Goal: Task Accomplishment & Management: Use online tool/utility

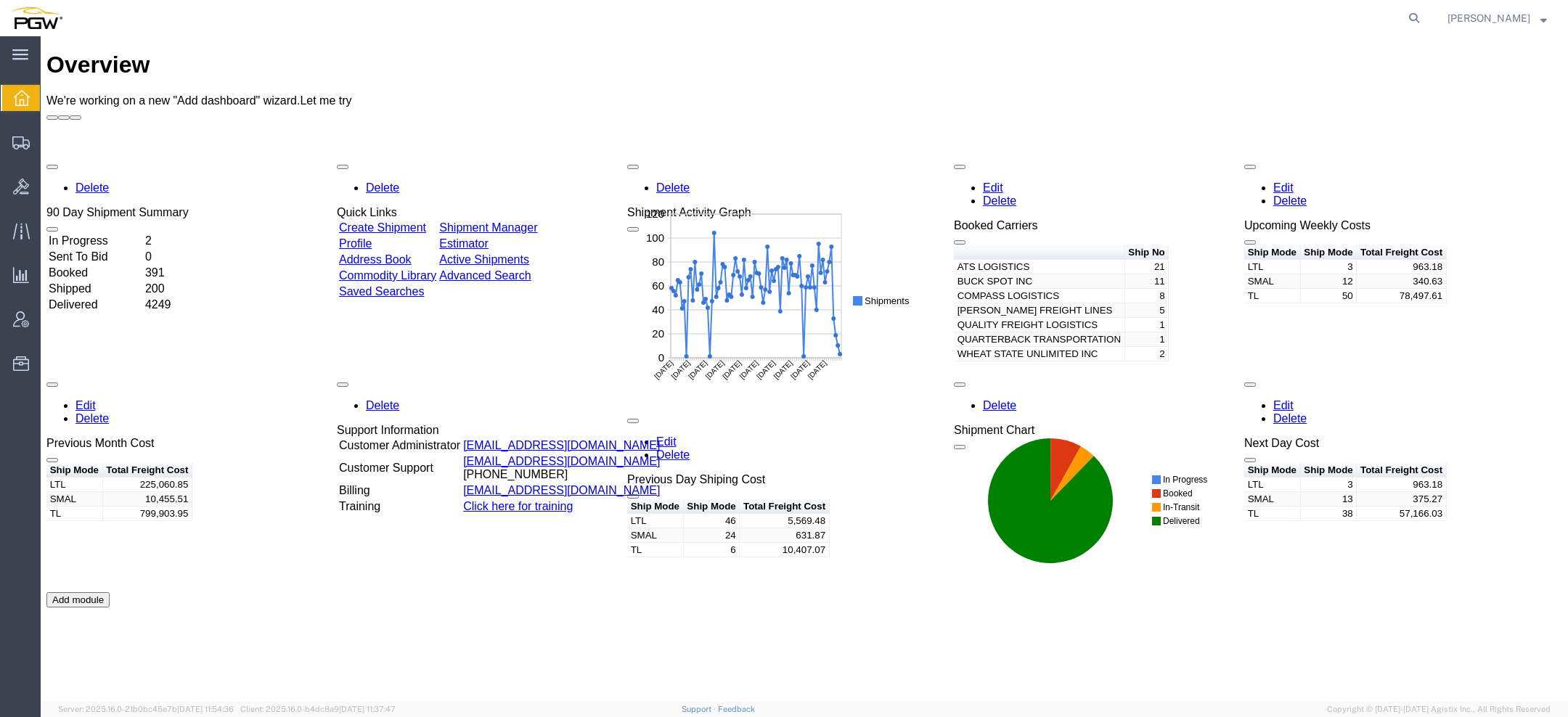
click at [676, 436] on link "Edit" at bounding box center [666, 441] width 20 height 12
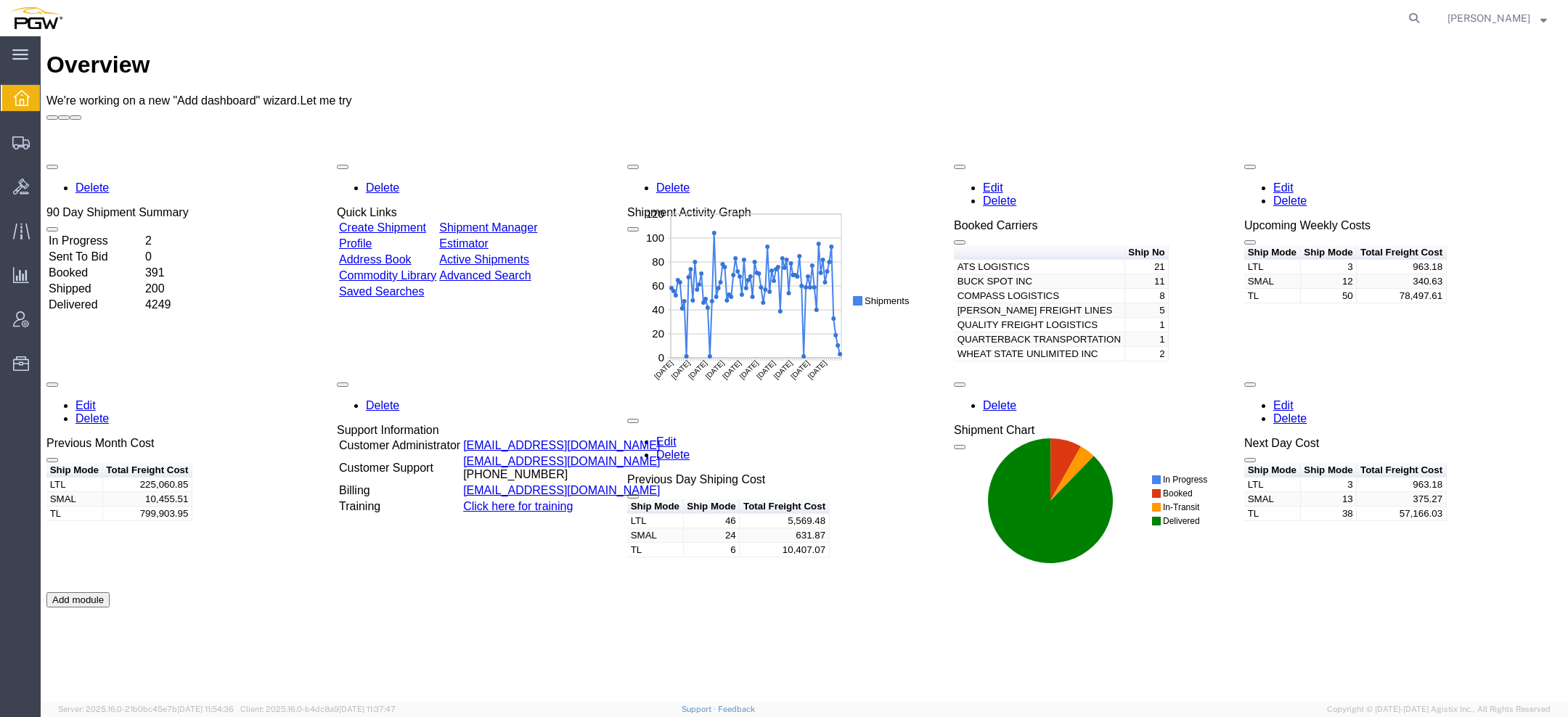
click at [676, 436] on link "Edit" at bounding box center [666, 441] width 20 height 12
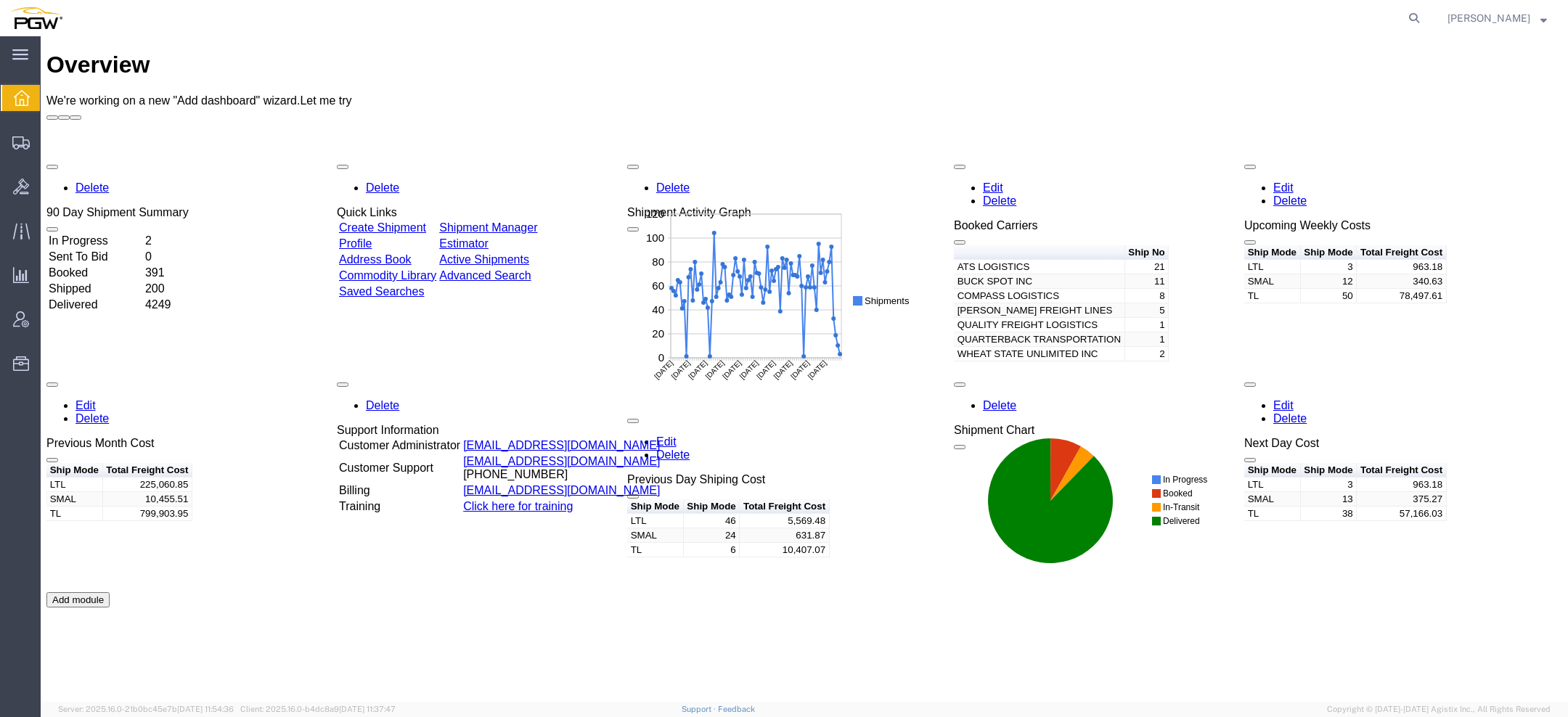
click at [1498, 16] on span "Amber Hickey" at bounding box center [1488, 18] width 82 height 16
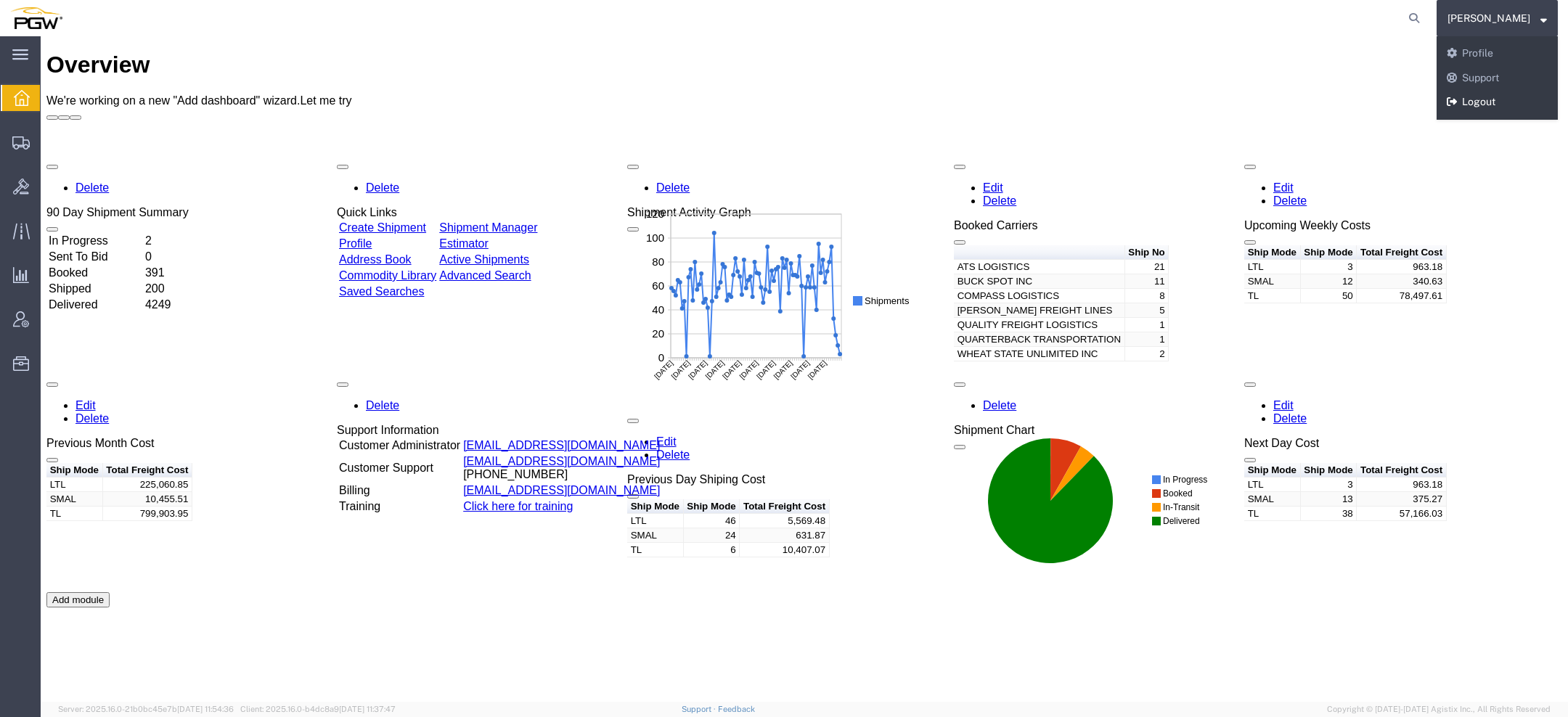
click at [1506, 101] on link "Logout" at bounding box center [1497, 102] width 122 height 25
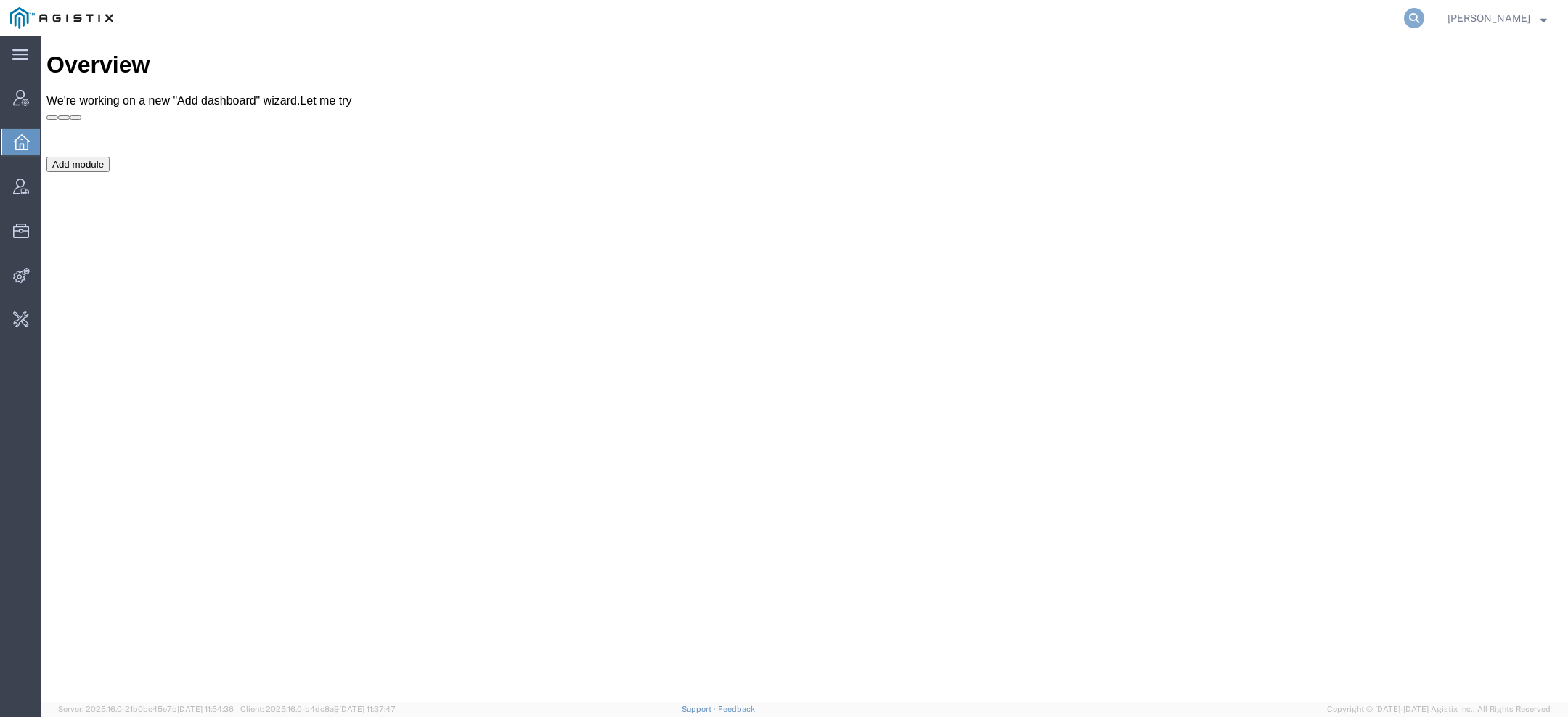
click at [1420, 16] on icon at bounding box center [1414, 17] width 20 height 20
paste input "B00141494"
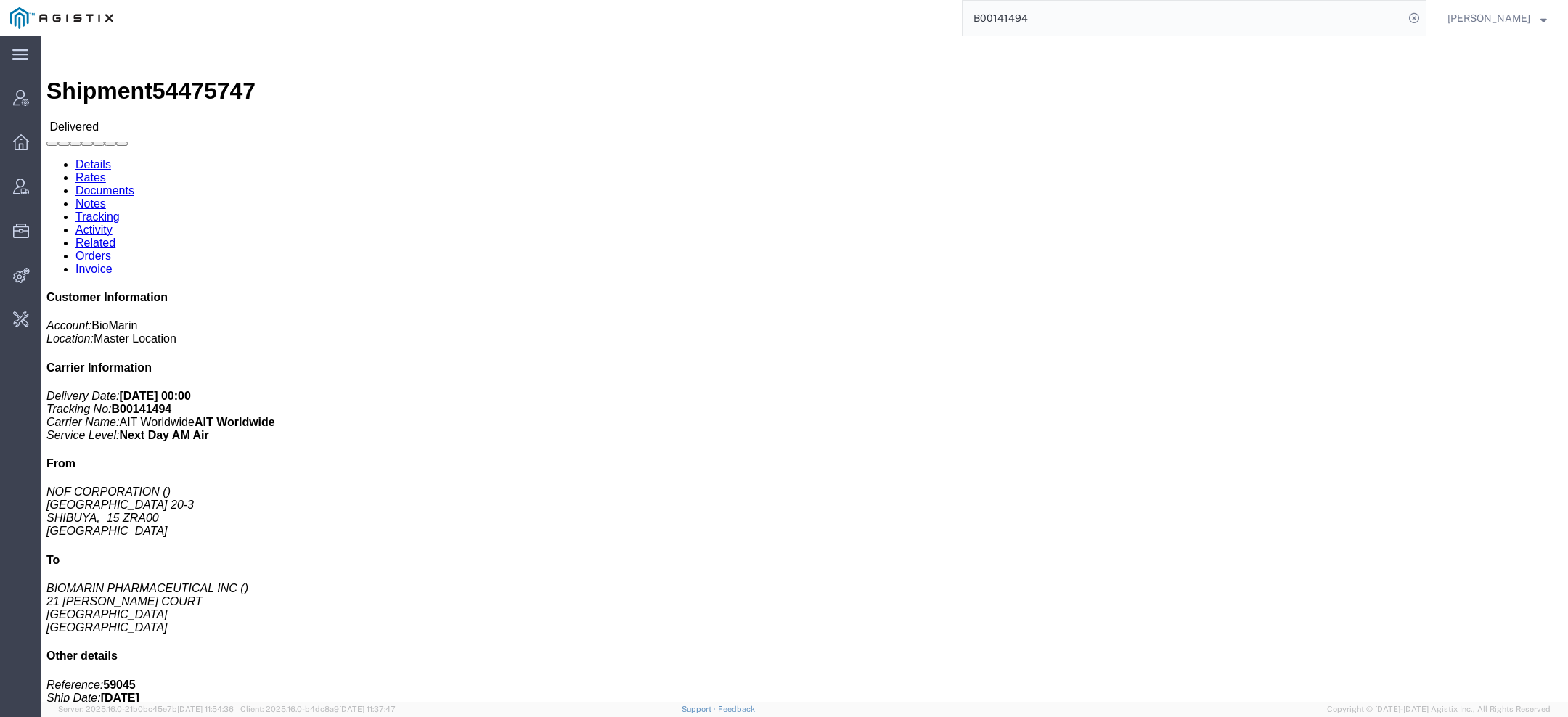
click link "Activity"
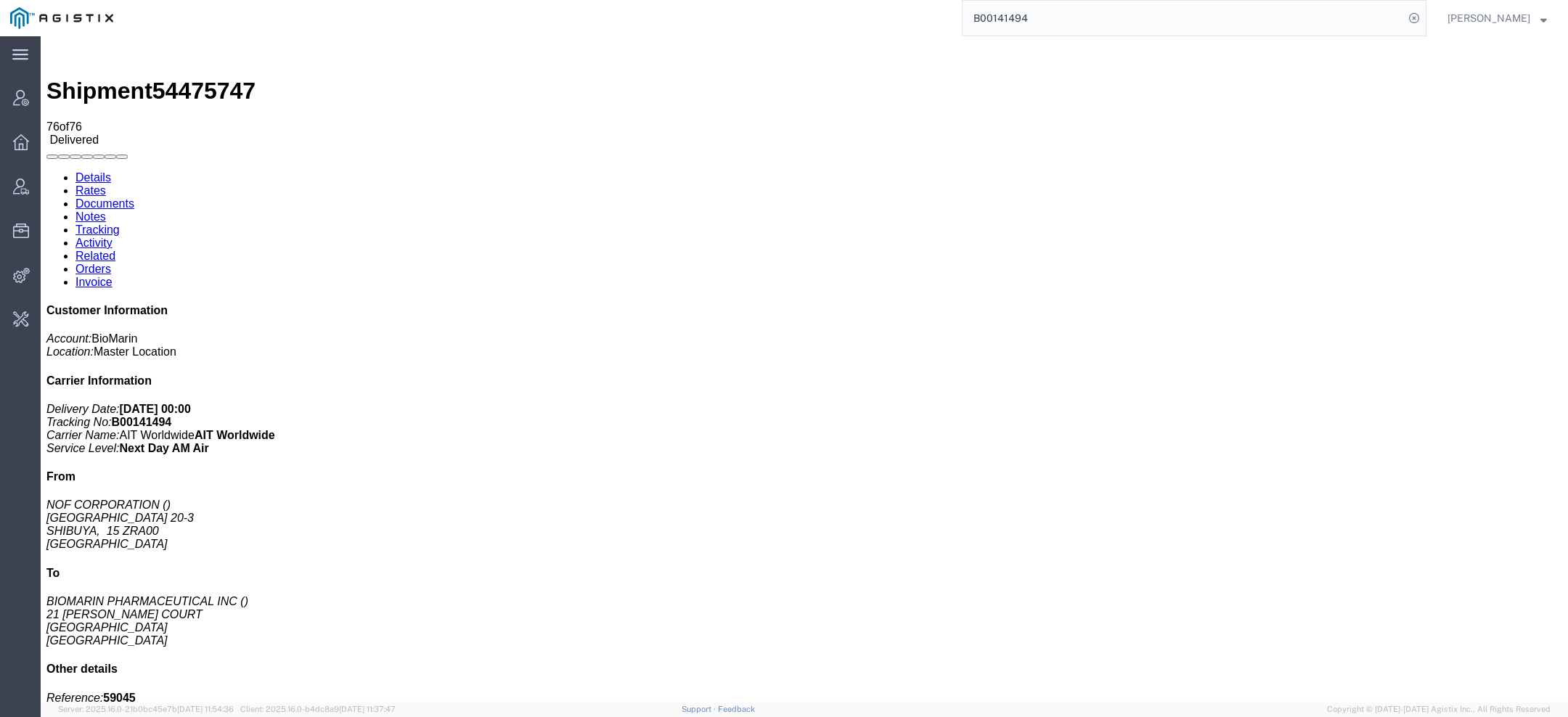
click at [172, 415] on b "B00141494" at bounding box center [142, 421] width 60 height 12
copy b "B00141494"
click at [182, 78] on span "54475747" at bounding box center [204, 90] width 103 height 26
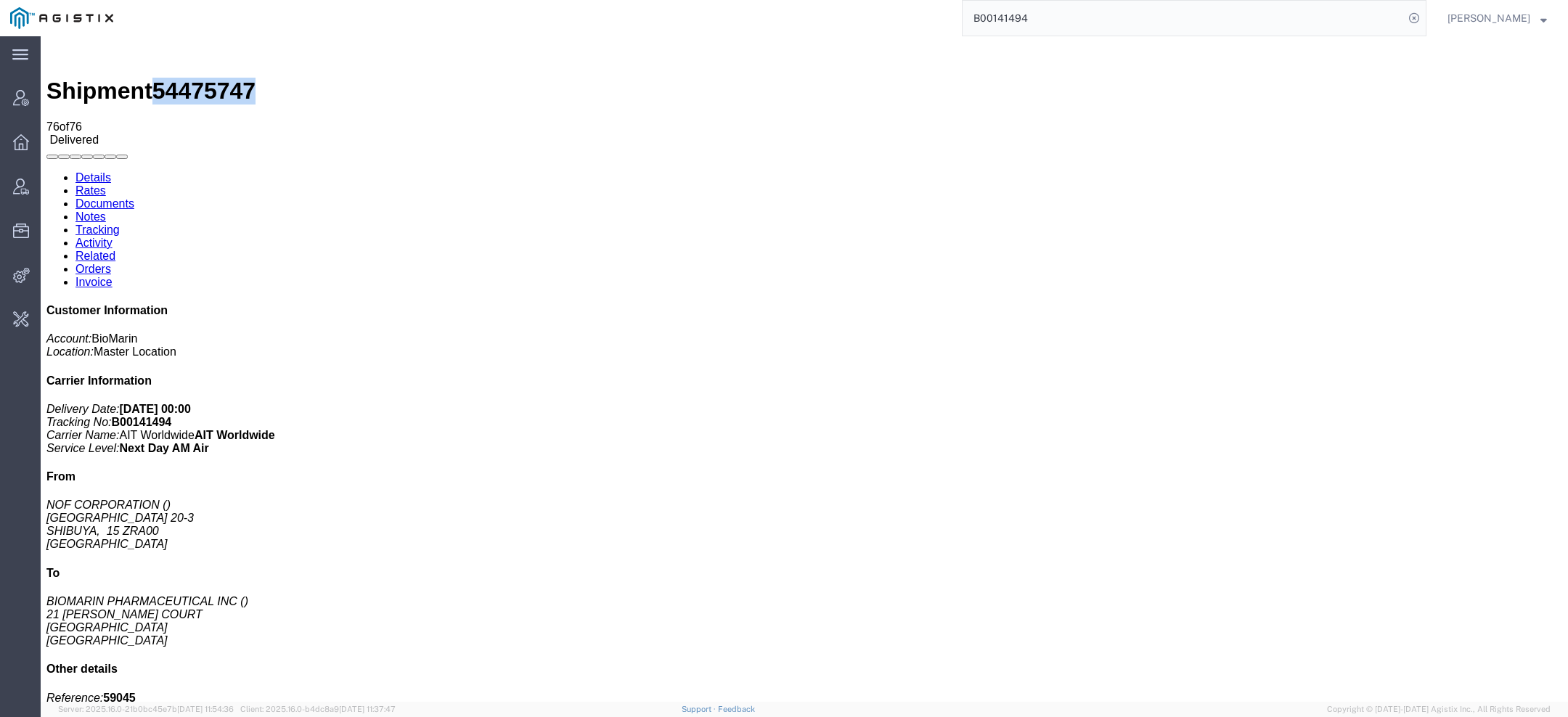
copy span "54475747"
click at [172, 415] on b "B00141494" at bounding box center [142, 421] width 60 height 12
copy b "B00141494"
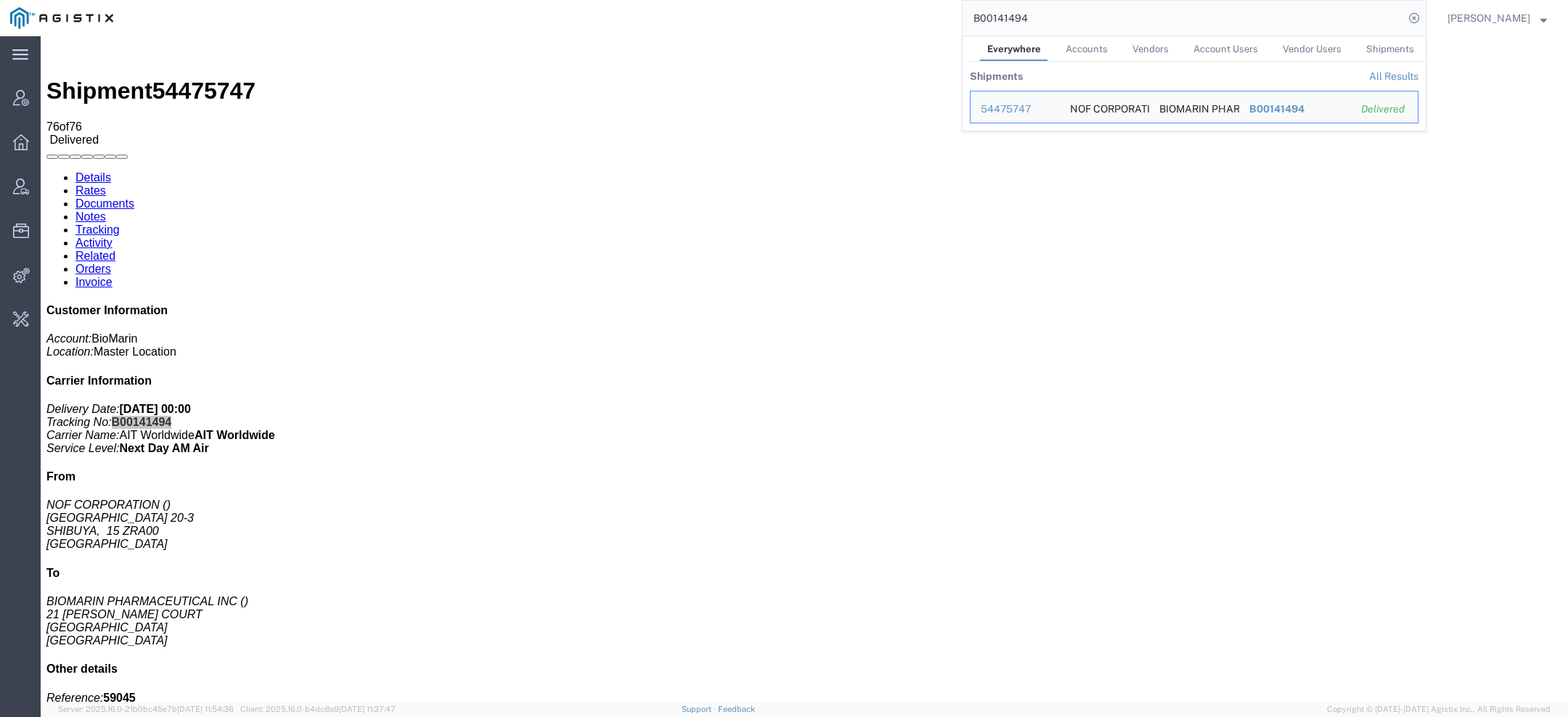
drag, startPoint x: 1082, startPoint y: 19, endPoint x: 731, endPoint y: -20, distance: 353.2
click at [731, 0] on html "main_menu Created with Sketch. Collapse Menu Account Manager Overview Vendor Ma…" at bounding box center [784, 358] width 1568 height 717
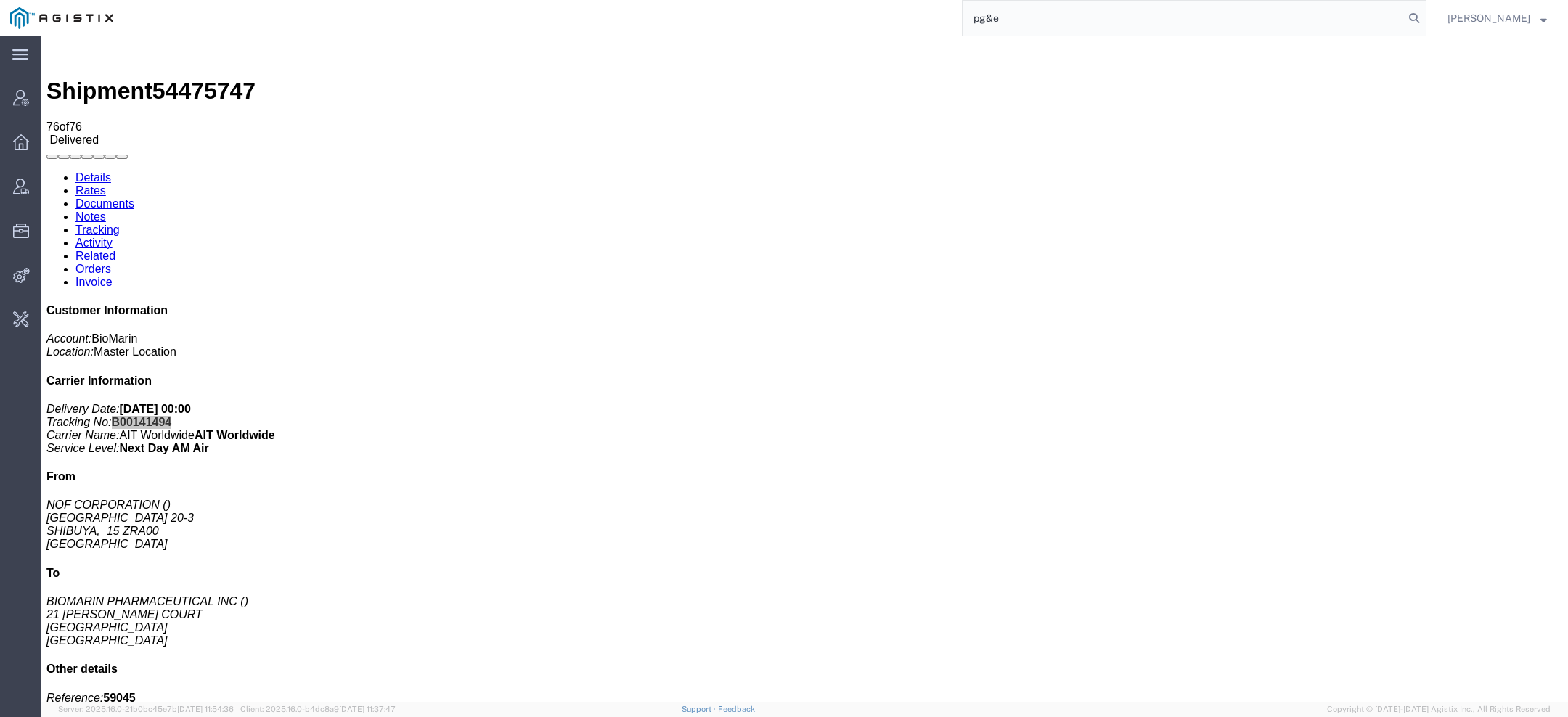
type input "pg&e"
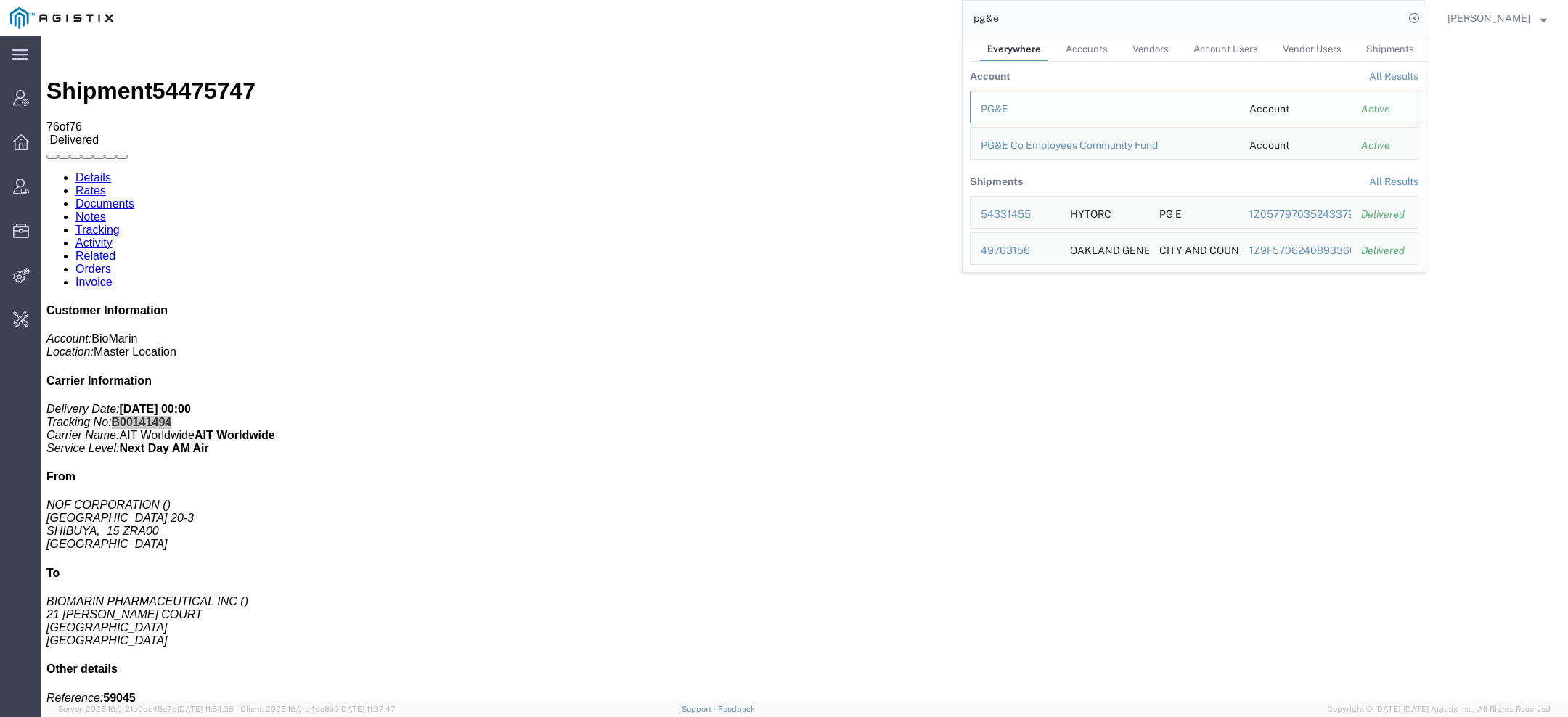
click at [997, 102] on div "PG&E" at bounding box center [1104, 109] width 248 height 15
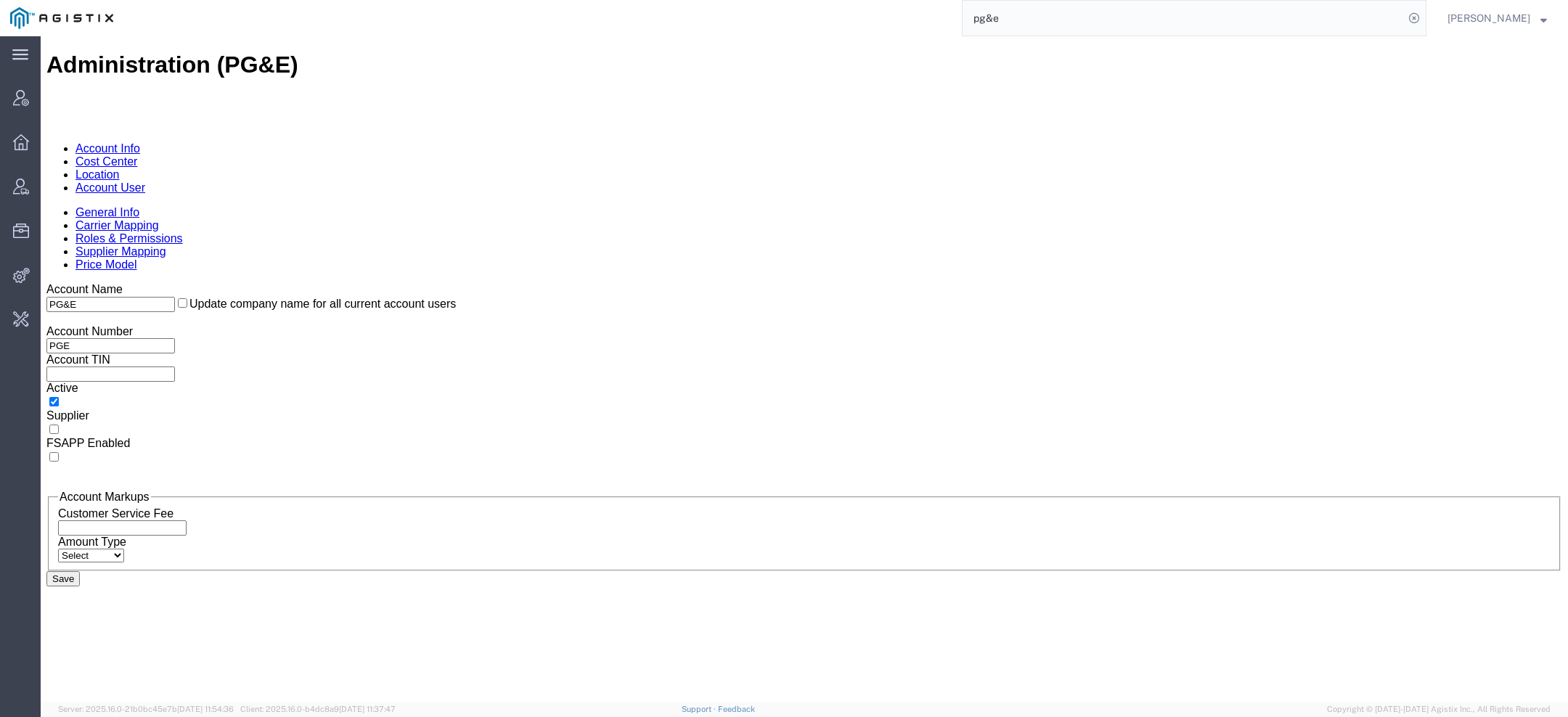
click at [146, 182] on link "Account User" at bounding box center [110, 188] width 70 height 12
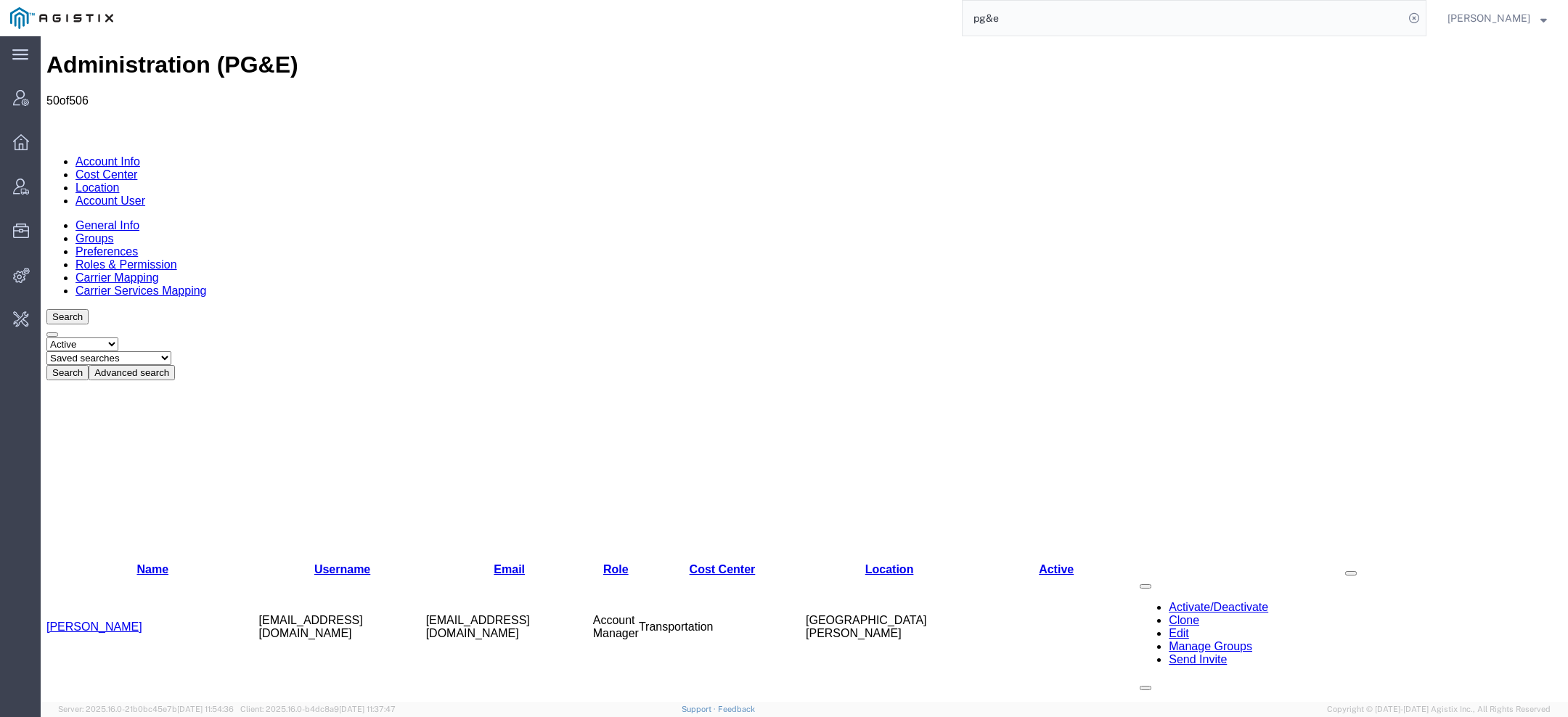
click at [120, 182] on link "Location" at bounding box center [98, 188] width 44 height 12
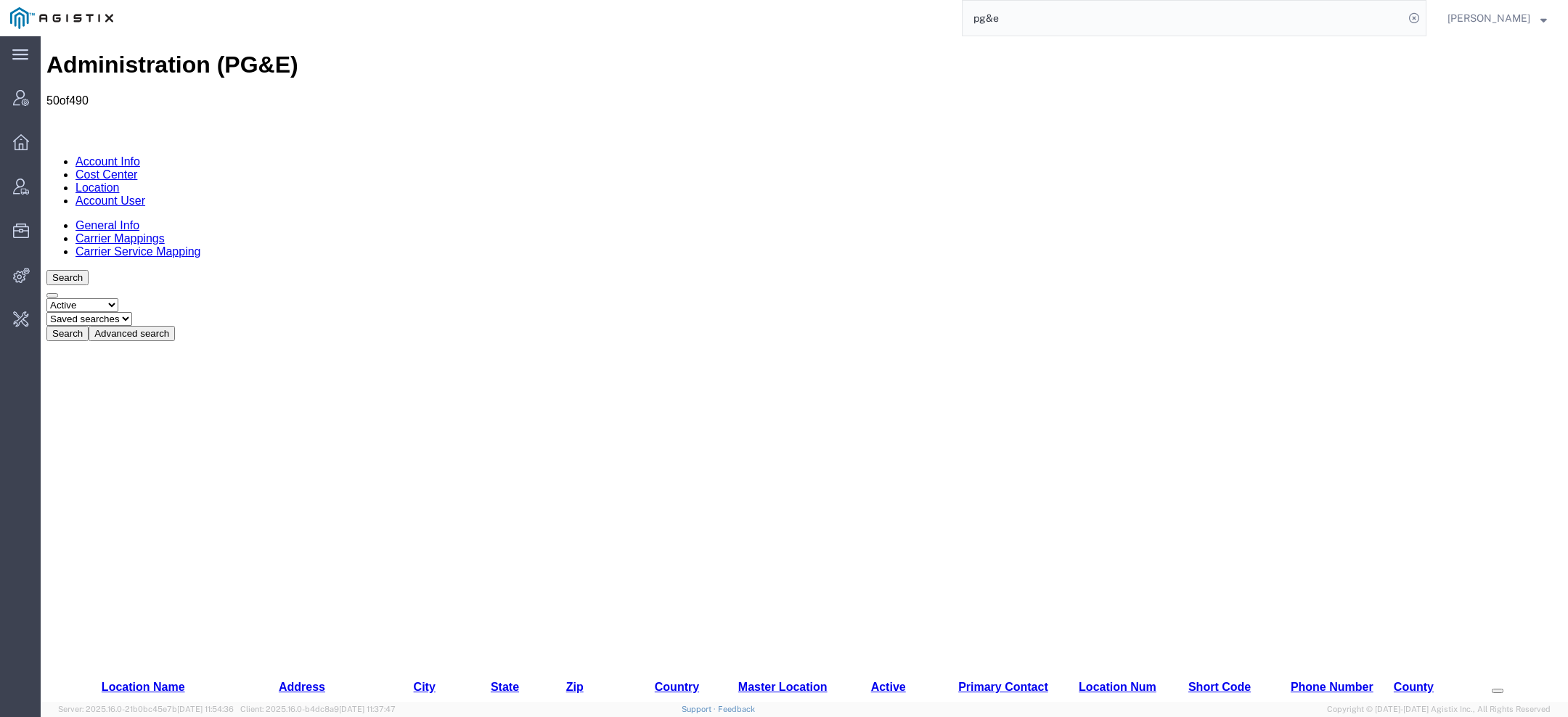
click at [175, 325] on button "Advanced search" at bounding box center [131, 333] width 86 height 15
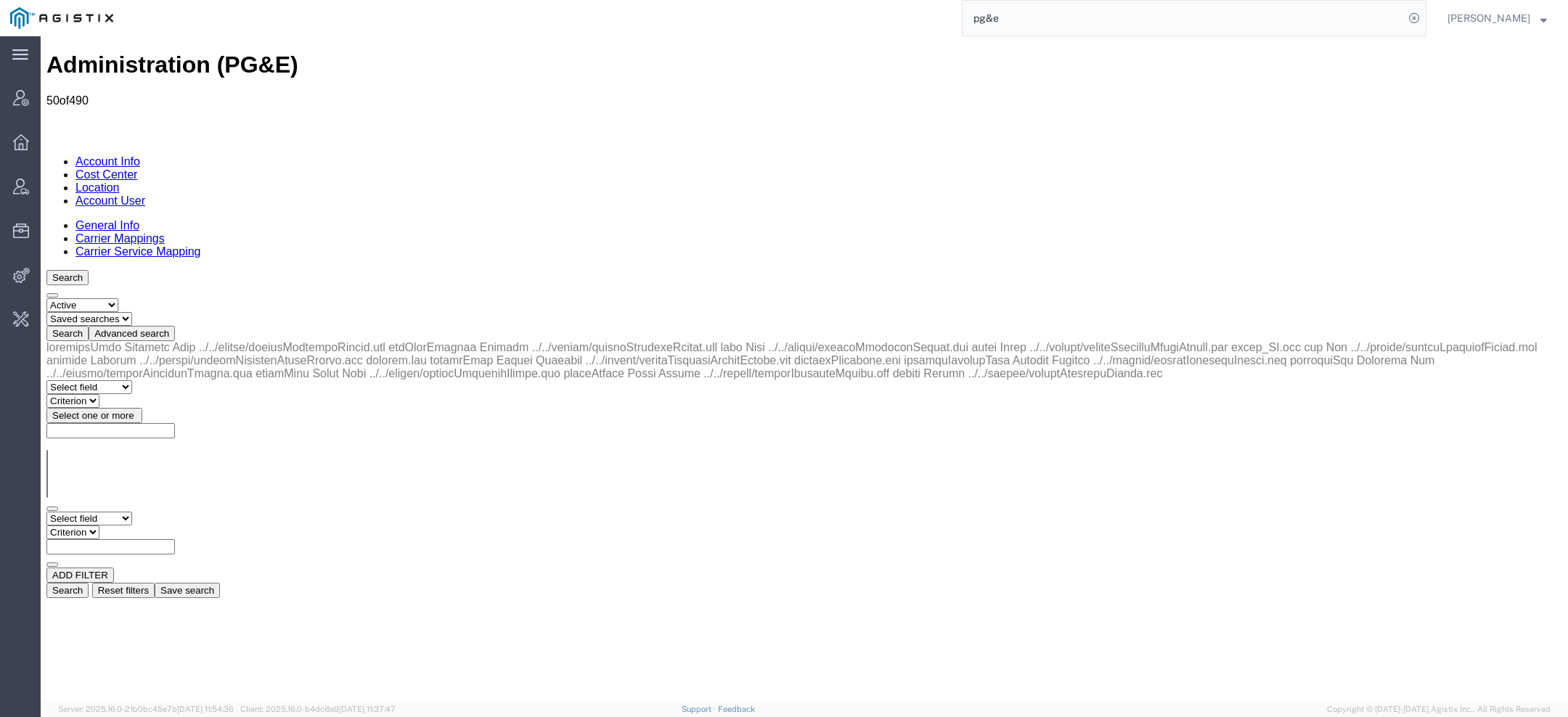
click at [132, 511] on select "Select field Address City Country County Location Name Location Num Master Loca…" at bounding box center [89, 518] width 85 height 13
select select "city"
click at [193, 568] on div "ADD FILTER" at bounding box center [805, 575] width 1516 height 15
click at [133, 526] on select "Criterion contains does not contain is is blank is not blank starts with" at bounding box center [90, 532] width 87 height 13
select select "doesnotcontain"
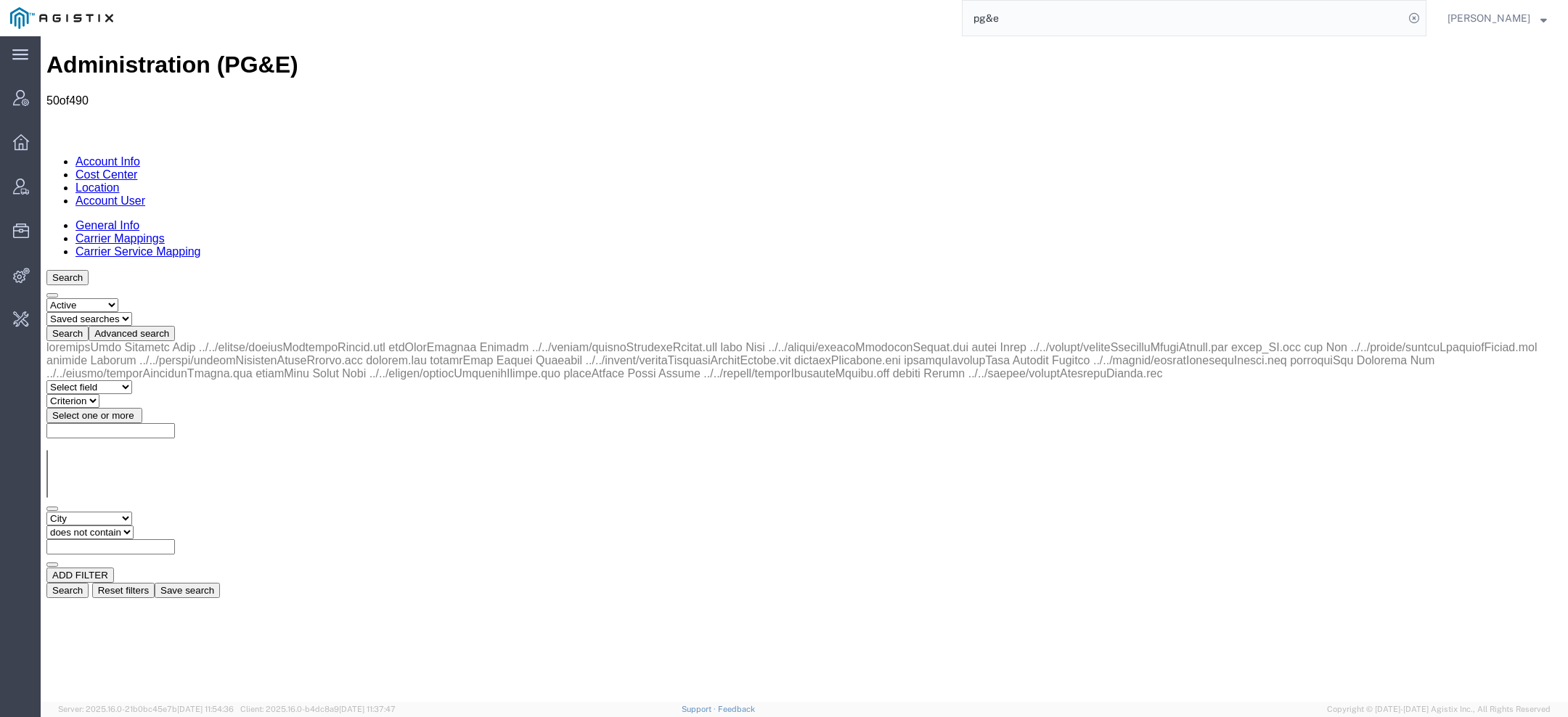
type input "n"
paste input "Walnut Creek"
type input "Walnut Creek"
click at [88, 583] on button "Search" at bounding box center [68, 591] width 42 height 15
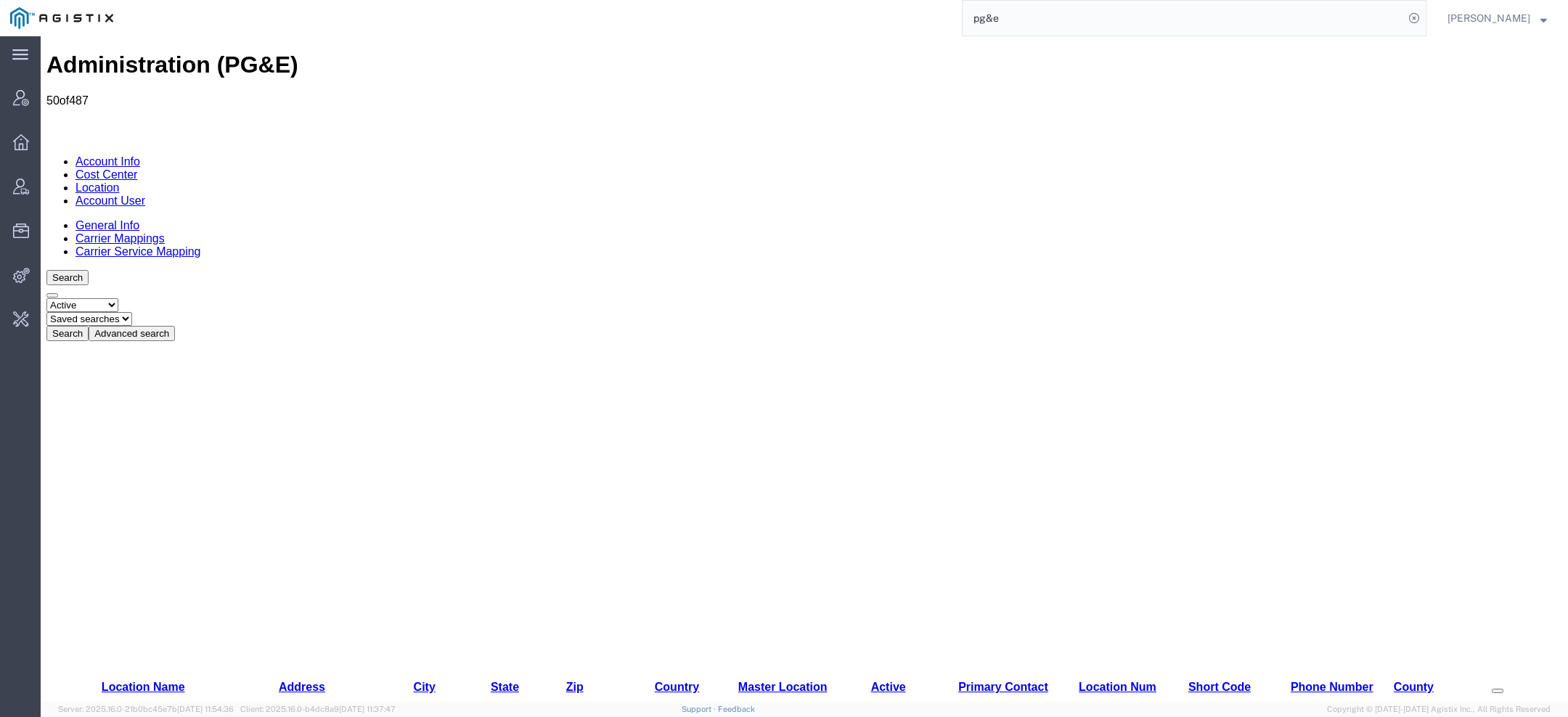
click at [175, 325] on button "Advanced search" at bounding box center [131, 333] width 86 height 15
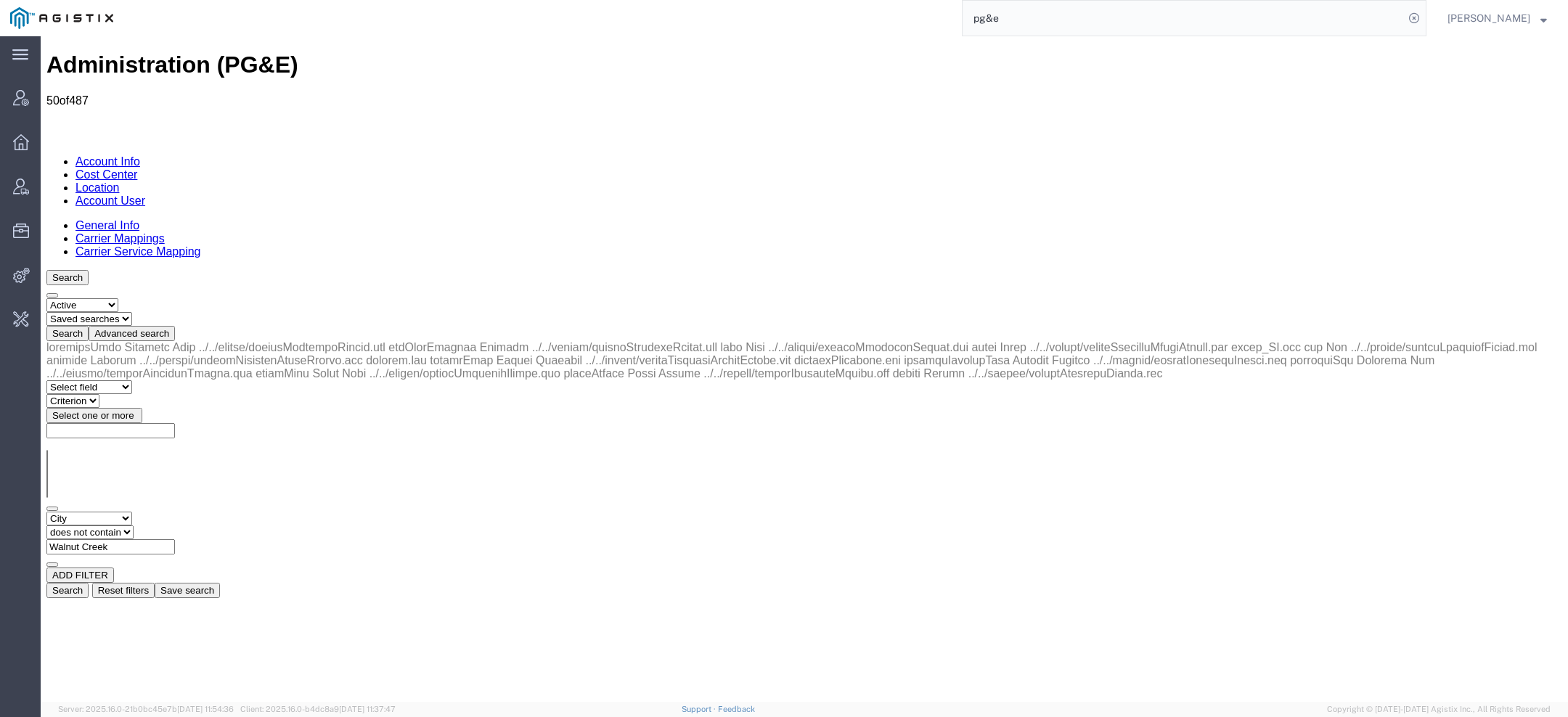
click at [133, 526] on select "Criterion contains does not contain is is blank is not blank starts with" at bounding box center [90, 532] width 87 height 13
select select "contains"
click at [88, 583] on button "Search" at bounding box center [68, 591] width 42 height 15
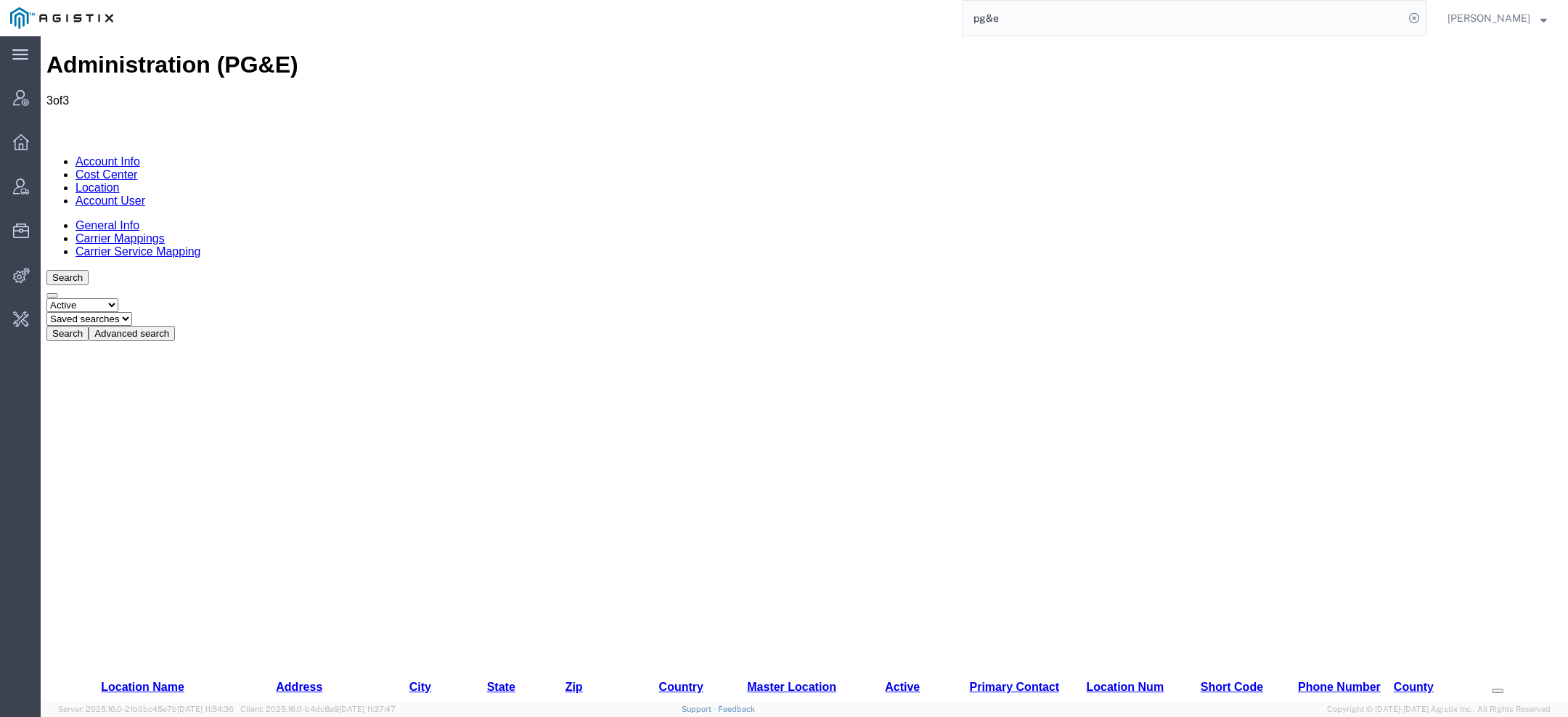
click at [175, 325] on button "Advanced search" at bounding box center [131, 333] width 86 height 15
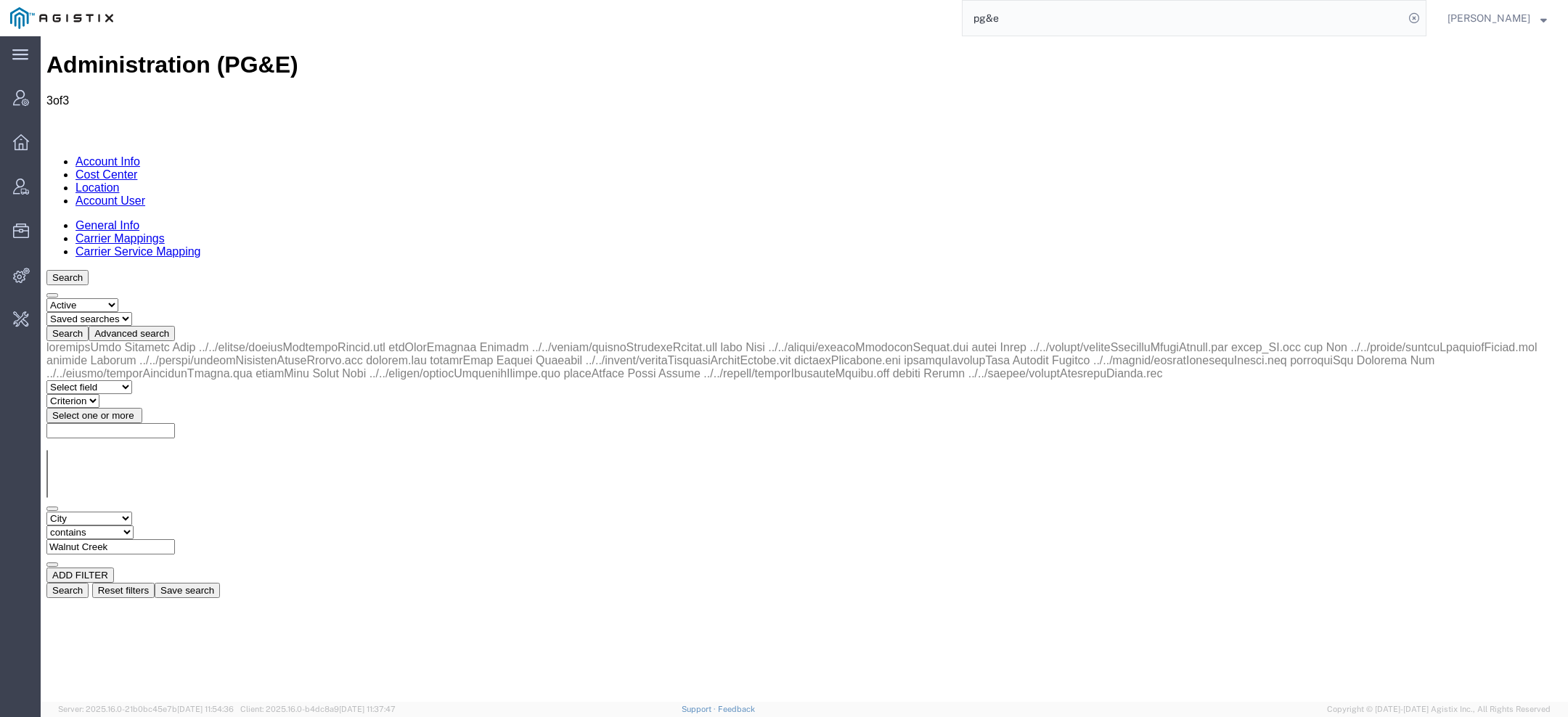
click at [175, 539] on input "Walnut Creek" at bounding box center [111, 547] width 128 height 15
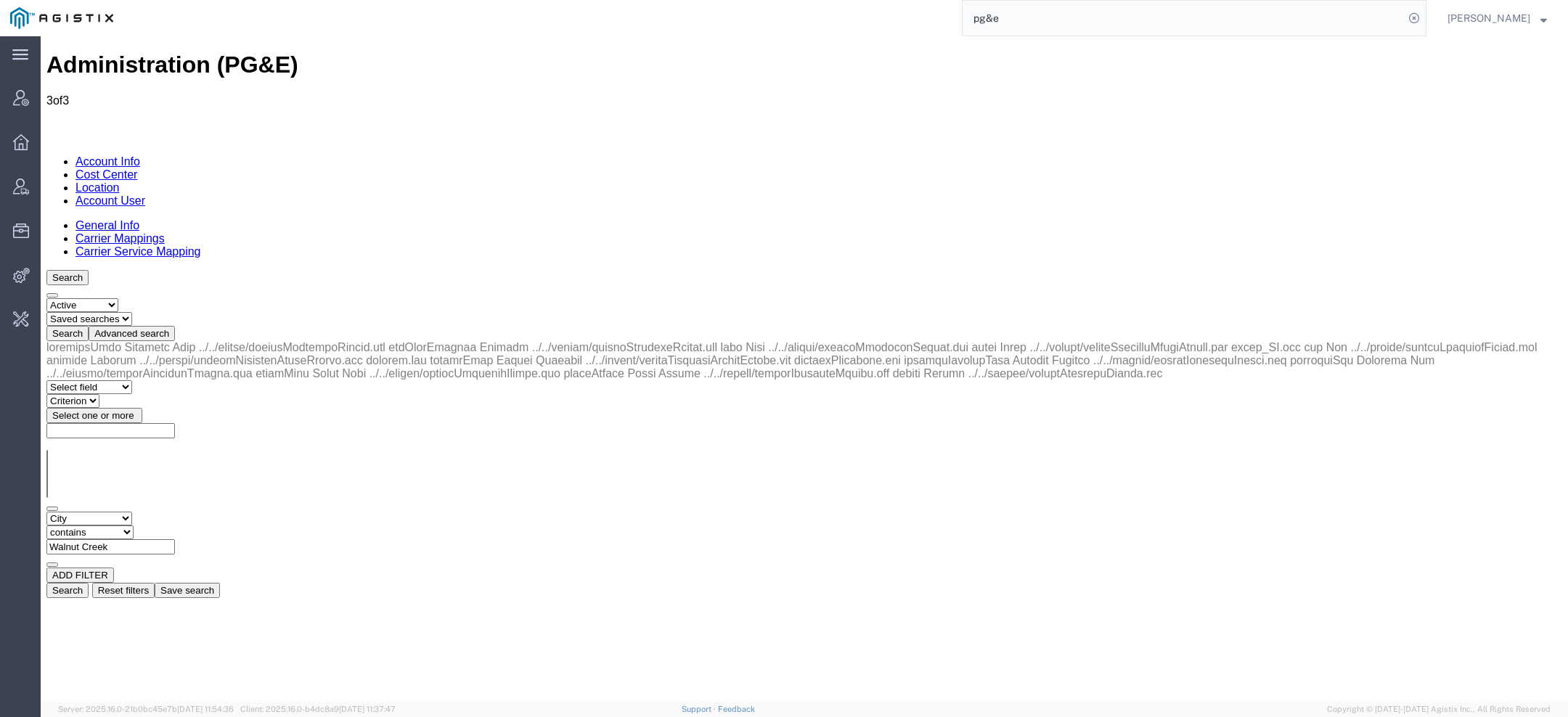
paste input "Pleasanton"
click at [88, 583] on button "Search" at bounding box center [68, 591] width 42 height 15
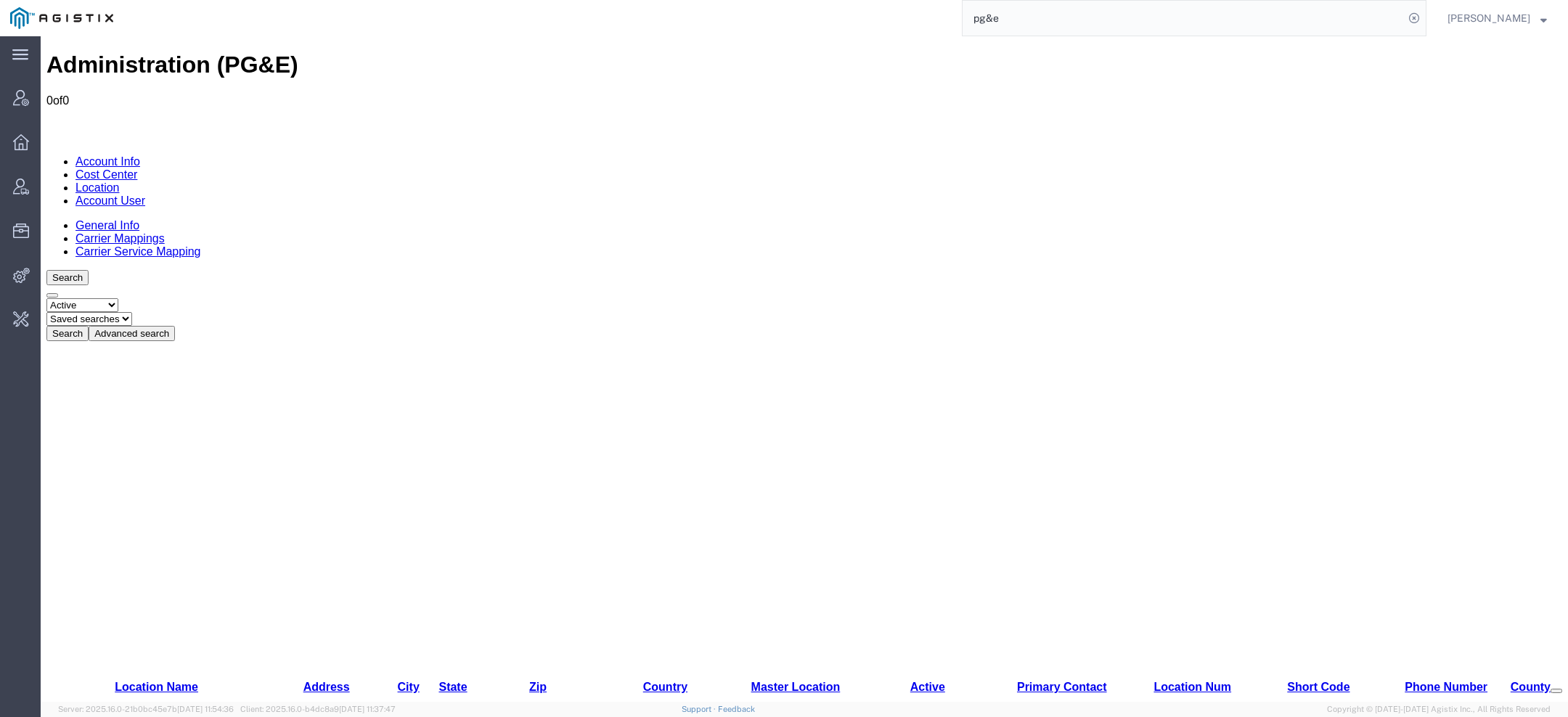
click at [175, 325] on button "Advanced search" at bounding box center [131, 333] width 86 height 15
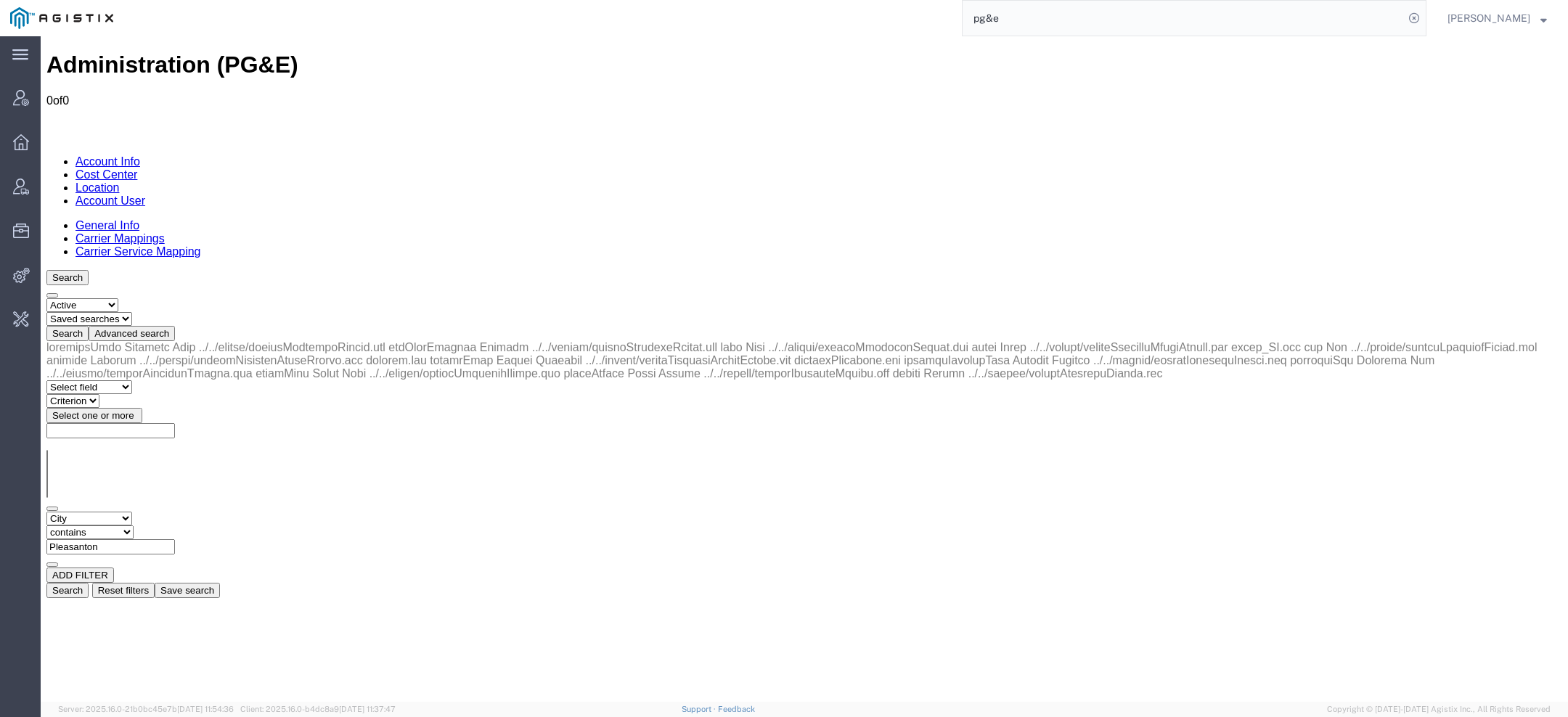
drag, startPoint x: 374, startPoint y: 220, endPoint x: 67, endPoint y: 220, distance: 307.0
click at [67, 511] on div "Select field Address City Country County Location Name Location Num Master Loca…" at bounding box center [805, 539] width 1516 height 56
paste input "Red Bluff"
click at [88, 583] on button "Search" at bounding box center [68, 591] width 42 height 15
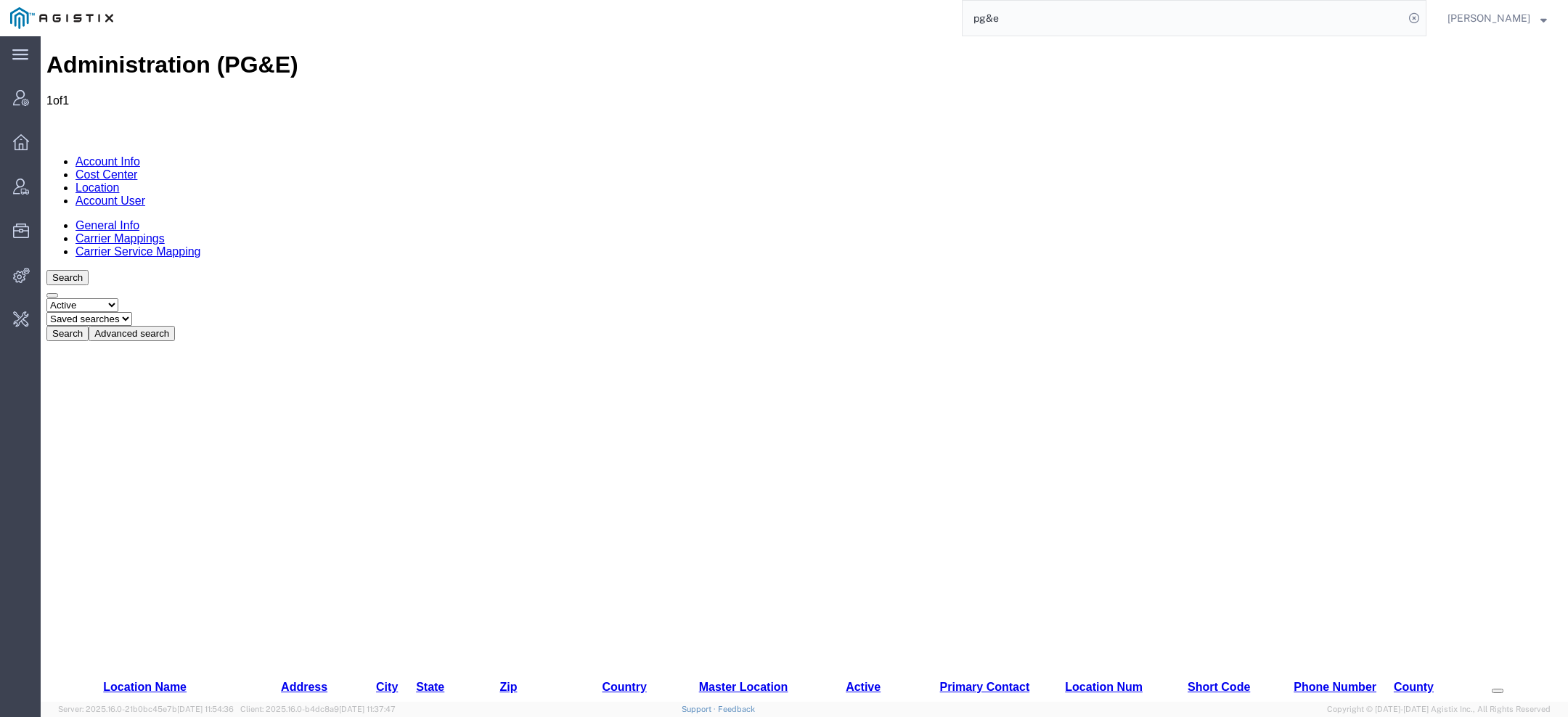
click at [355, 270] on div "Search Select status Active All Inactive Saved searches Test Search Advanced se…" at bounding box center [805, 305] width 1516 height 71
click at [175, 325] on button "Advanced search" at bounding box center [131, 333] width 86 height 15
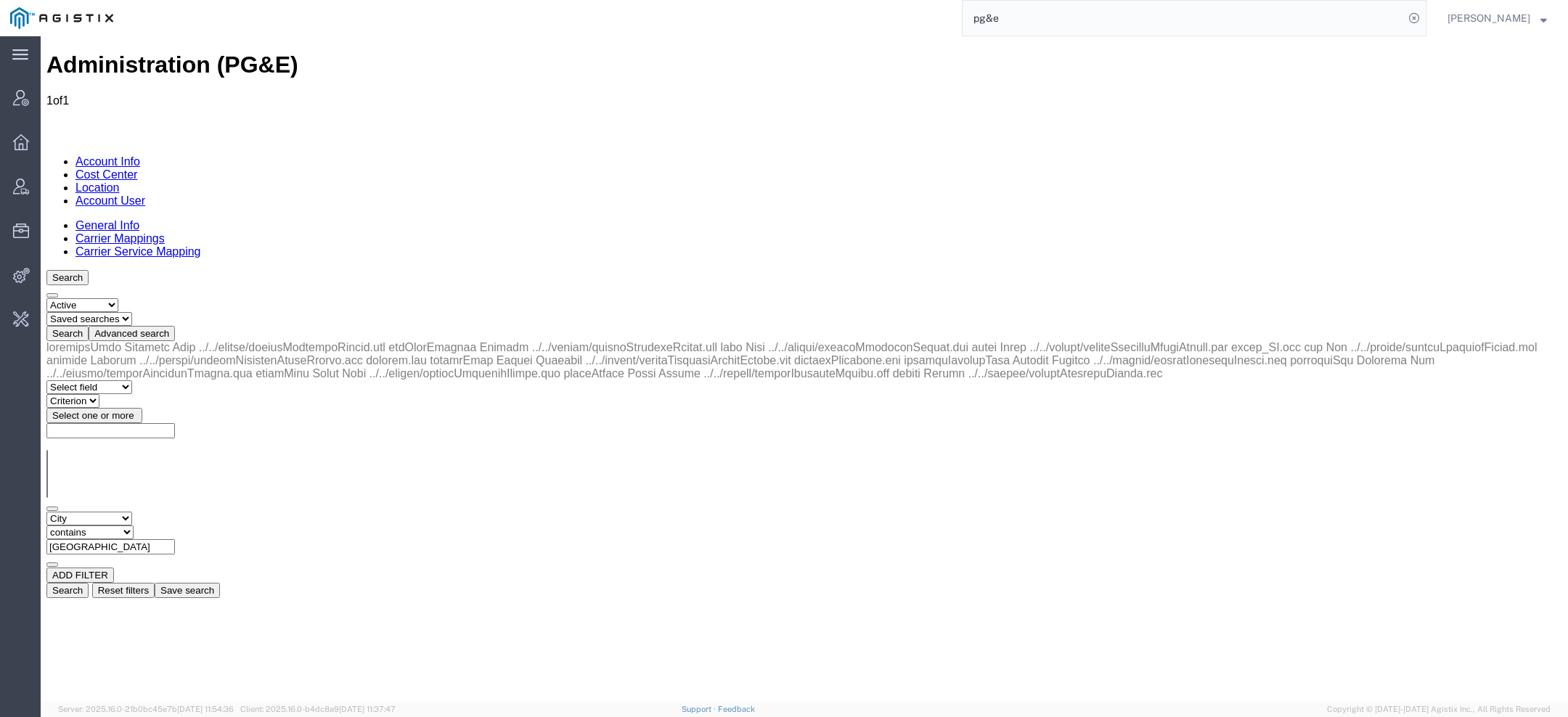
drag, startPoint x: 348, startPoint y: 226, endPoint x: 170, endPoint y: 226, distance: 178.0
click at [206, 511] on div "Select field Address City Country County Location Name Location Num Master Loca…" at bounding box center [805, 539] width 1516 height 56
paste input "Dixon"
type input "Dixon"
click at [88, 583] on button "Search" at bounding box center [68, 591] width 42 height 15
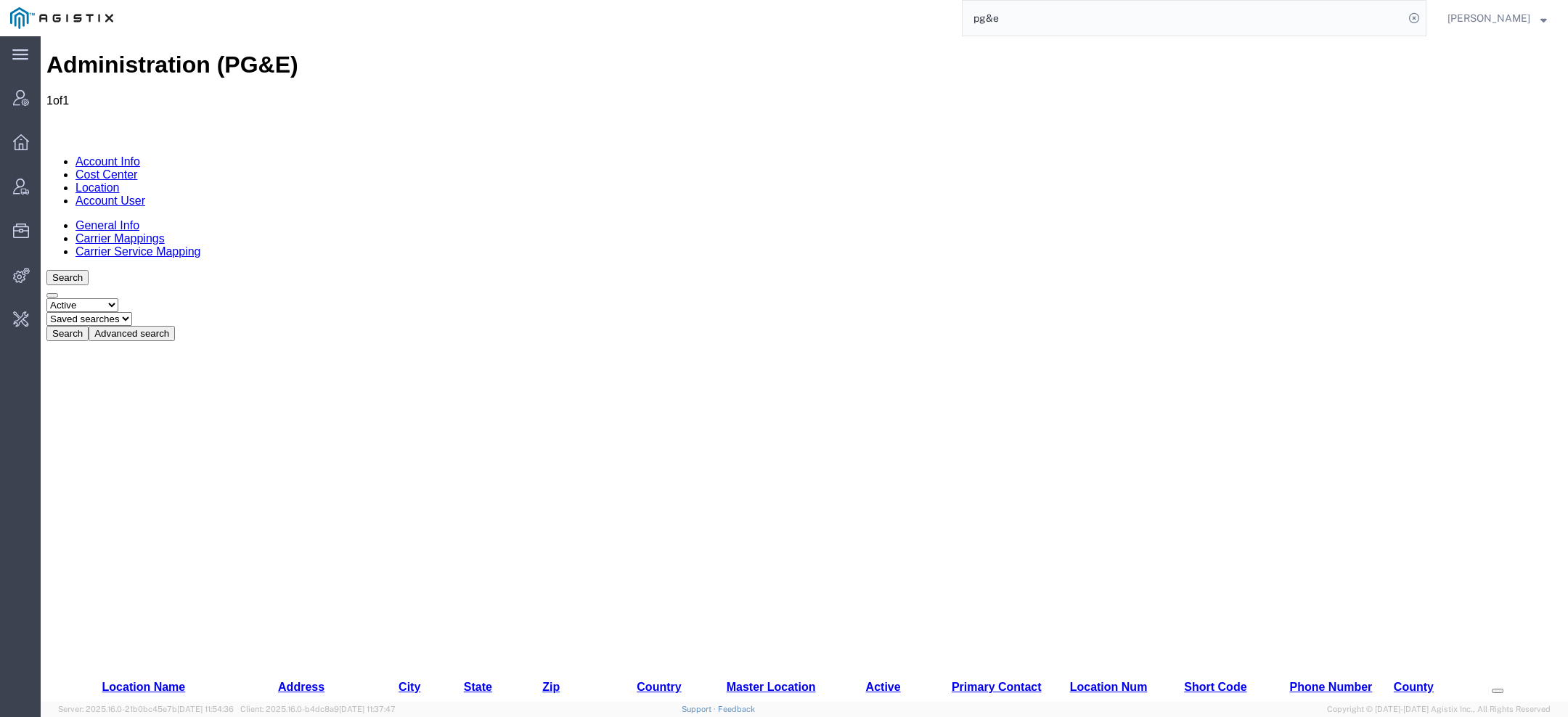
click at [146, 194] on link "Account User" at bounding box center [110, 200] width 70 height 12
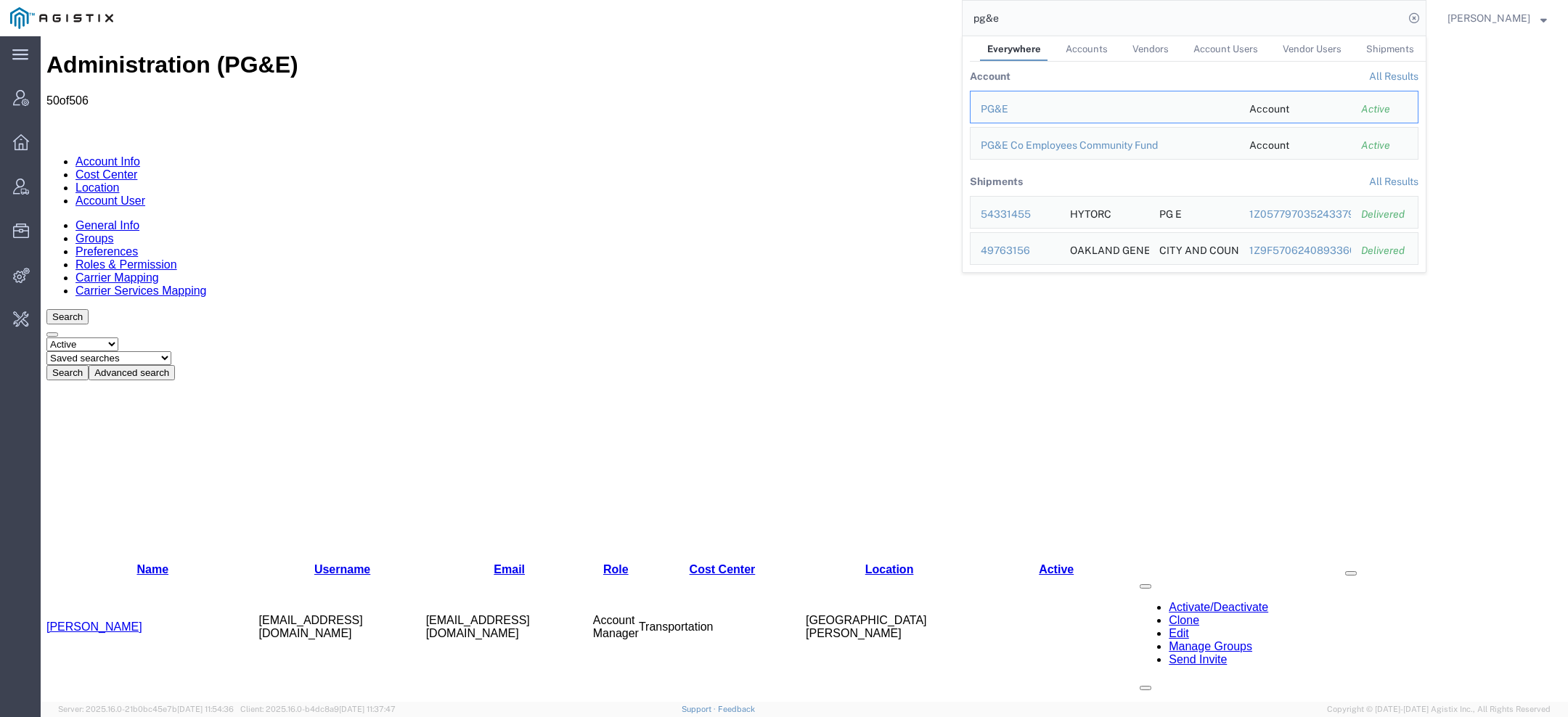
drag, startPoint x: 989, startPoint y: 11, endPoint x: 578, endPoint y: -7, distance: 411.4
click at [578, 0] on html "main_menu Created with Sketch. Collapse Menu Account Manager Overview Vendor Ma…" at bounding box center [784, 358] width 1568 height 717
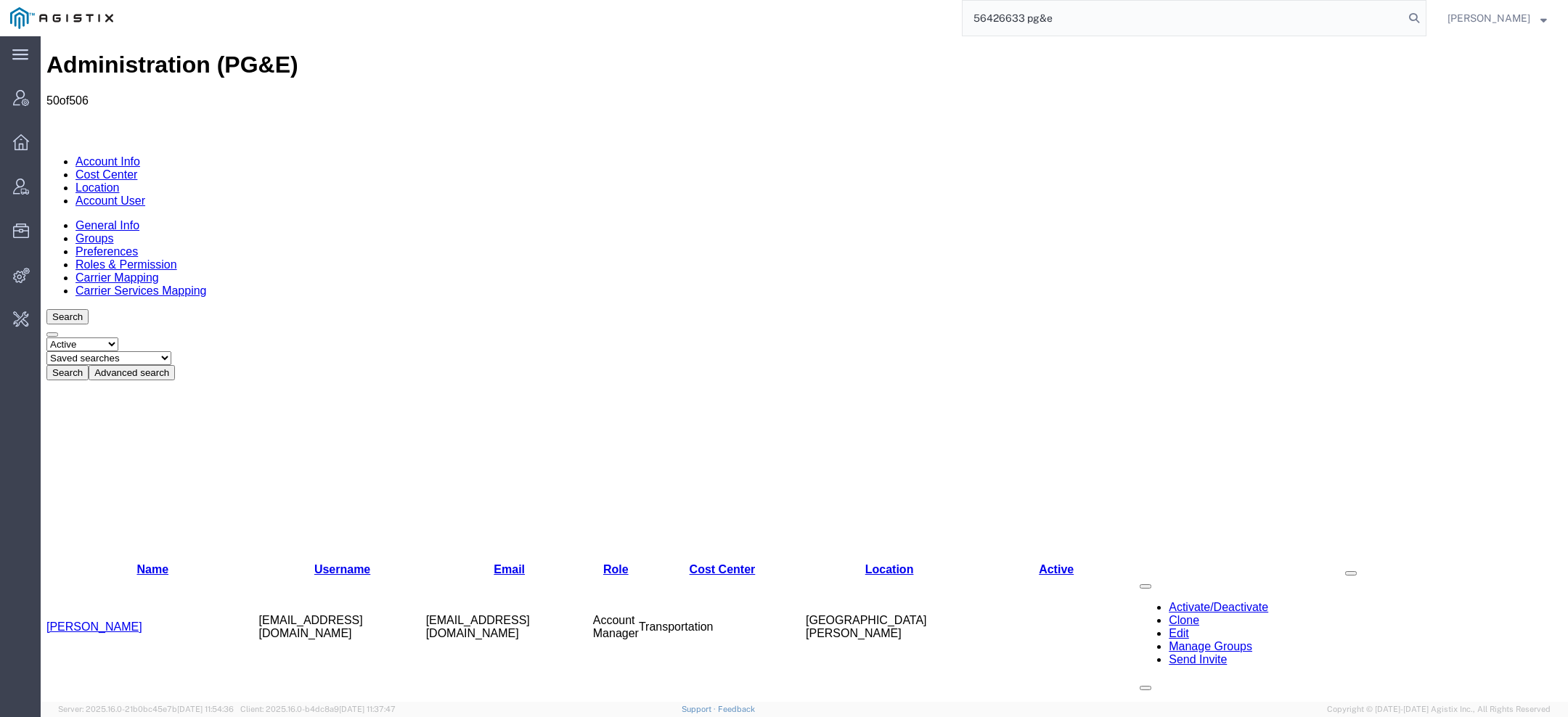
drag, startPoint x: 1102, startPoint y: 26, endPoint x: 780, endPoint y: -29, distance: 326.7
click at [780, 0] on html "main_menu Created with Sketch. Collapse Menu Account Manager Overview Vendor Ma…" at bounding box center [784, 358] width 1568 height 717
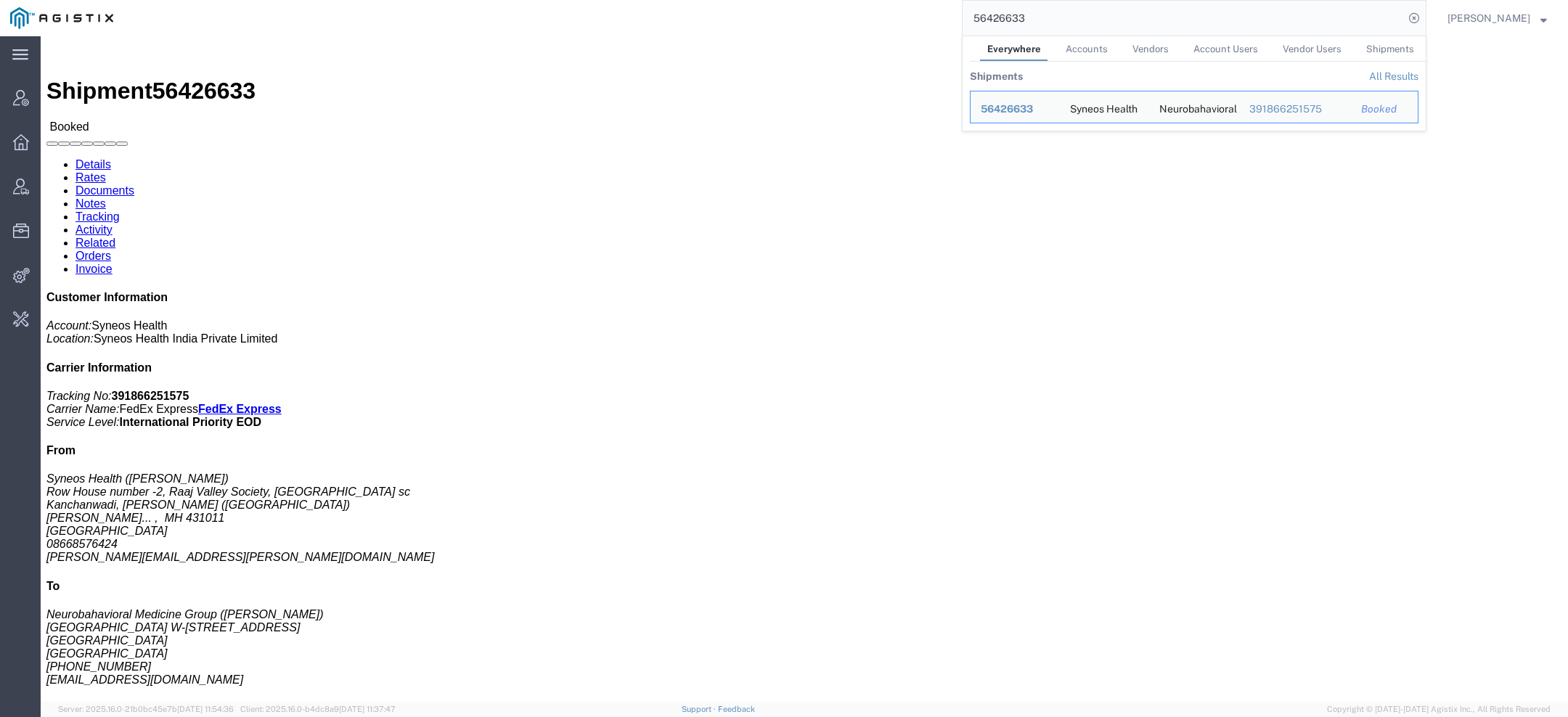
click div "Shipment Detail Ship From Syneos Health (Vaibhav Sanghai) Row House number -2, …"
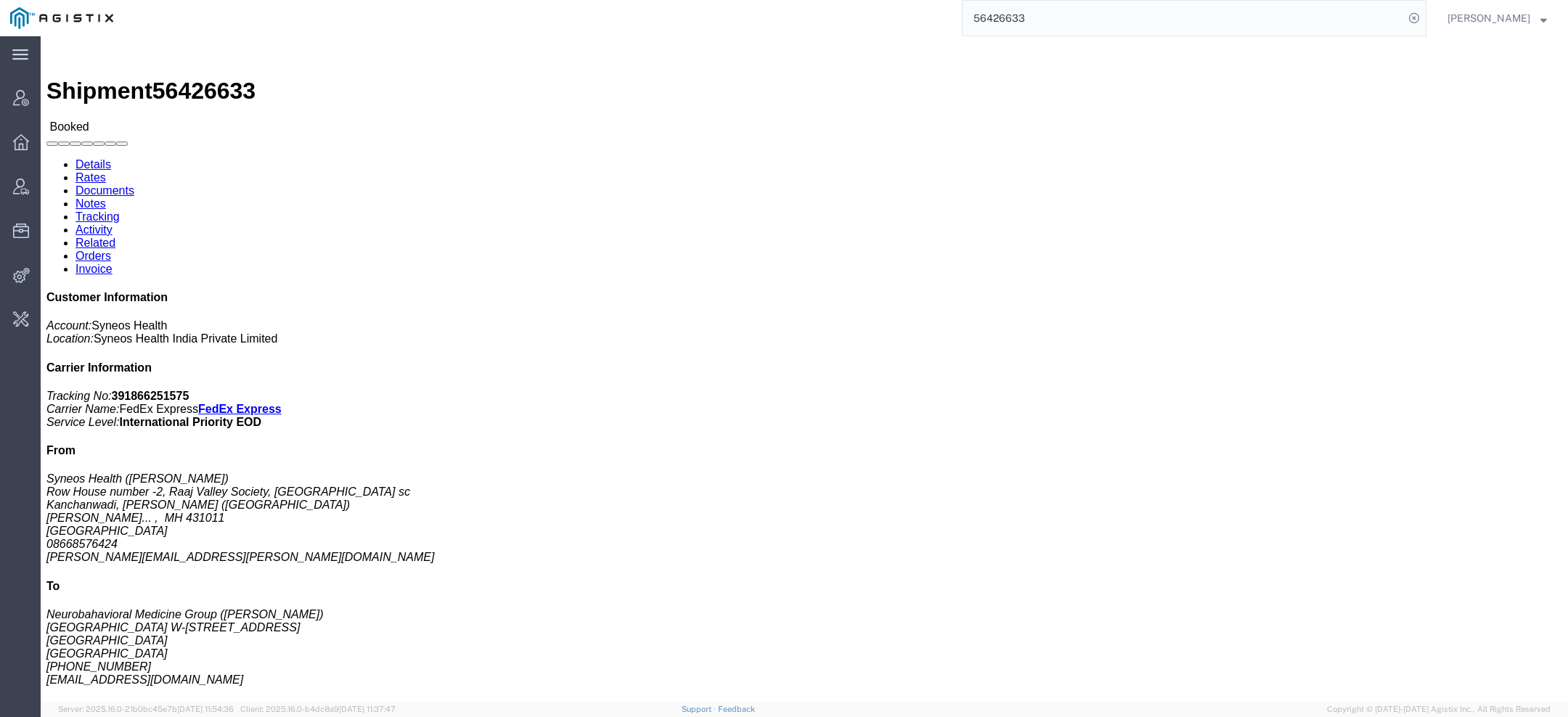
click link "Activity"
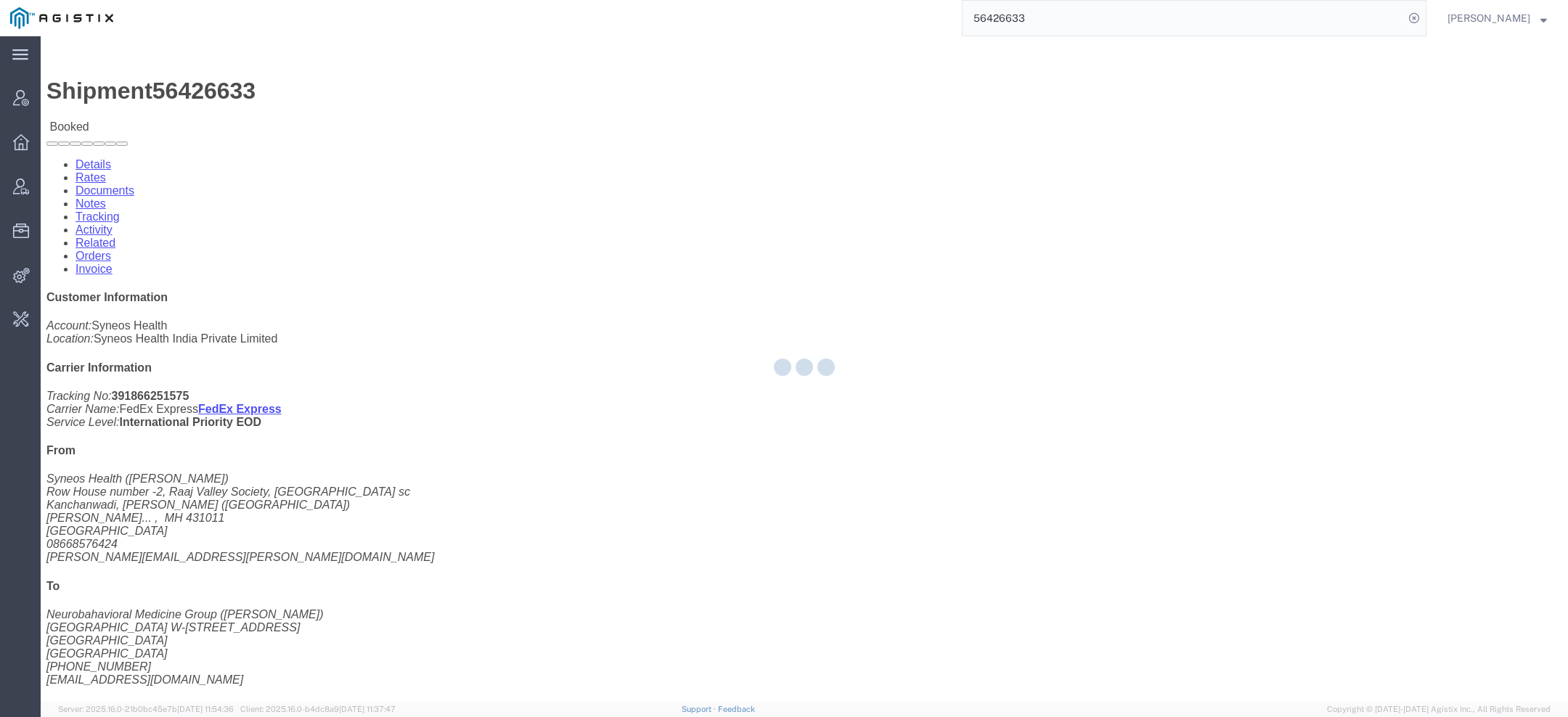
click at [358, 98] on div at bounding box center [804, 369] width 1528 height 665
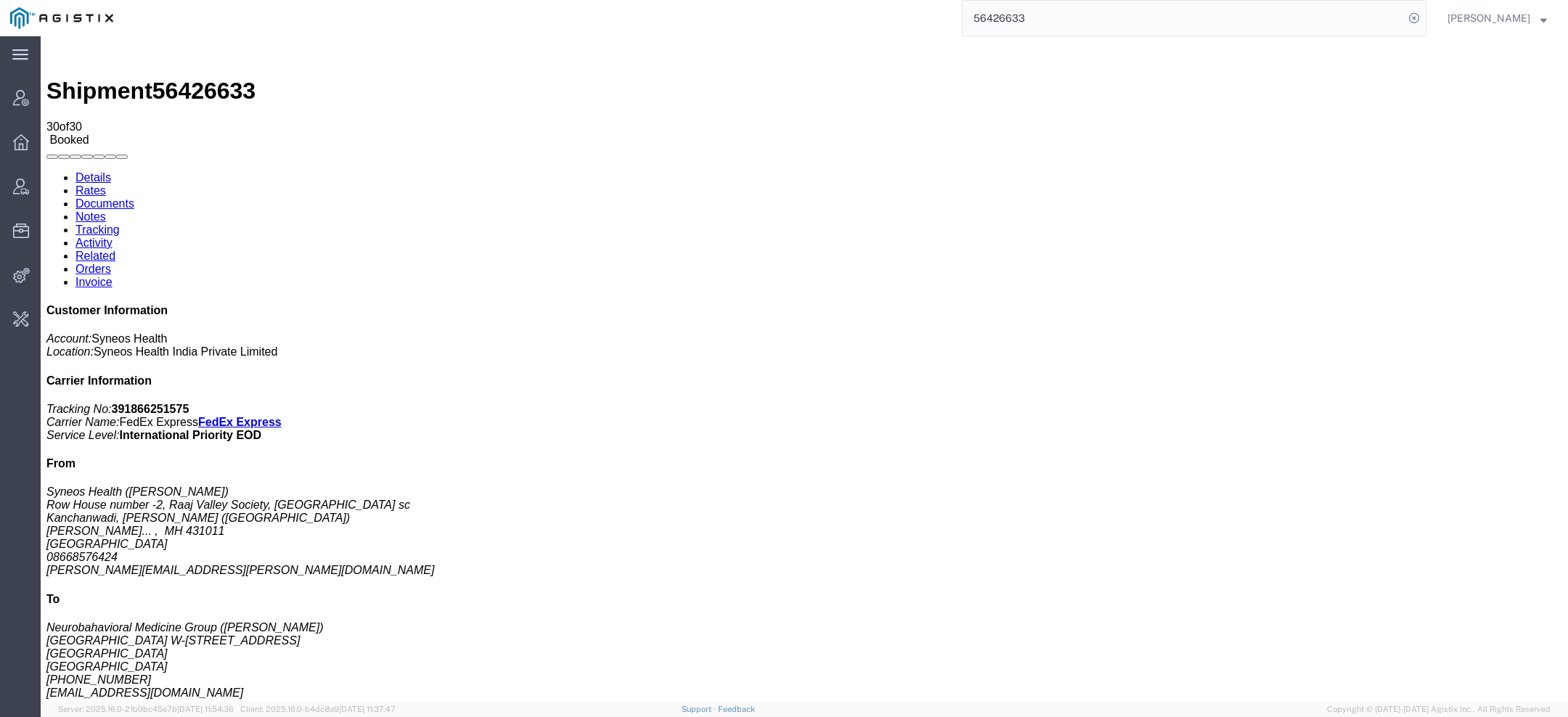
scroll to position [490, 0]
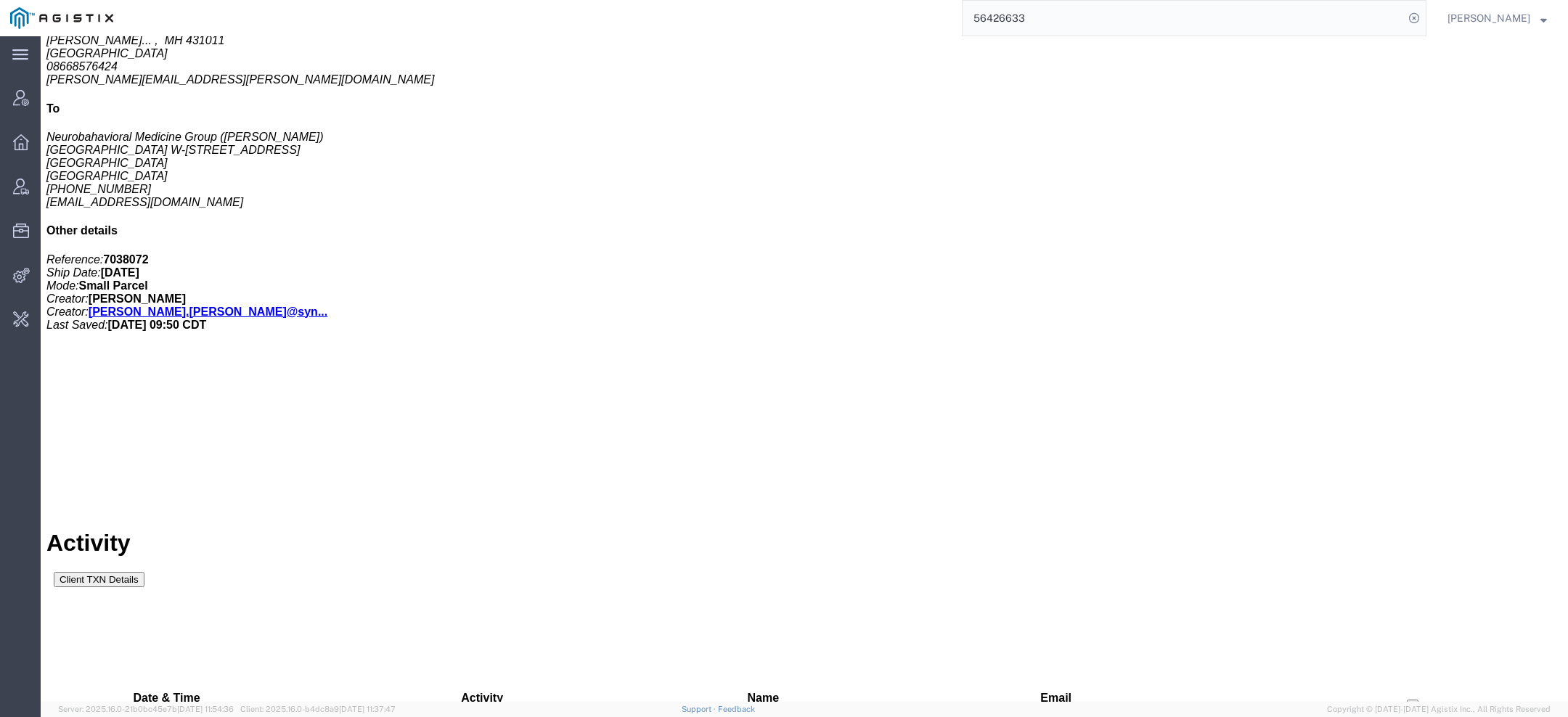
click at [40, 36] on div at bounding box center [40, 36] width 0 height 0
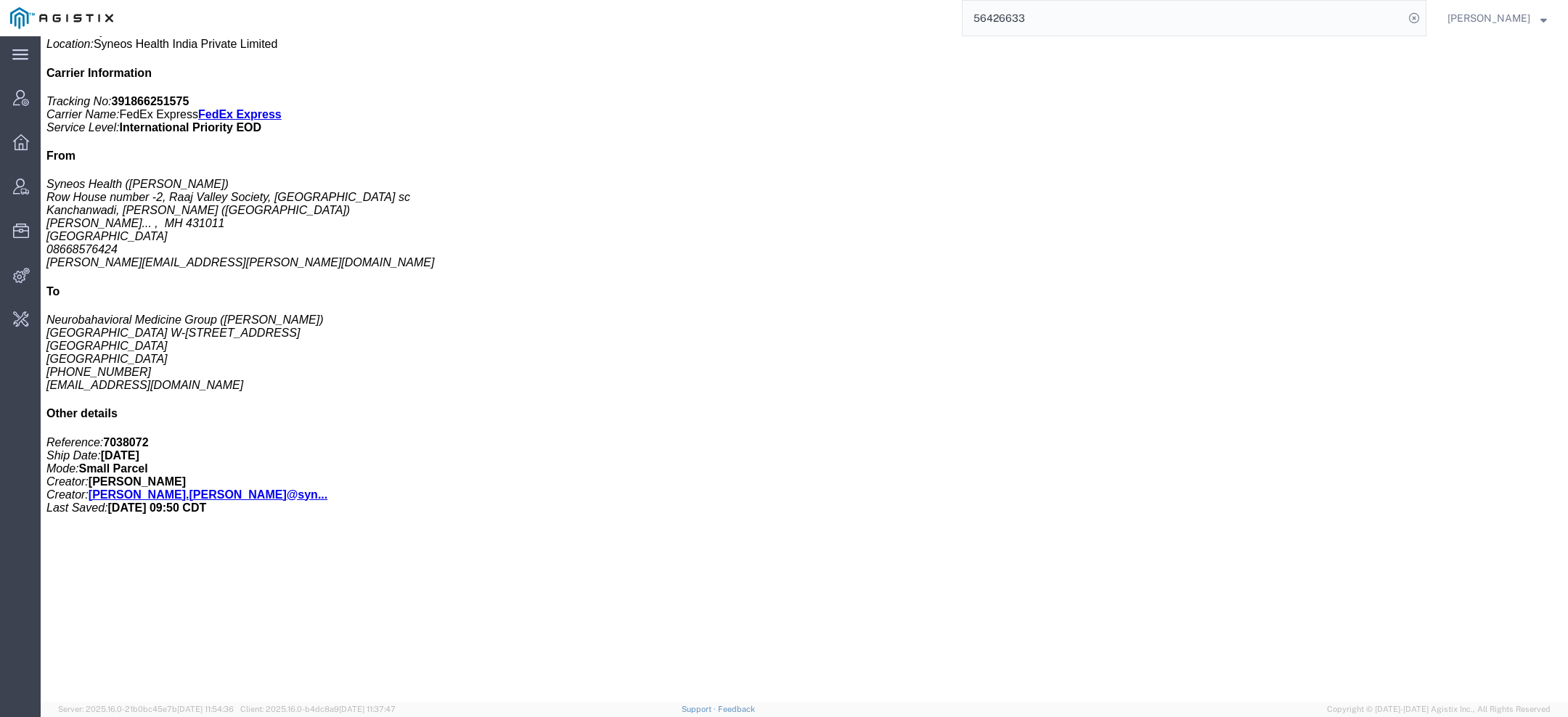
scroll to position [309, 0]
click h3 "DVD RECORDED WITH CLINICAL STUDY INFORMATION"
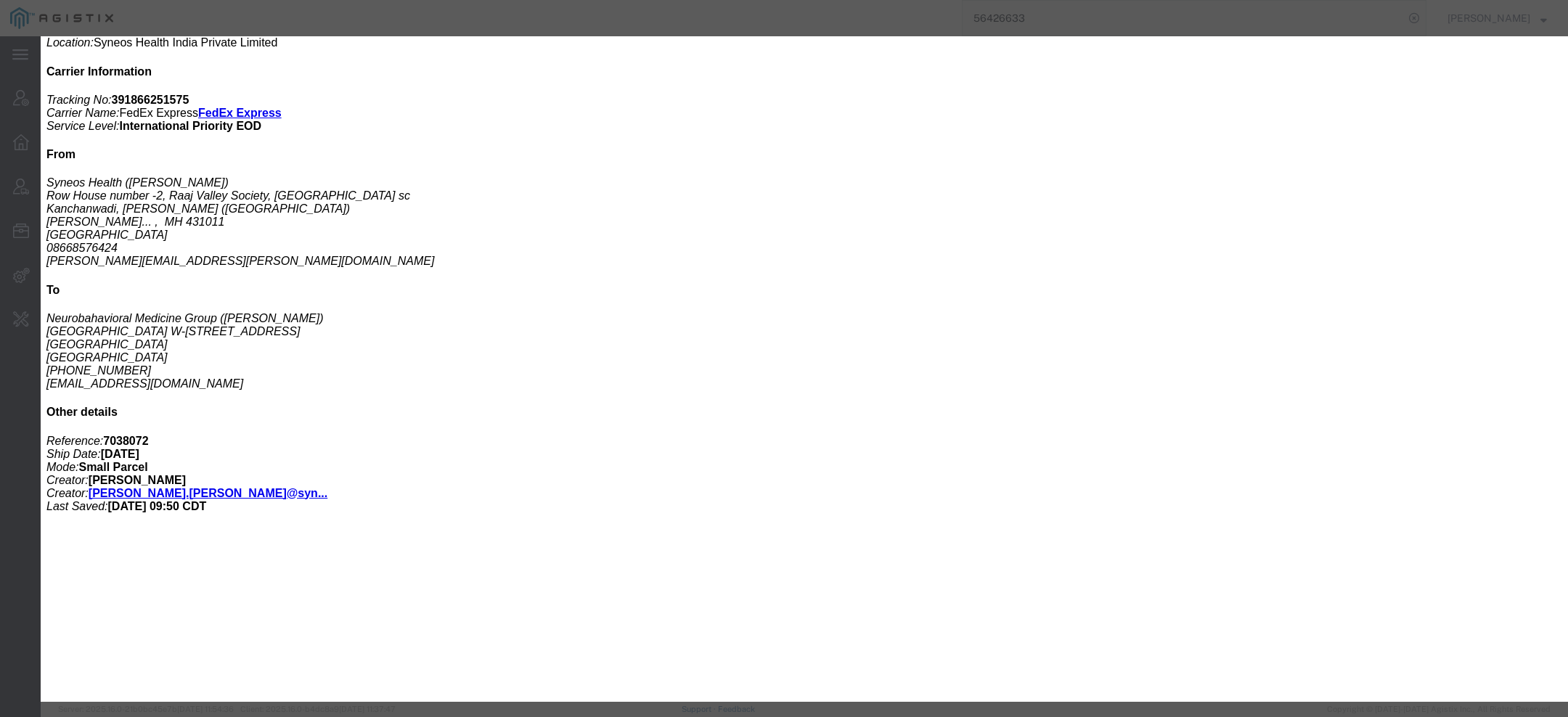
click icon "button"
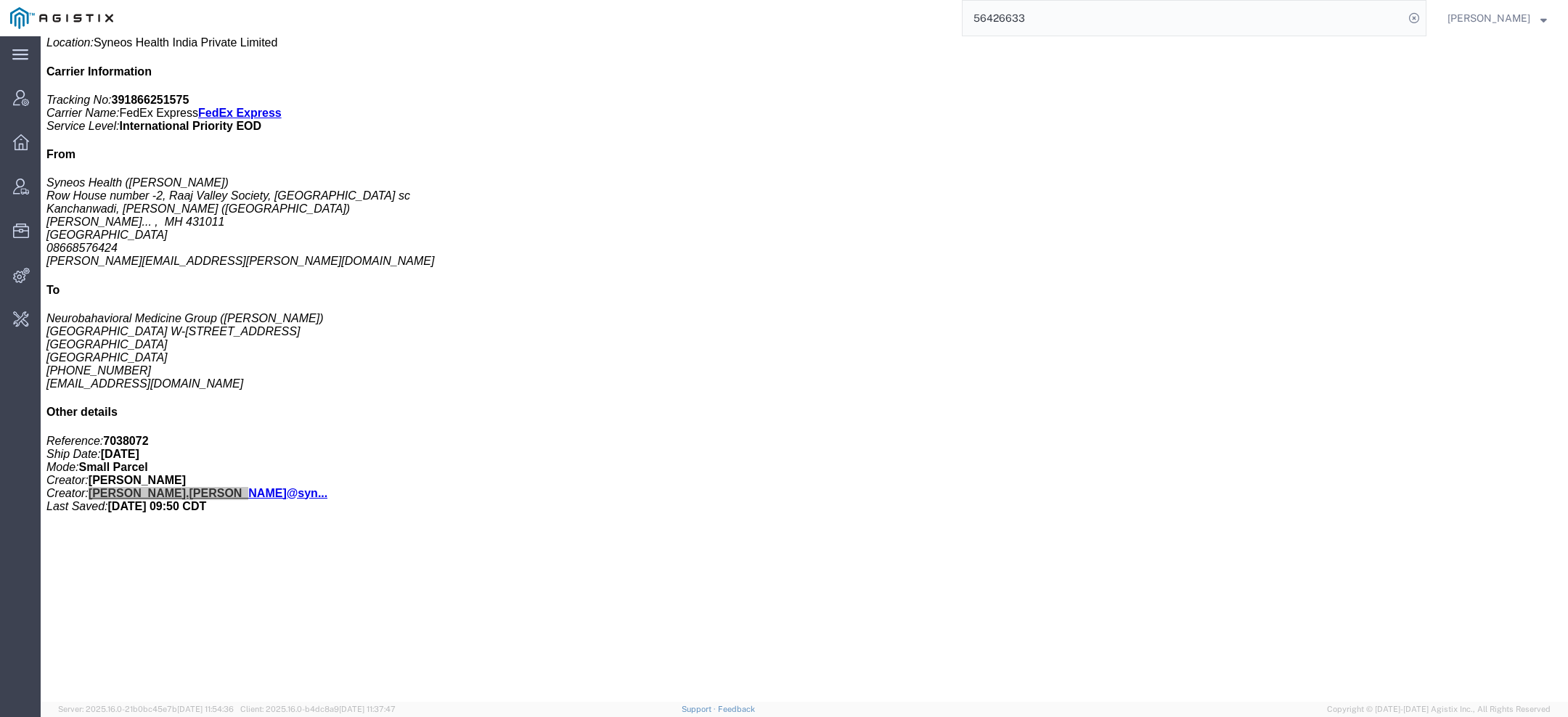
drag, startPoint x: 1046, startPoint y: 23, endPoint x: 879, endPoint y: -20, distance: 172.4
click at [879, 0] on html "main_menu Created with Sketch. Collapse Menu Account Manager Overview Vendor Ma…" at bounding box center [784, 358] width 1568 height 717
type input "vaibhav.sanghai@syneoshealth.com"
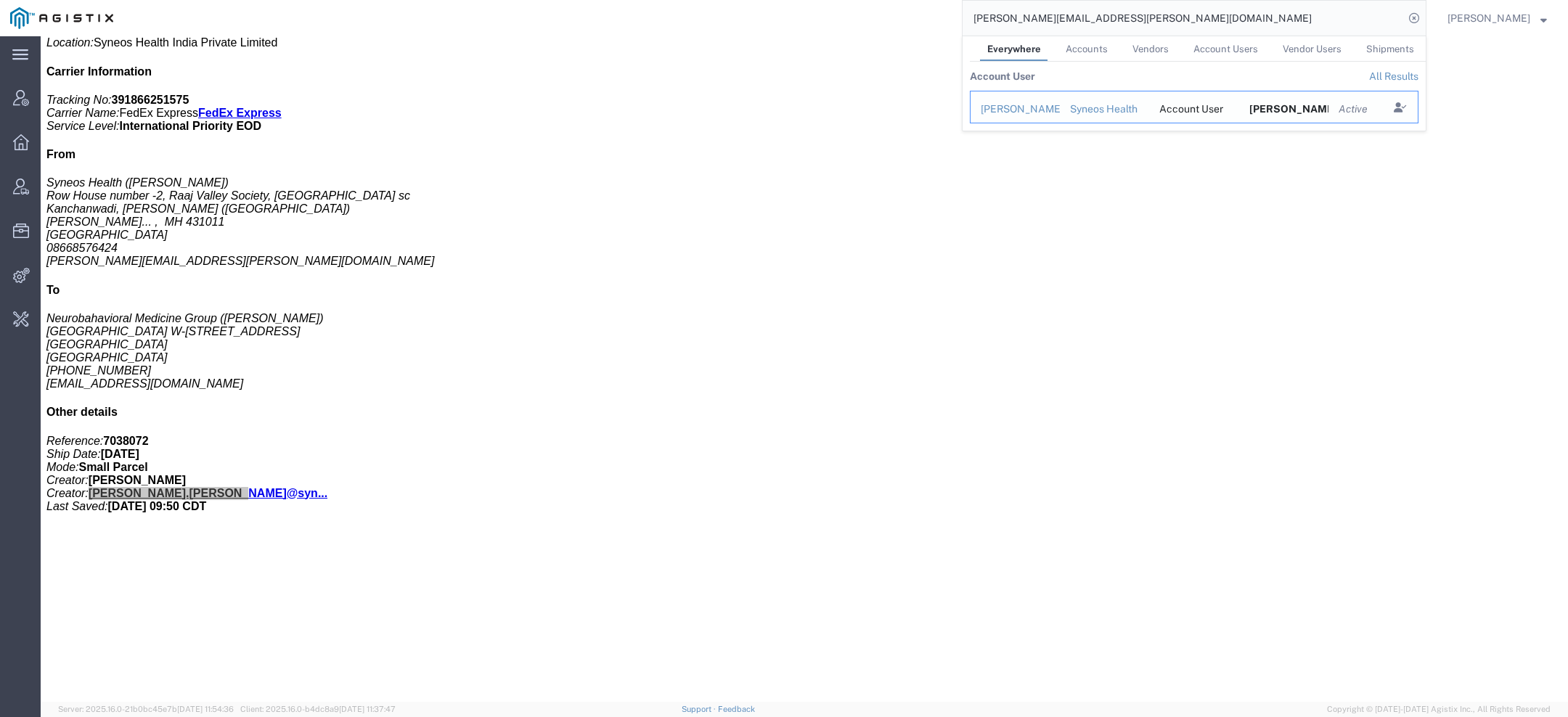
click at [1010, 104] on div "Vaibhav Sanghai" at bounding box center [1015, 109] width 69 height 15
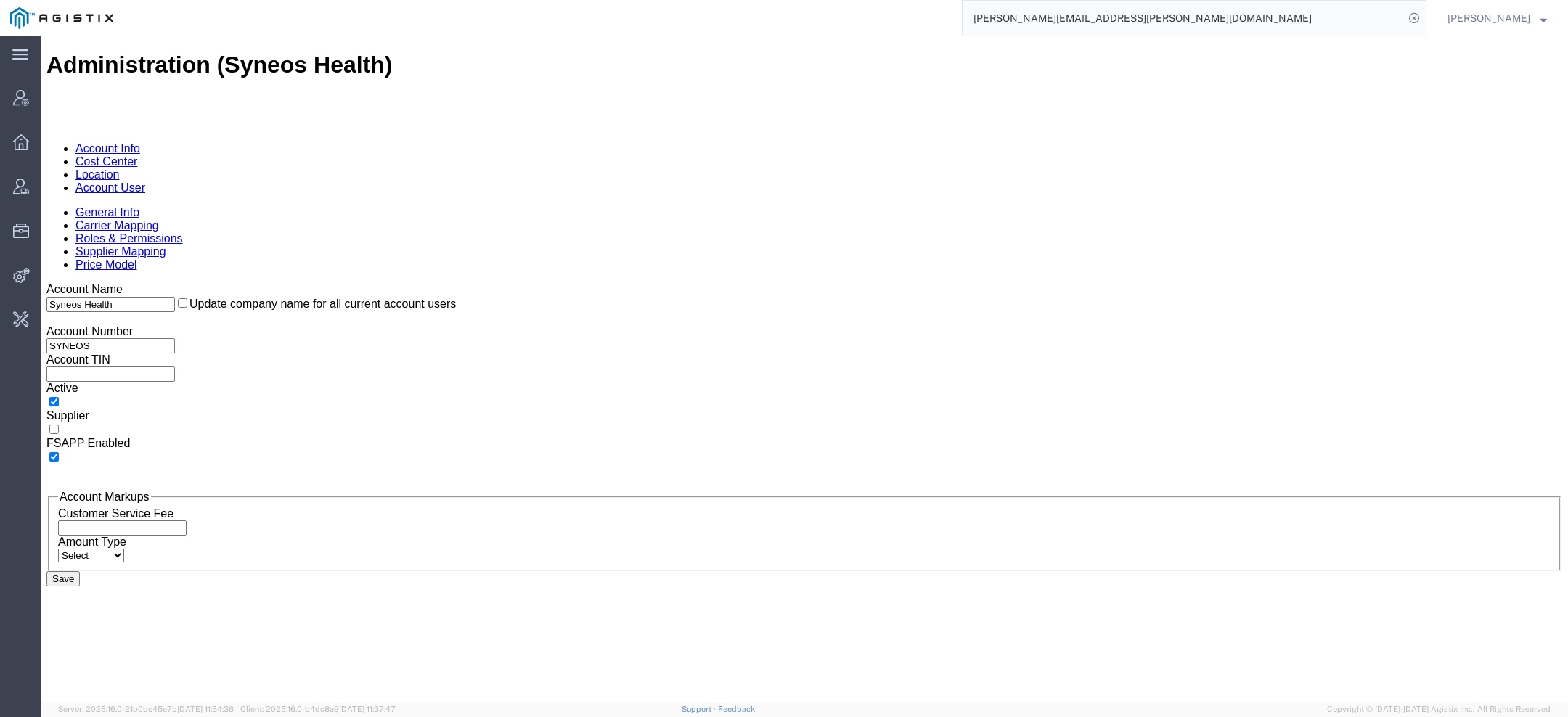
click at [146, 182] on link "Account User" at bounding box center [110, 188] width 70 height 12
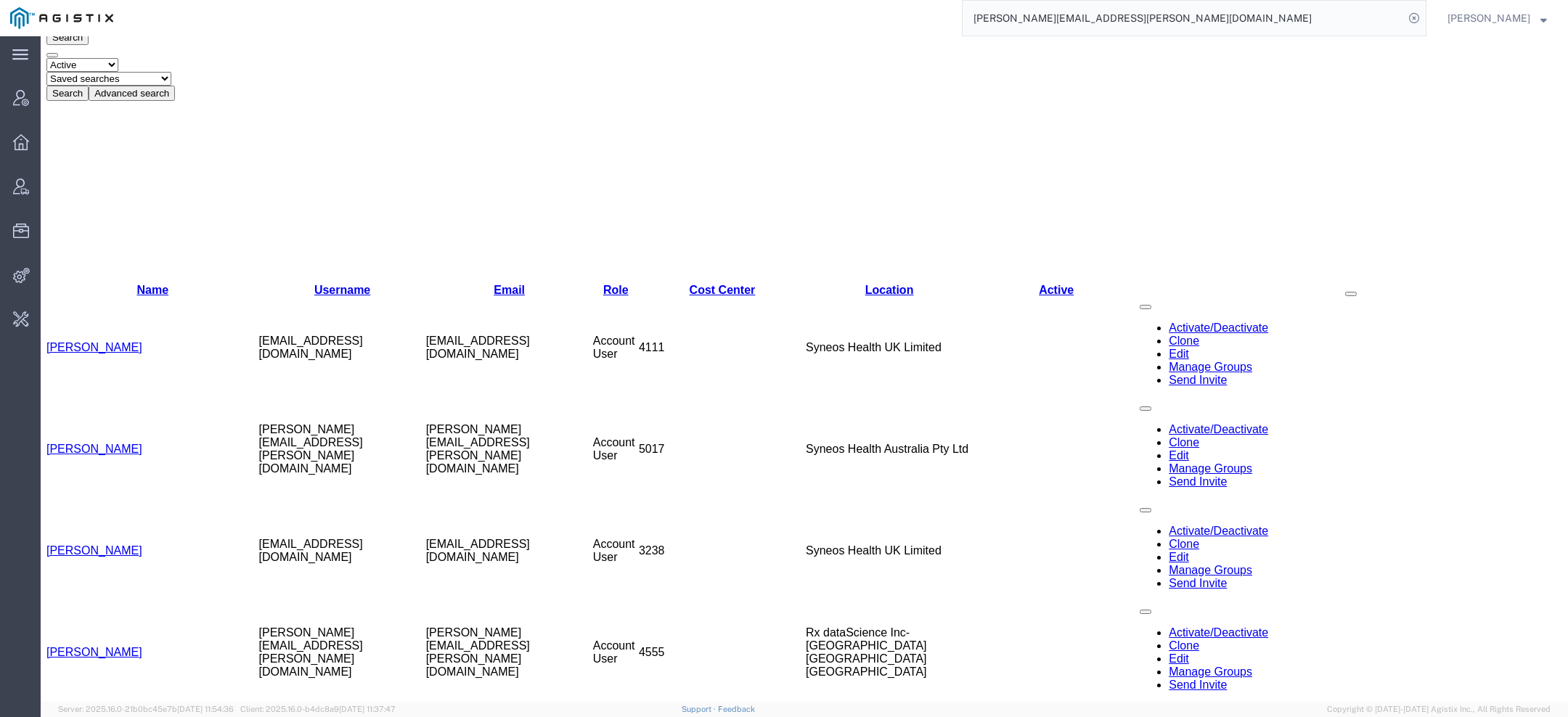
scroll to position [343, 0]
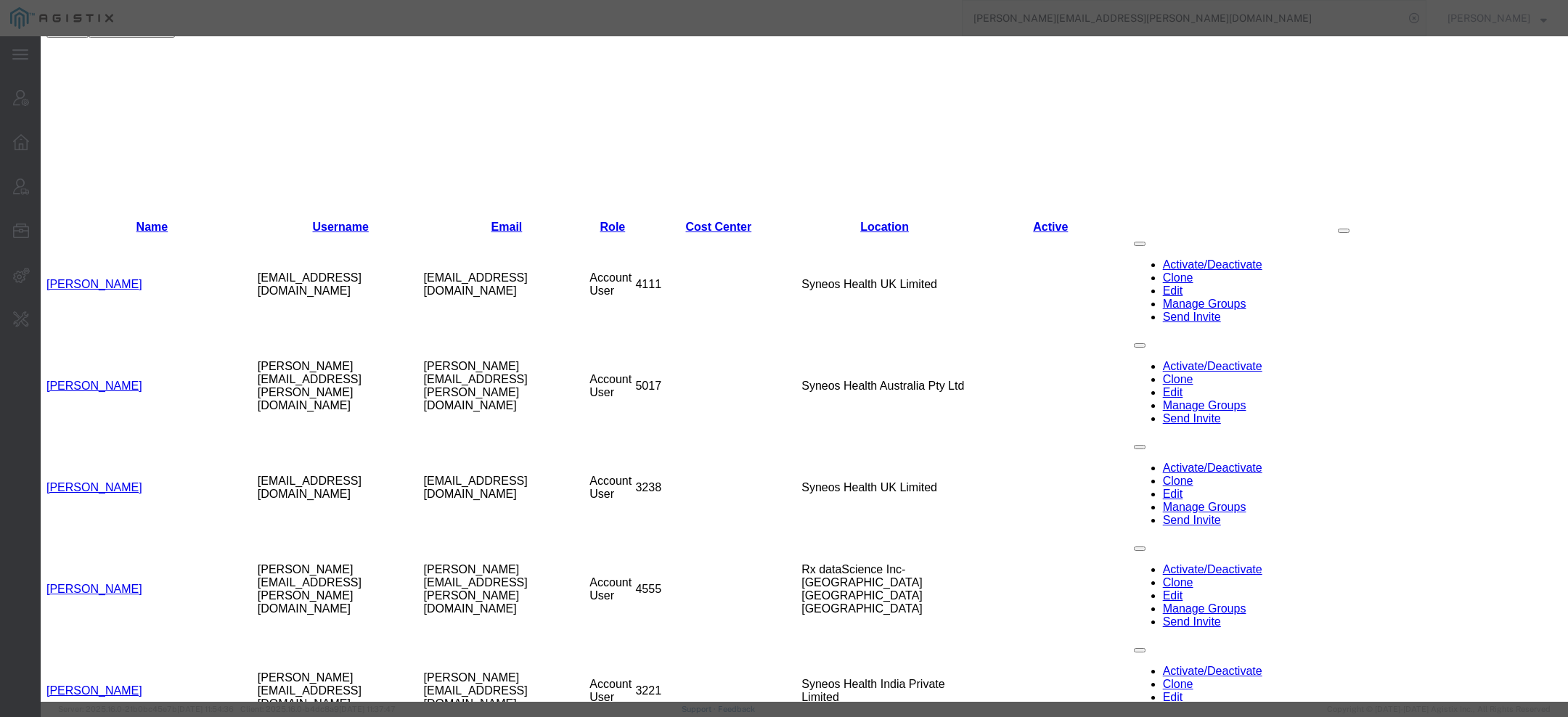
select select "DEPARTMENT"
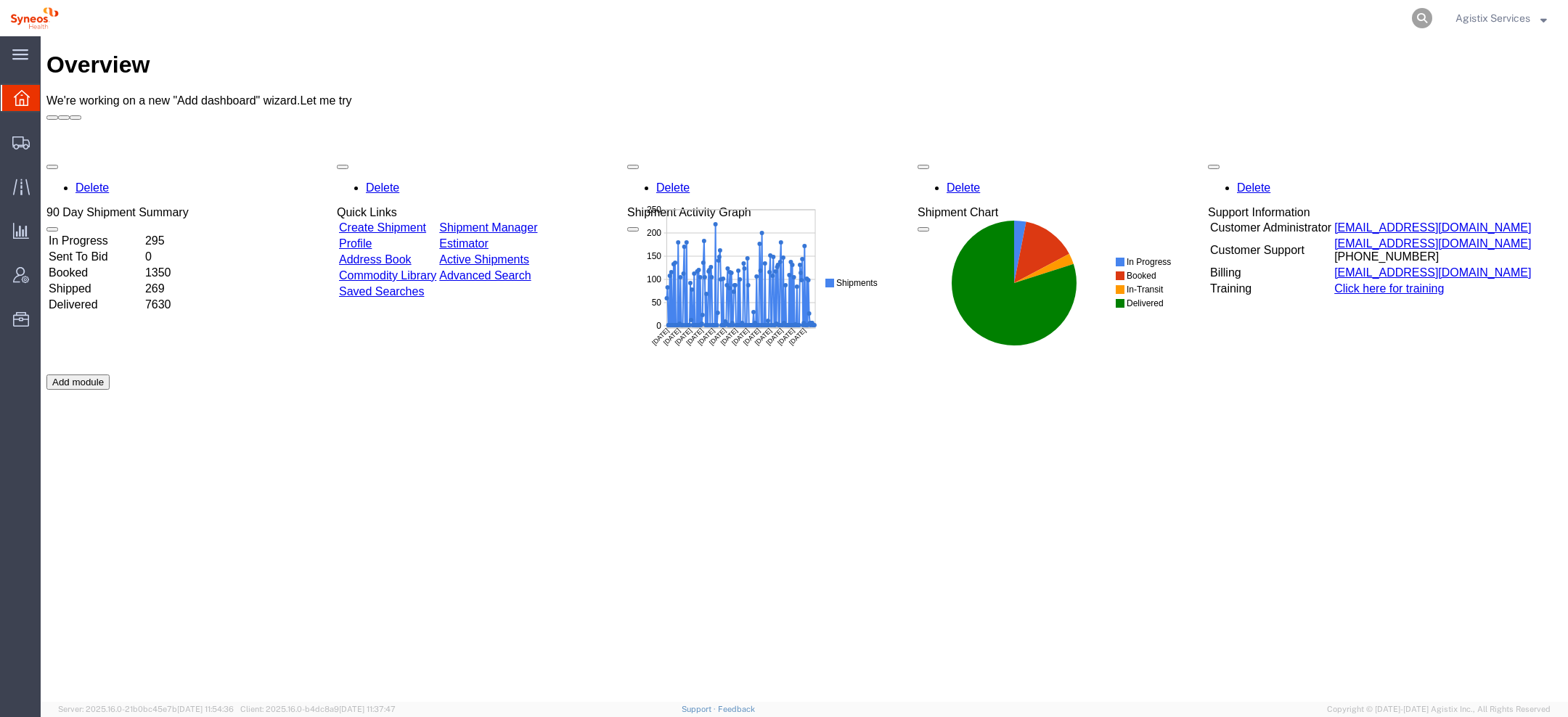
click at [1419, 13] on icon at bounding box center [1421, 17] width 20 height 20
paste input "56496681"
type input "56496681"
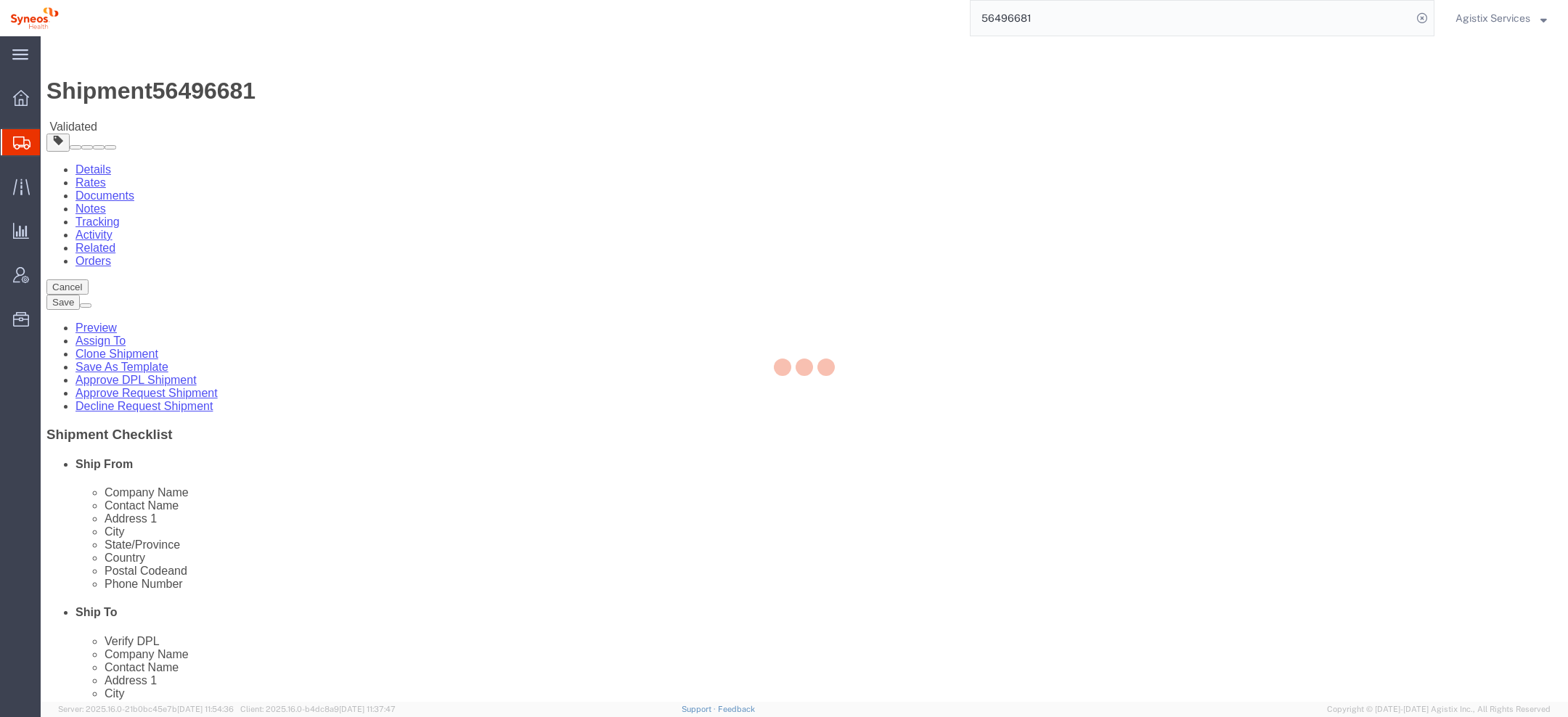
select select "48946"
select select
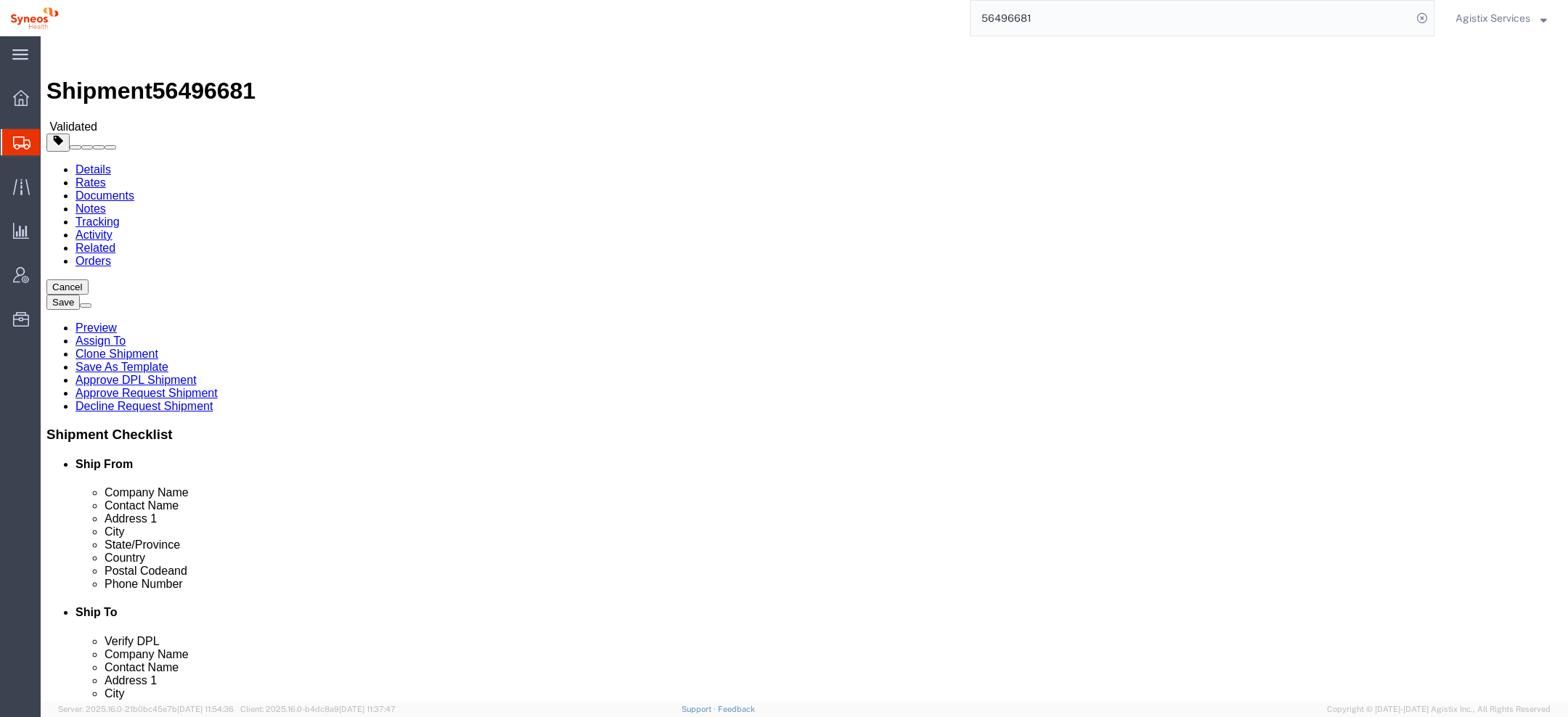
click input "8816"
drag, startPoint x: 1081, startPoint y: 28, endPoint x: 832, endPoint y: -29, distance: 255.4
click at [832, 0] on html "main_menu Created with Sketch. Collapse Menu Overview Shipments Shipment Manage…" at bounding box center [784, 358] width 1568 height 717
type input "56496702"
select select "48946"
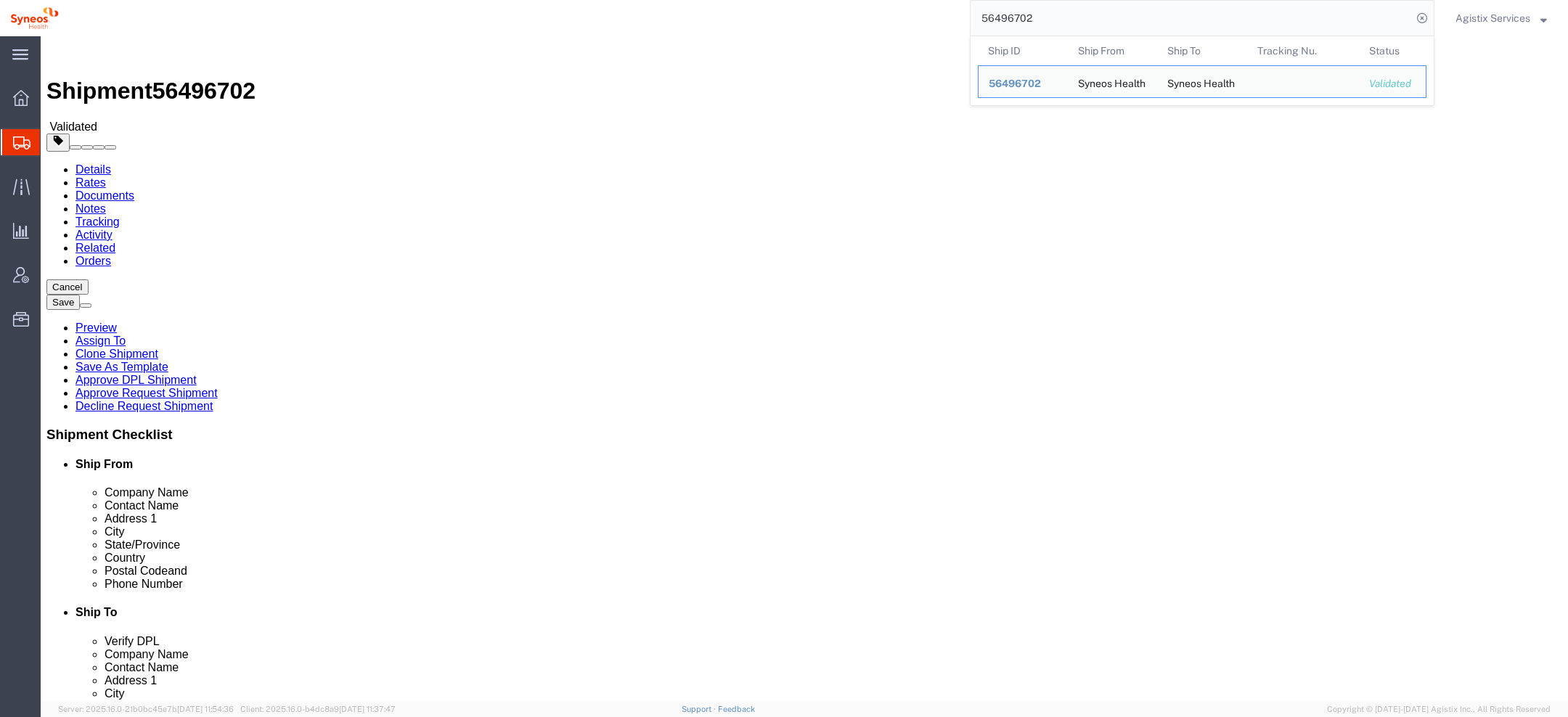
click at [1475, 17] on span "Agistix Services" at bounding box center [1493, 18] width 75 height 16
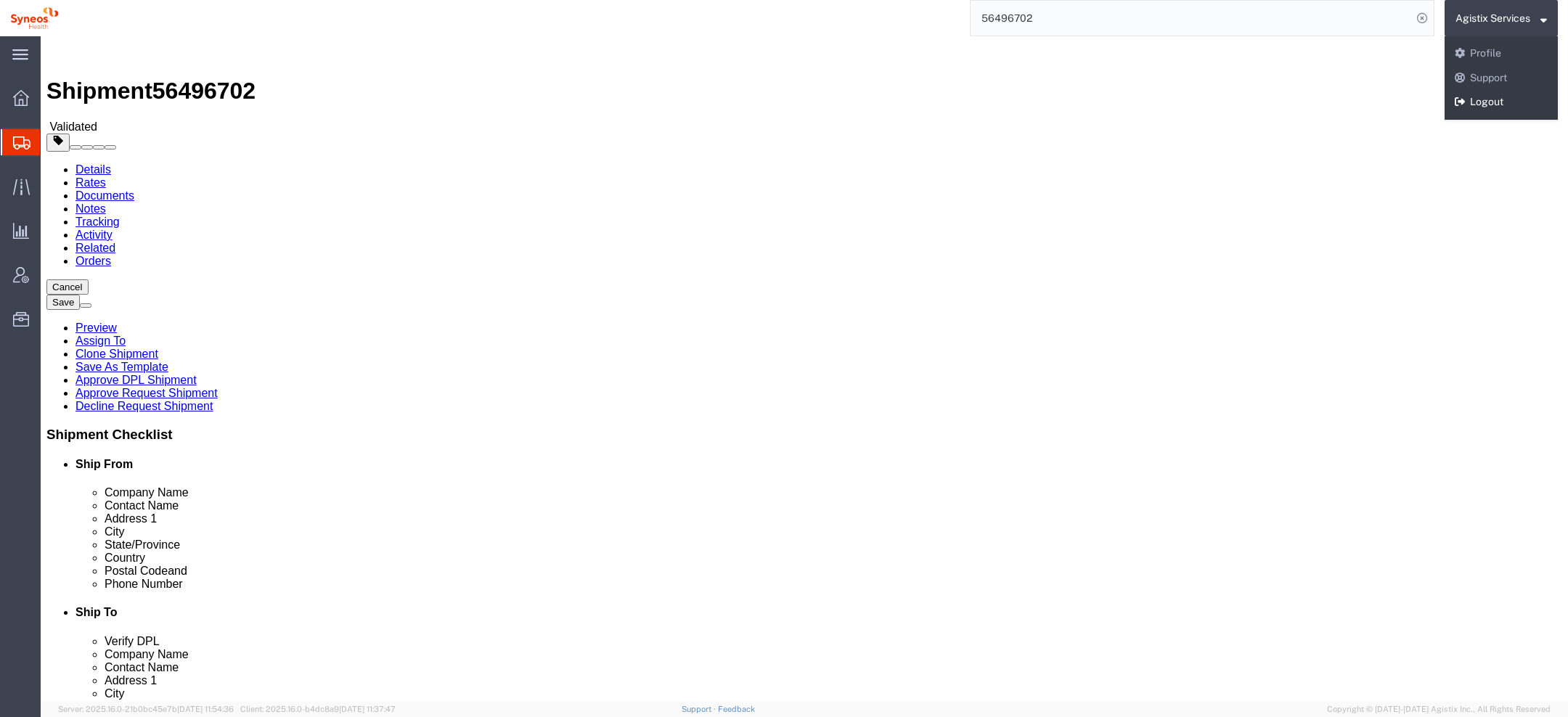
drag, startPoint x: 1463, startPoint y: 103, endPoint x: 1422, endPoint y: 56, distance: 62.4
click at [1463, 103] on icon at bounding box center [1460, 101] width 11 height 11
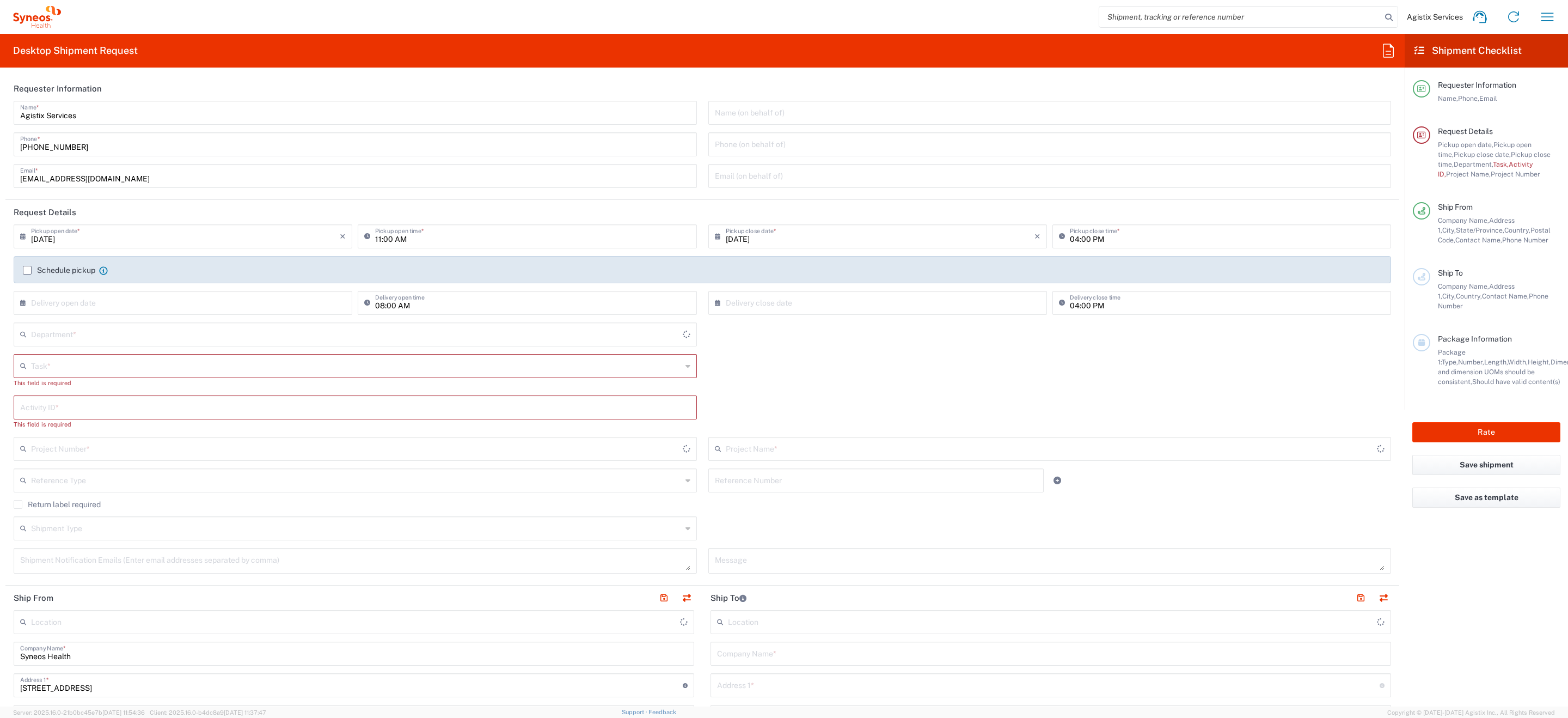
type input "[US_STATE]"
type input "[GEOGRAPHIC_DATA]"
type input "4510"
type input "Syneos Health Communications-[GEOGRAPHIC_DATA] [GEOGRAPHIC_DATA]"
click at [1176, 14] on input "search" at bounding box center [1240, 17] width 282 height 21
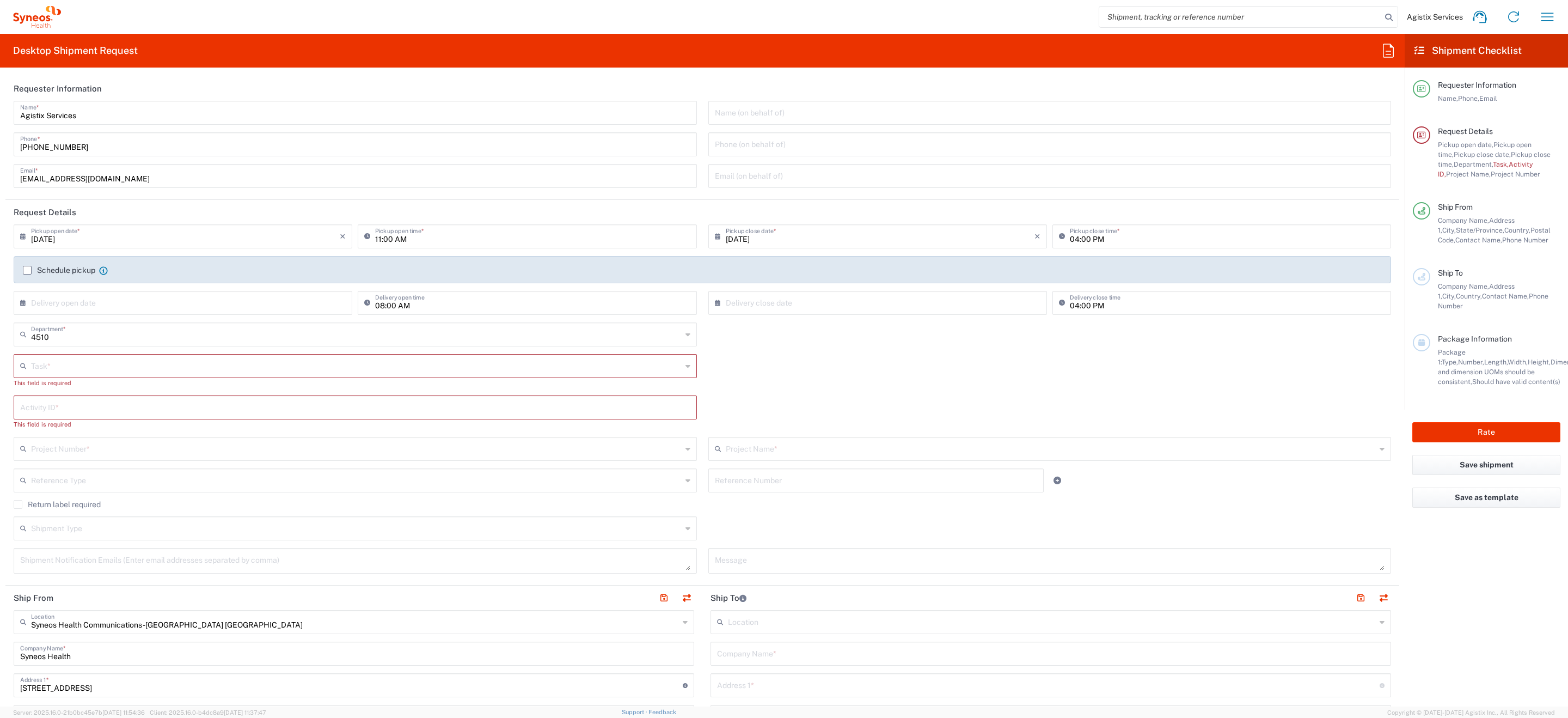
paste input "56426633"
type input "56426633"
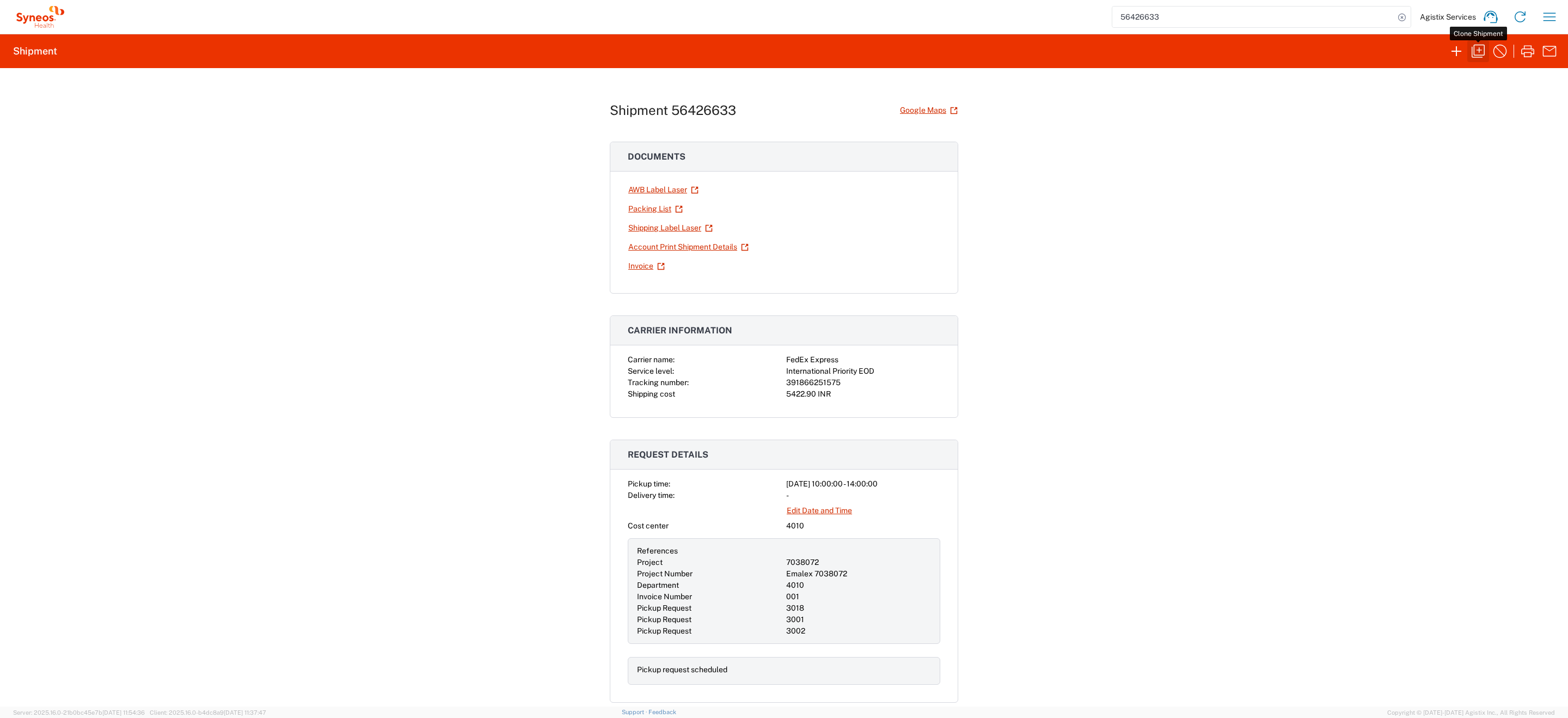
click at [1475, 52] on icon "button" at bounding box center [1478, 51] width 17 height 17
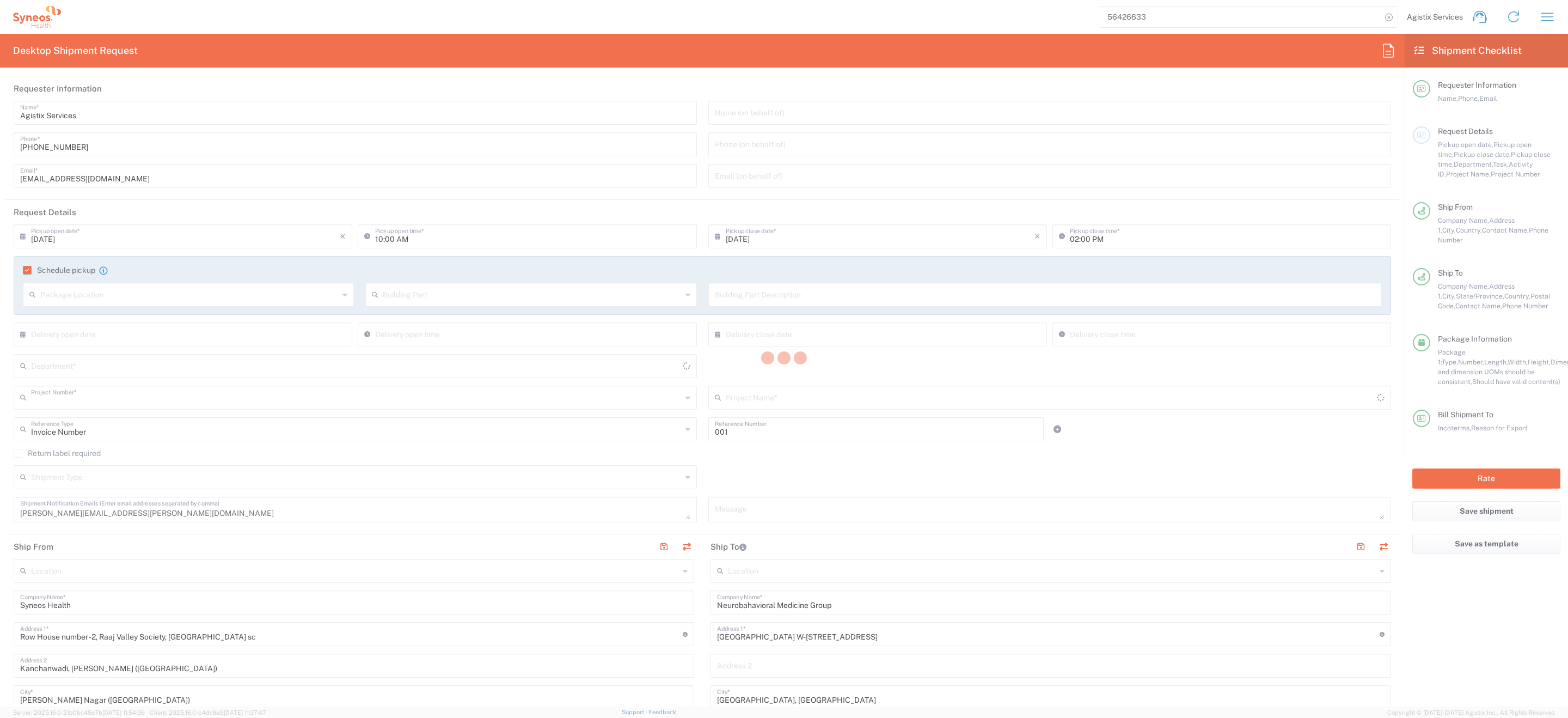
type input "7038072"
type input "[US_STATE]"
type input "Your Packaging"
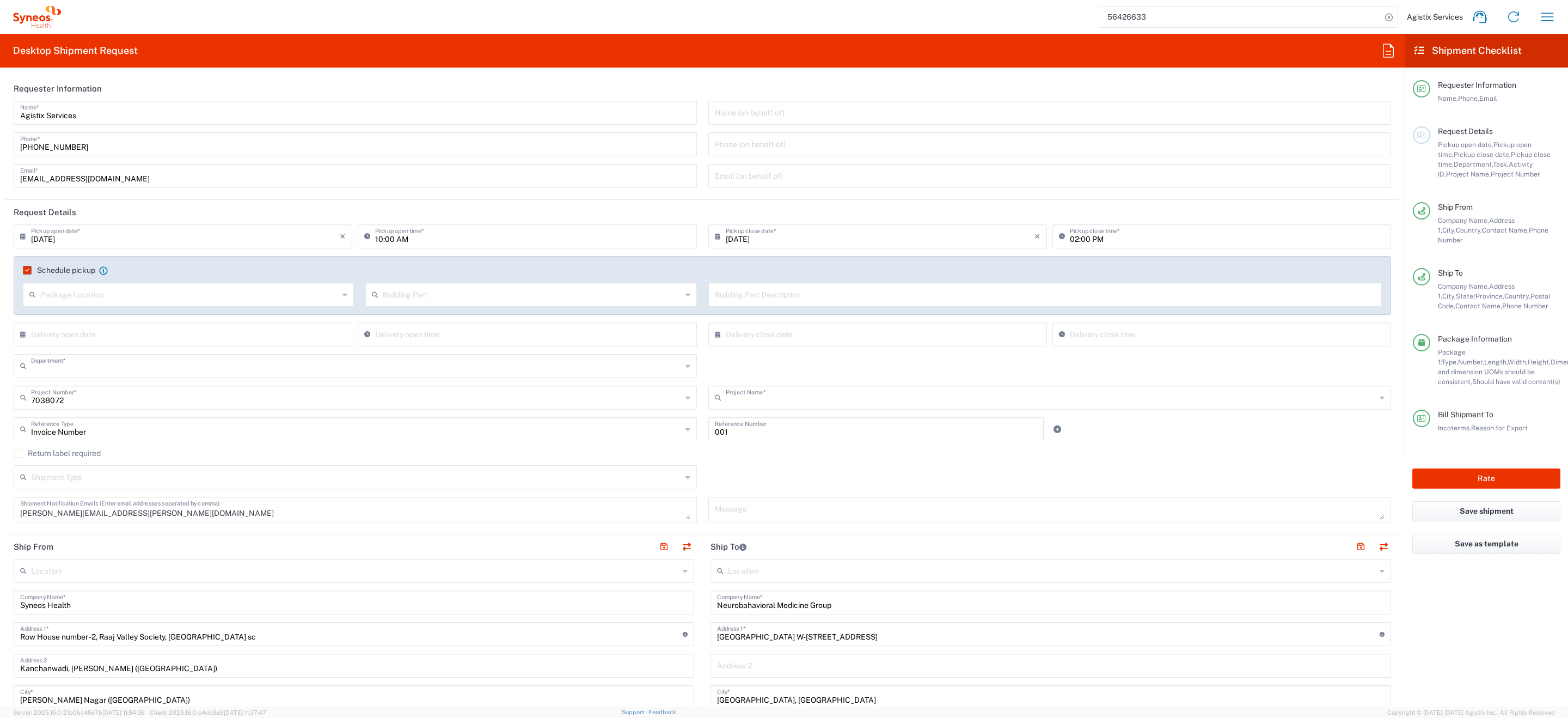
type input "4010"
type input "Emalex 7038072"
type input "Mahārāshtra"
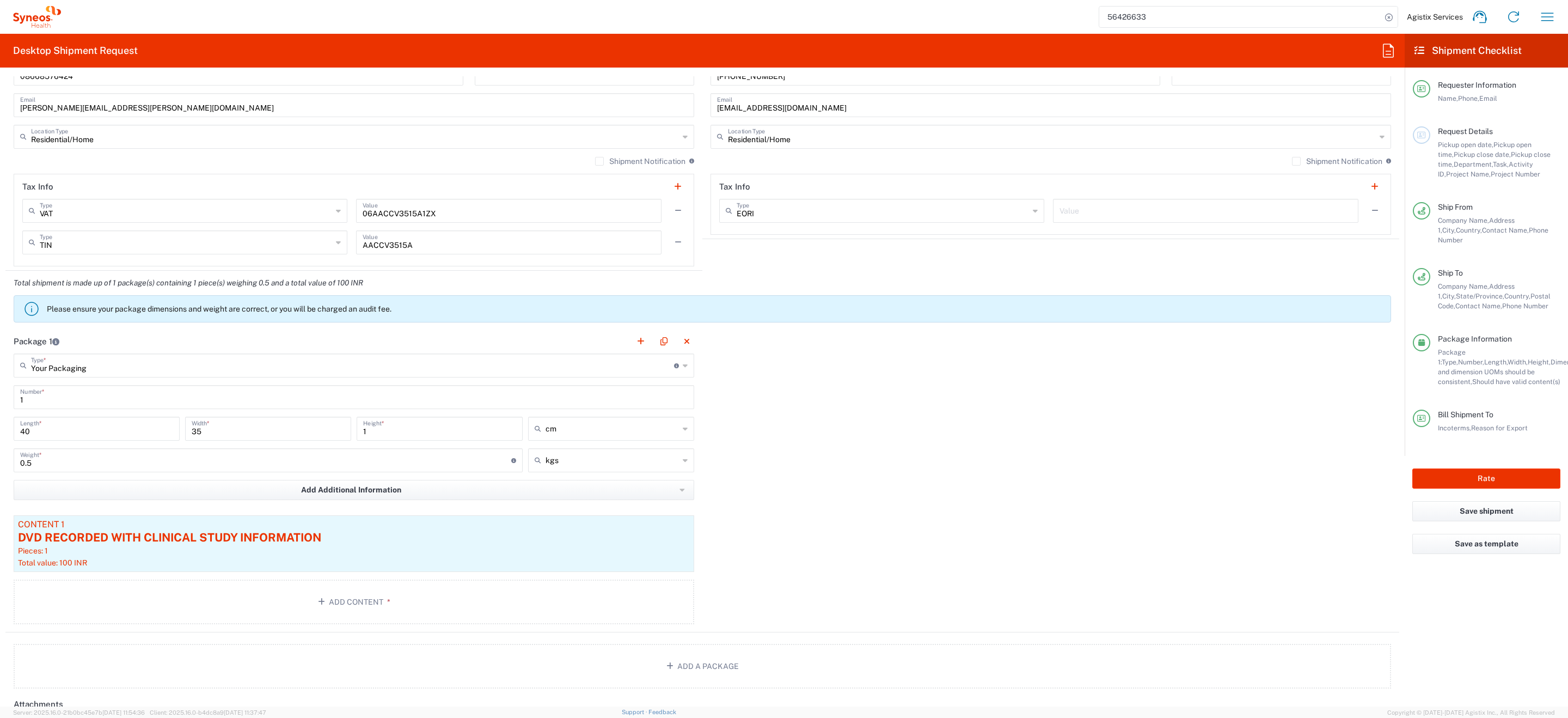
scroll to position [742, 0]
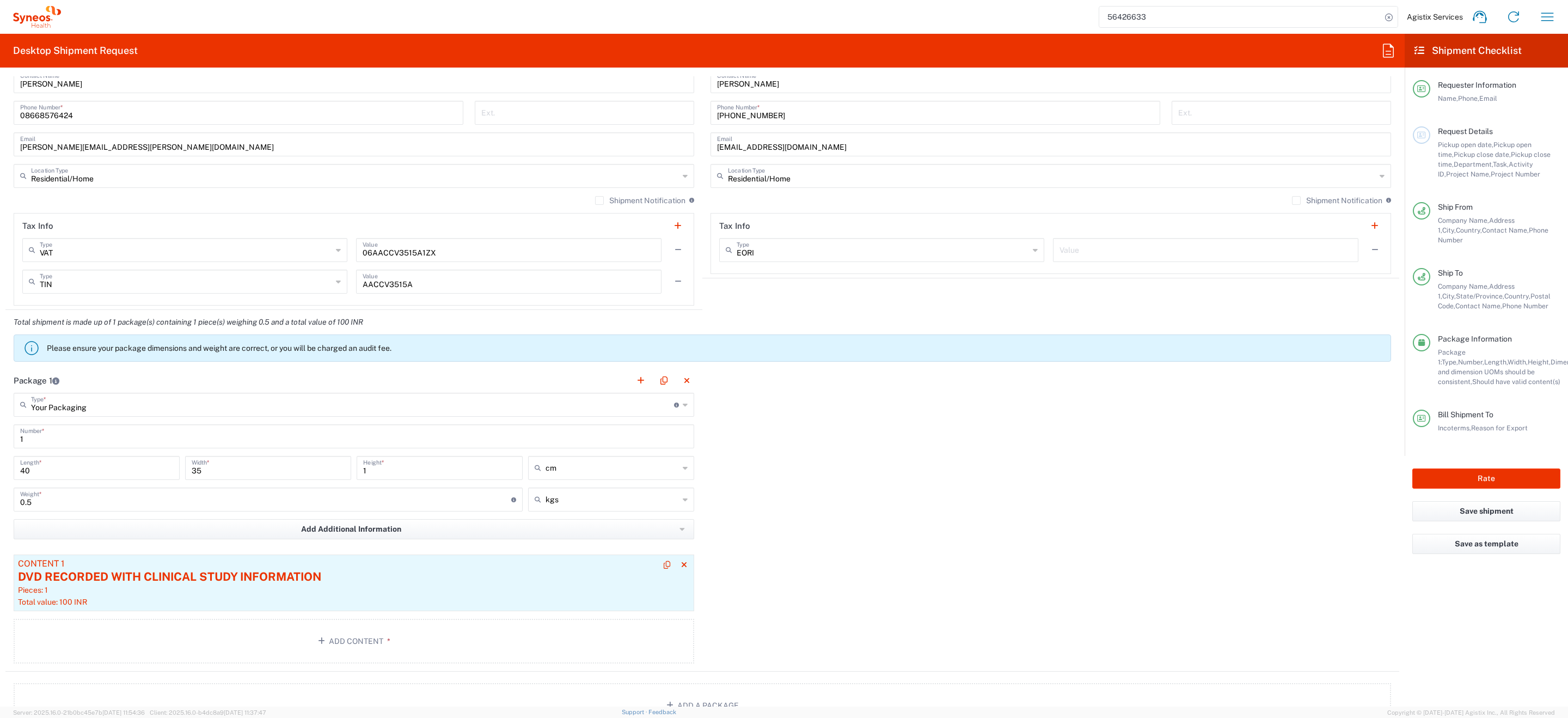
click at [289, 581] on div "DVD RECORDED WITH CLINICAL STUDY INFORMATION" at bounding box center [353, 576] width 672 height 17
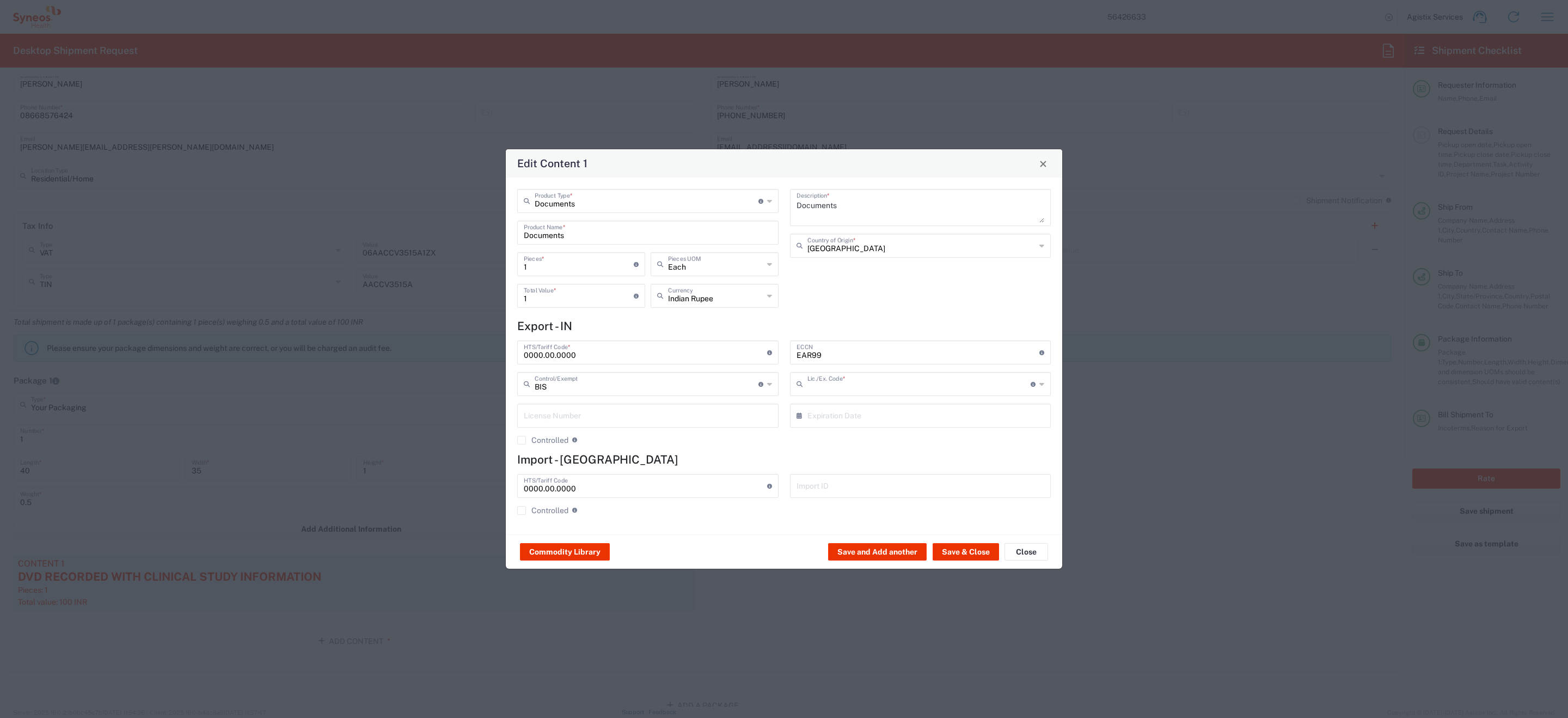
type input "NLR - No License Required"
click at [1042, 160] on span "Close" at bounding box center [1043, 164] width 8 height 8
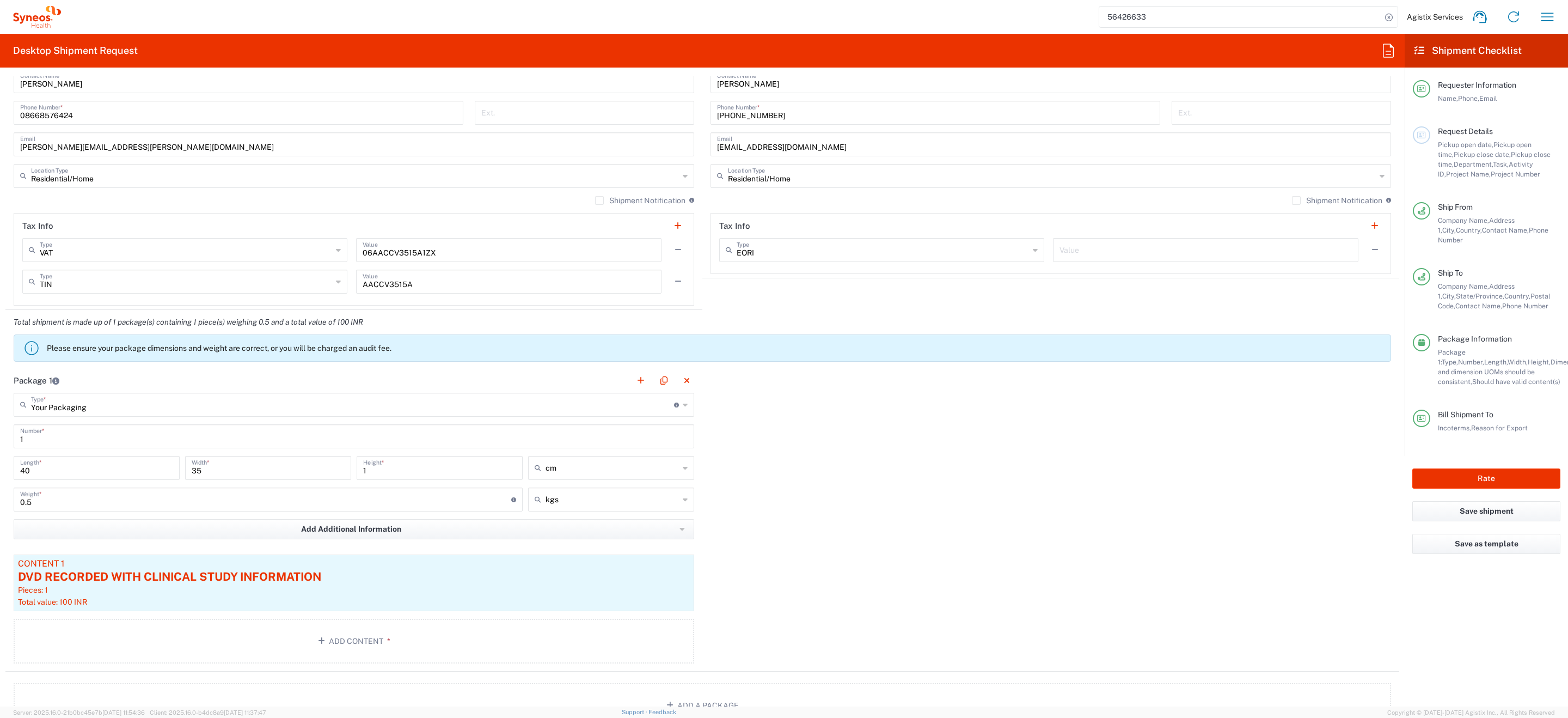
click at [108, 147] on input "[PERSON_NAME][EMAIL_ADDRESS][PERSON_NAME][DOMAIN_NAME]" at bounding box center [353, 143] width 667 height 19
drag, startPoint x: 590, startPoint y: 144, endPoint x: 516, endPoint y: 144, distance: 74.0
click at [516, 144] on div "Ship From Location Addison Whitney LLC-Morrisvile NC US Barcelona-Syneos Health…" at bounding box center [702, 50] width 1394 height 518
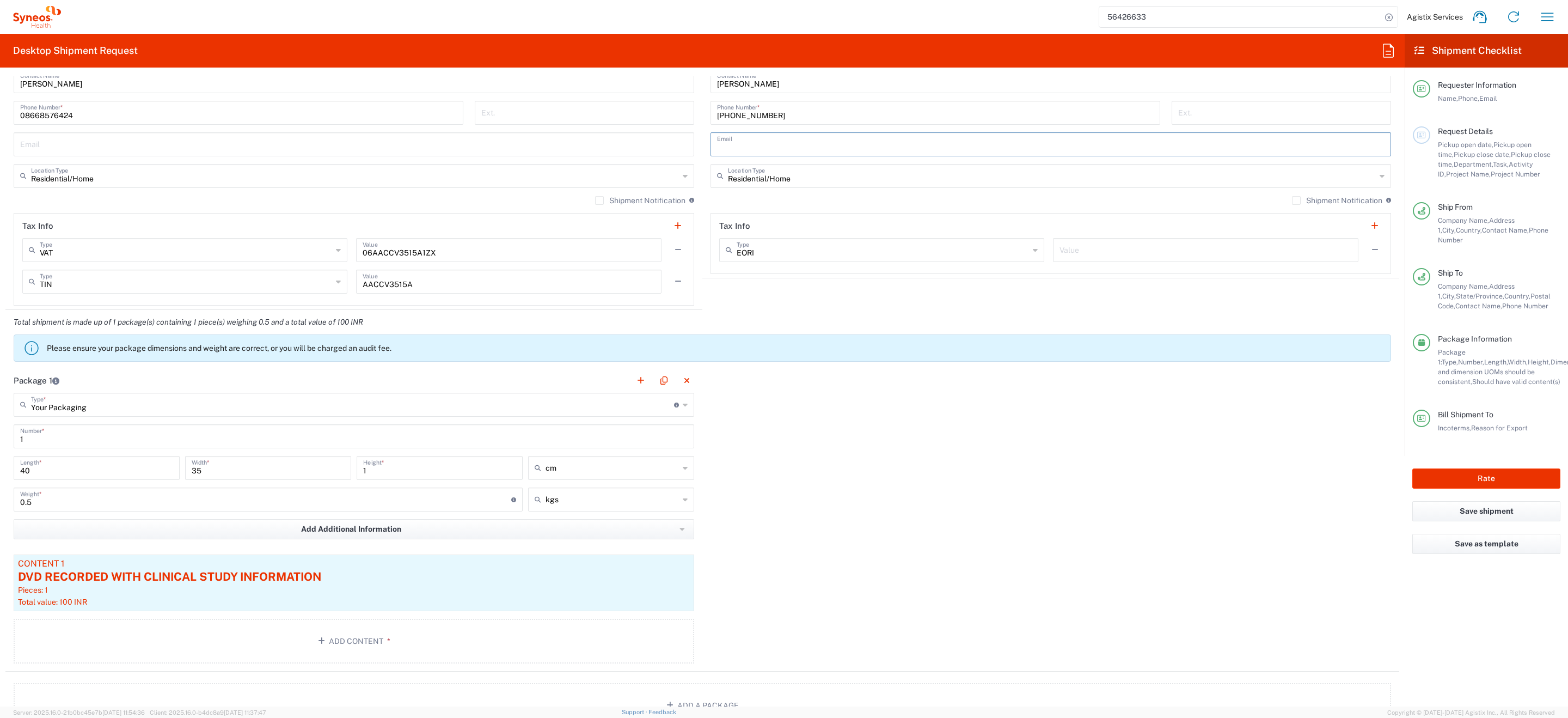
scroll to position [0, 0]
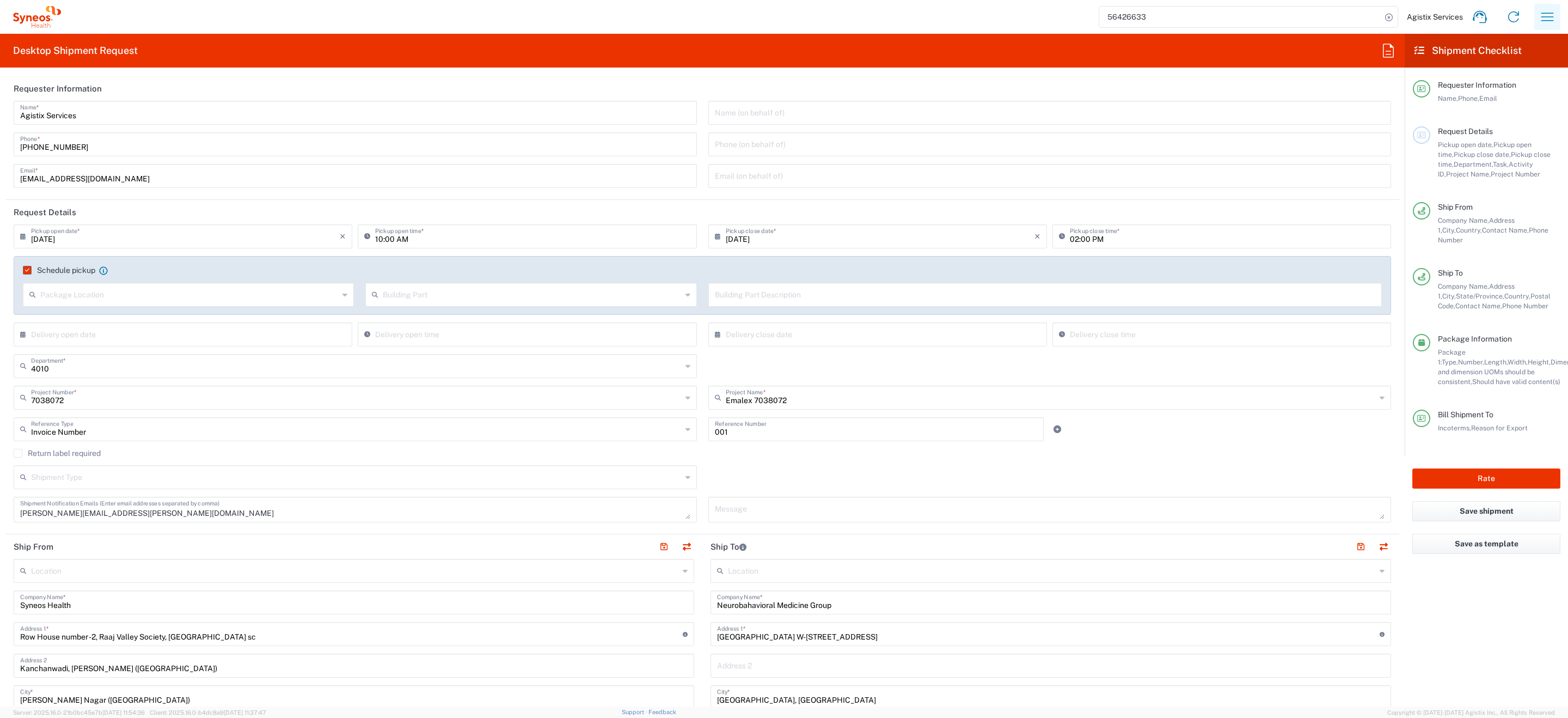
click at [1538, 12] on button "button" at bounding box center [1547, 17] width 26 height 26
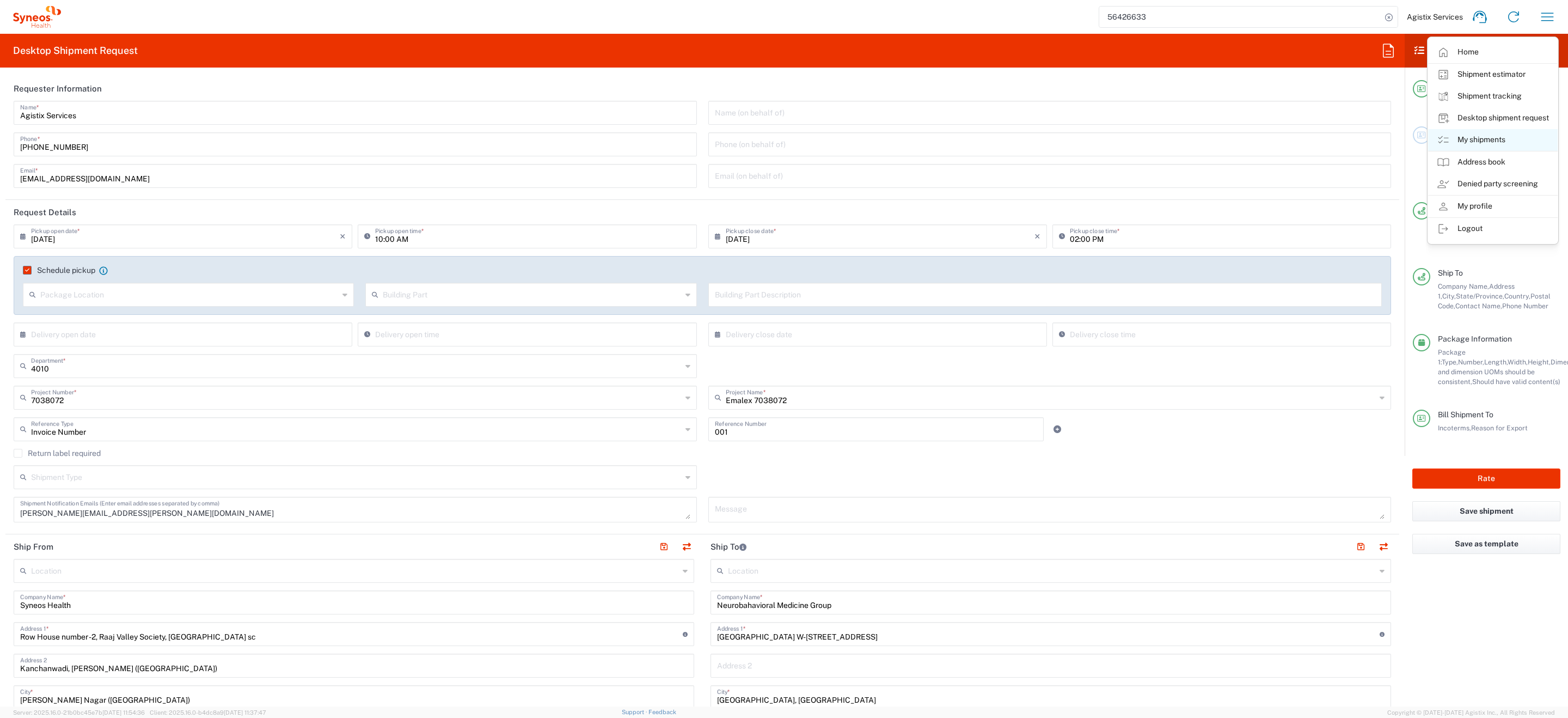
click at [1480, 137] on link "My shipments" at bounding box center [1493, 140] width 129 height 22
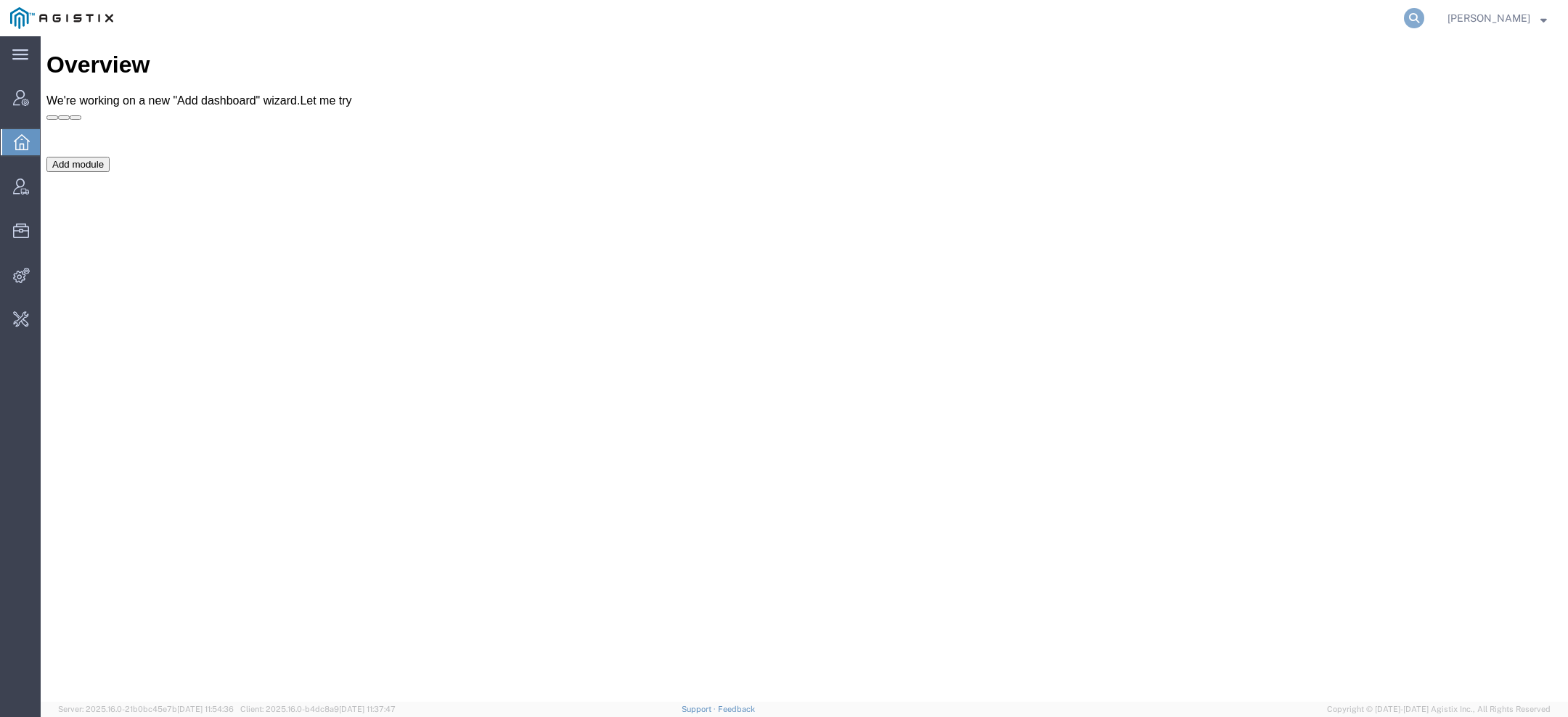
click at [1421, 14] on icon at bounding box center [1414, 17] width 20 height 20
paste input "BROADMOOR"
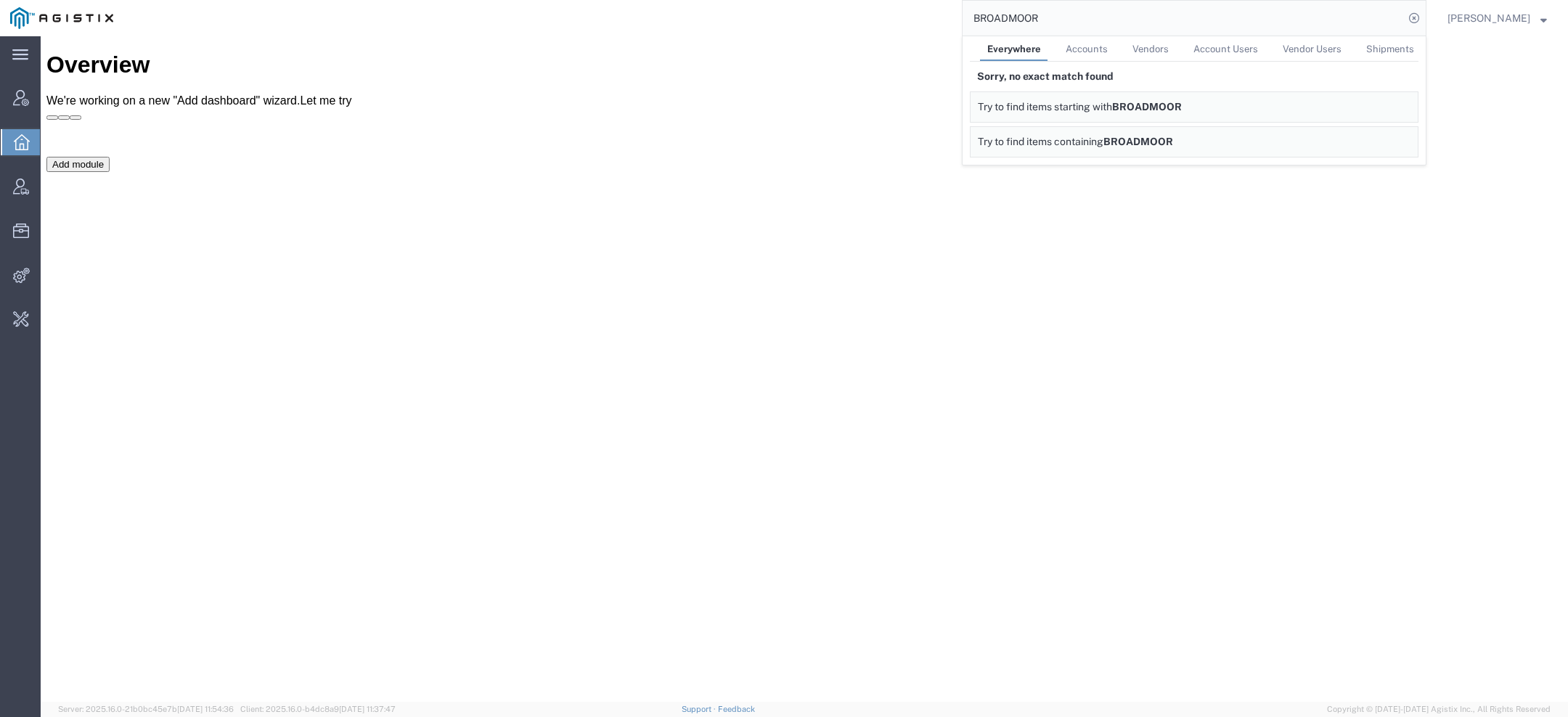
drag, startPoint x: 1049, startPoint y: 19, endPoint x: 673, endPoint y: 19, distance: 376.0
click at [673, 19] on div "BROADMOOR Everywhere Accounts Vendors Account Users Vendor Users Shipments Sorr…" at bounding box center [775, 18] width 1304 height 36
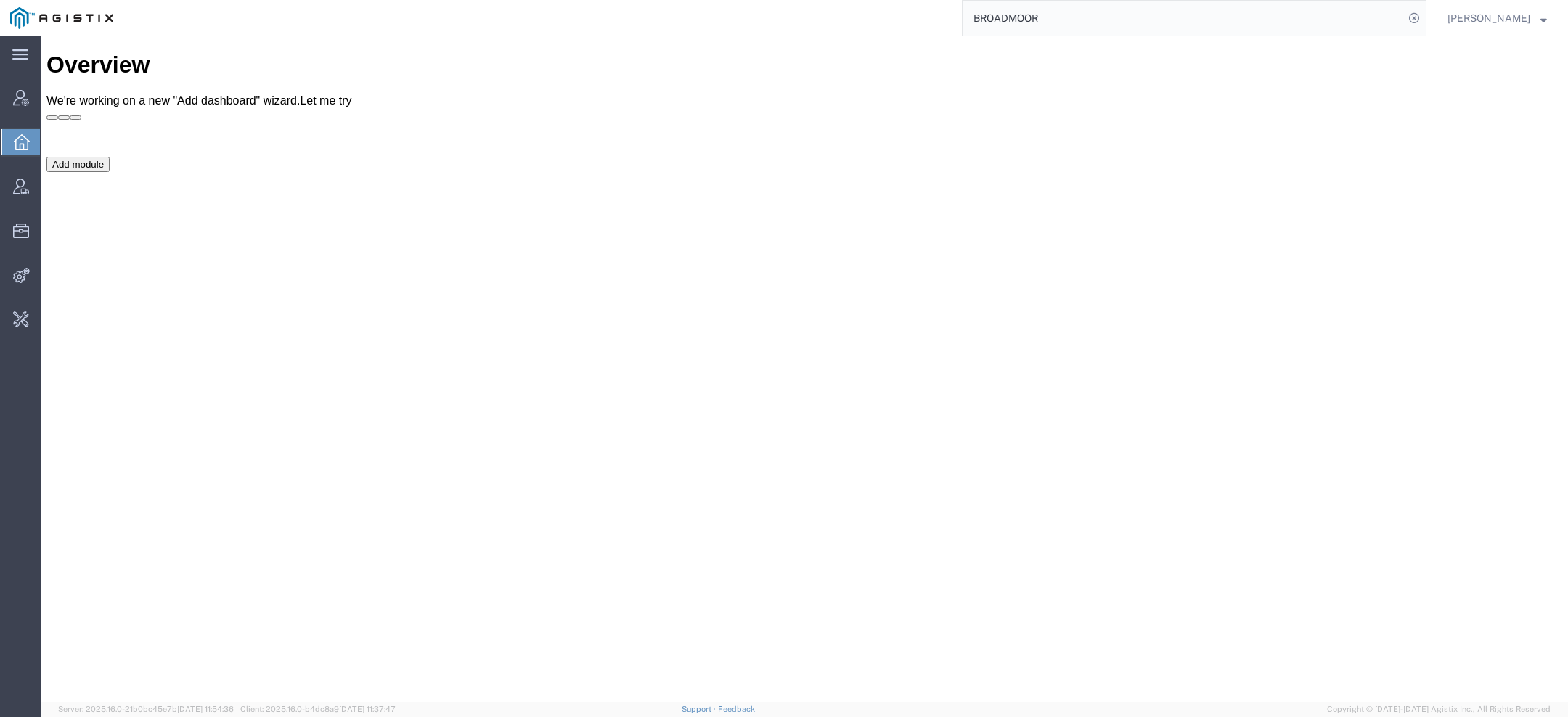
paste input "[EMAIL_ADDRESS][DOMAIN_NAME]"
drag, startPoint x: 994, startPoint y: 18, endPoint x: 829, endPoint y: -12, distance: 167.7
click at [829, 0] on html "main_menu Created with Sketch. Collapse Menu Account Manager Overview Vendor Ma…" at bounding box center [784, 358] width 1568 height 717
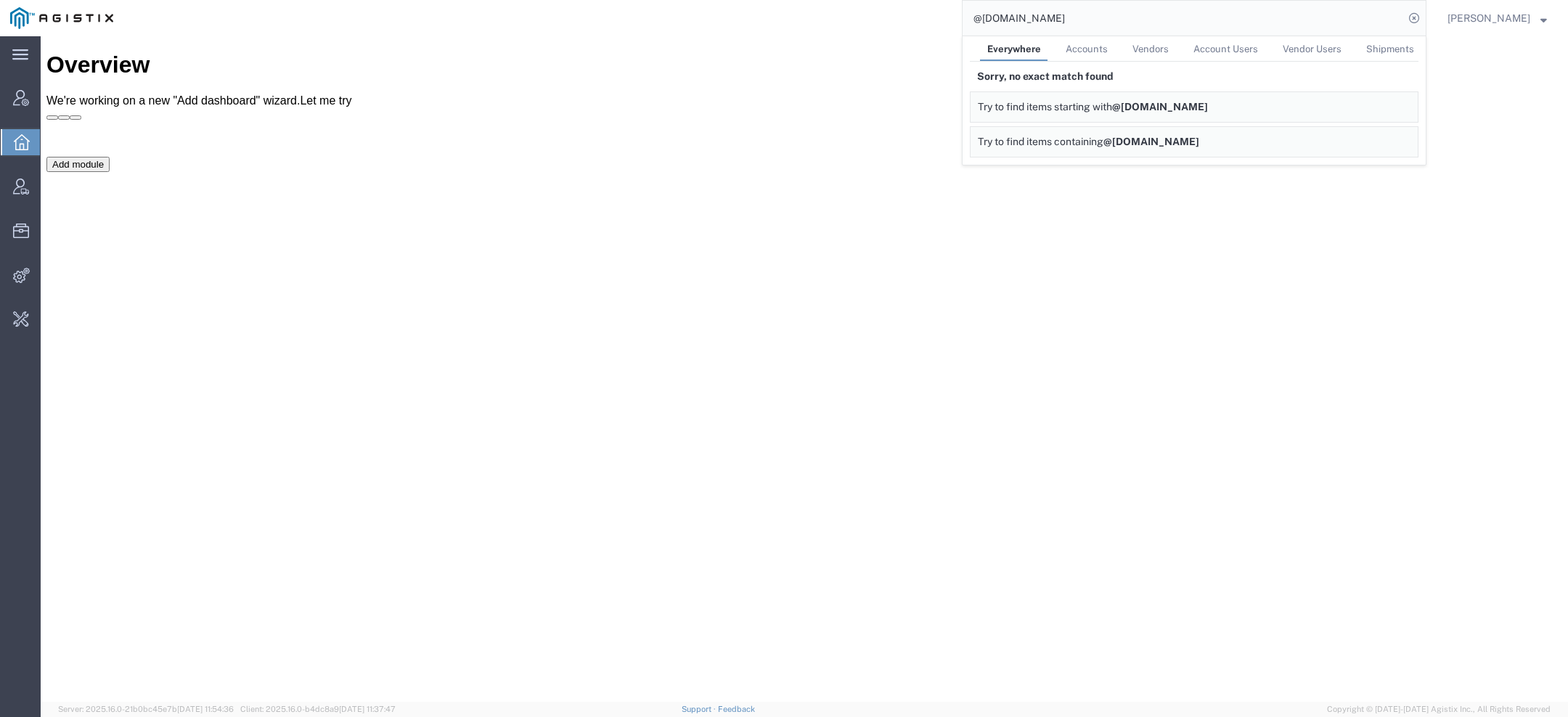
drag, startPoint x: 1132, startPoint y: 26, endPoint x: 675, endPoint y: -49, distance: 463.1
click at [675, 0] on html "main_menu Created with Sketch. Collapse Menu Account Manager Overview Vendor Ma…" at bounding box center [784, 358] width 1568 height 717
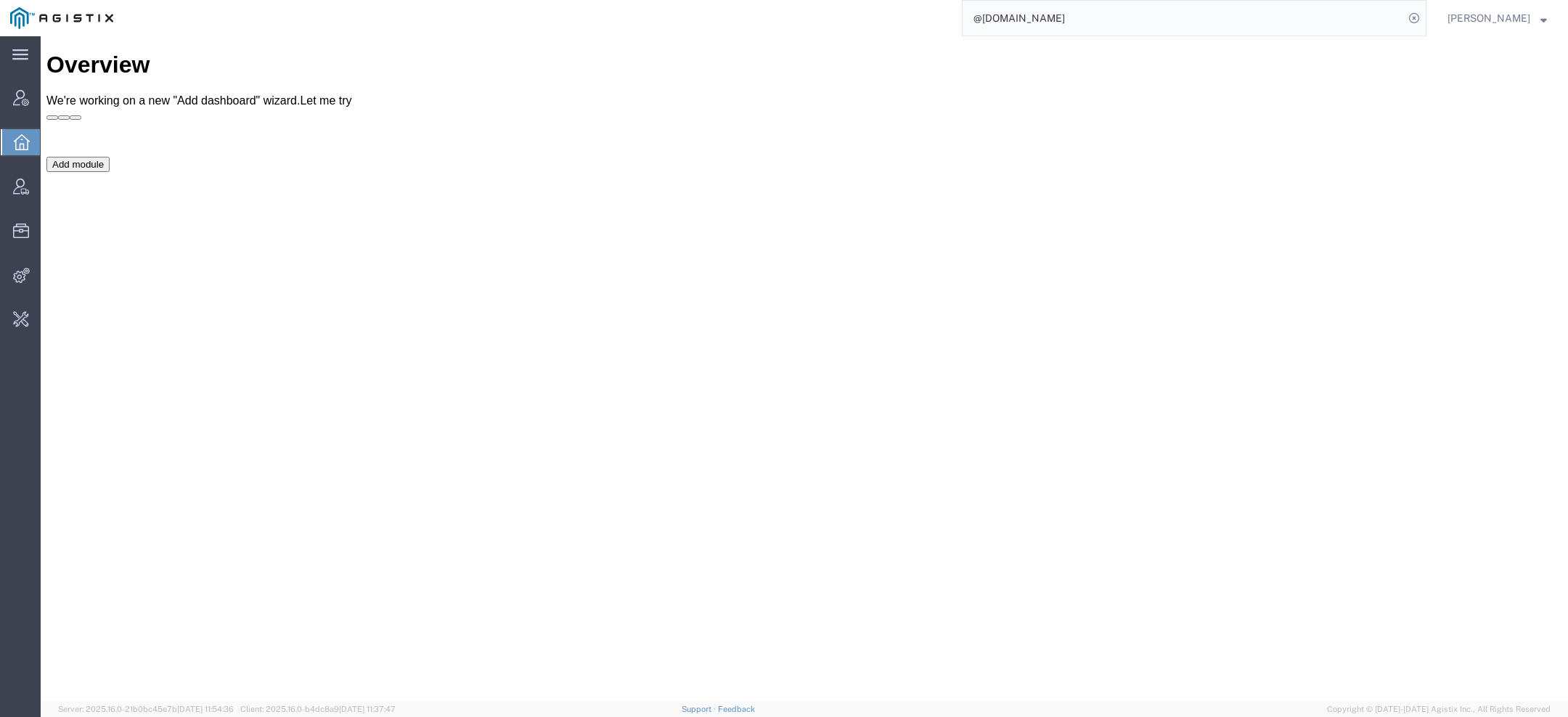
paste input "agistix@gotrekker"
type input "agistix@gotrekker.com"
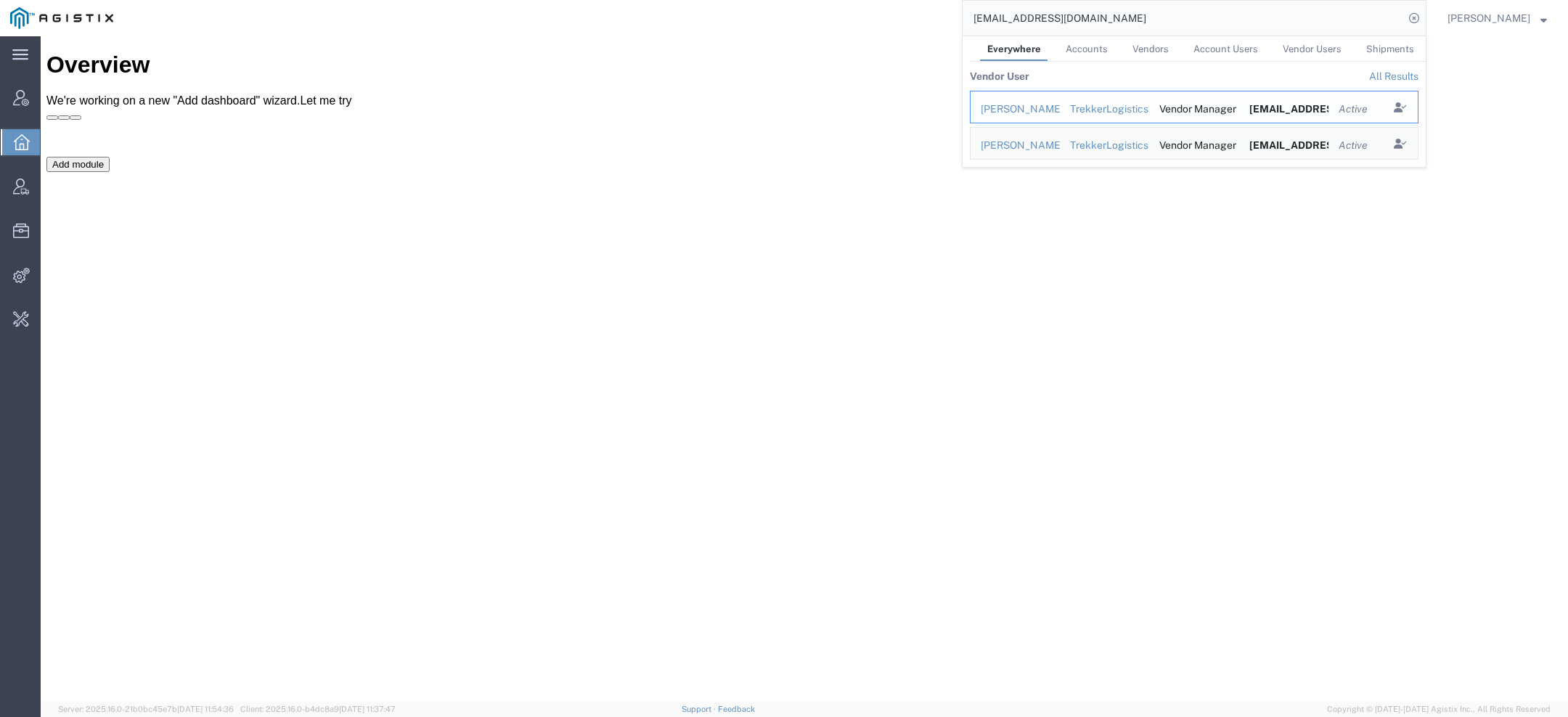
click at [1047, 109] on div "Chris Glasco" at bounding box center [1015, 109] width 69 height 15
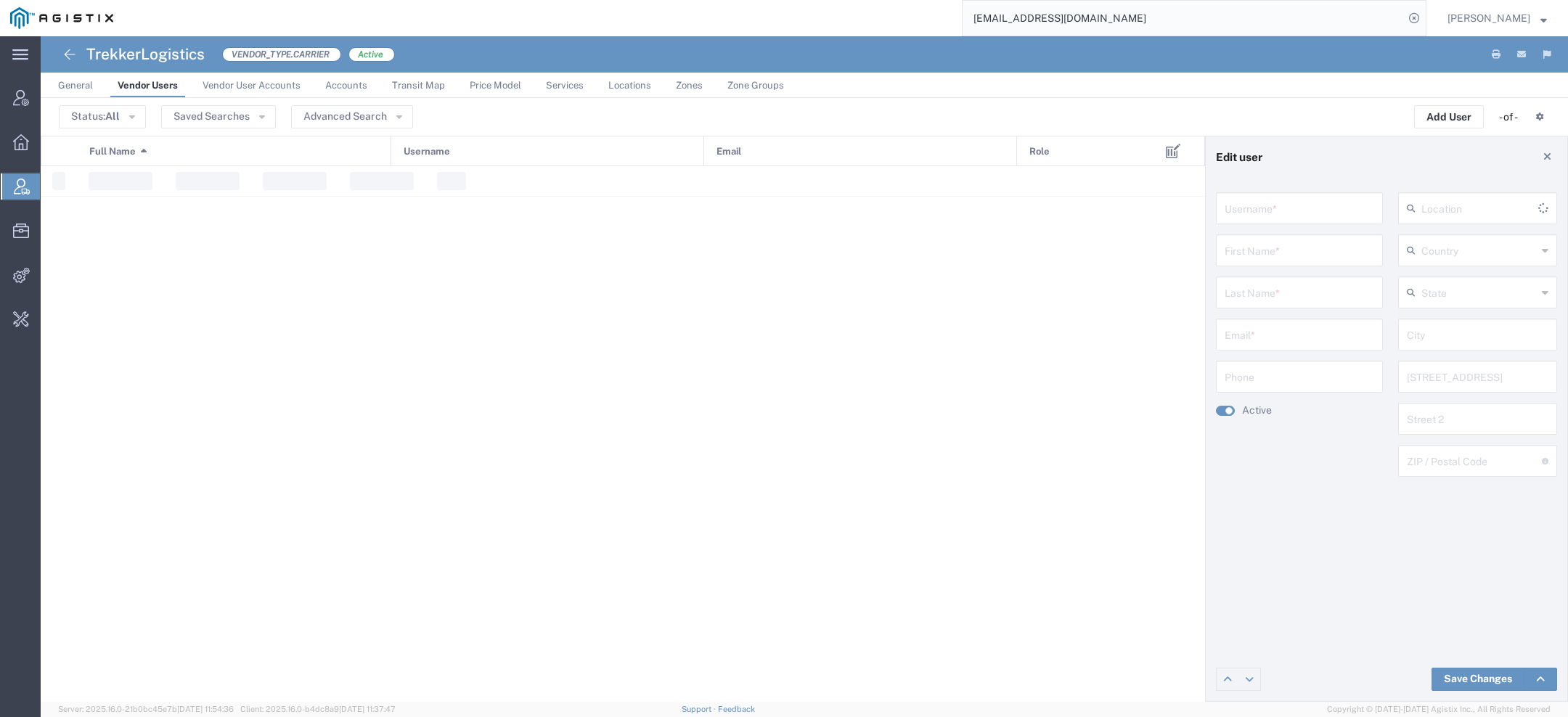
type input "chris.glasco@gotrekker.com"
type input "Chris"
type input "Glasco"
type input "agistix@gotrekker.com"
type input "[GEOGRAPHIC_DATA]"
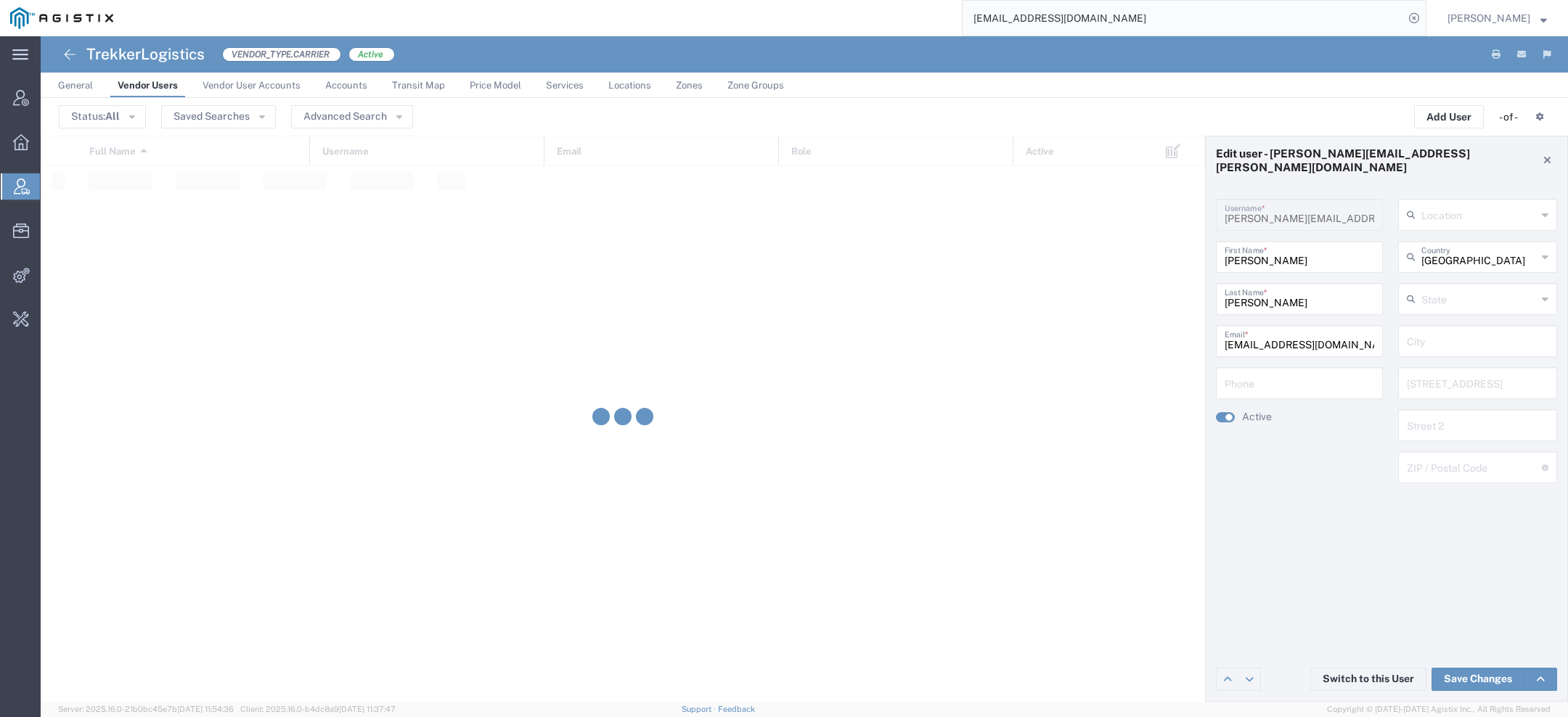
click at [150, 51] on h4 "TrekkerLogistics" at bounding box center [146, 55] width 119 height 36
copy h4 "TrekkerLogistics"
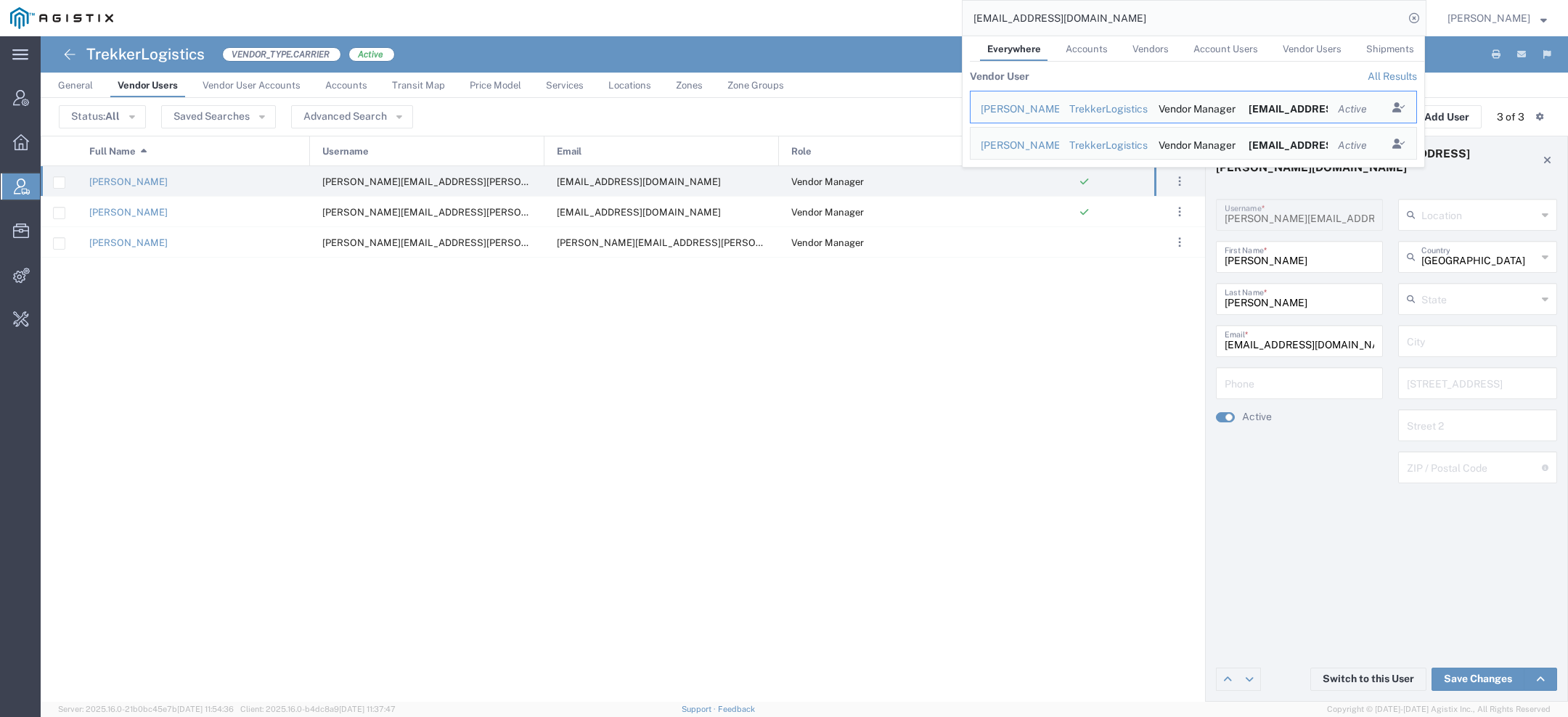
drag, startPoint x: 1104, startPoint y: 18, endPoint x: 773, endPoint y: 2, distance: 331.4
click at [858, 0] on html "main_menu Created with Sketch. Collapse Menu Account Manager Overview Vendor Ma…" at bounding box center [784, 358] width 1568 height 717
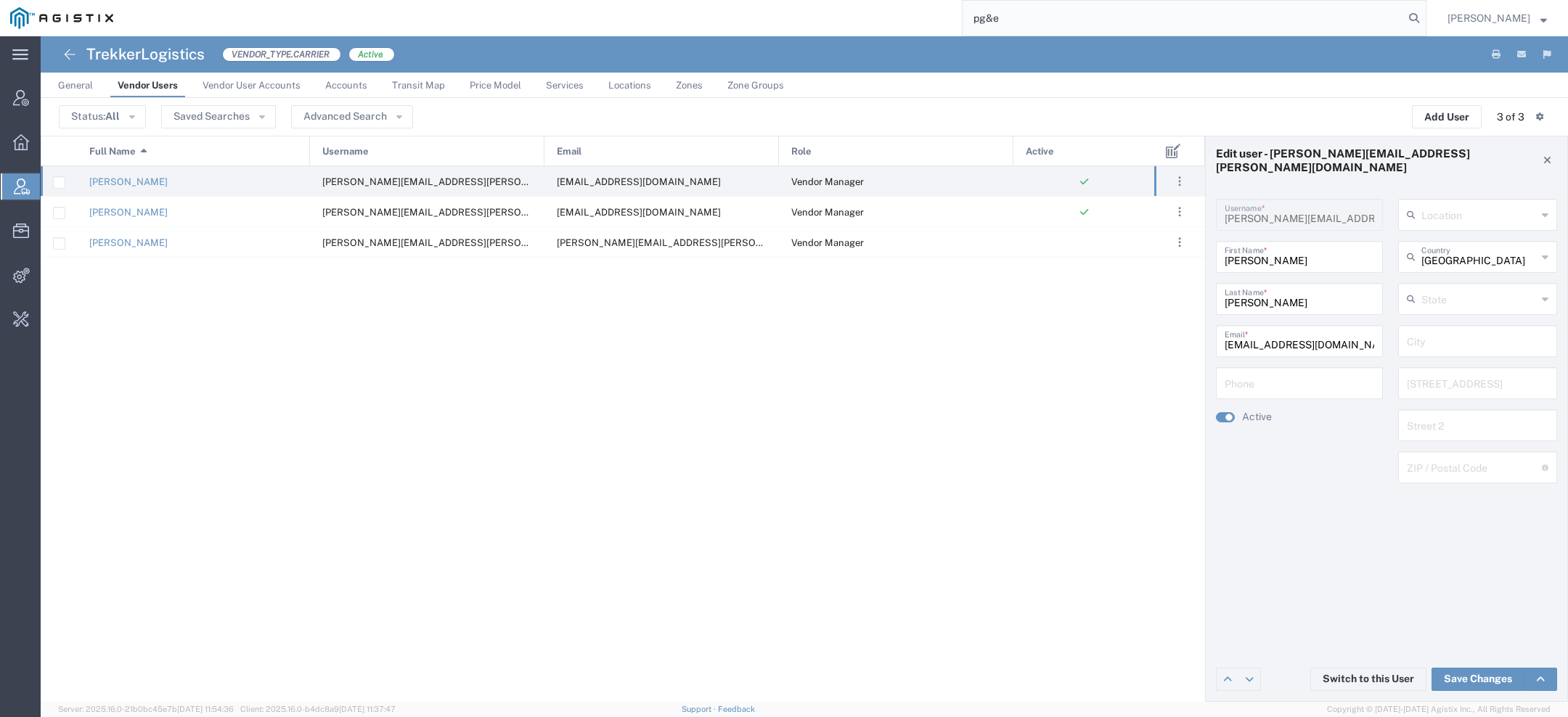
type input "pg&e"
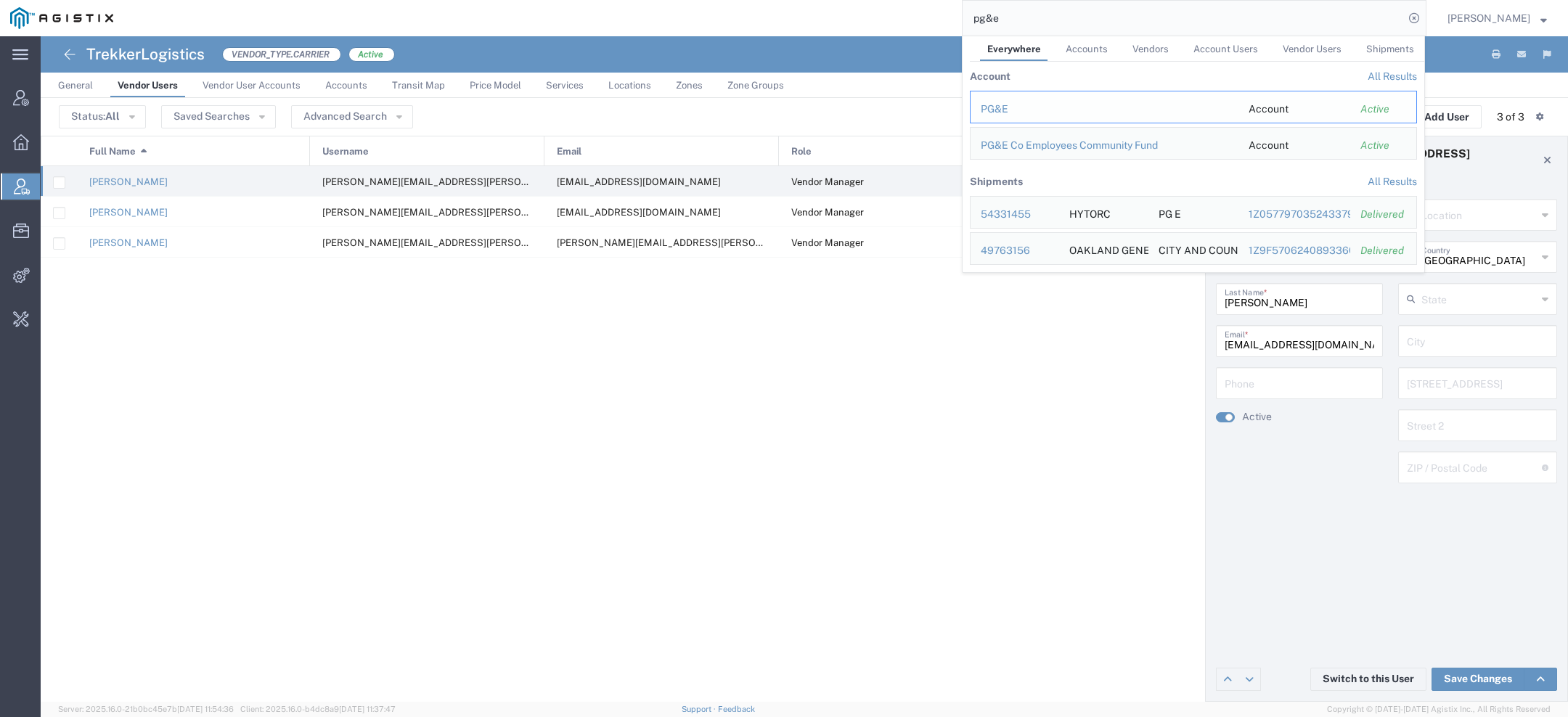
click at [1019, 109] on div "PG&E" at bounding box center [1104, 109] width 247 height 15
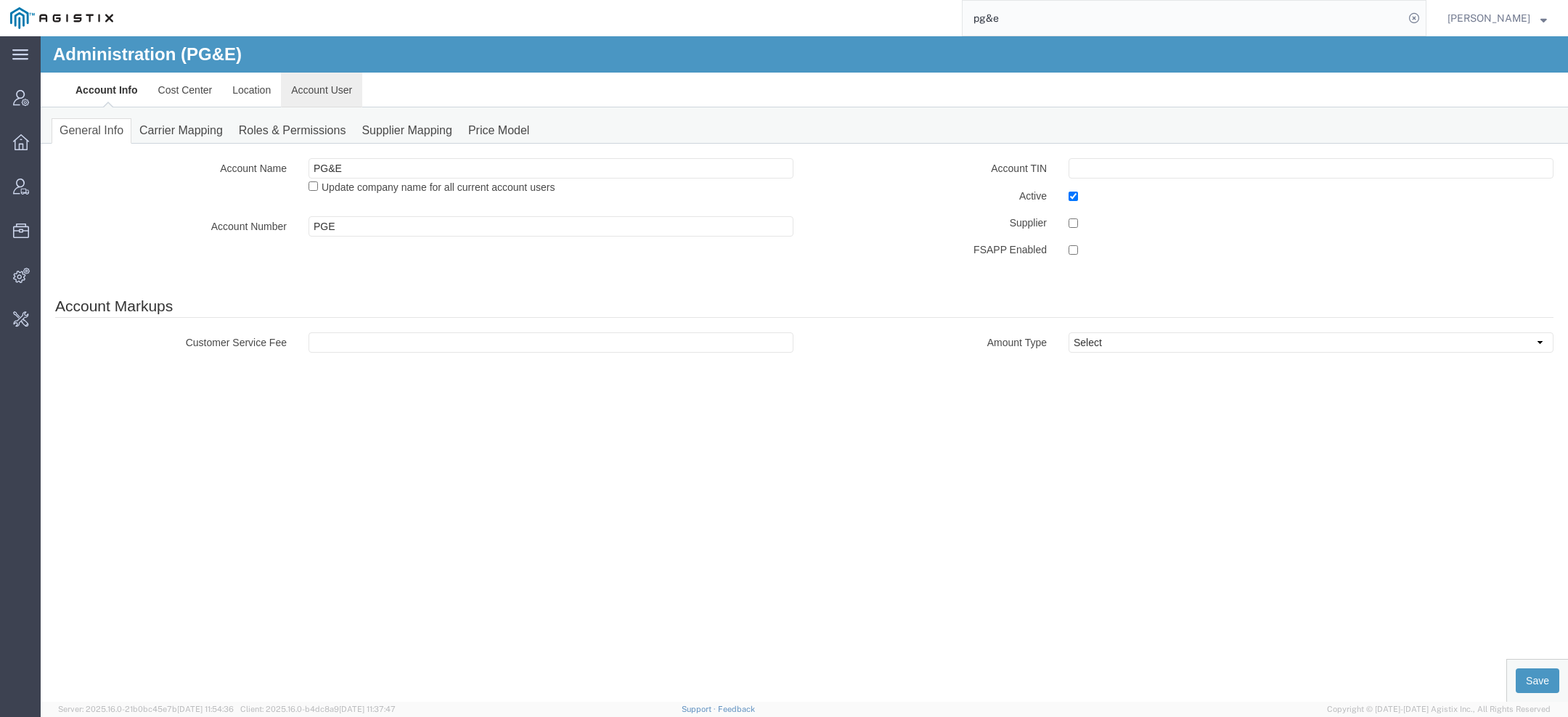
click at [310, 103] on link "Account User" at bounding box center [321, 90] width 81 height 34
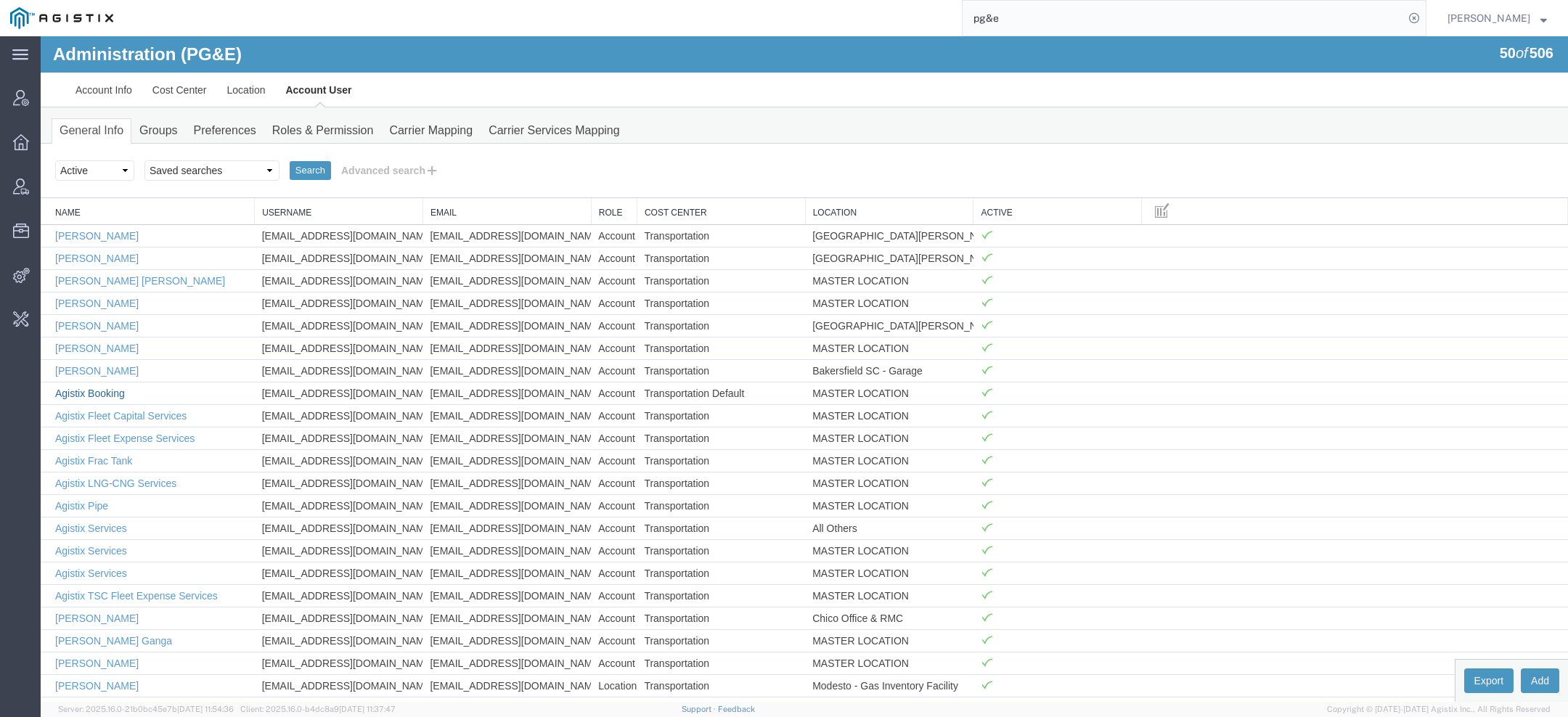
click at [112, 388] on link "Agistix Booking" at bounding box center [90, 393] width 70 height 11
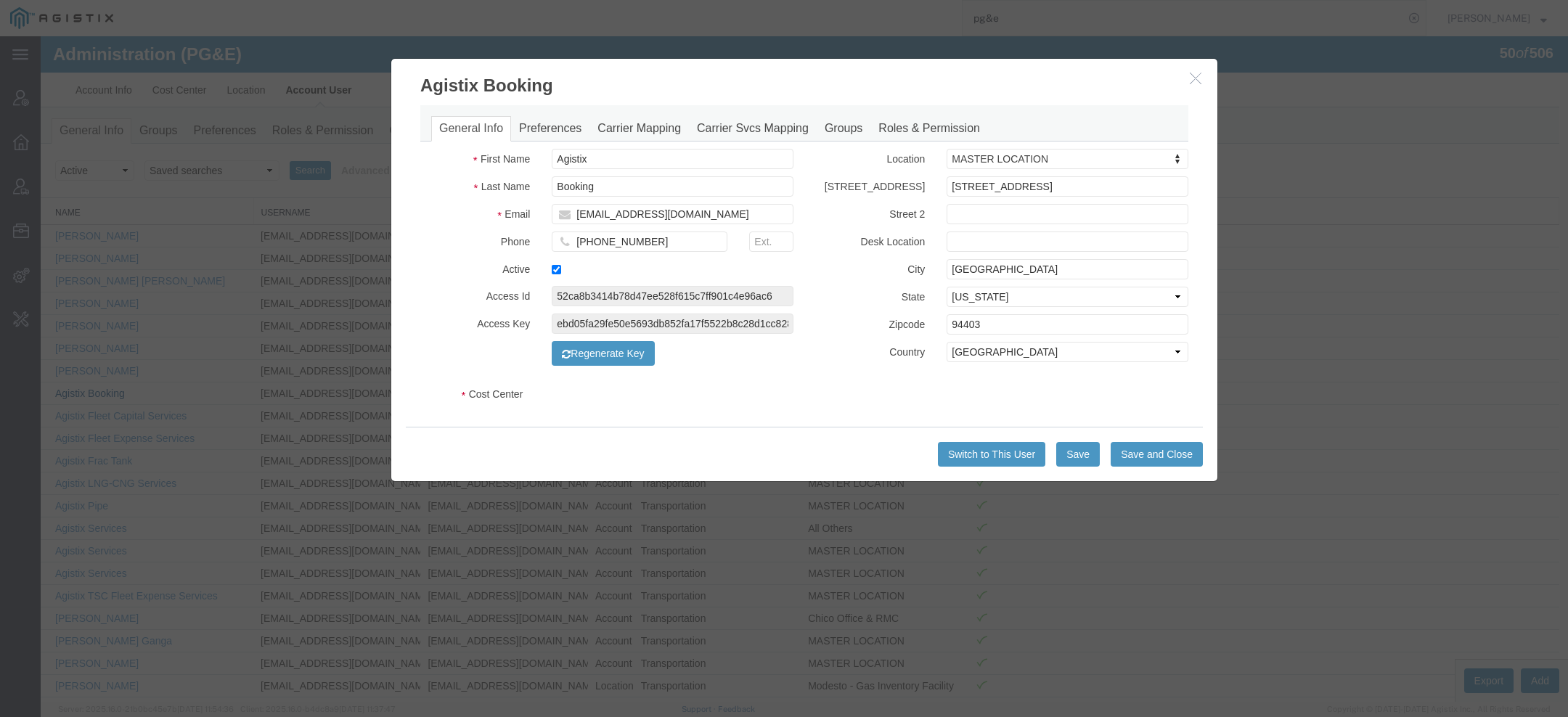
select select "COSTCENTER"
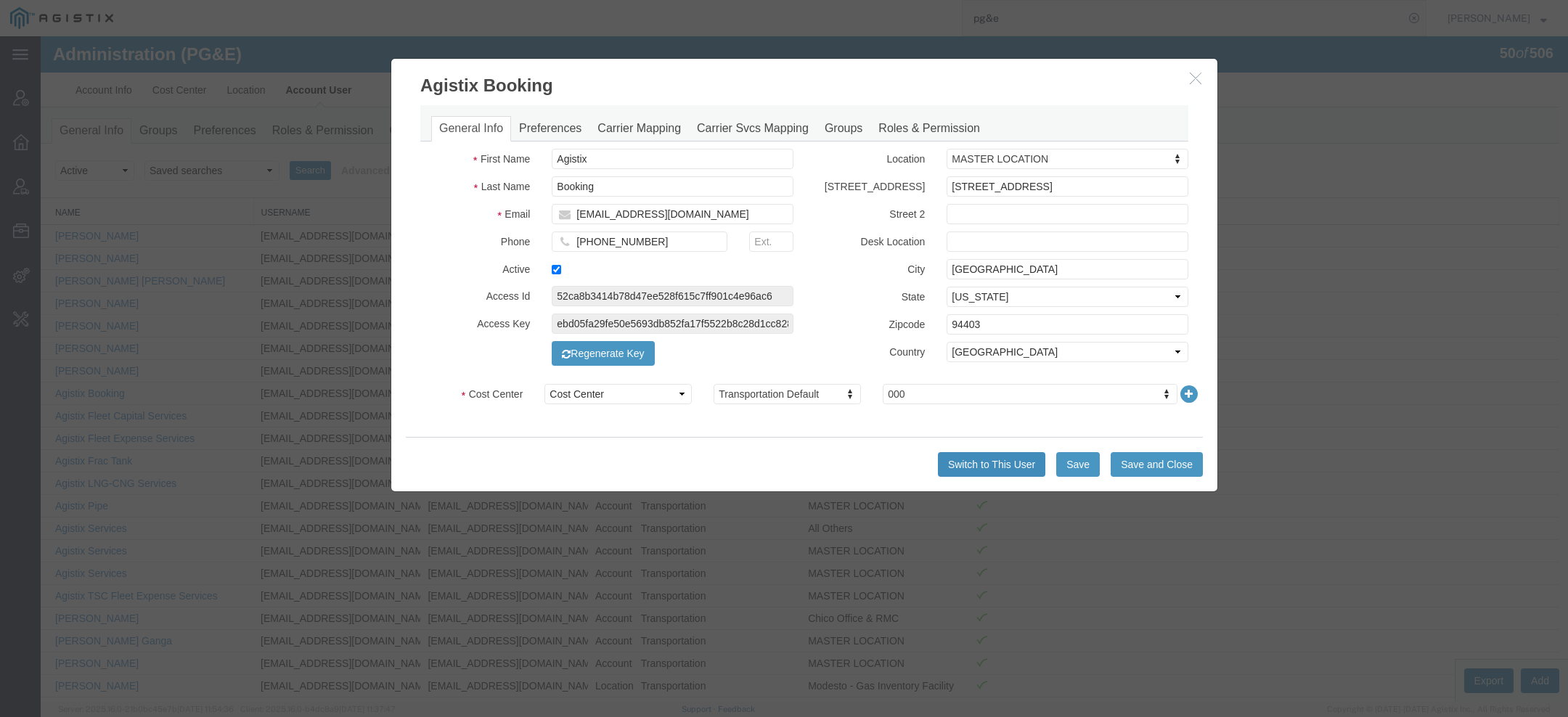
click at [986, 472] on button "Switch to This User" at bounding box center [991, 464] width 107 height 25
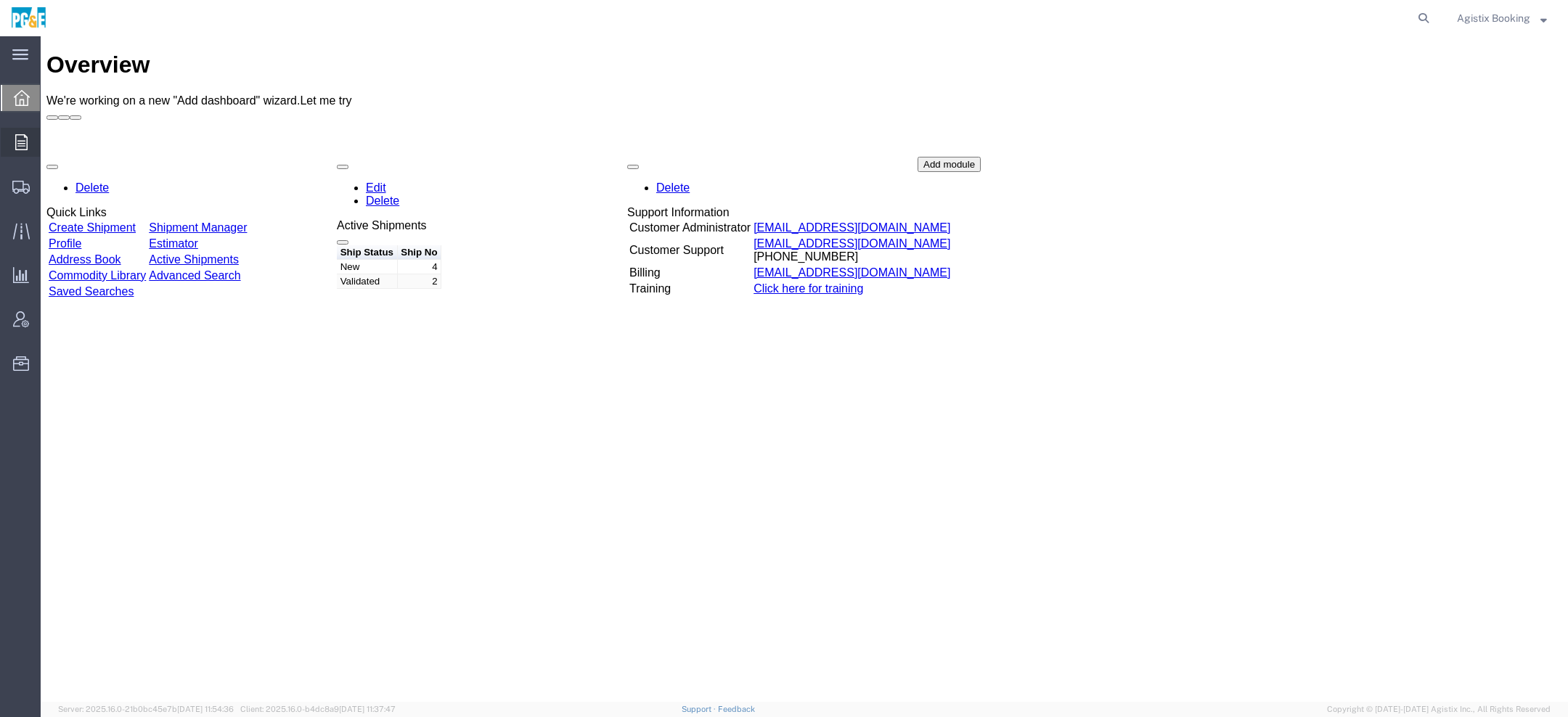
click at [13, 140] on div at bounding box center [21, 142] width 40 height 29
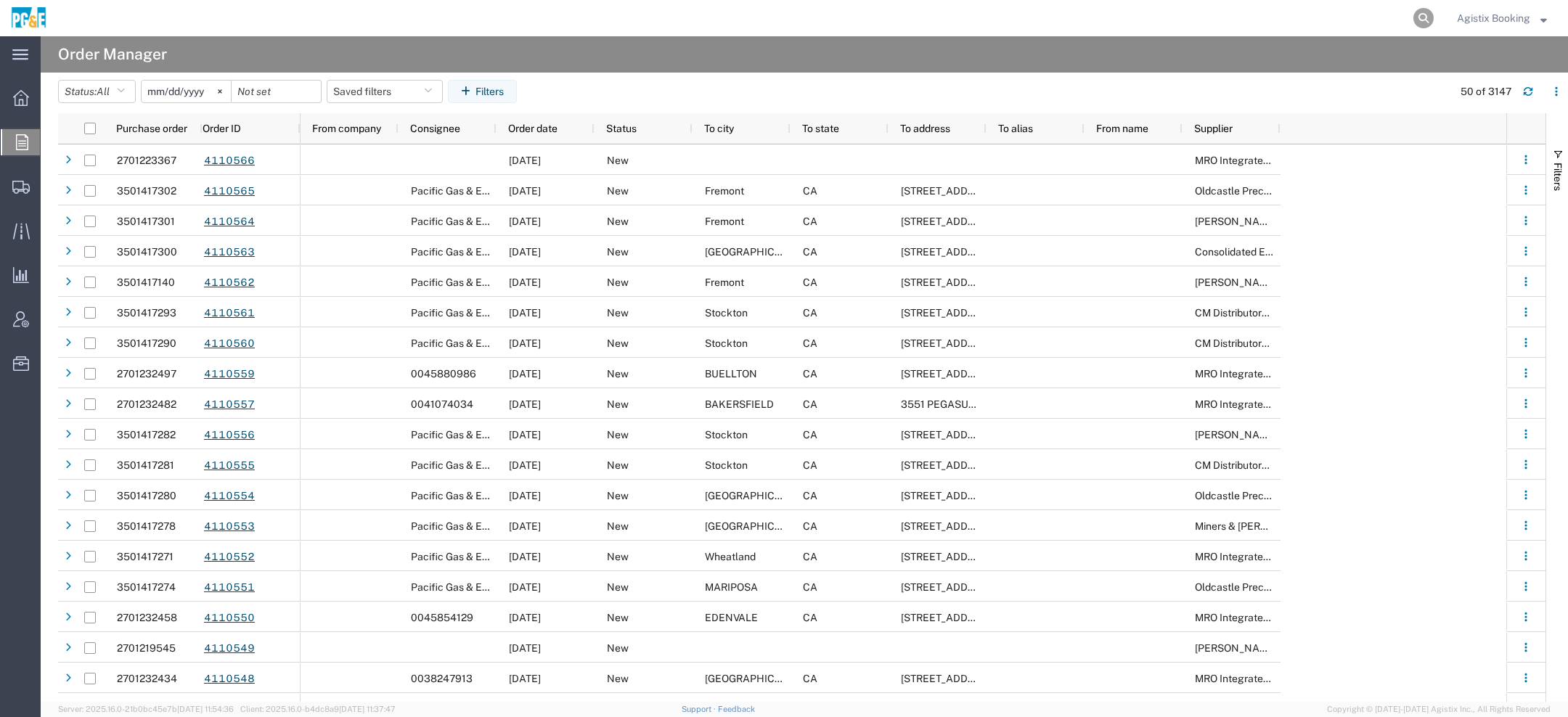
click at [1428, 18] on icon at bounding box center [1423, 17] width 20 height 20
paste input "56497058"
type input "56497058"
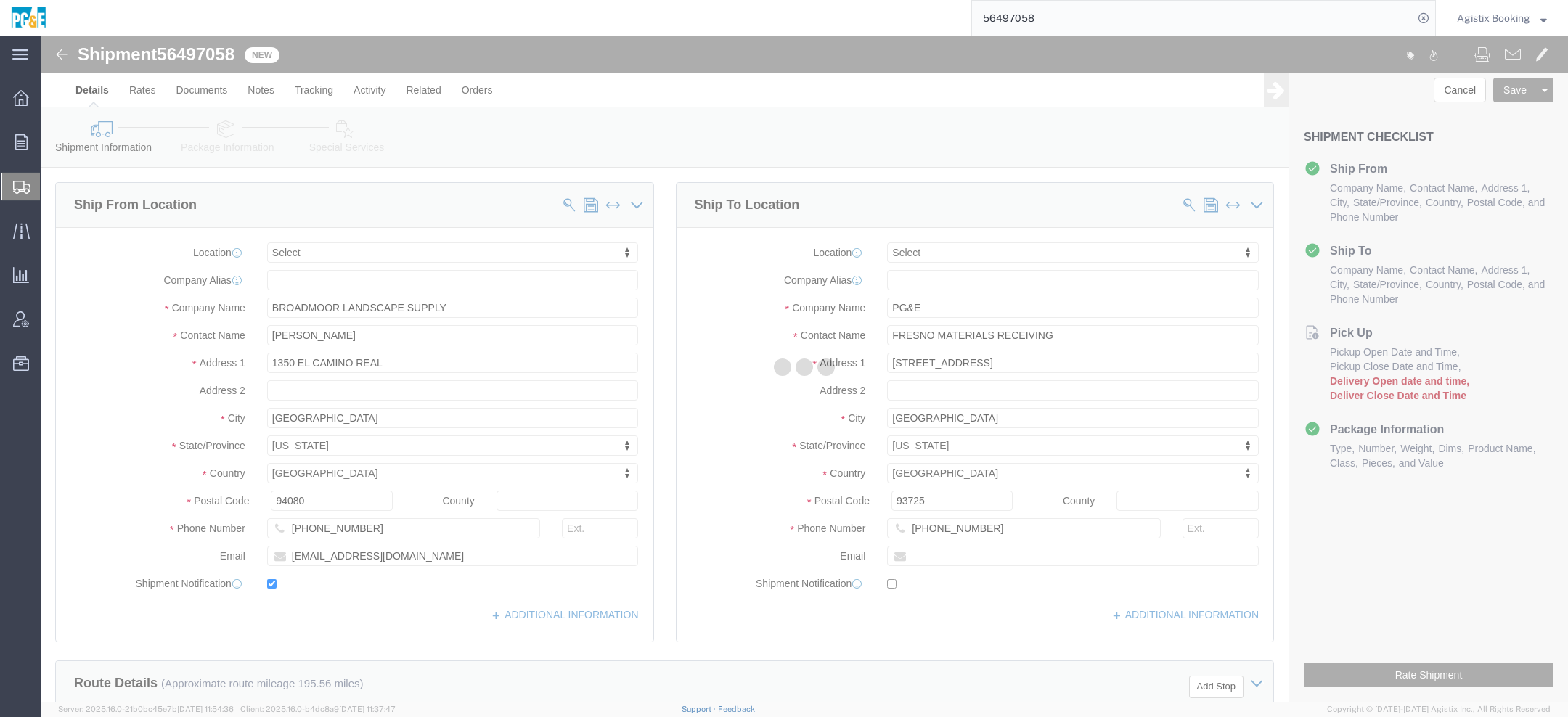
select select
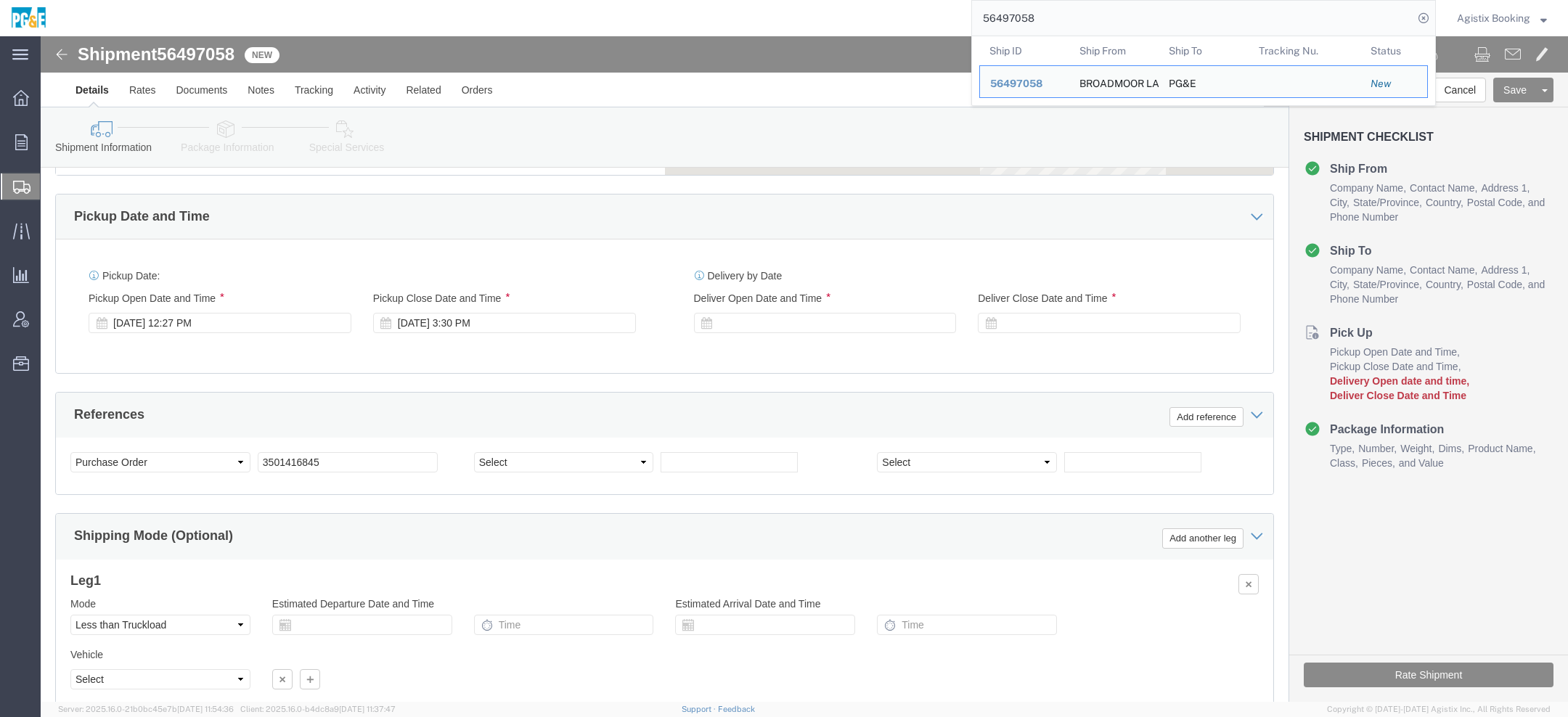
scroll to position [807, 0]
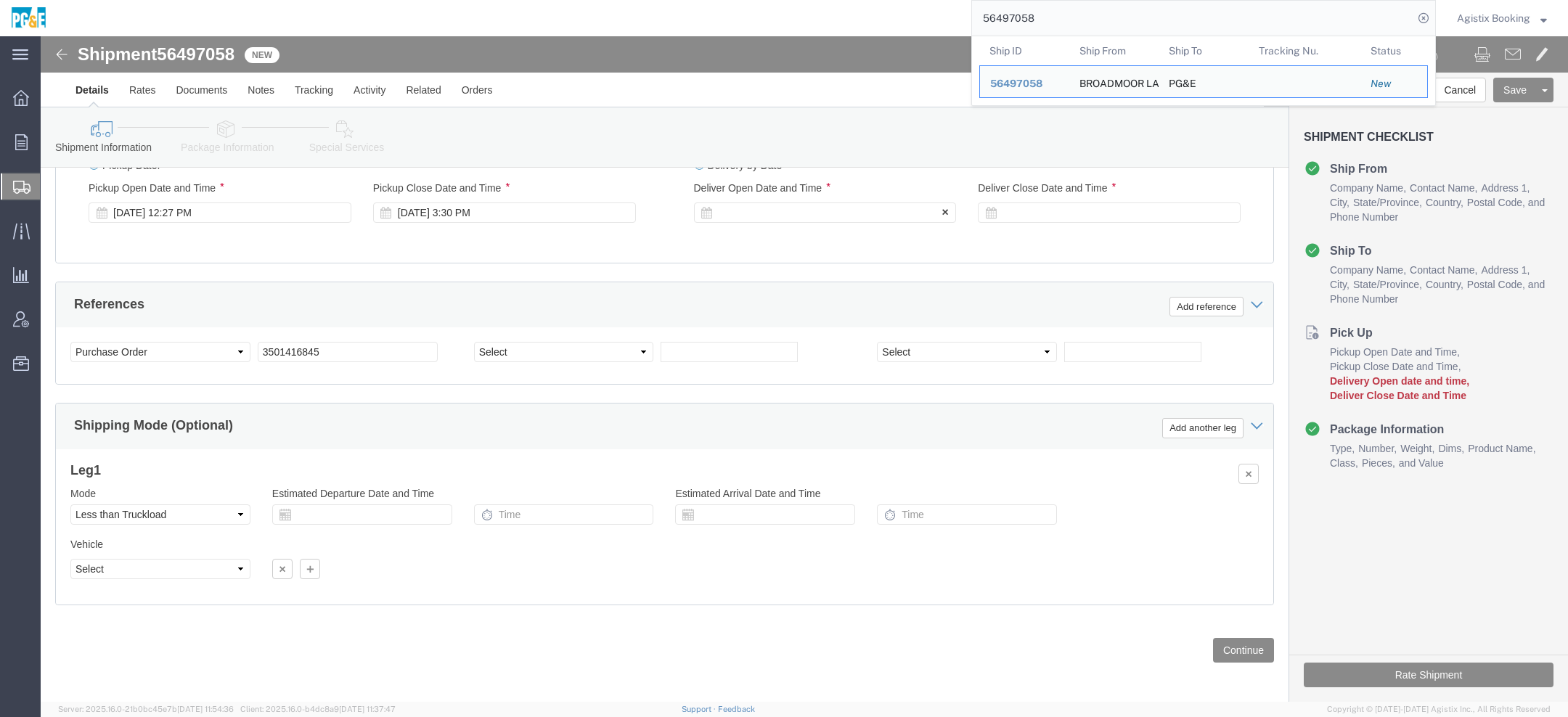
click div
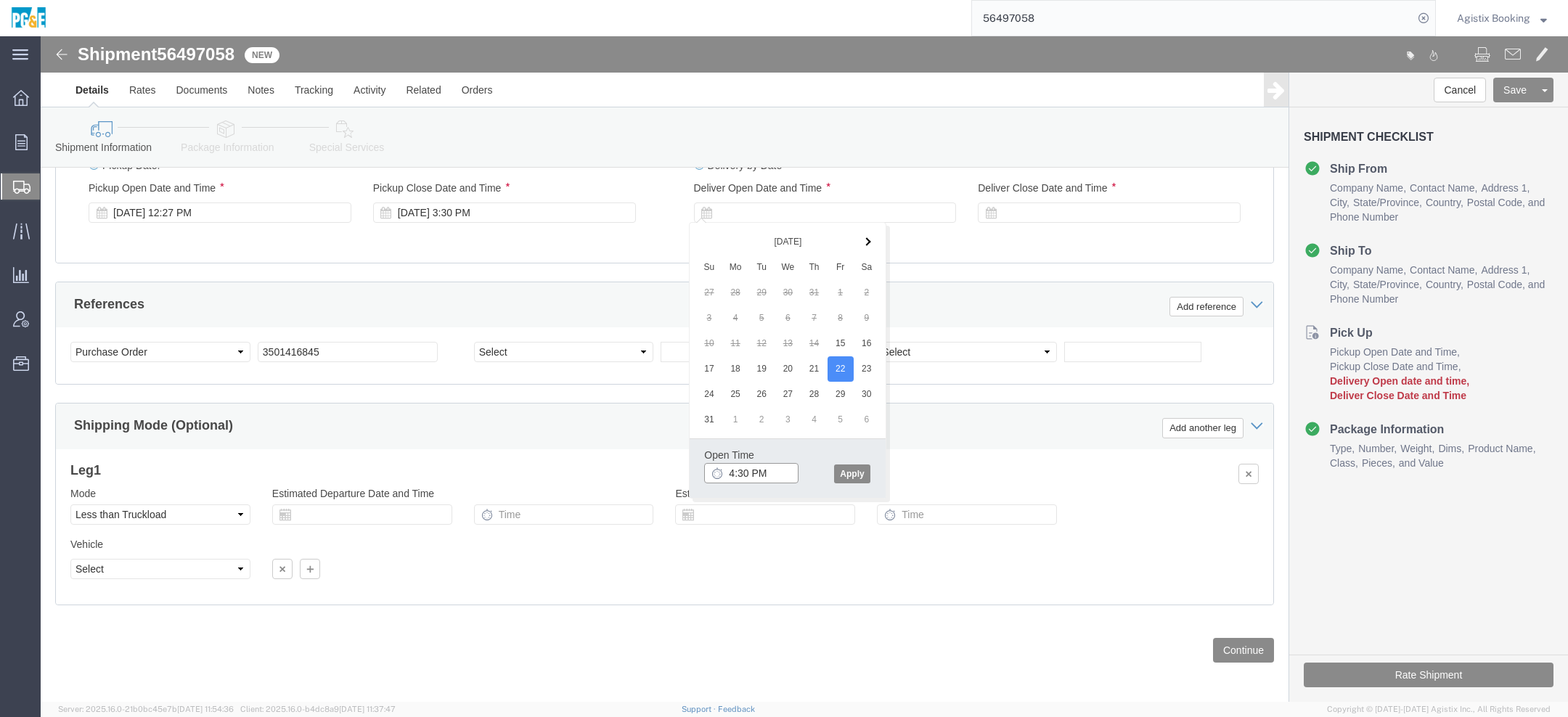
click input "4:30 PM"
type input "1:30 PM"
click button "Apply"
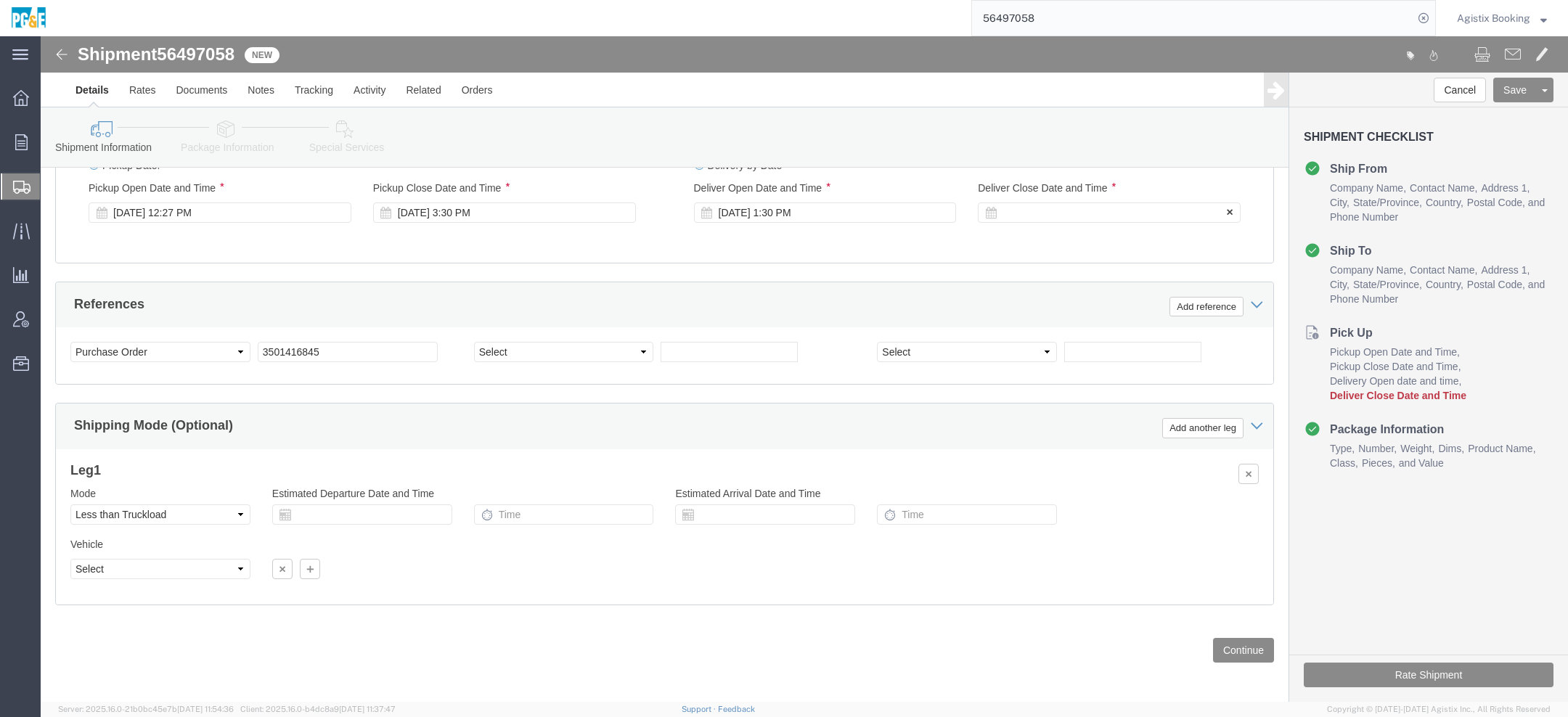
click div
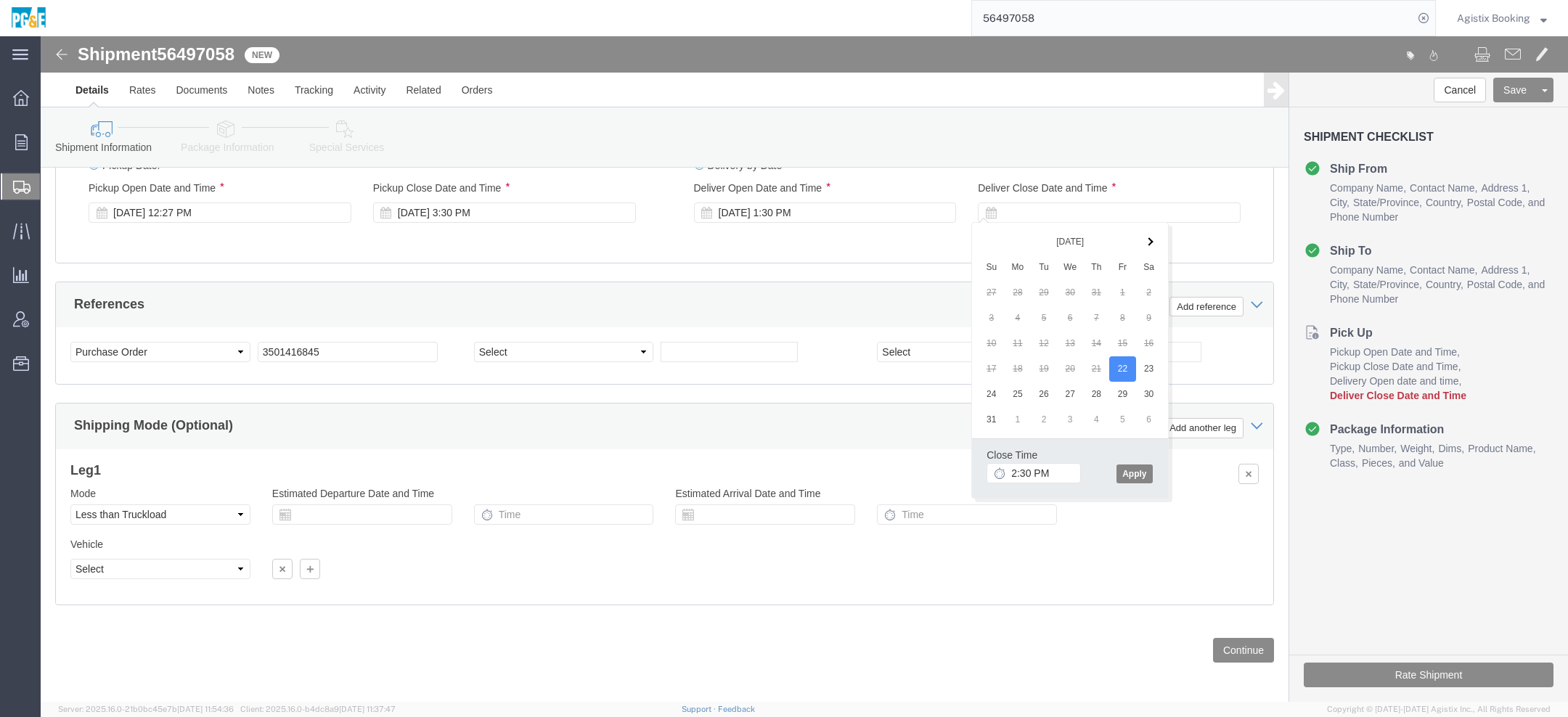
click button "Apply"
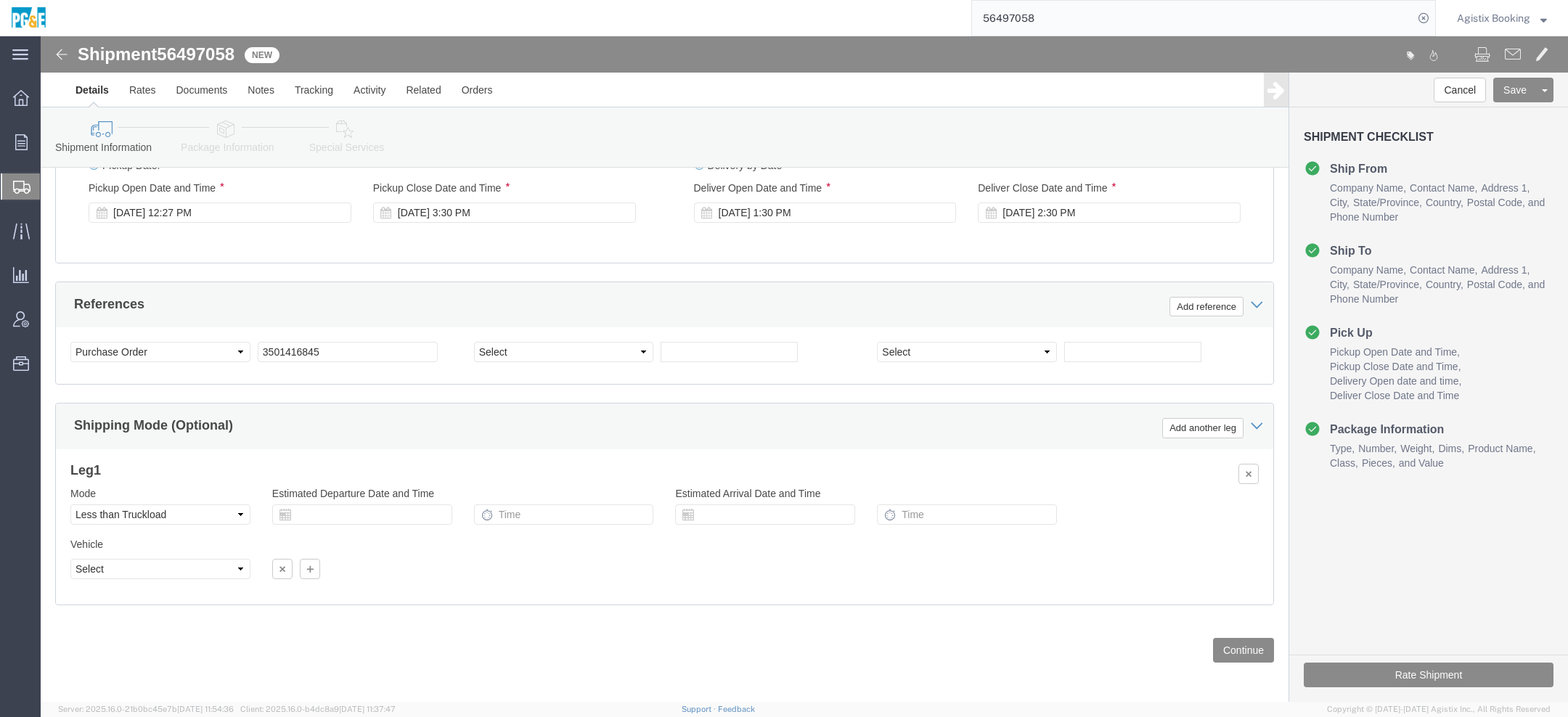
click icon
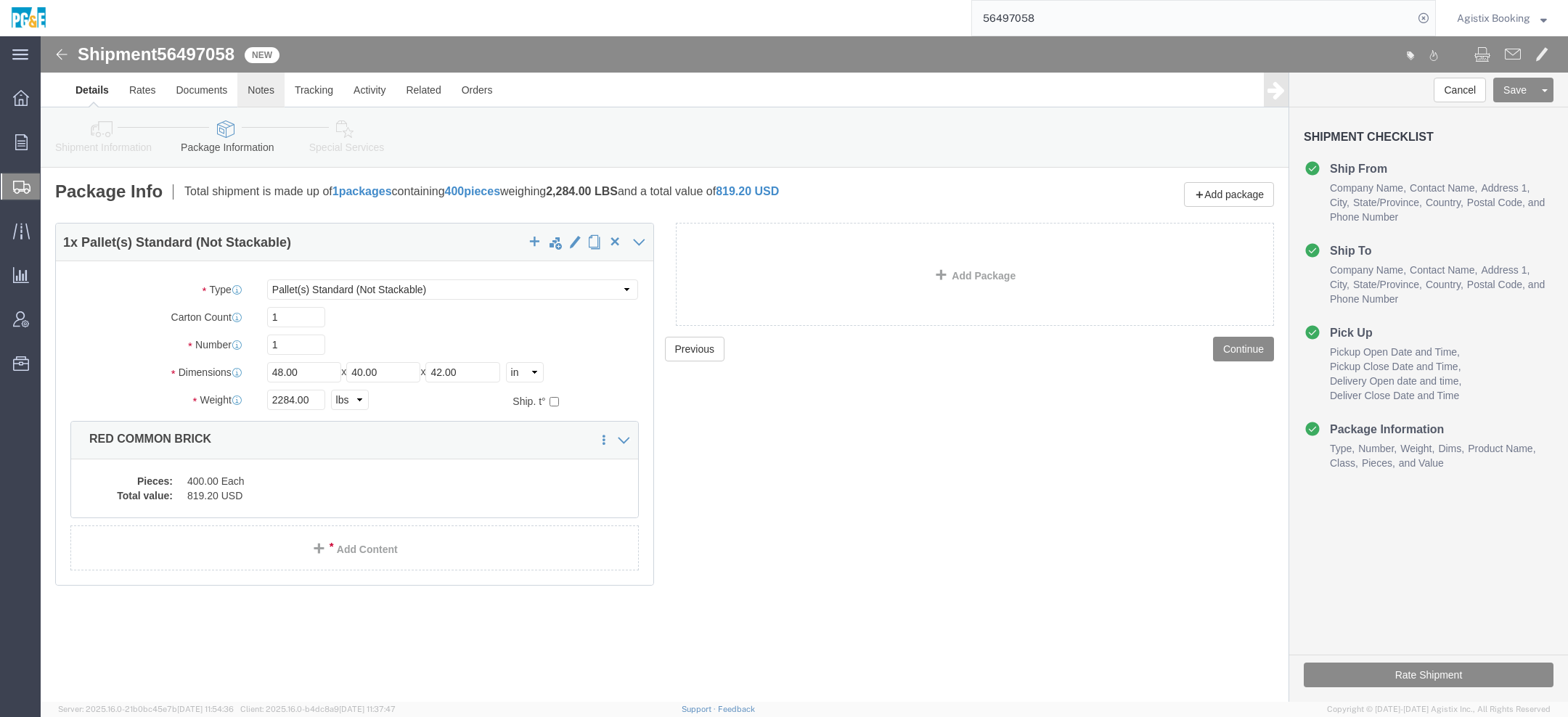
click link "Notes"
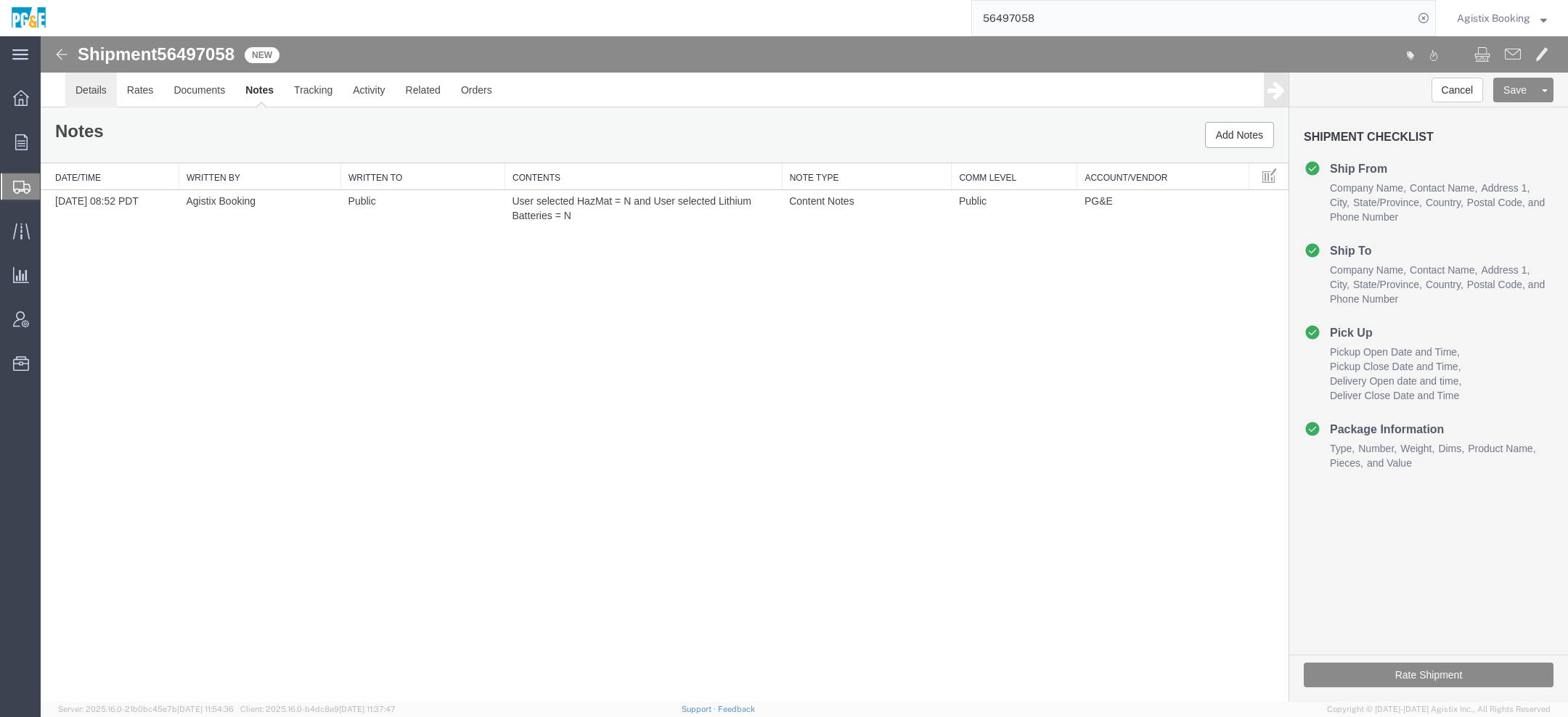
click at [78, 92] on link "Details" at bounding box center [91, 90] width 52 height 34
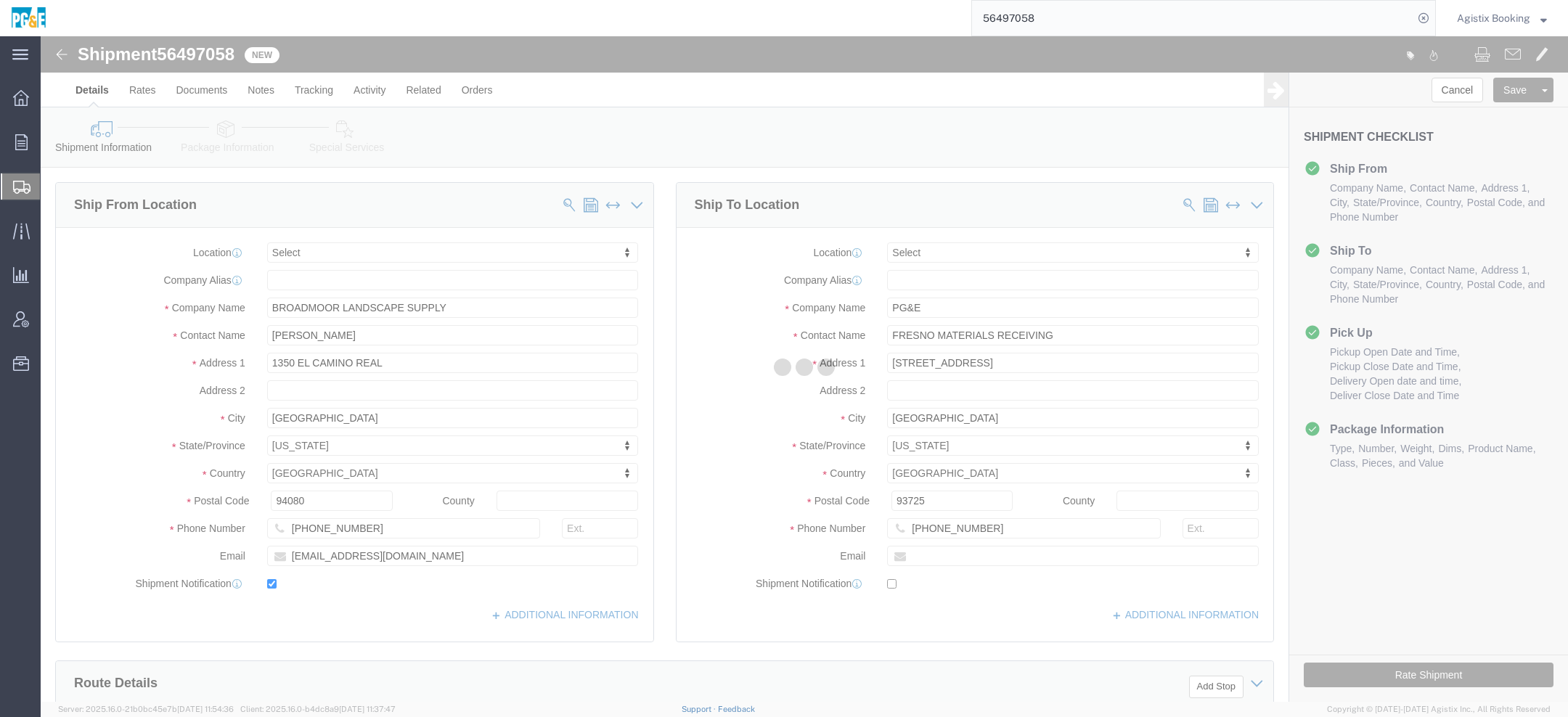
click at [336, 143] on div at bounding box center [804, 369] width 1528 height 665
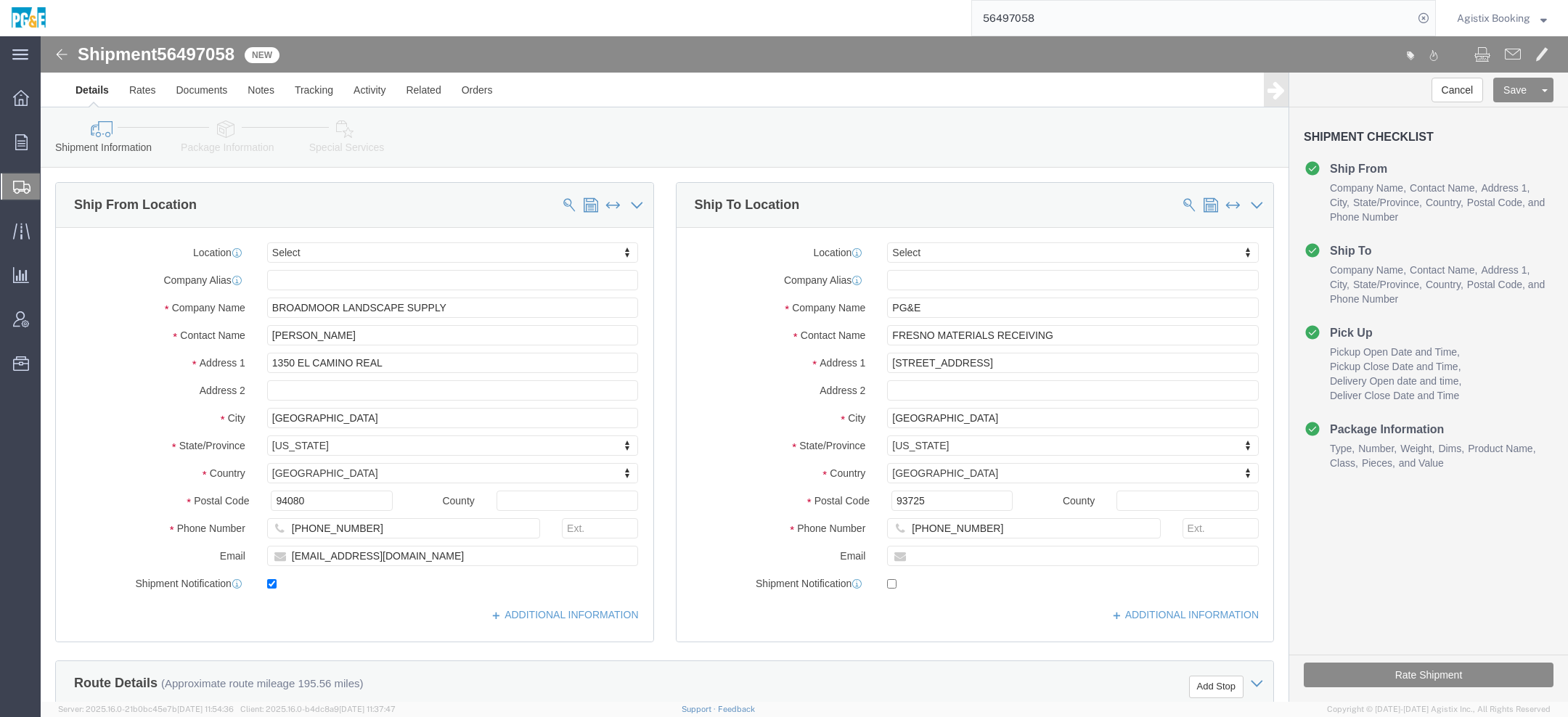
click link "Special Services"
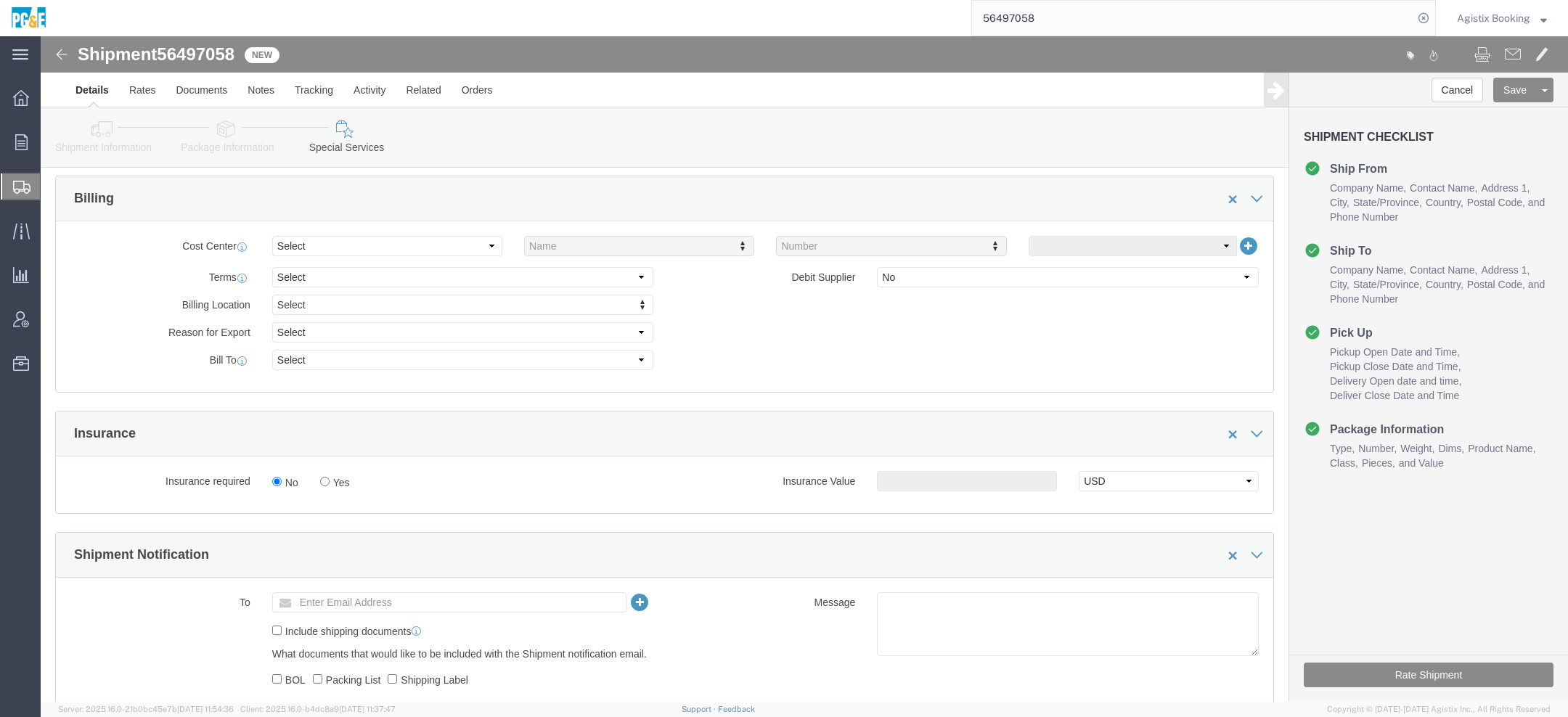
scroll to position [867, 0]
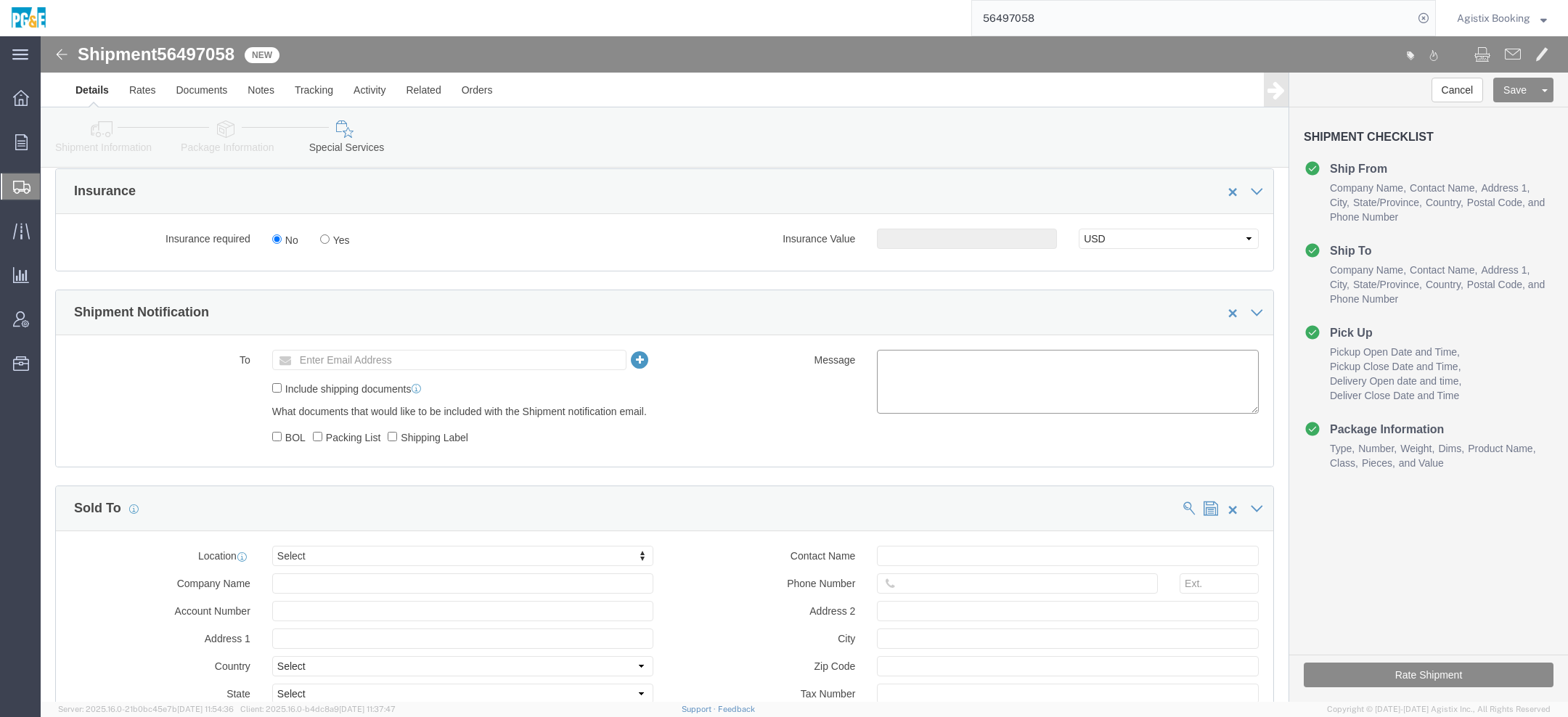
click textarea
paste textarea "Shipment #XXXXXXX has been booked. Once confirmed by the carrier, the BOL will …"
click span "56497058"
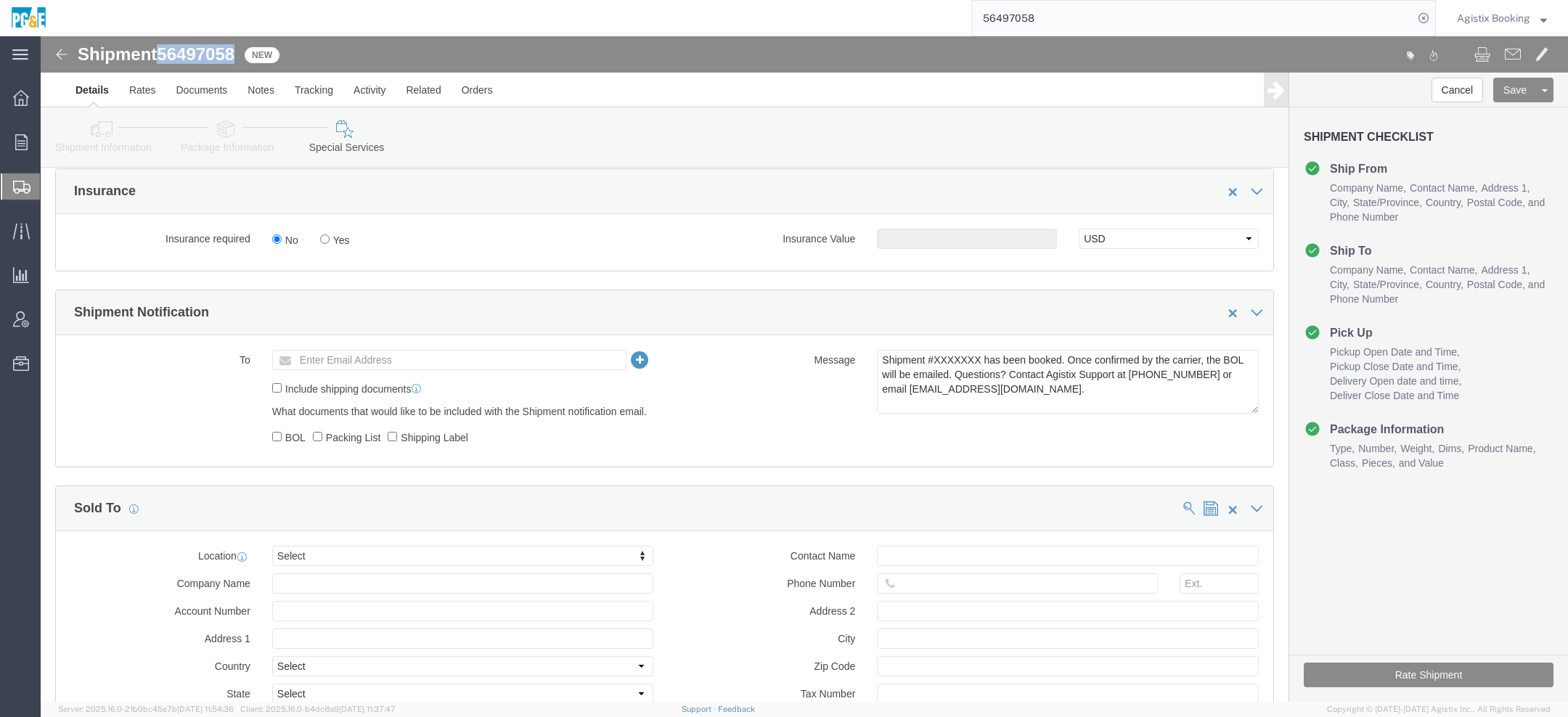
click span "56497058"
copy span "56497058"
click textarea "Shipment #XXXXXXX has been booked. Once confirmed by the carrier, the BOL will …"
paste textarea "56497058"
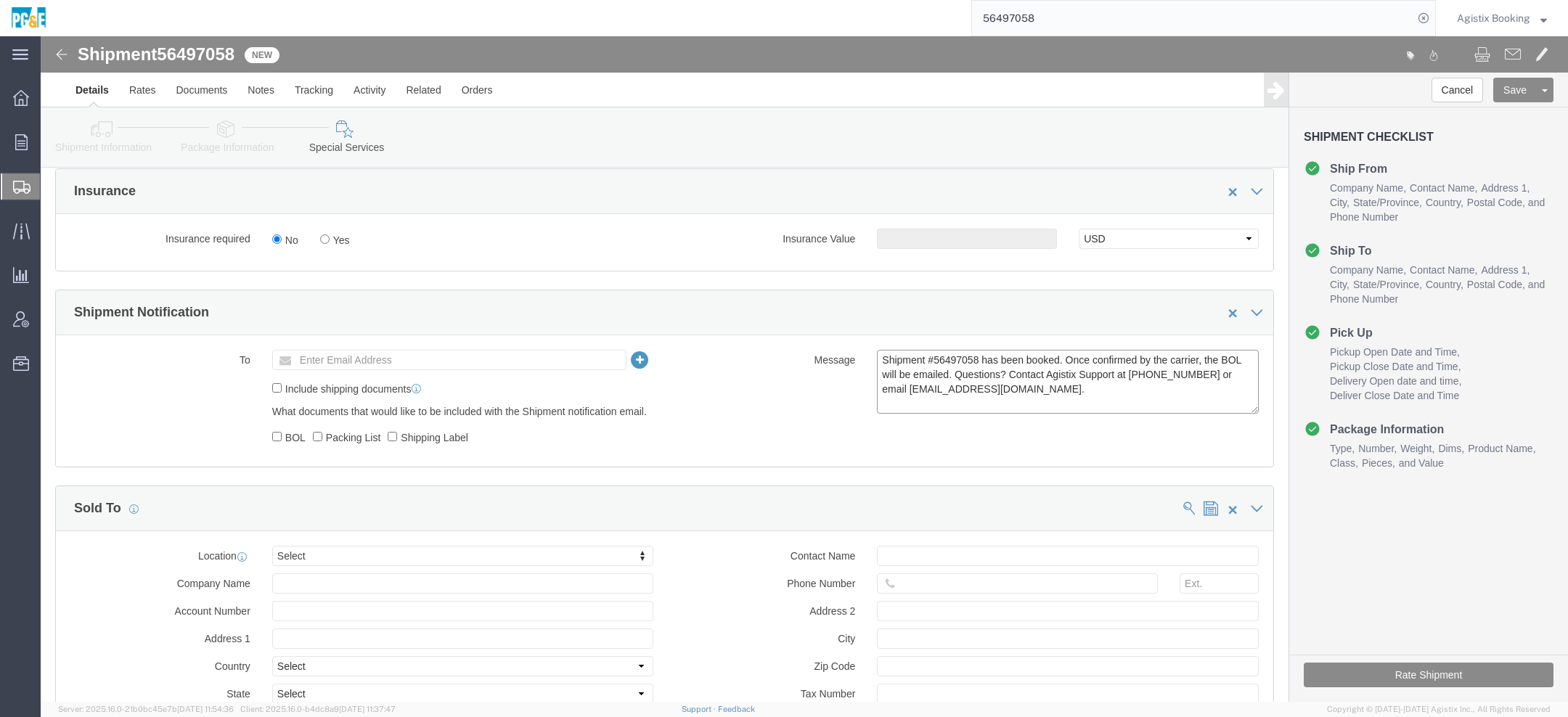
type textarea "Shipment #56497058 has been booked. Once confirmed by the carrier, the BOL will…"
click button "Rate Shipment"
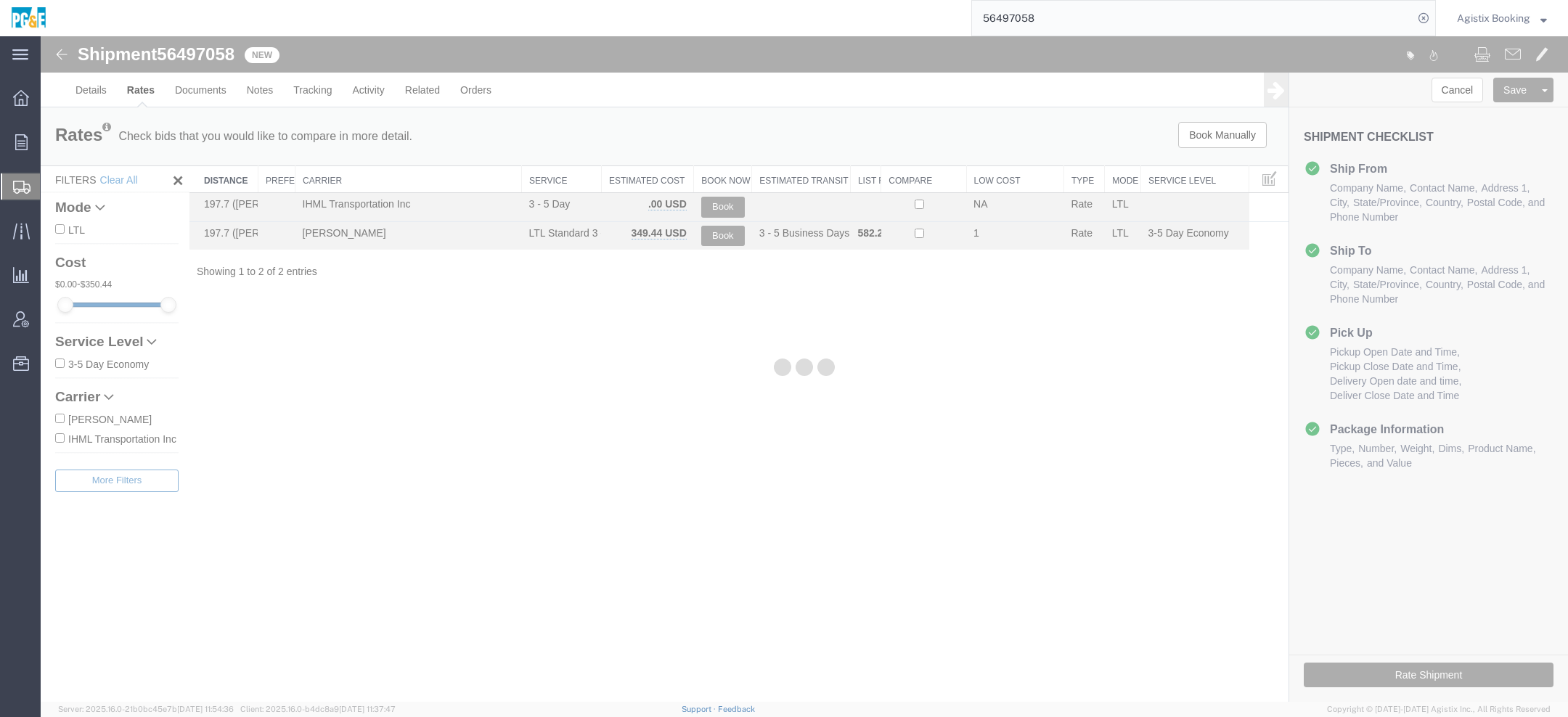
scroll to position [0, 0]
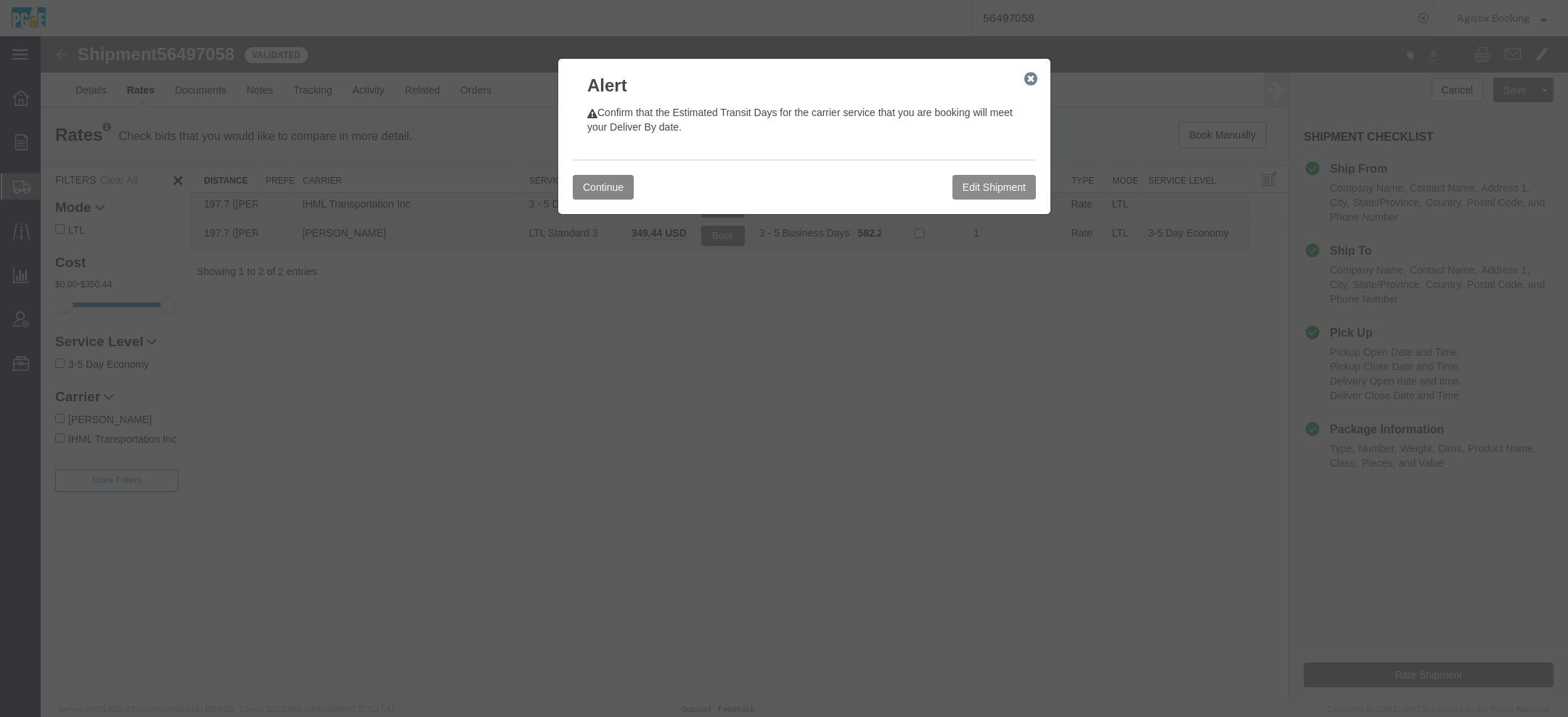
click at [618, 183] on button "Continue" at bounding box center [603, 188] width 61 height 25
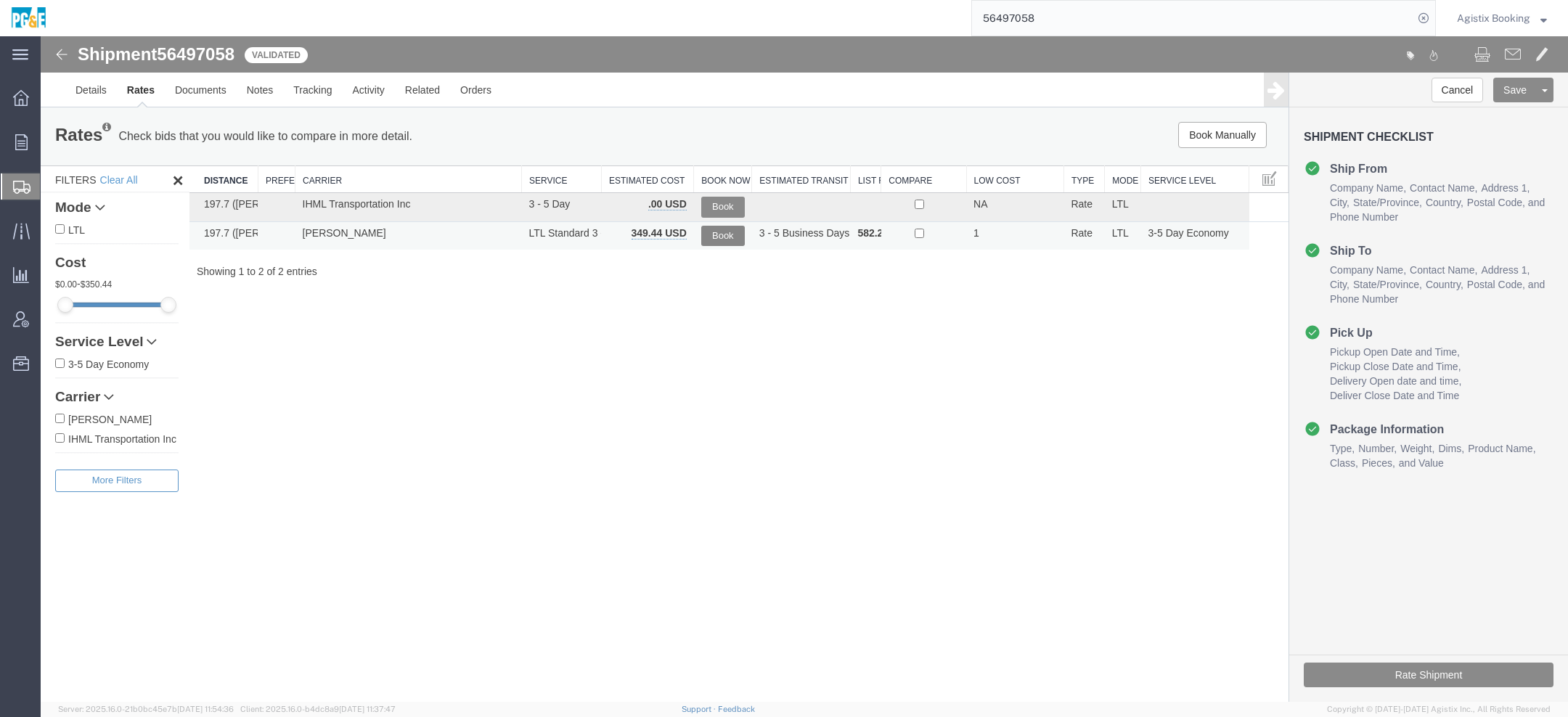
click at [729, 235] on button "Book" at bounding box center [722, 236] width 43 height 21
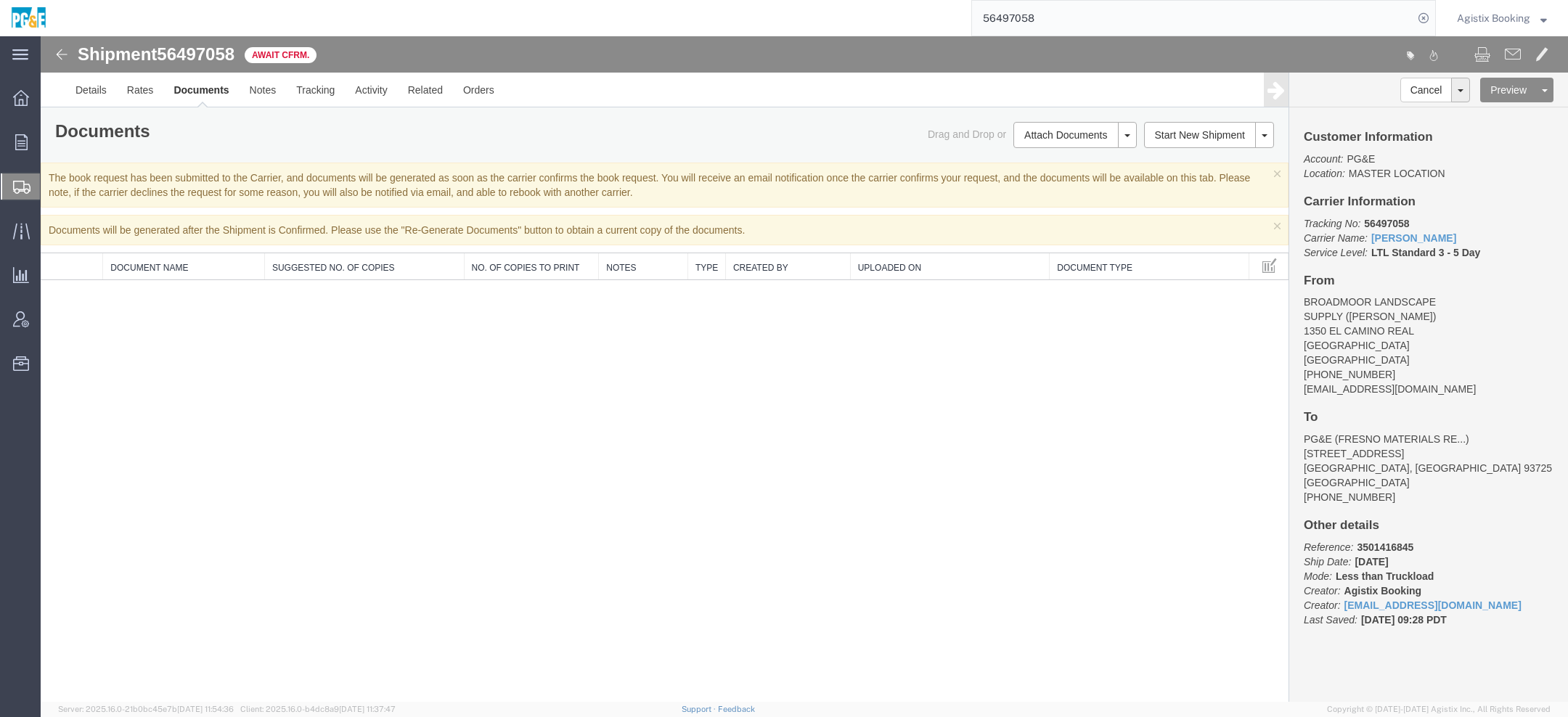
click at [1504, 14] on span "Agistix Booking" at bounding box center [1493, 18] width 74 height 16
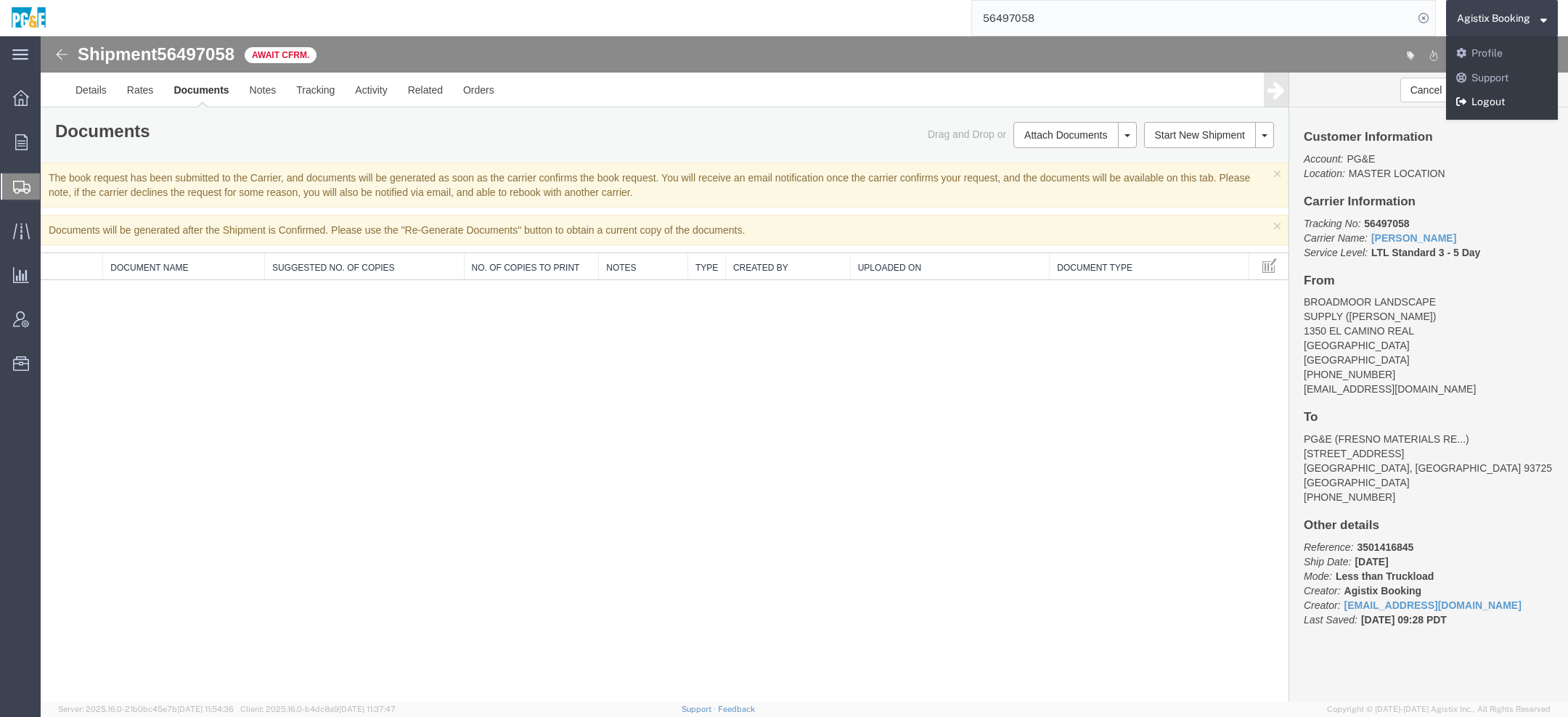
click at [1459, 95] on link "Logout" at bounding box center [1502, 102] width 112 height 25
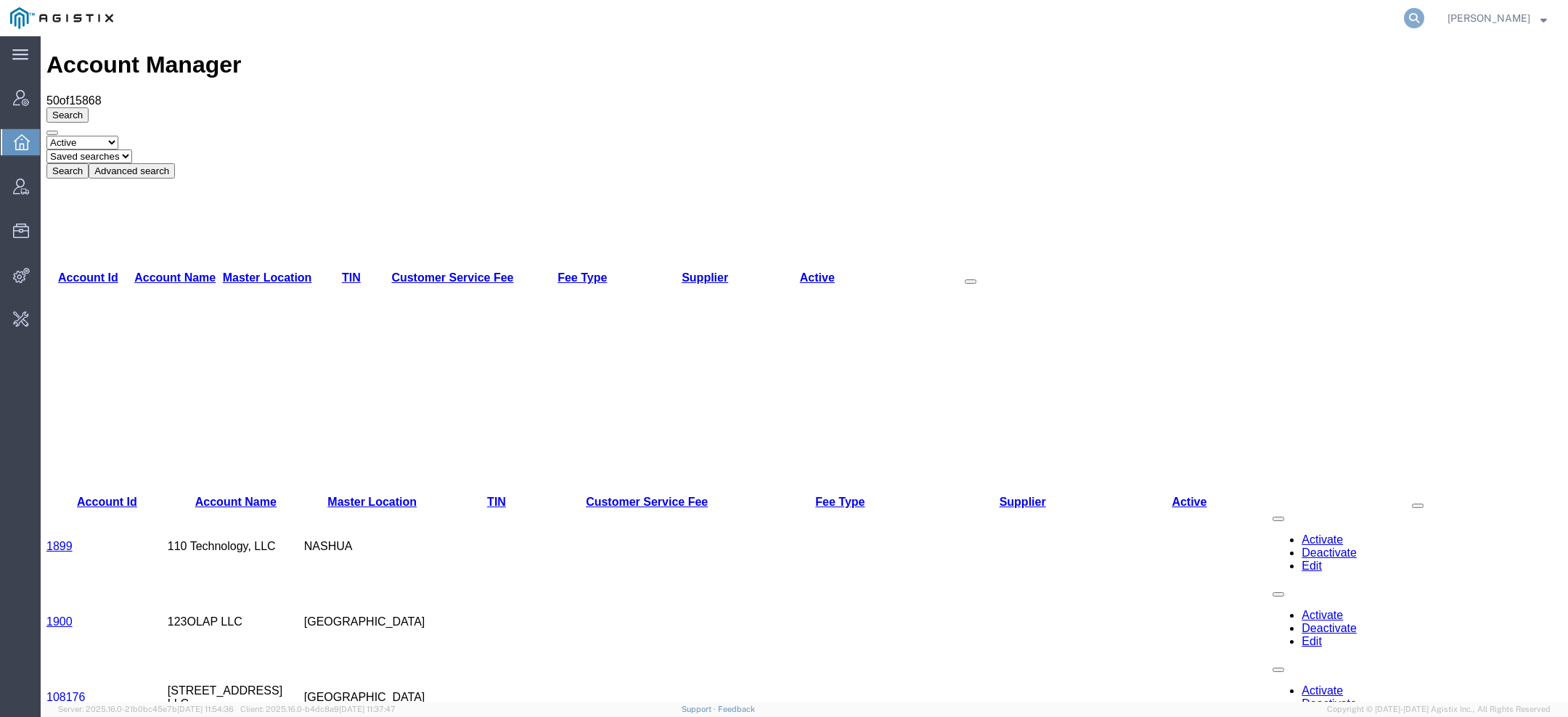
click at [1418, 19] on icon at bounding box center [1414, 17] width 20 height 20
paste input "EWC-25224-0660"
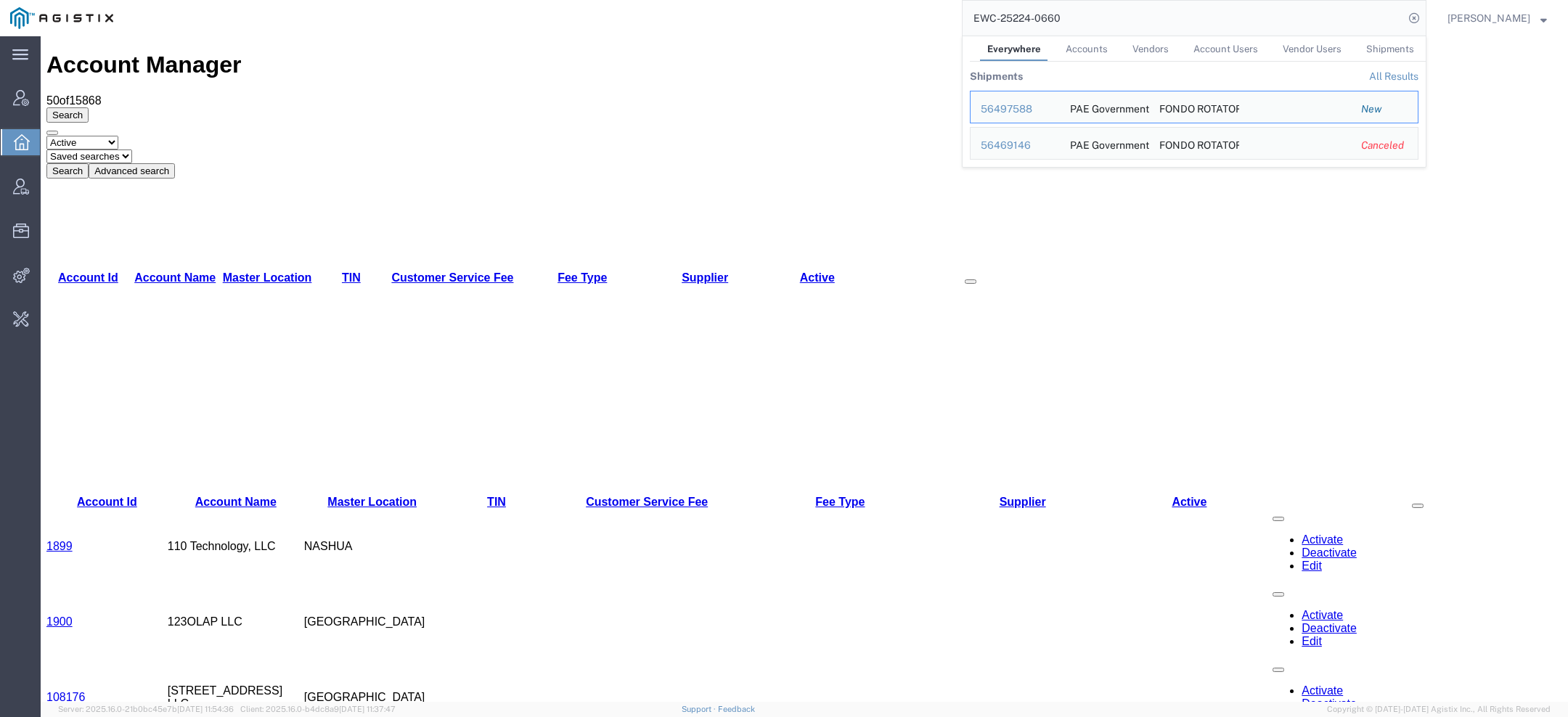
drag, startPoint x: 1081, startPoint y: 24, endPoint x: 820, endPoint y: -16, distance: 264.0
click at [820, 0] on html "main_menu Created with Sketch. Collapse Menu Account Manager Overview Vendor Ma…" at bounding box center [784, 358] width 1568 height 717
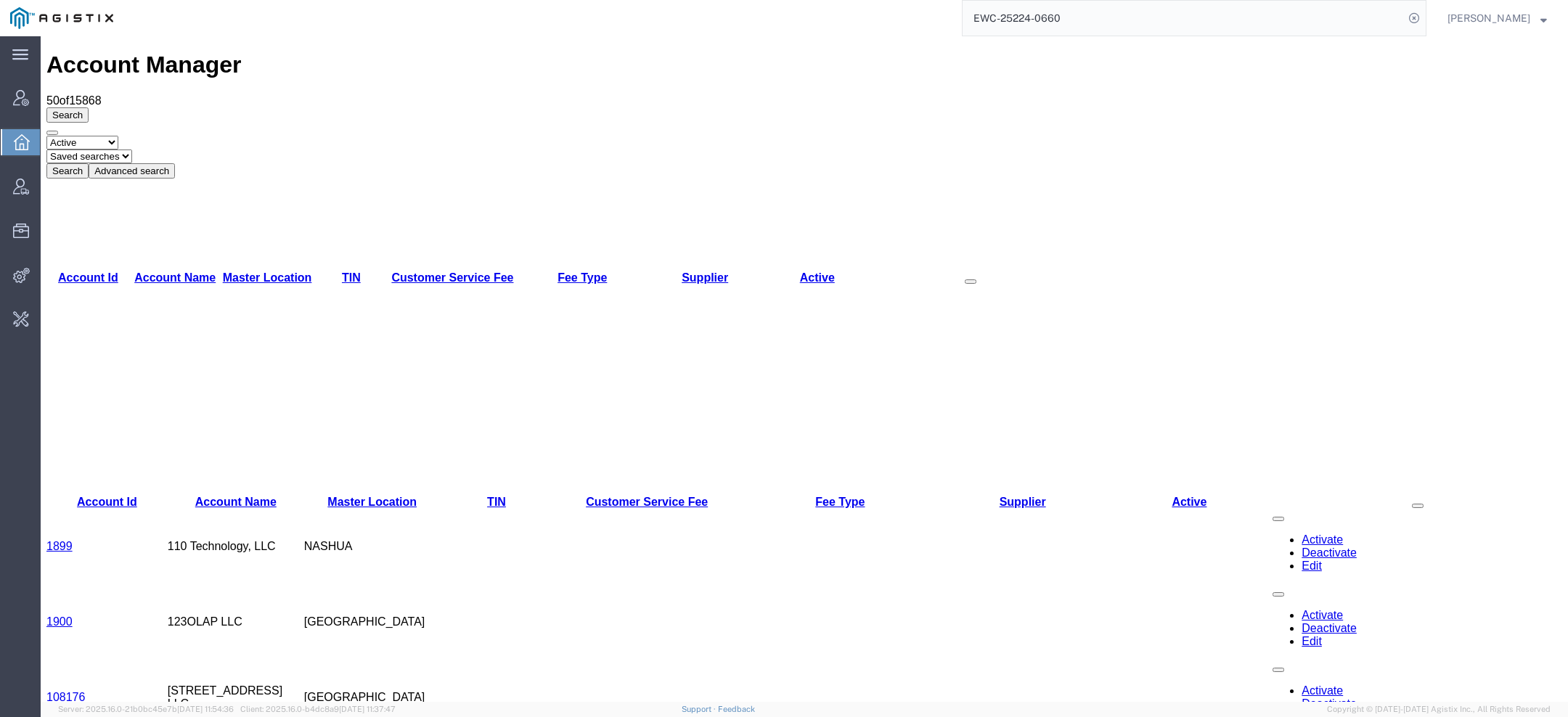
paste input "56496546"
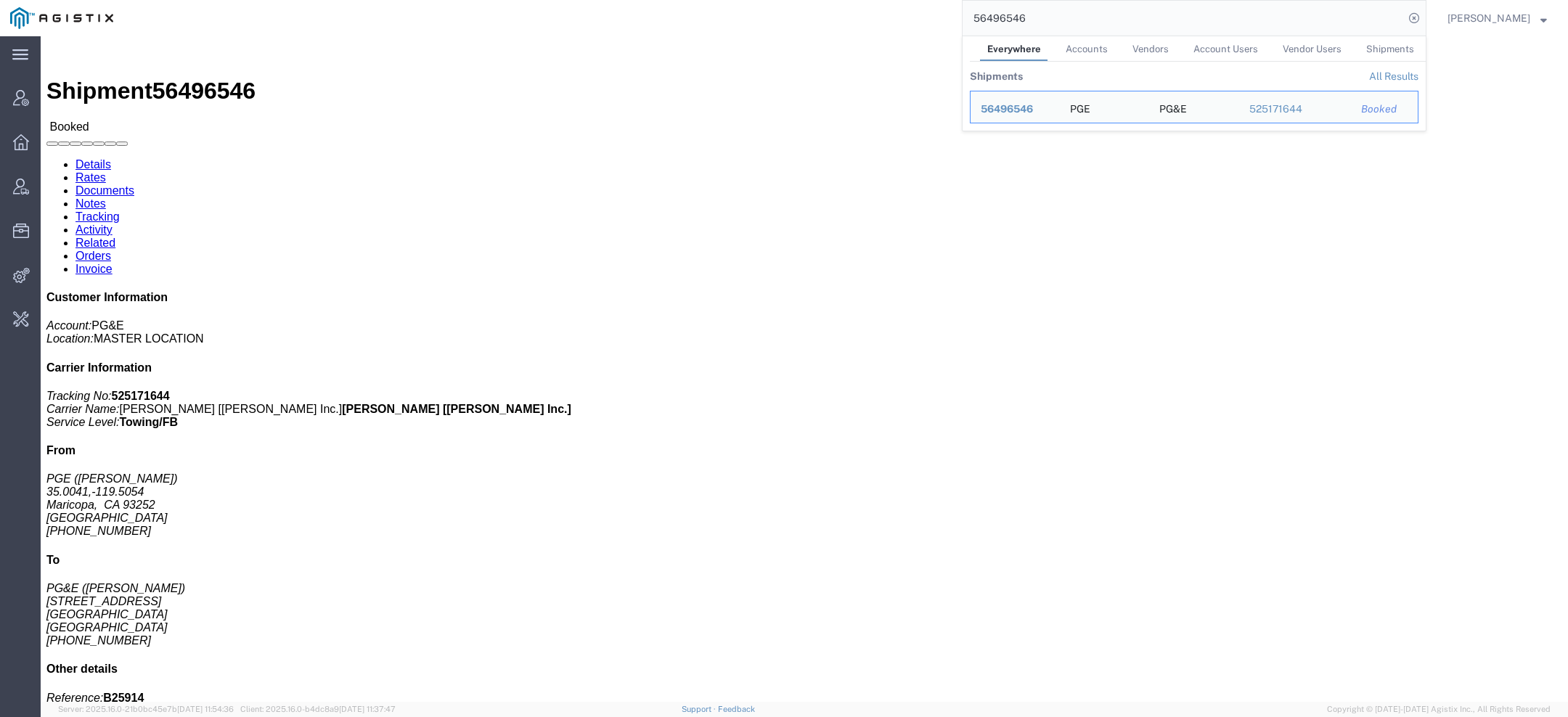
drag, startPoint x: 1036, startPoint y: 19, endPoint x: 679, endPoint y: -16, distance: 358.7
click at [679, 0] on html "main_menu Created with Sketch. Collapse Menu Account Manager Overview Vendor Ma…" at bounding box center [784, 358] width 1568 height 717
paste input "15881"
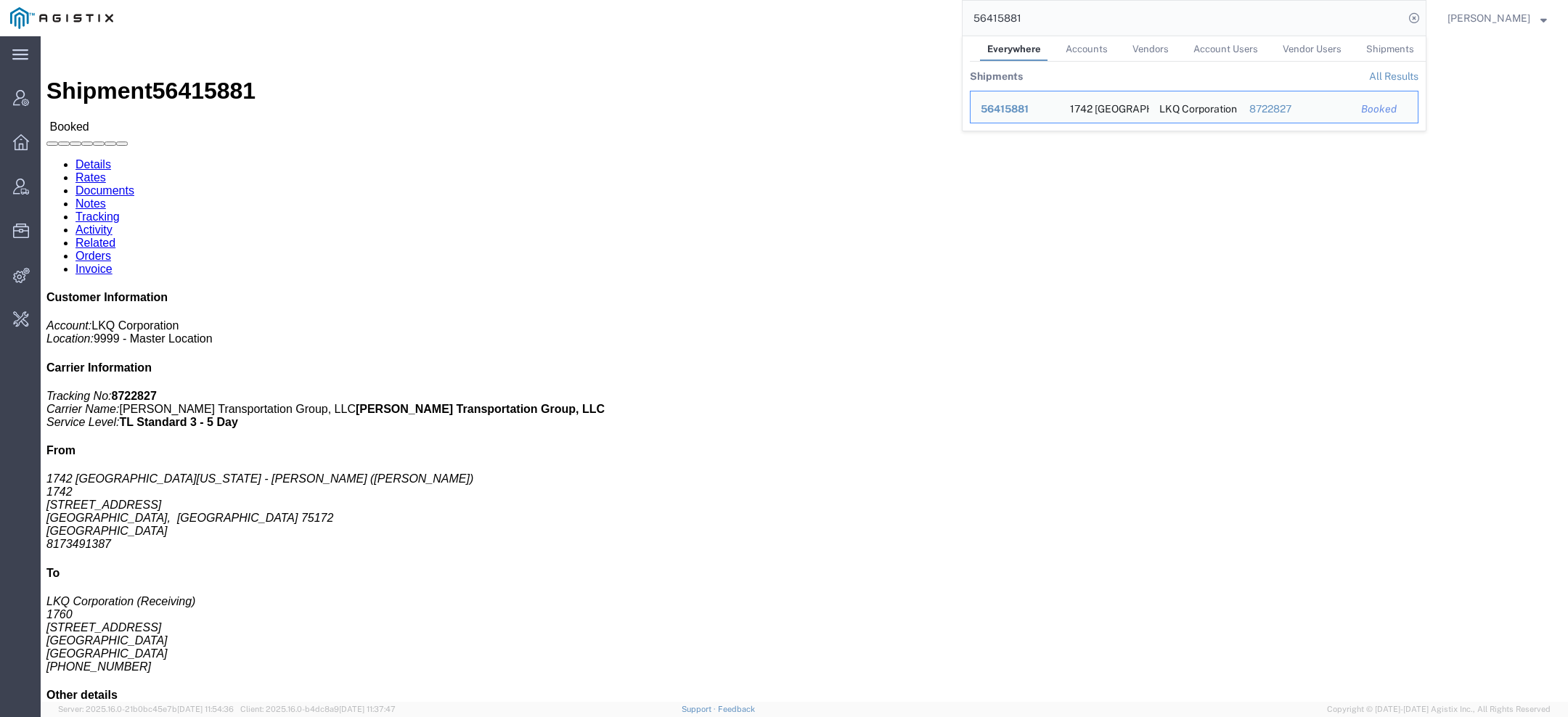
drag, startPoint x: 1033, startPoint y: 25, endPoint x: 848, endPoint y: -15, distance: 189.3
click at [848, 0] on html "main_menu Created with Sketch. Collapse Menu Account Manager Overview Vendor Ma…" at bounding box center [784, 358] width 1568 height 717
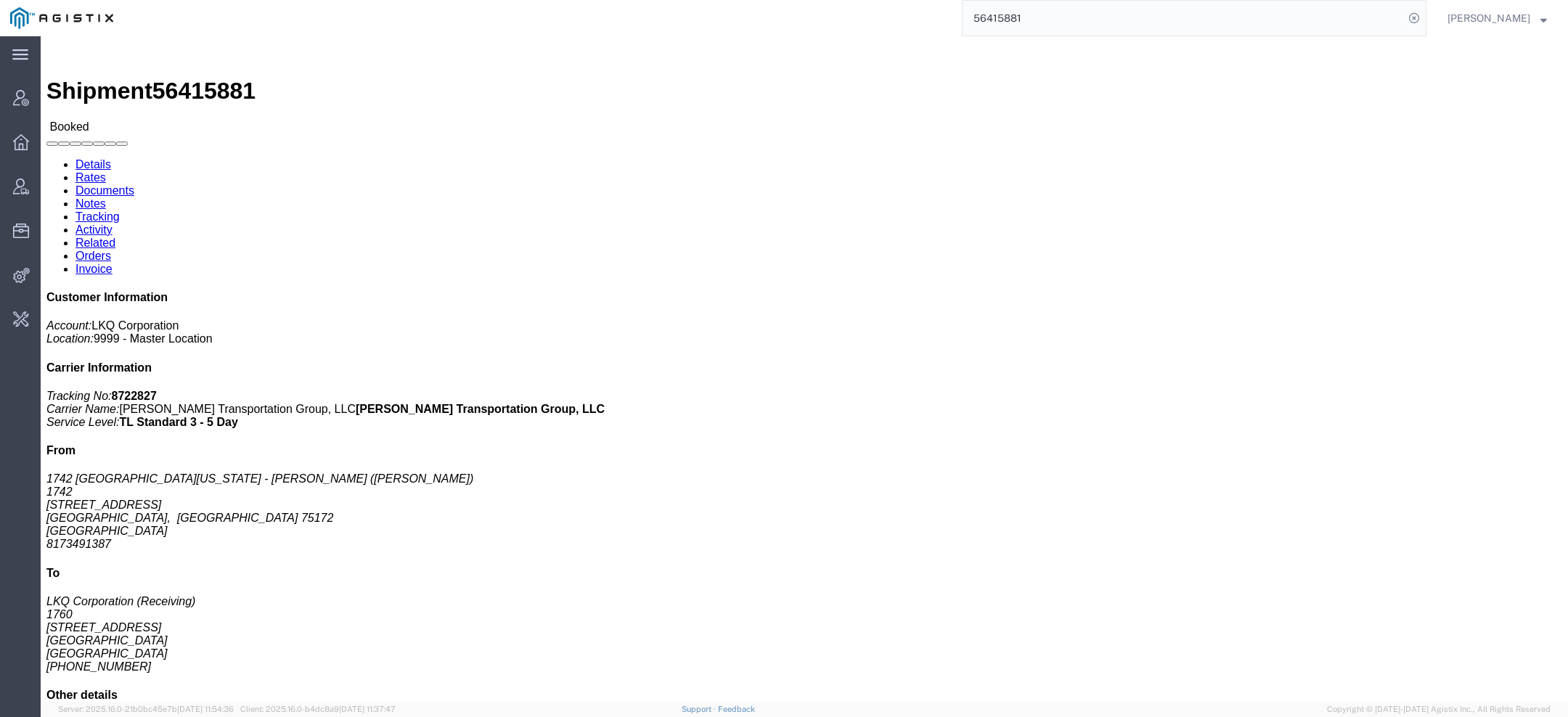
paste input "EWC-25224-0660"
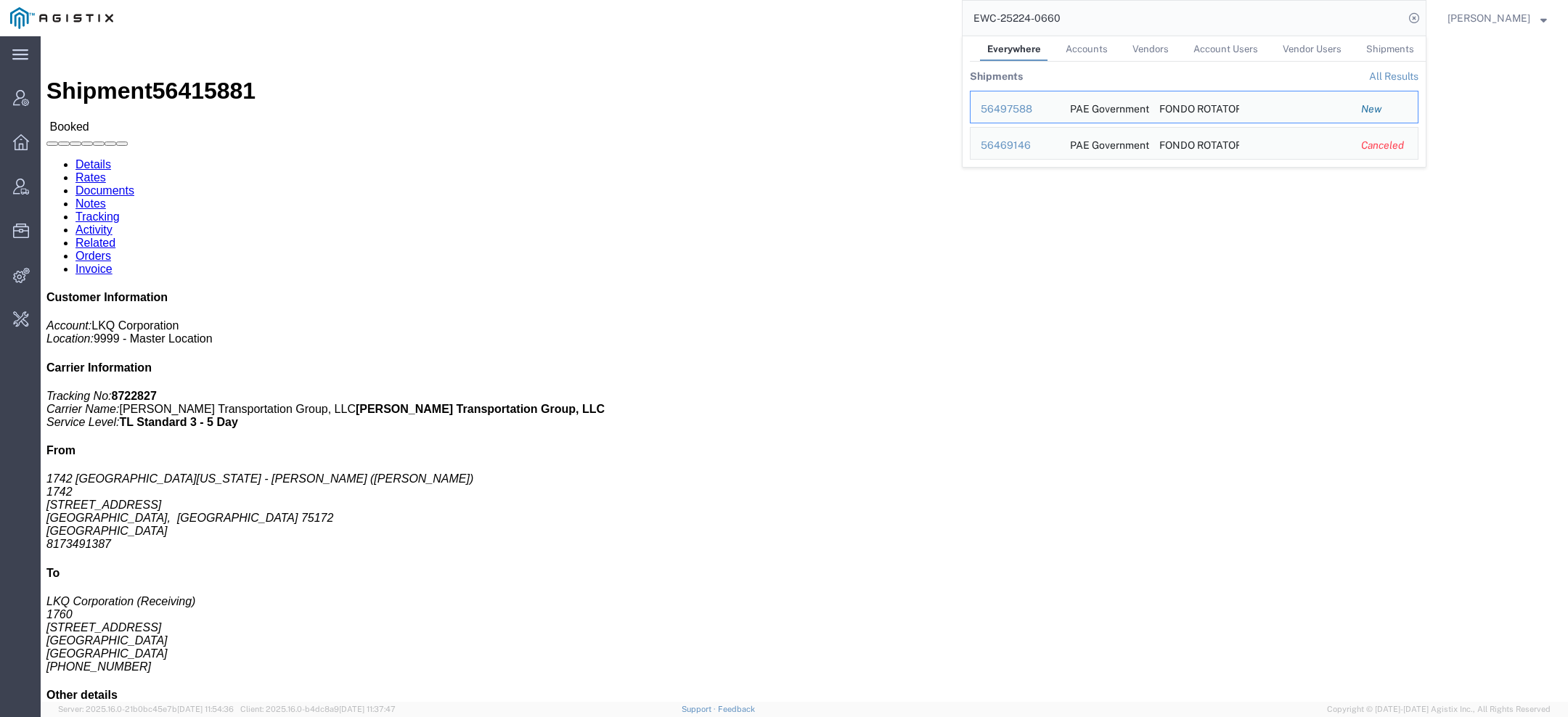
click at [1031, 110] on div "56497588" at bounding box center [1015, 109] width 69 height 15
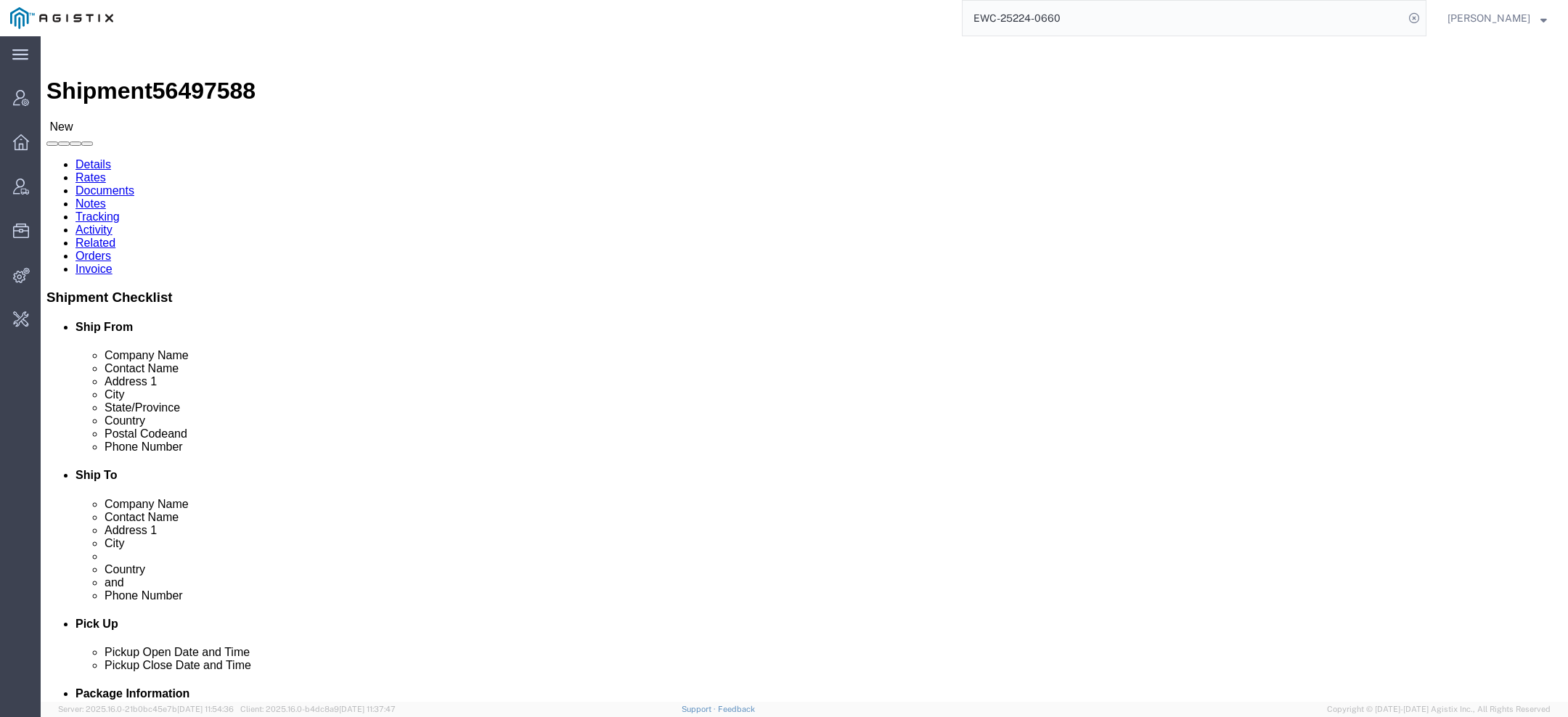
click span "56497588"
copy span "56497588"
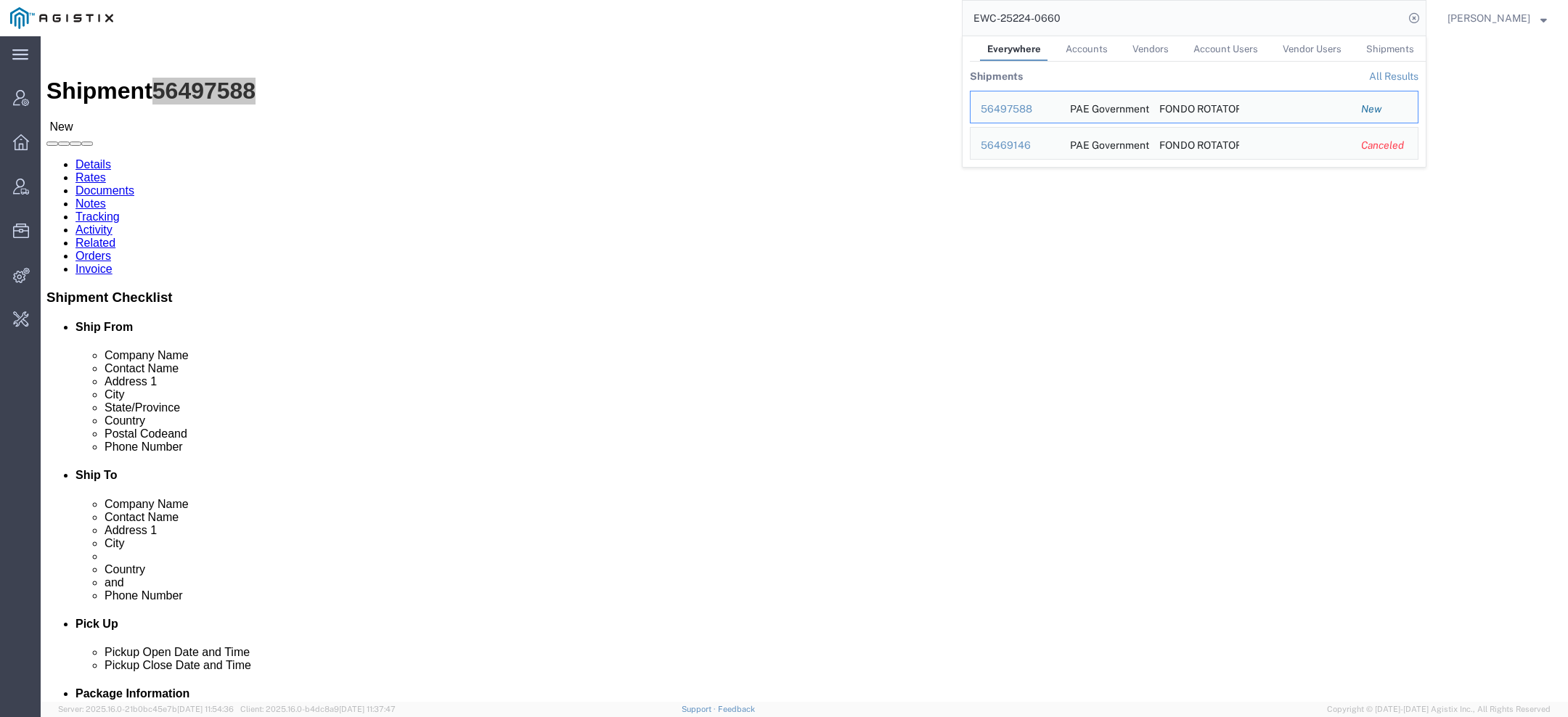
click at [1095, 26] on input "EWC-25224-0660" at bounding box center [1183, 18] width 442 height 34
click at [1018, 146] on div "56469146" at bounding box center [1015, 146] width 69 height 15
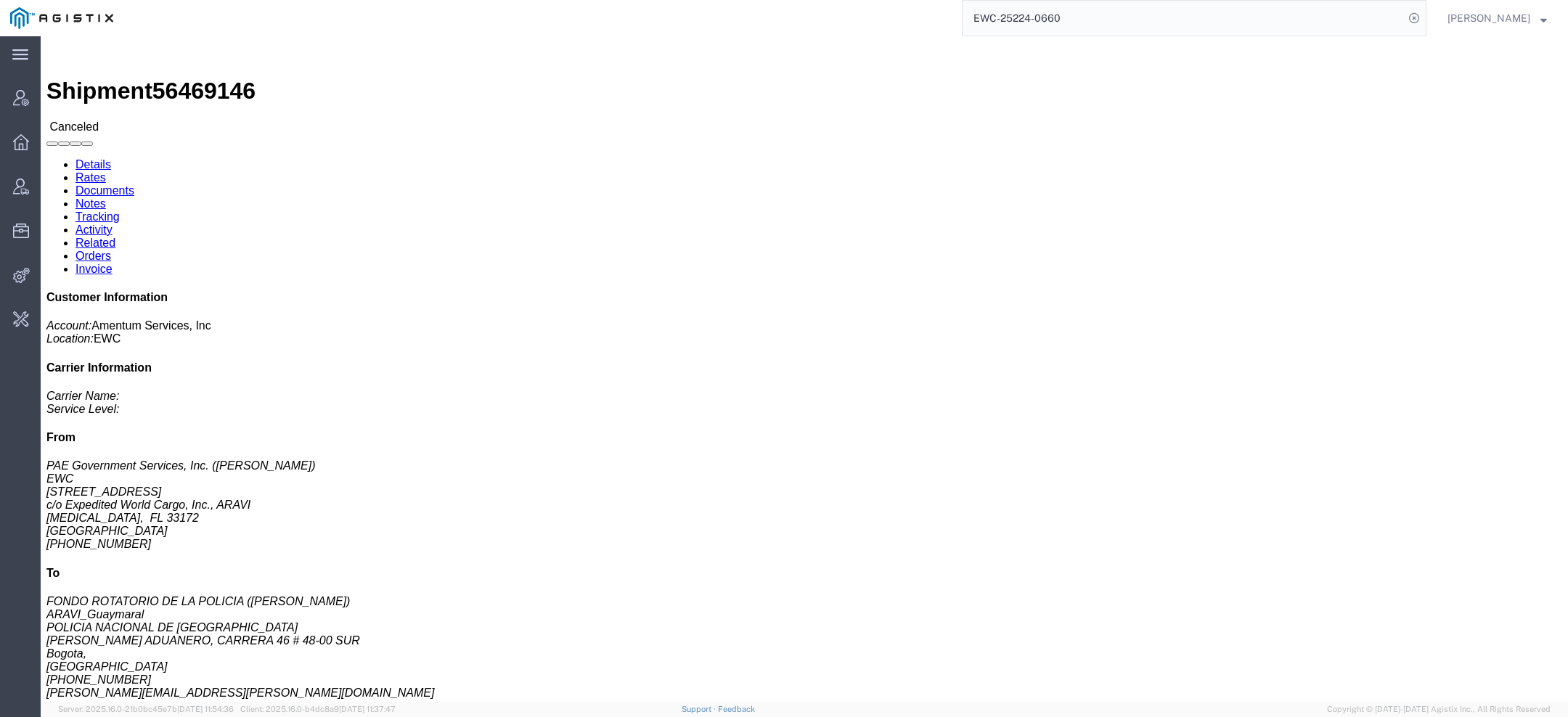
click div
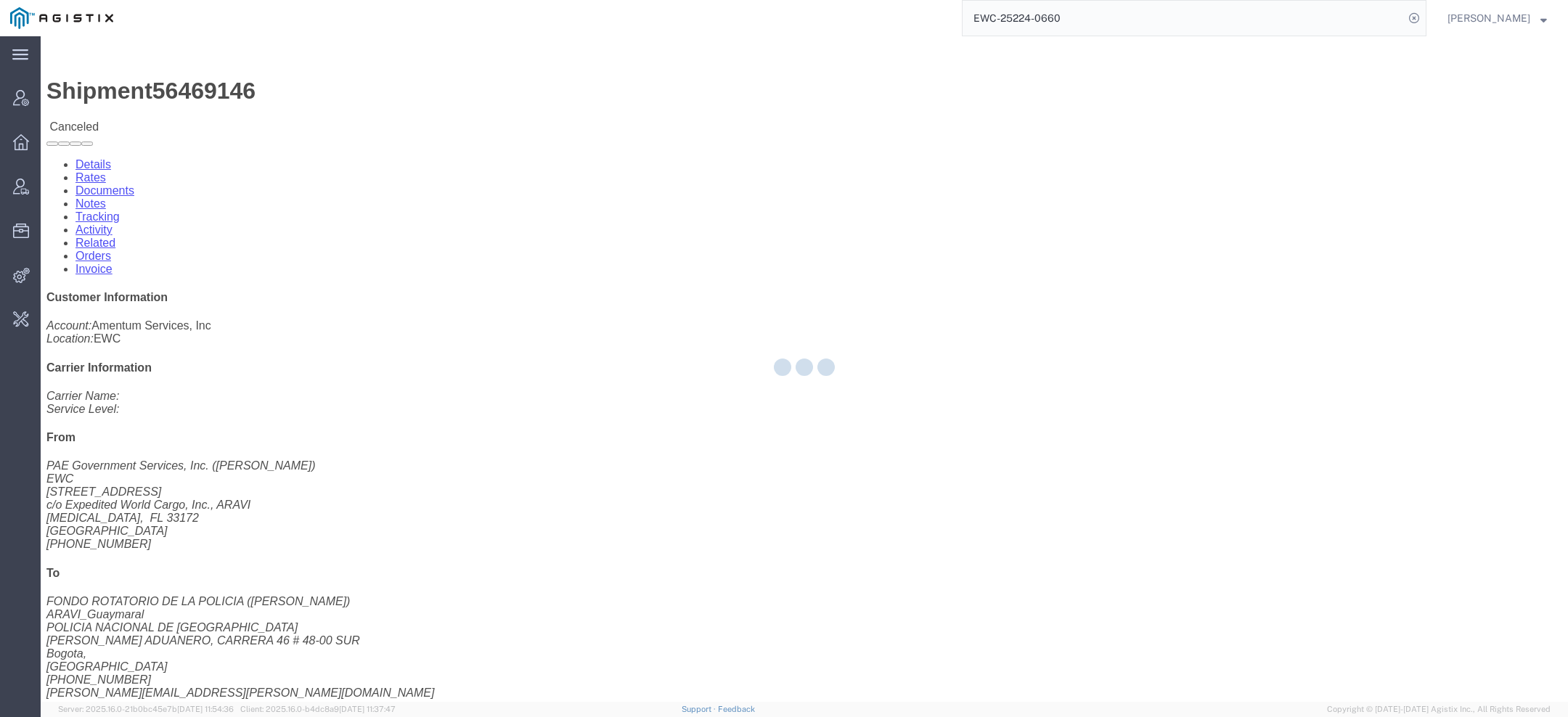
click div
click at [207, 53] on div at bounding box center [804, 369] width 1528 height 665
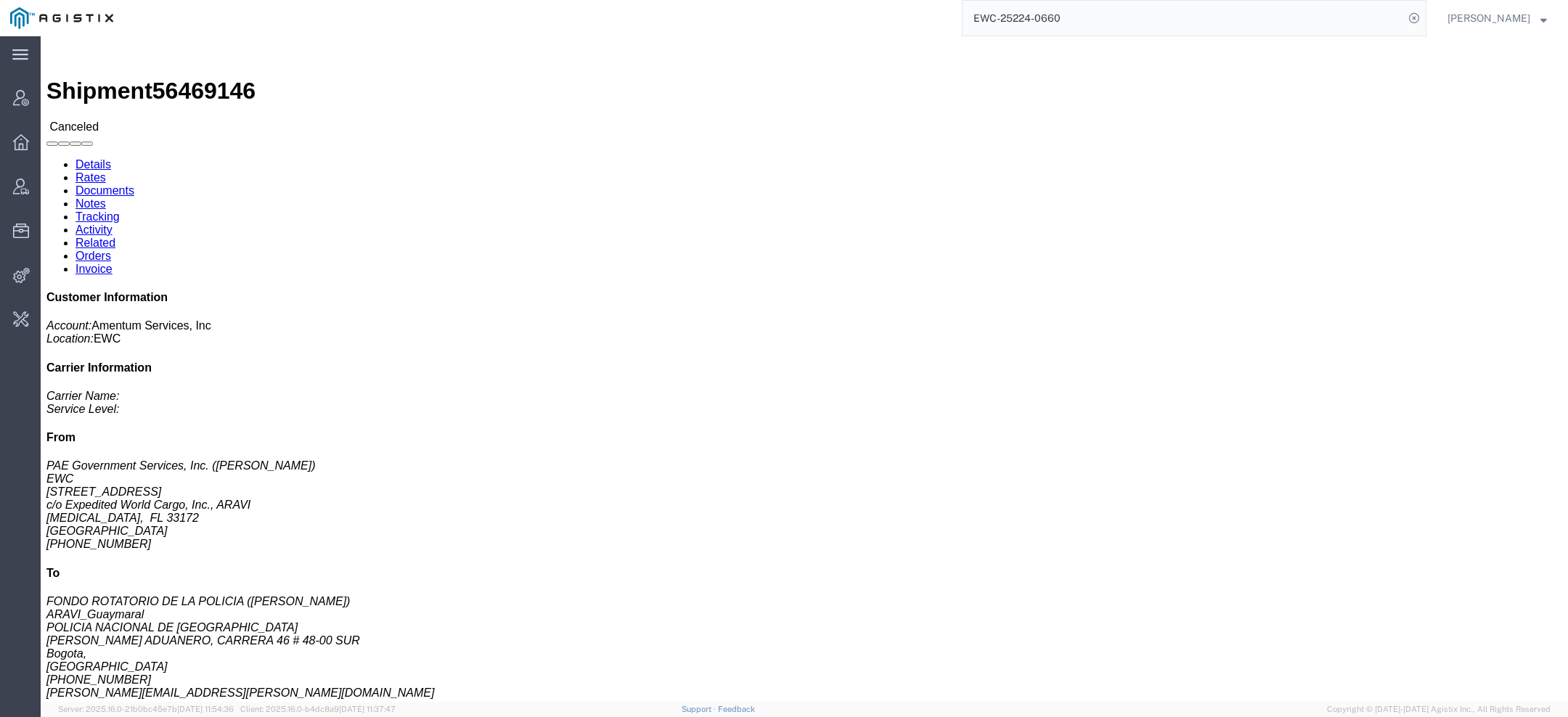
click span "56469146"
copy span "56469146"
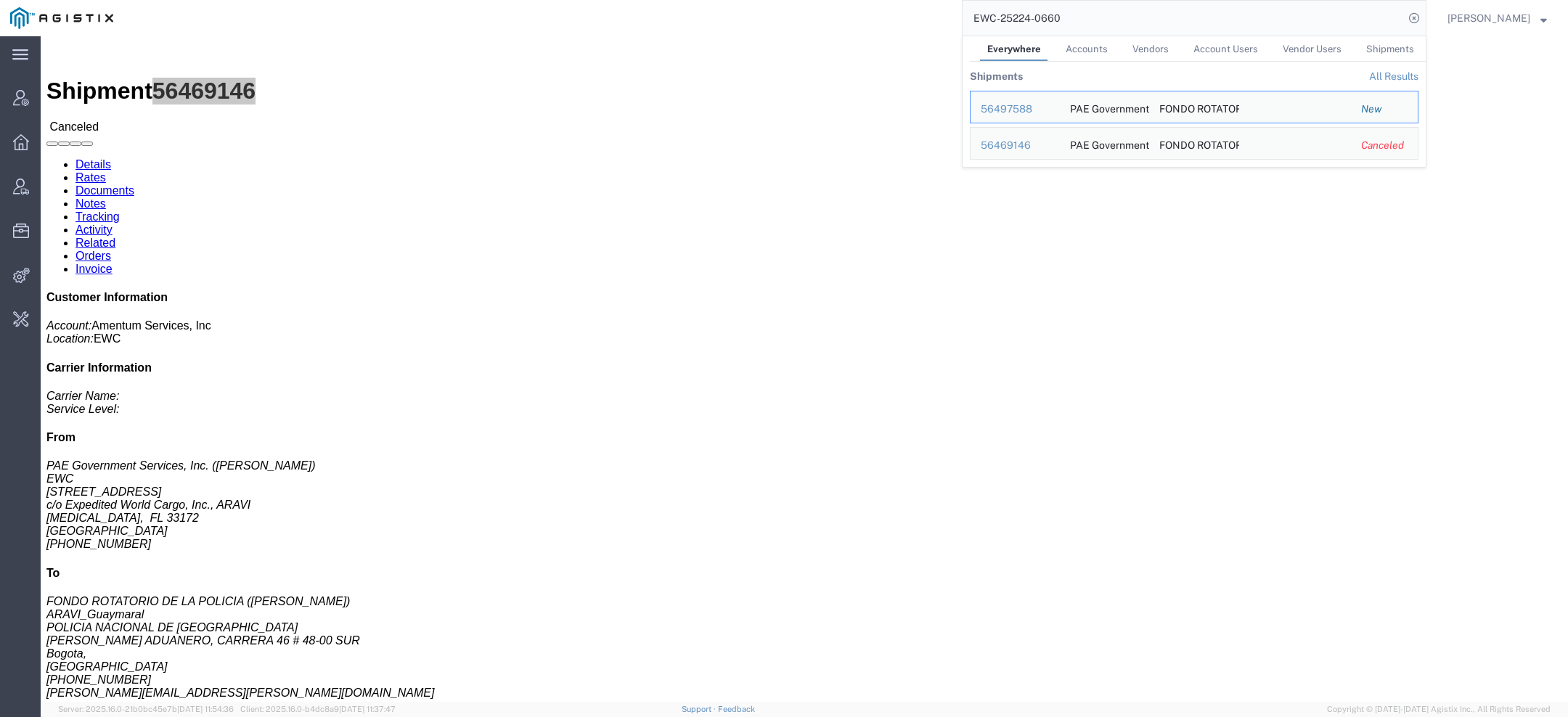
drag, startPoint x: 1017, startPoint y: 12, endPoint x: 750, endPoint y: -17, distance: 268.6
click at [750, 0] on html "main_menu Created with Sketch. Collapse Menu Account Manager Overview Vendor Ma…" at bounding box center [784, 358] width 1568 height 717
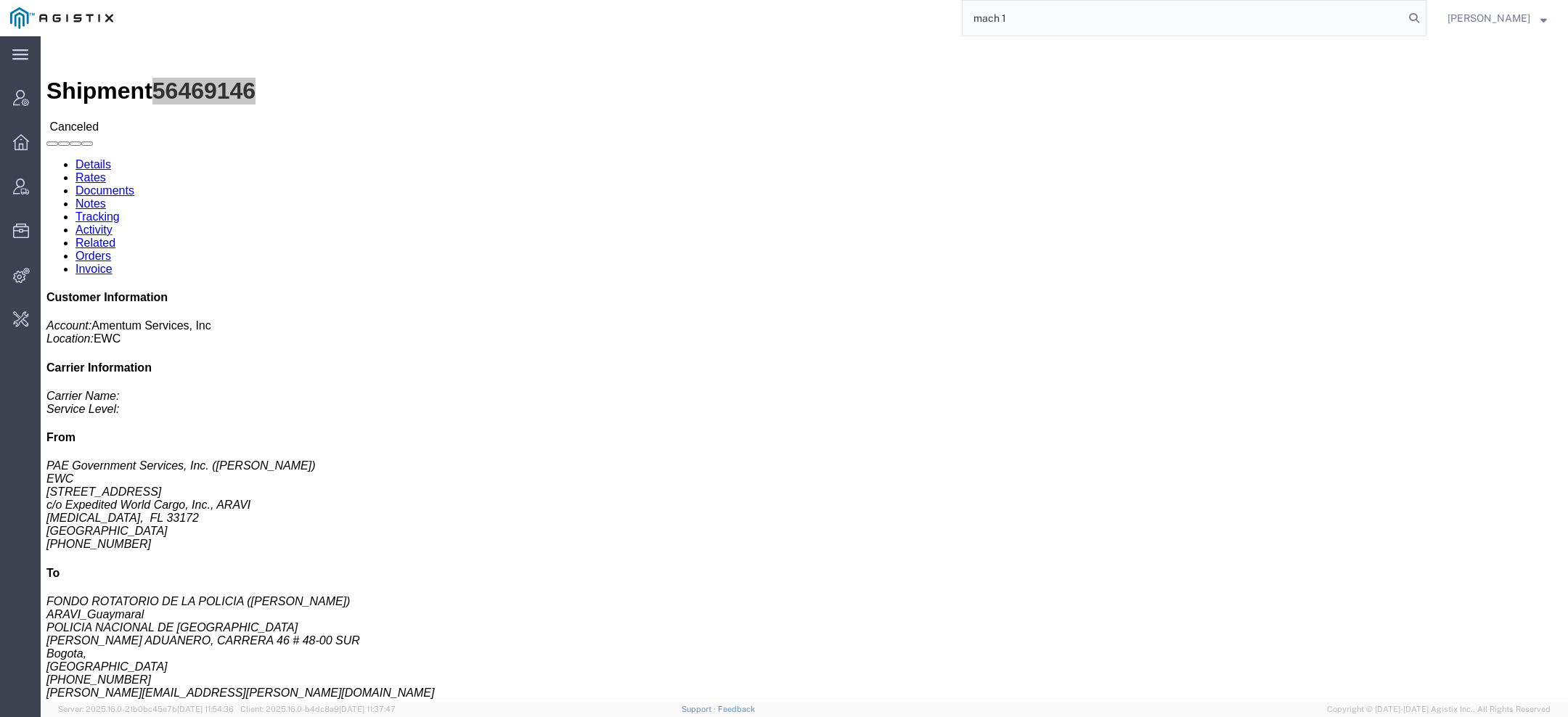
type input "mach 1"
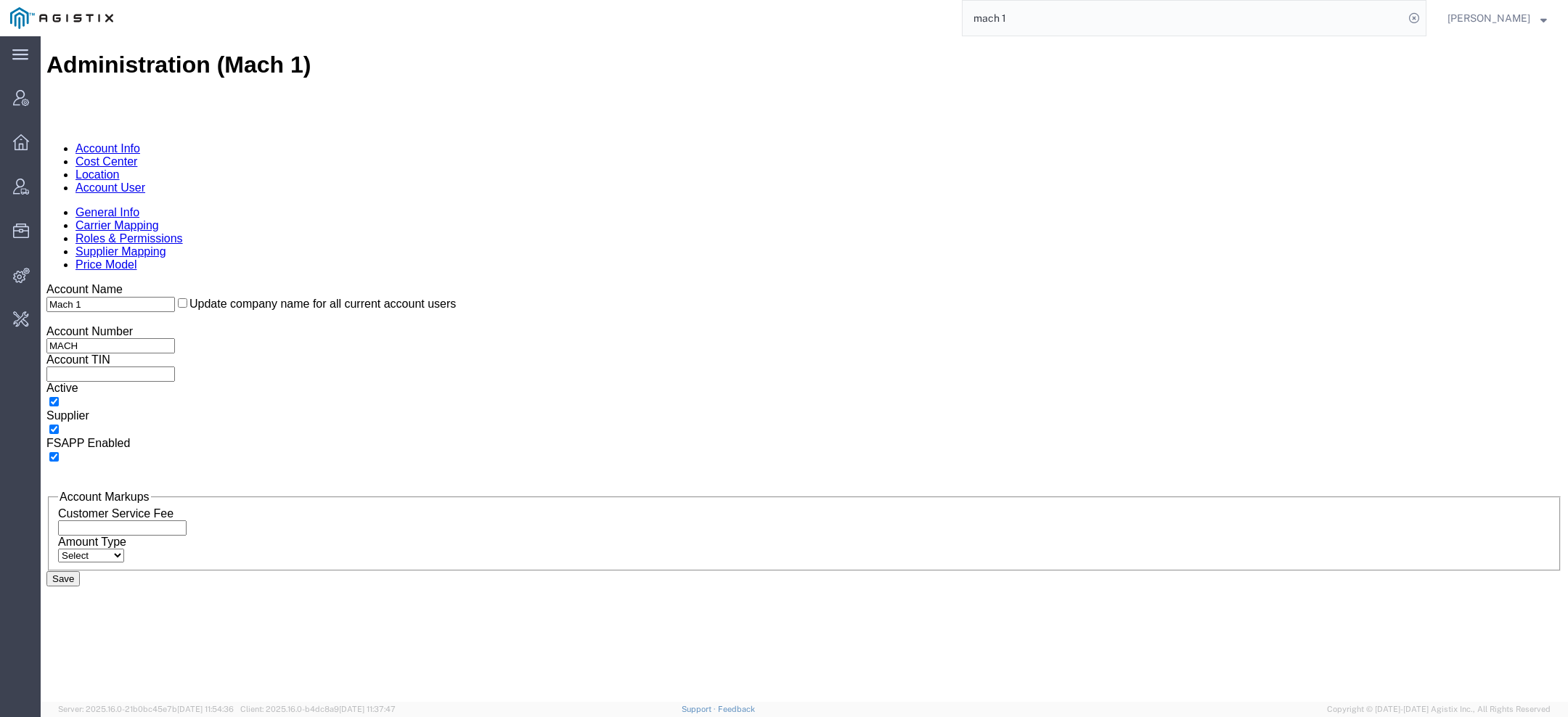
click at [146, 182] on link "Account User" at bounding box center [110, 188] width 70 height 12
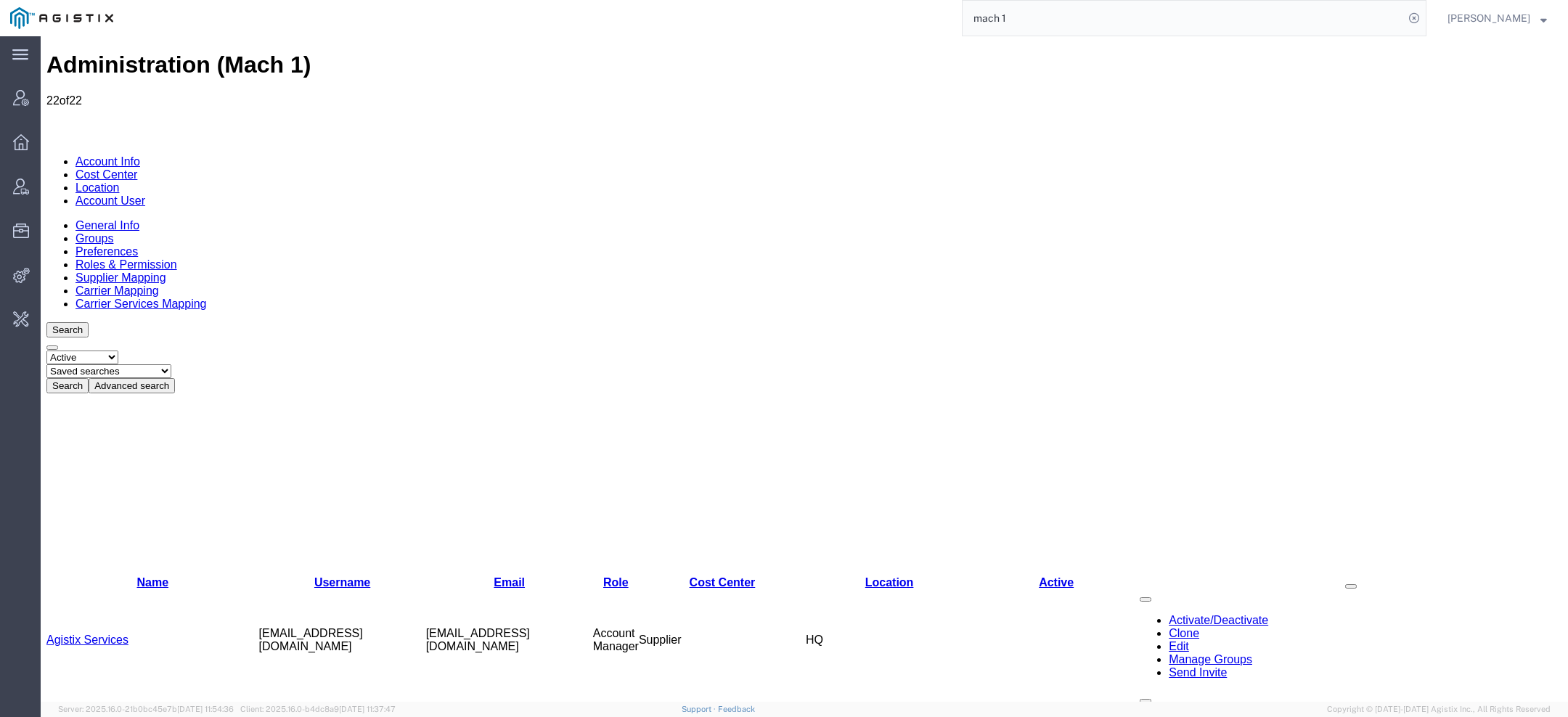
click at [106, 634] on link "Agistix Services" at bounding box center [88, 639] width 82 height 12
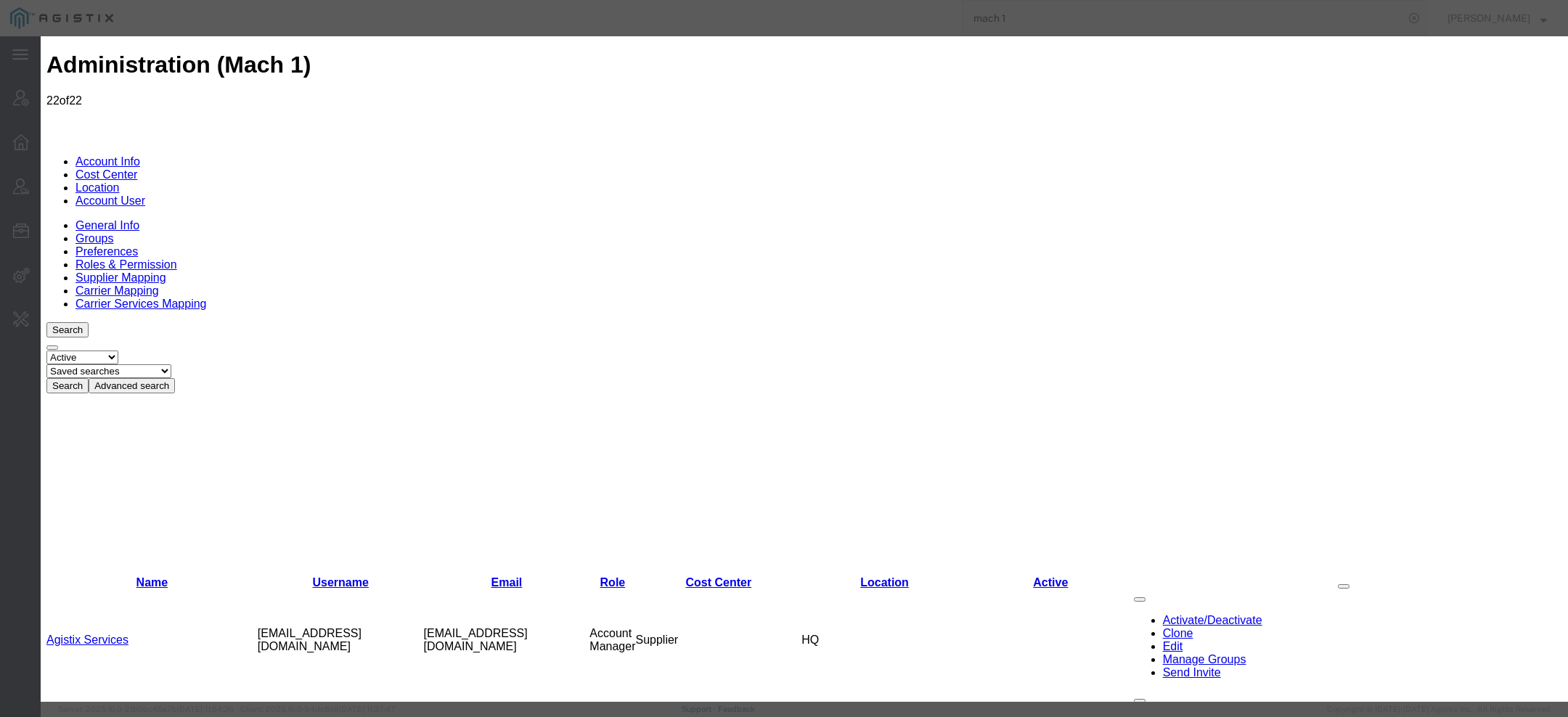
select select "COSTCENTER"
select select "819"
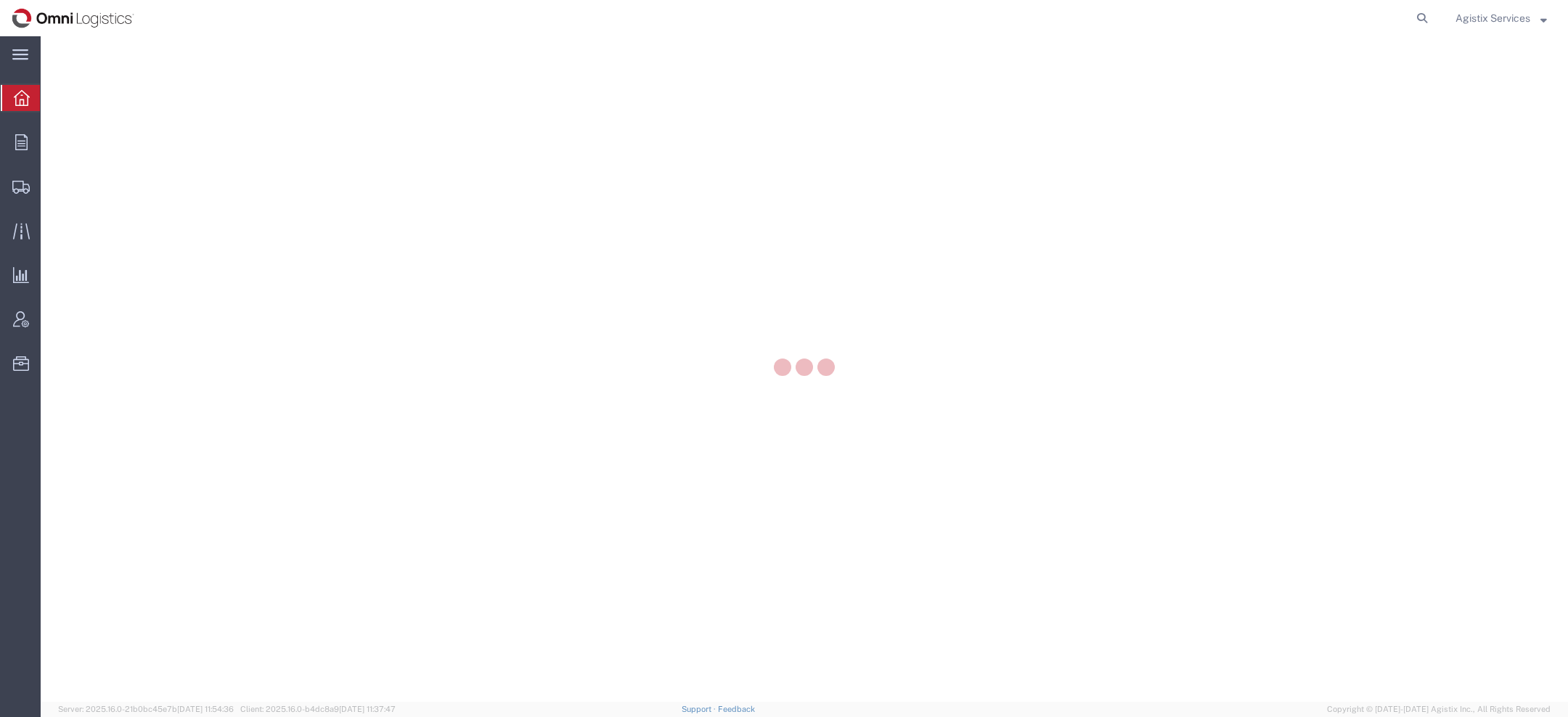
click at [1414, 16] on icon at bounding box center [1421, 17] width 20 height 20
paste input "SLAX01040169"
type input "SLAX01040169"
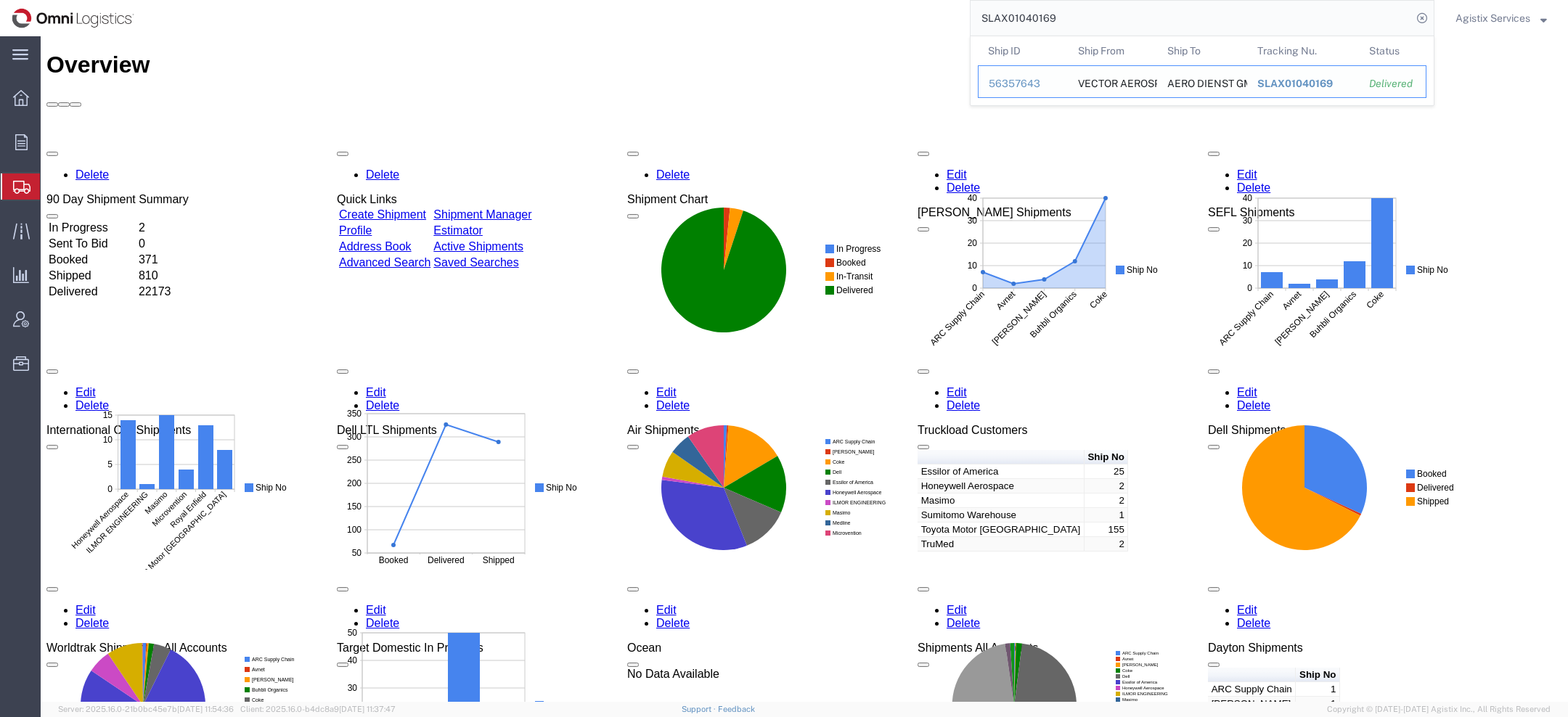
click at [1021, 84] on div "56357643" at bounding box center [1023, 84] width 69 height 15
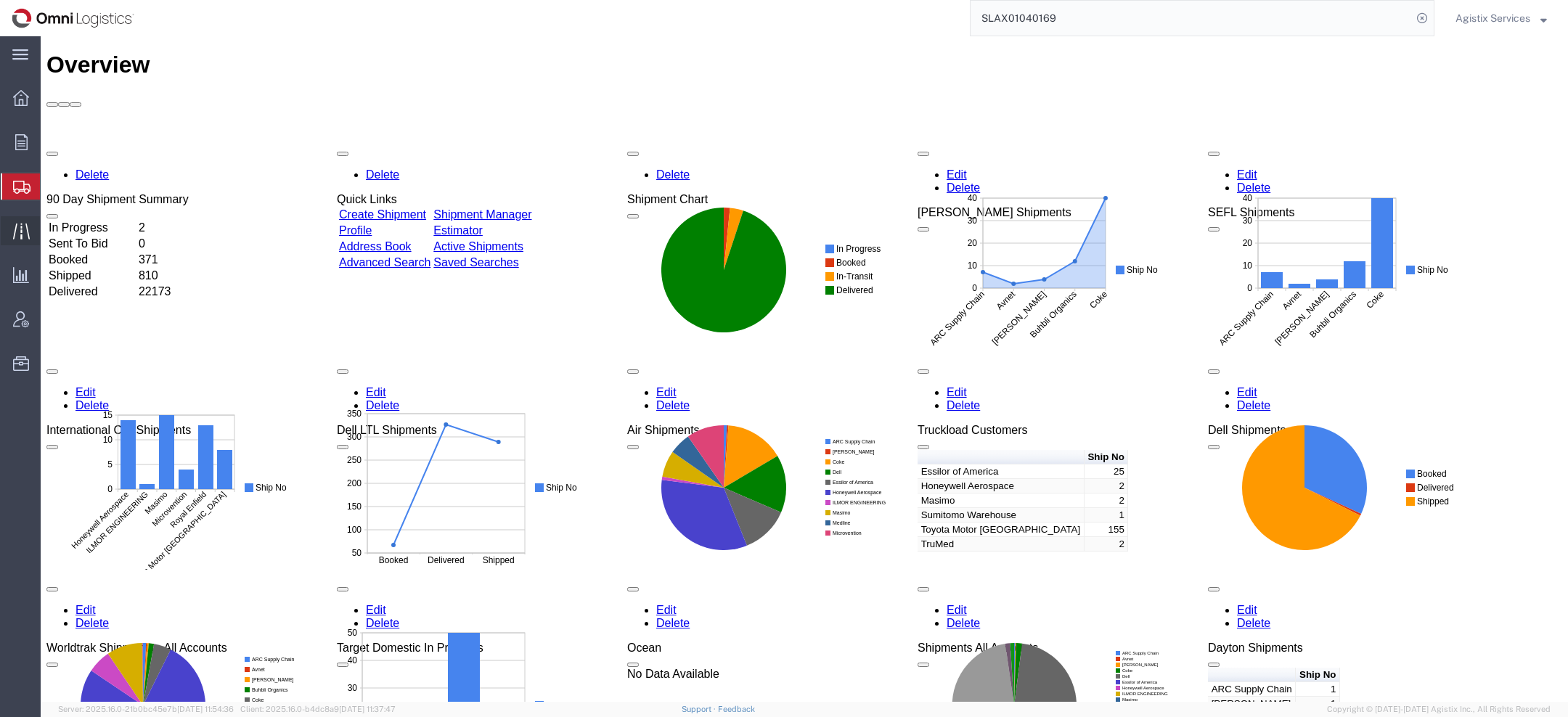
click at [16, 223] on icon at bounding box center [21, 231] width 16 height 16
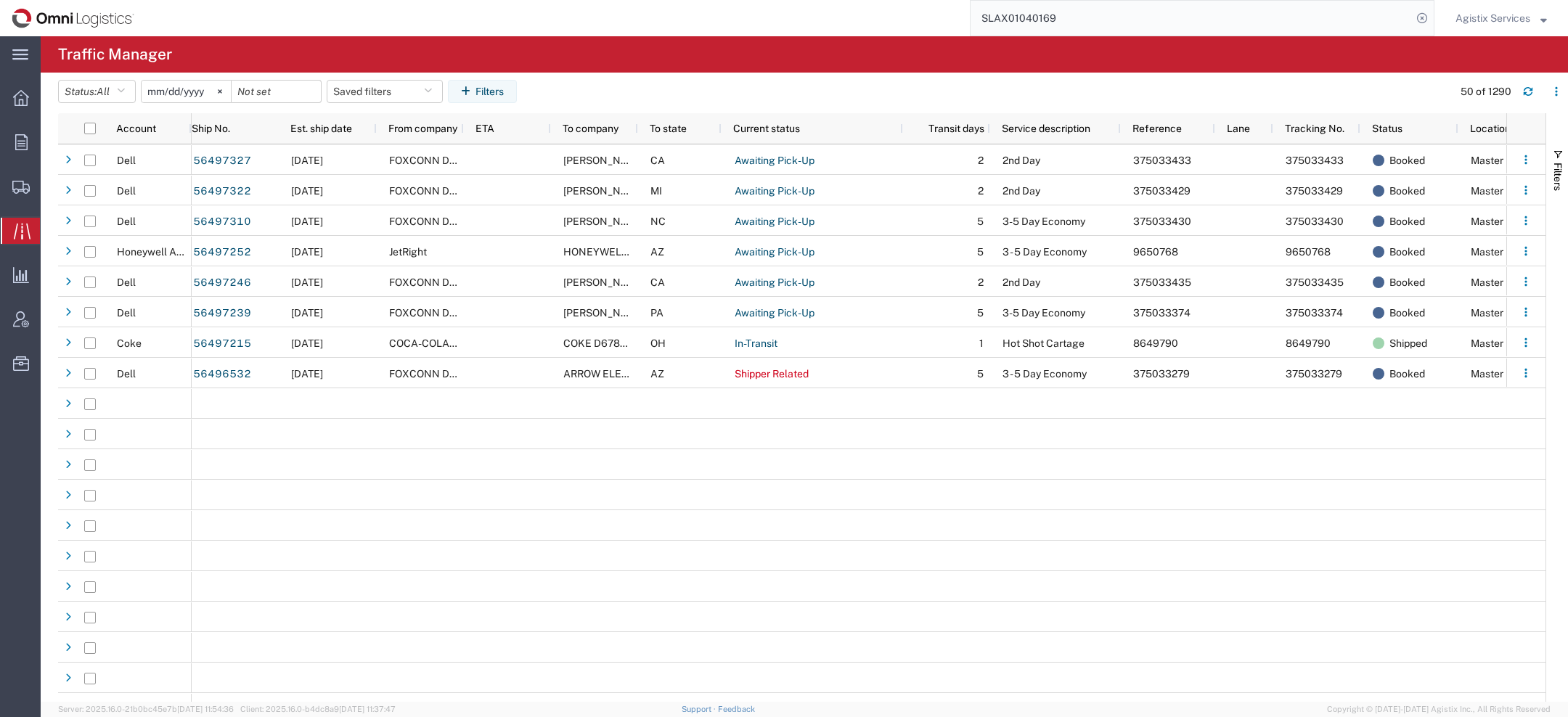
click at [1076, 25] on input "SLAX01040169" at bounding box center [1191, 18] width 442 height 34
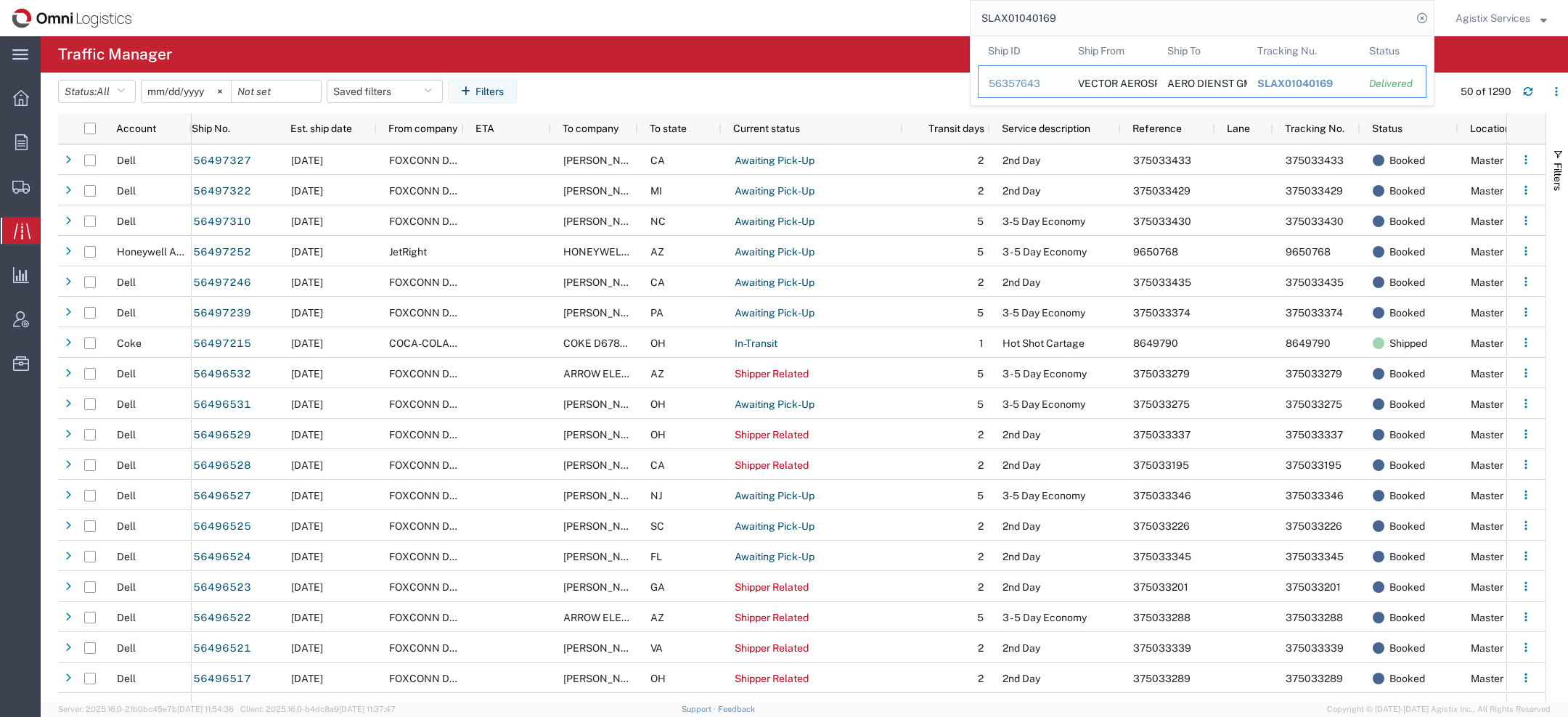
click at [1025, 84] on div "56357643" at bounding box center [1023, 84] width 69 height 15
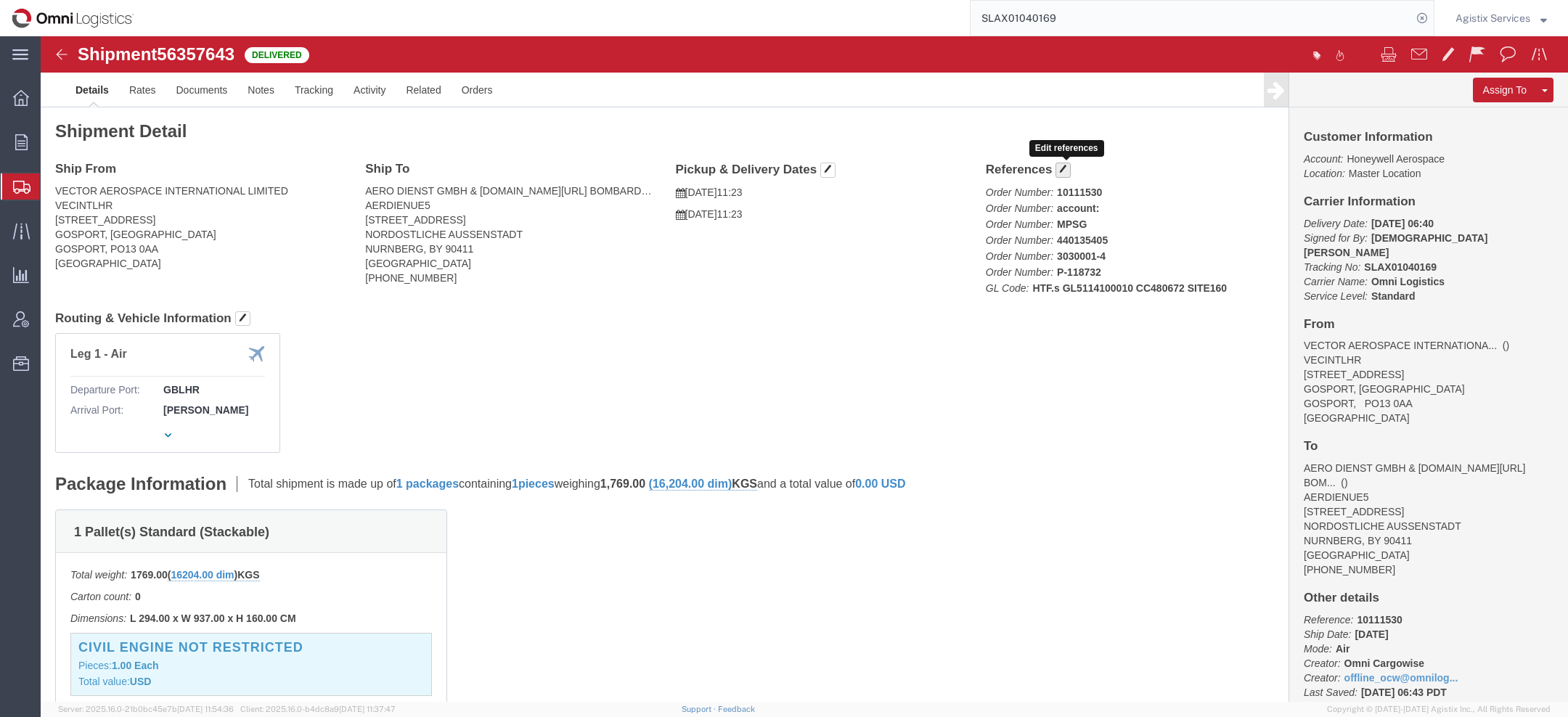
click span "button"
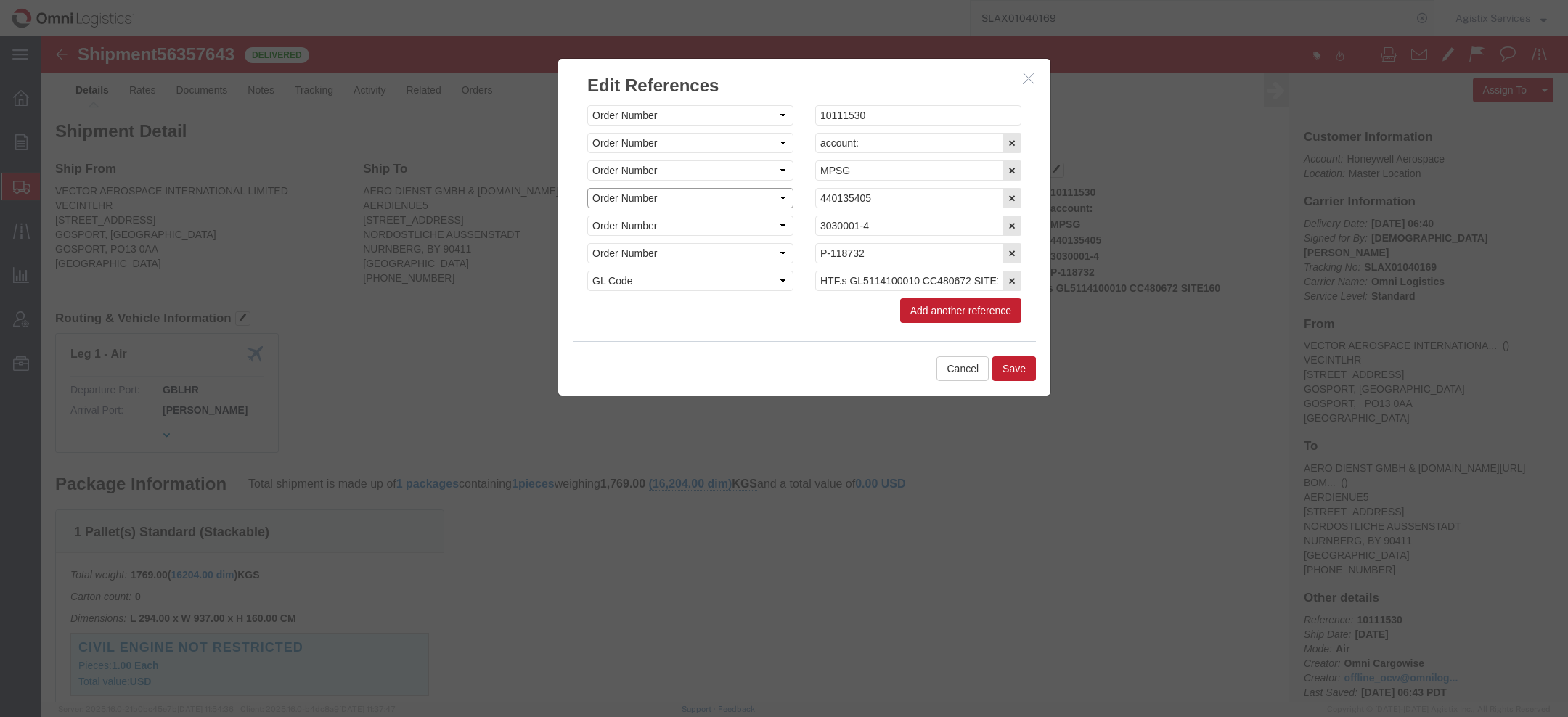
click select "Select Account Type Activity ID Airline Appointment Number ASN Batch Request # …"
select select "BOL"
click button "Save"
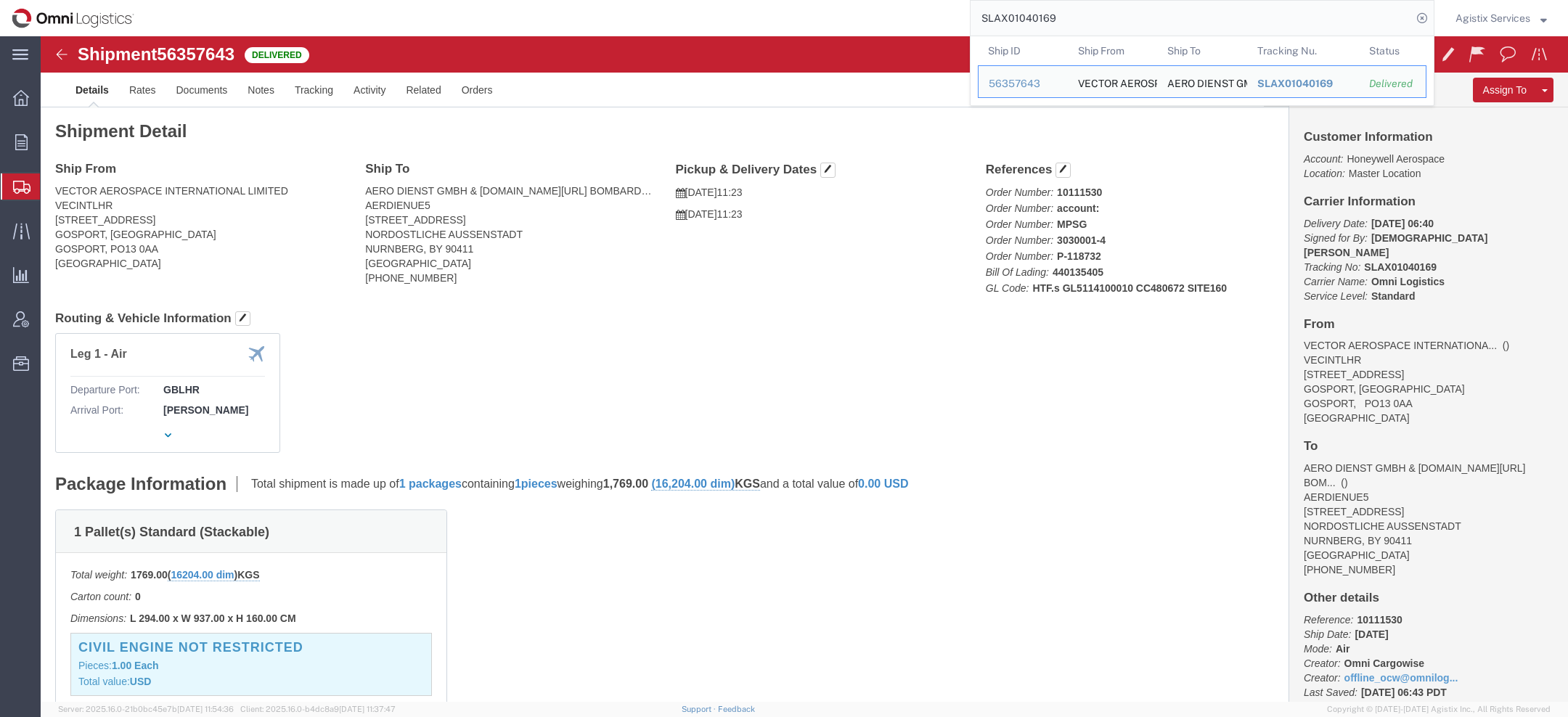
drag, startPoint x: 1081, startPoint y: 11, endPoint x: 729, endPoint y: 2, distance: 352.1
click at [729, 2] on div "SLAX01040169 Ship ID Ship From Ship To Tracking Nu. Status Ship ID 56357643 Shi…" at bounding box center [789, 18] width 1288 height 36
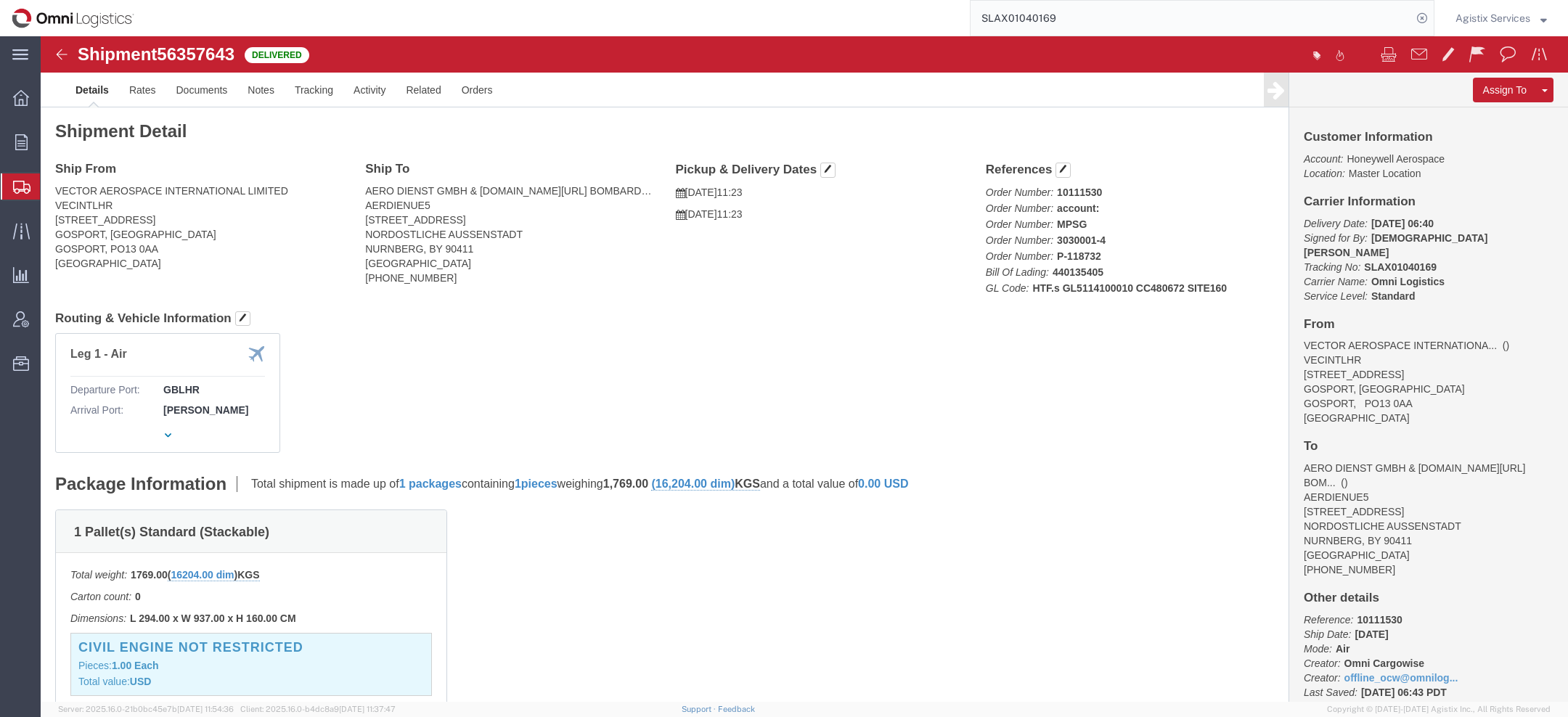
drag, startPoint x: 1054, startPoint y: 20, endPoint x: 830, endPoint y: -2, distance: 225.1
click at [830, 0] on html "main_menu Created with Sketch. Collapse Menu Overview Orders Order Manager Crea…" at bounding box center [784, 358] width 1568 height 717
paste input "1390"
type input "SLAX01041390"
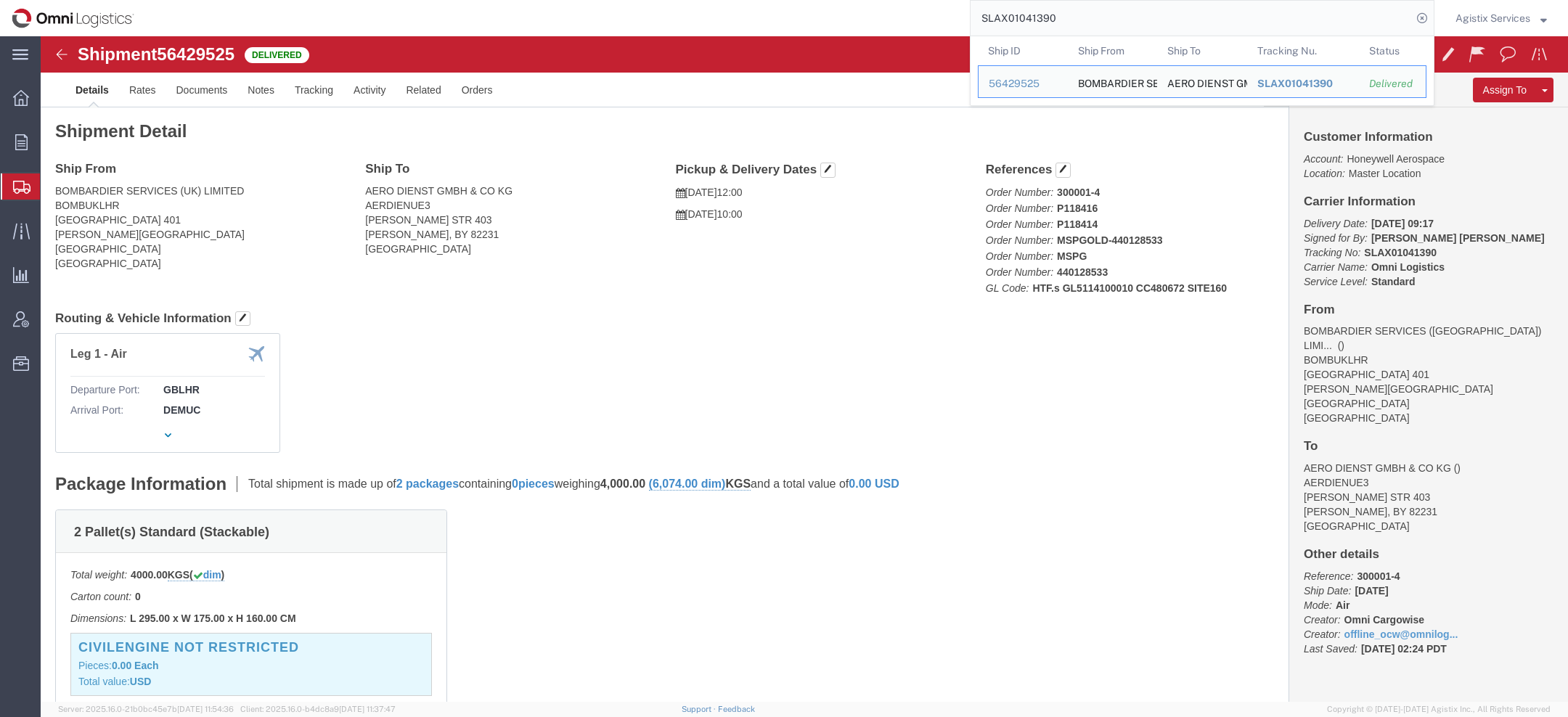
click div "Shipment Detail Ship From BOMBARDIER SERVICES (UK) LIMITED BOMBUKLHR [GEOGRAPHI…"
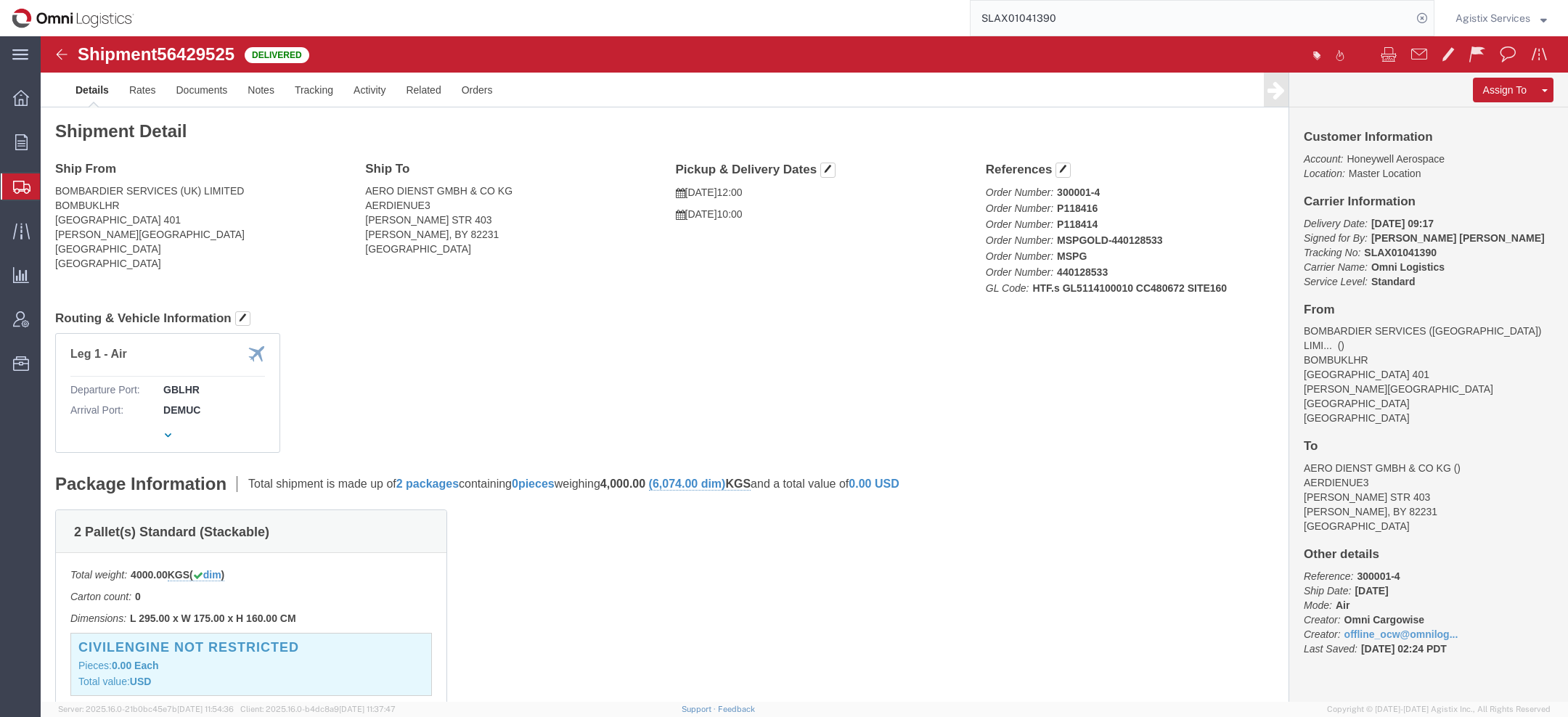
click h4 "References"
click span "button"
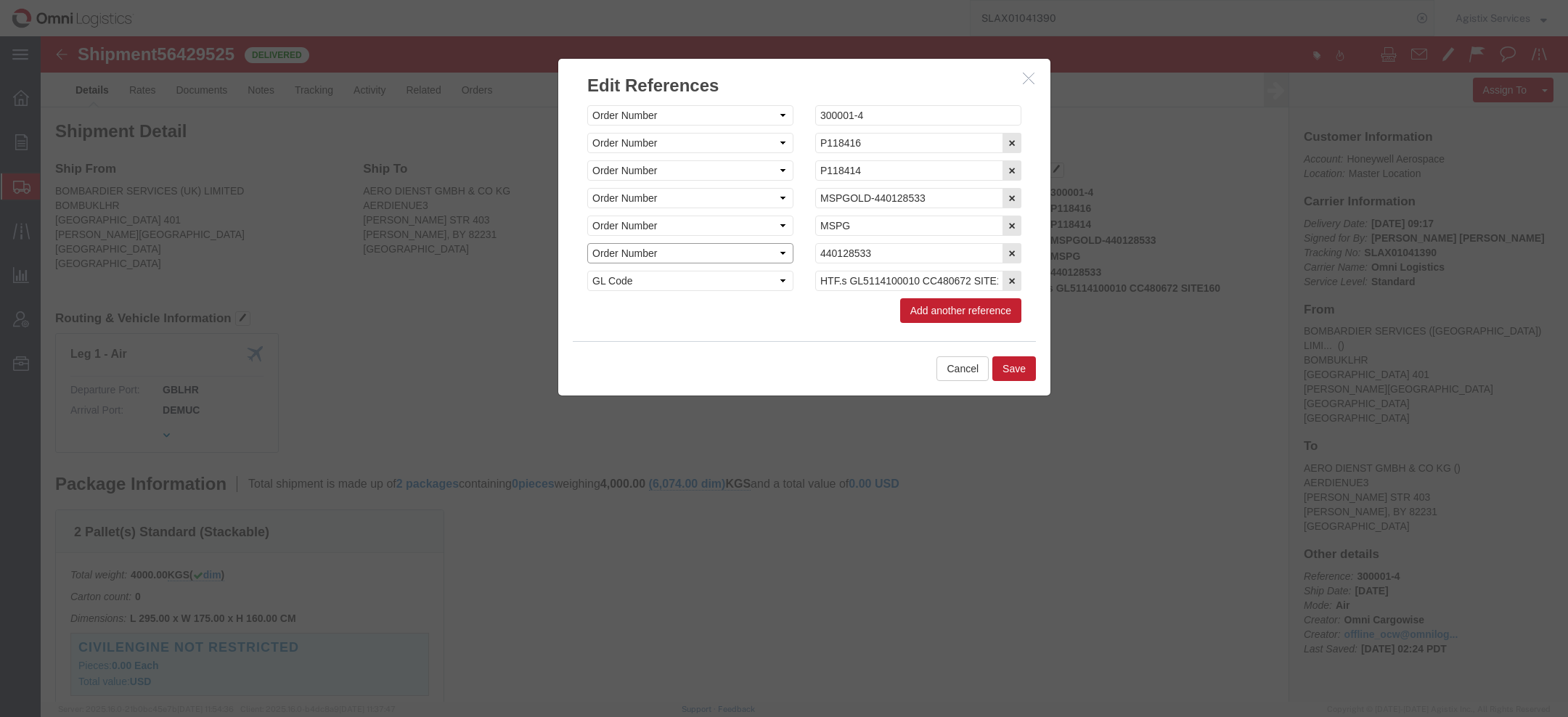
click select "Select Account Type Activity ID Airline Appointment Number ASN Batch Request # …"
select select "BOL"
click button "Save"
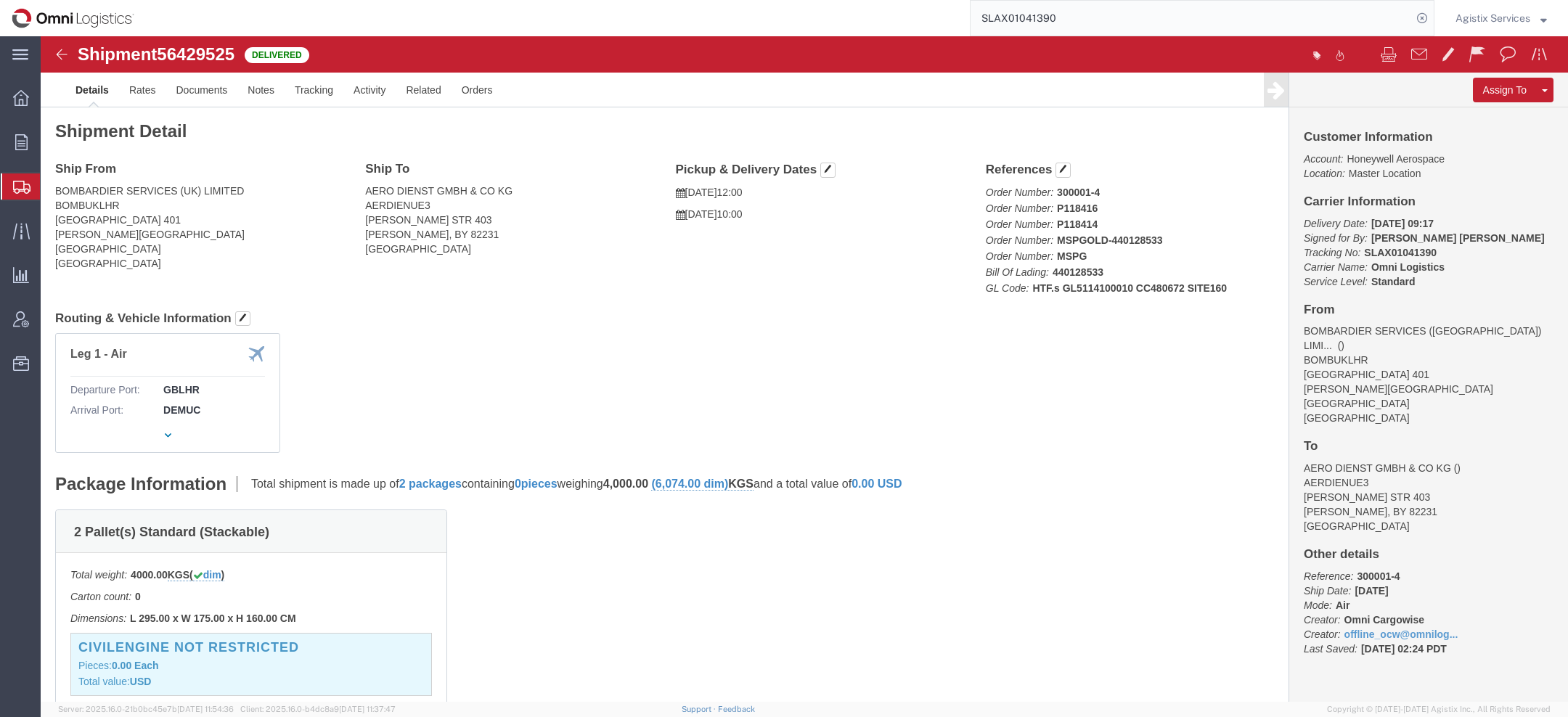
click div "Pickup & Delivery Dates [DATE] 12:00 [DATE] 10:00 Edit Date and Time Pickup Dat…"
click at [1488, 22] on span "Agistix Services" at bounding box center [1493, 18] width 75 height 16
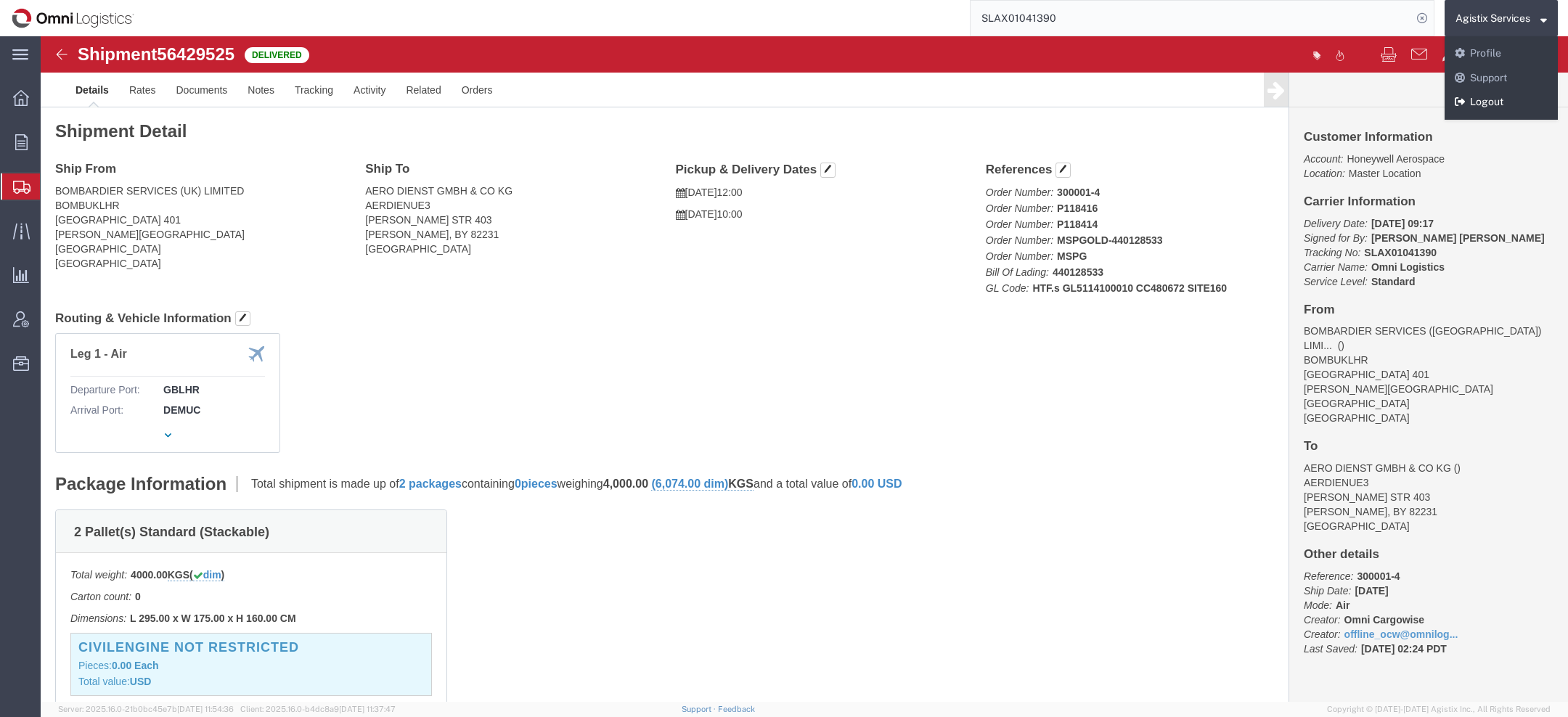
click at [1490, 102] on link "Logout" at bounding box center [1501, 102] width 113 height 25
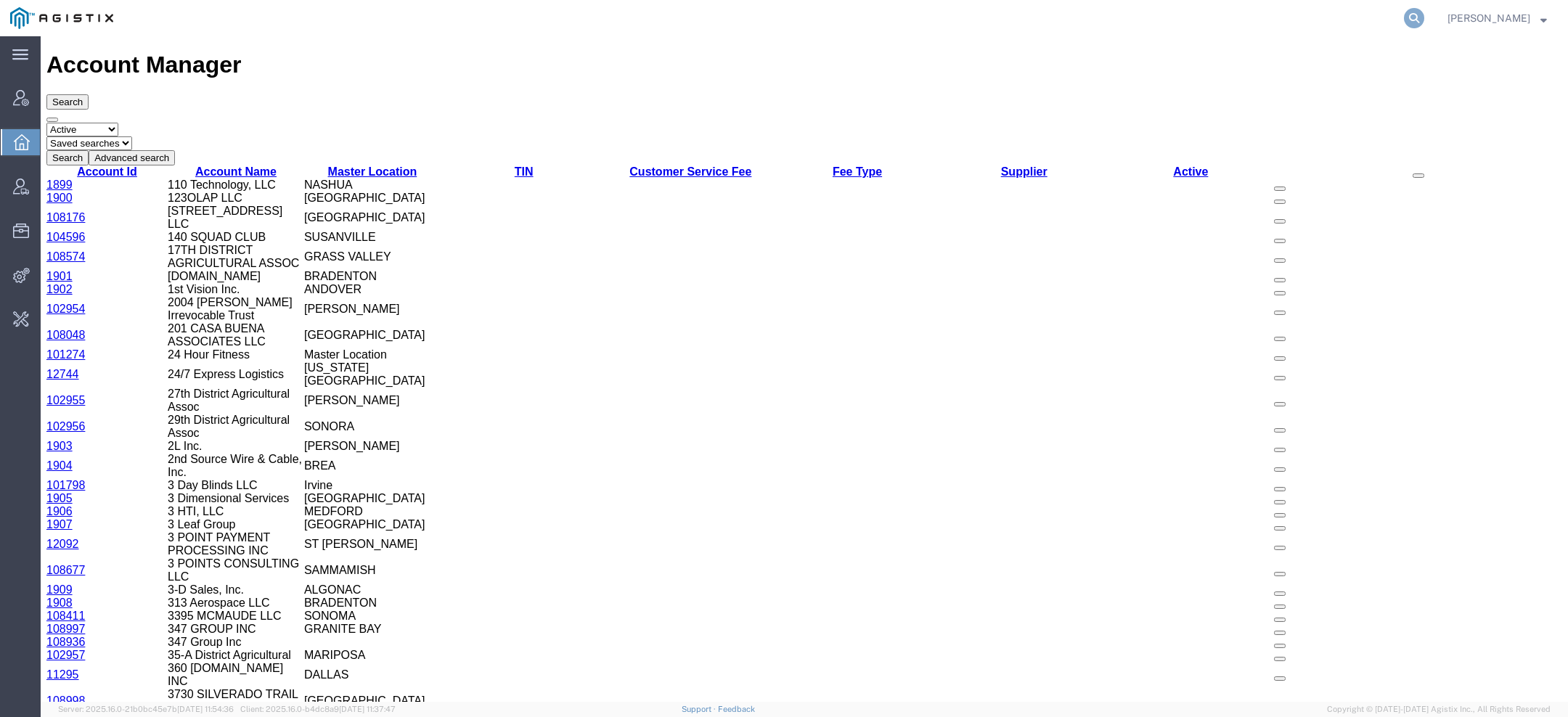
click at [1422, 16] on icon at bounding box center [1414, 17] width 20 height 20
paste input "SLAX01041390"
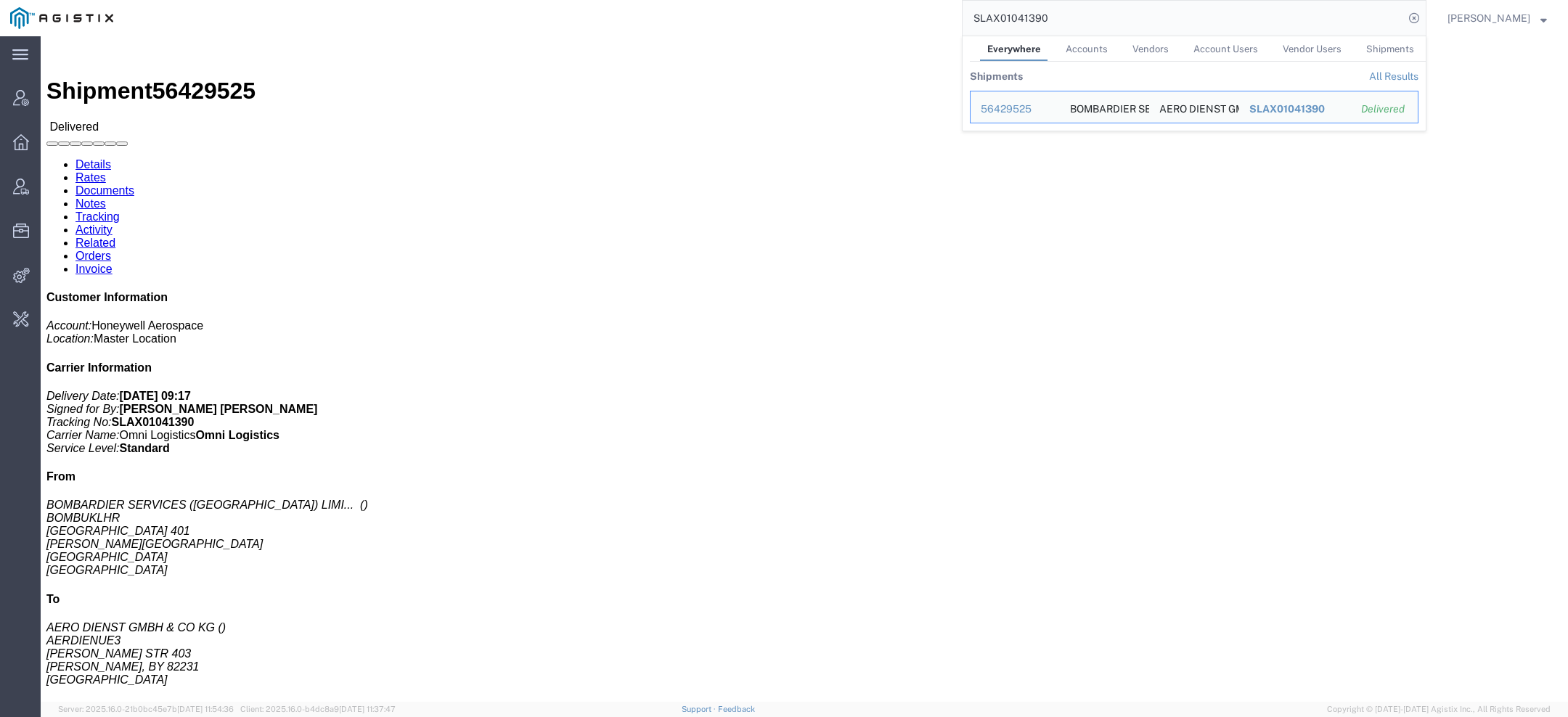
click link "Activity"
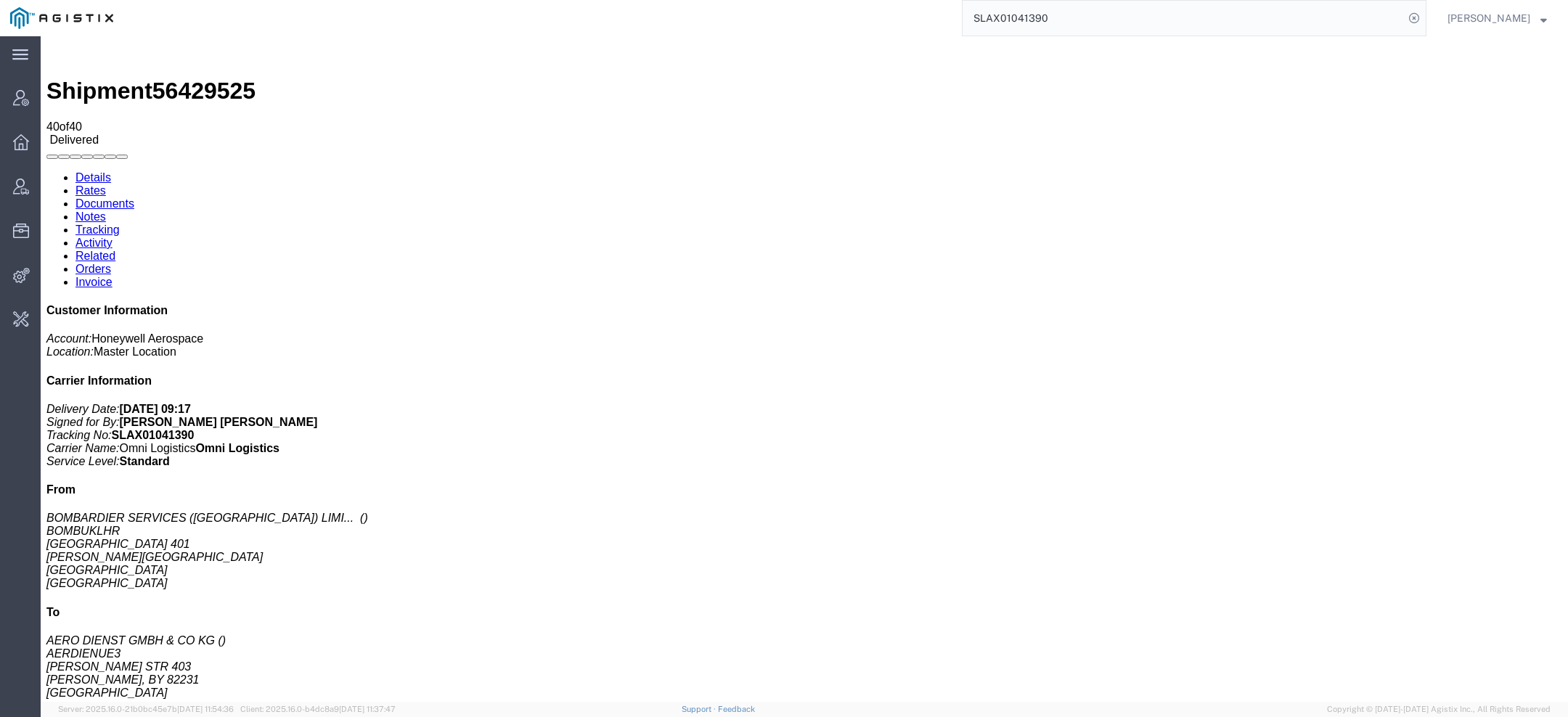
scroll to position [1120, 0]
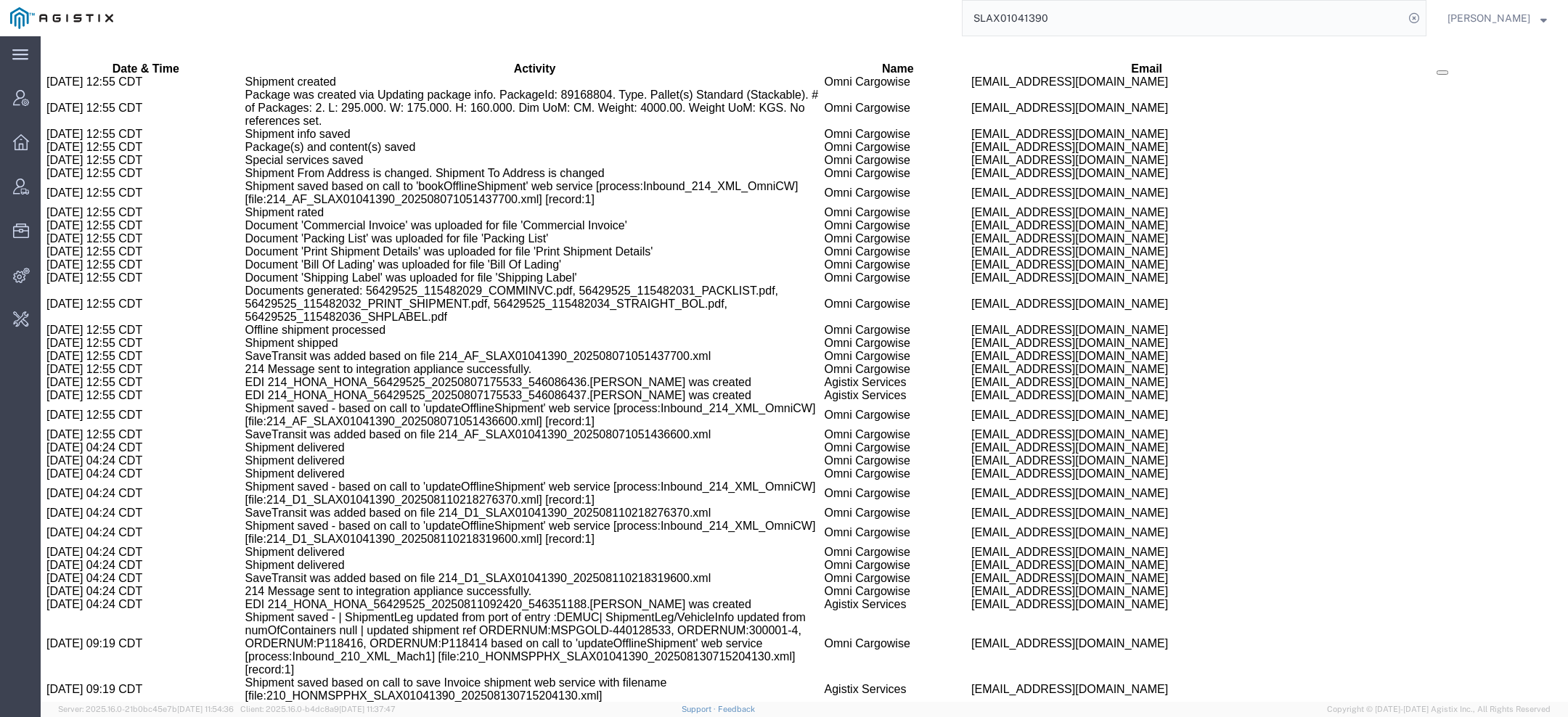
copy span "56429525"
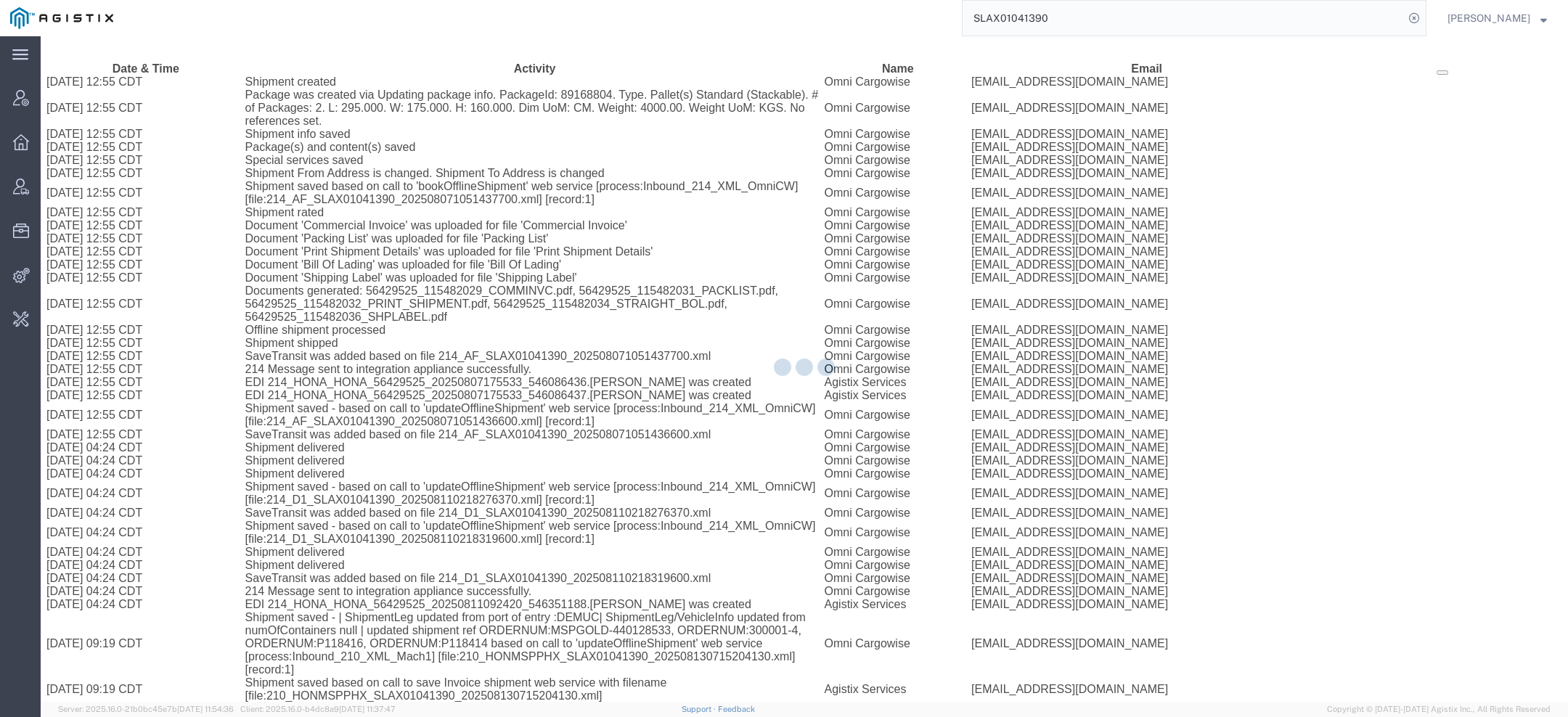
click at [371, 95] on div at bounding box center [804, 369] width 1528 height 665
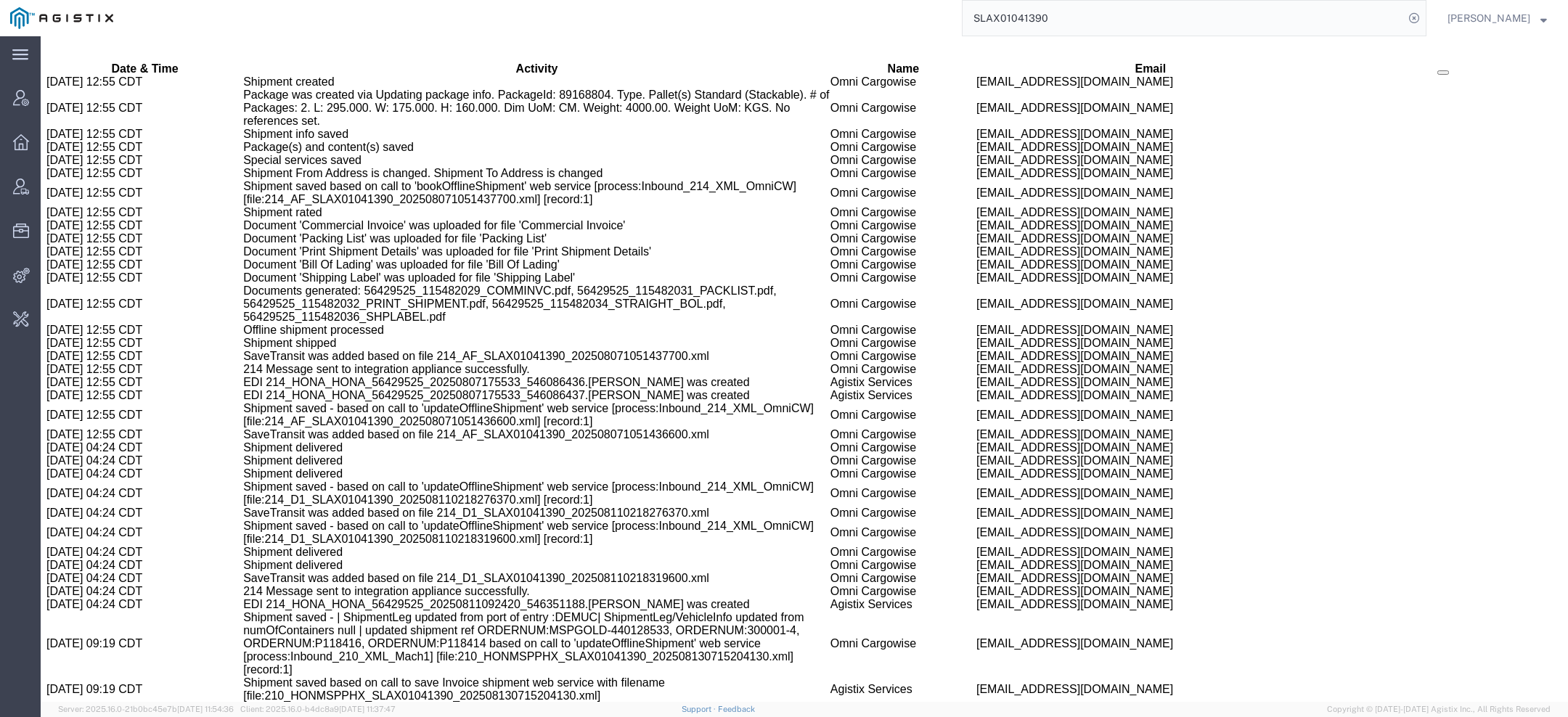
scroll to position [1222, 0]
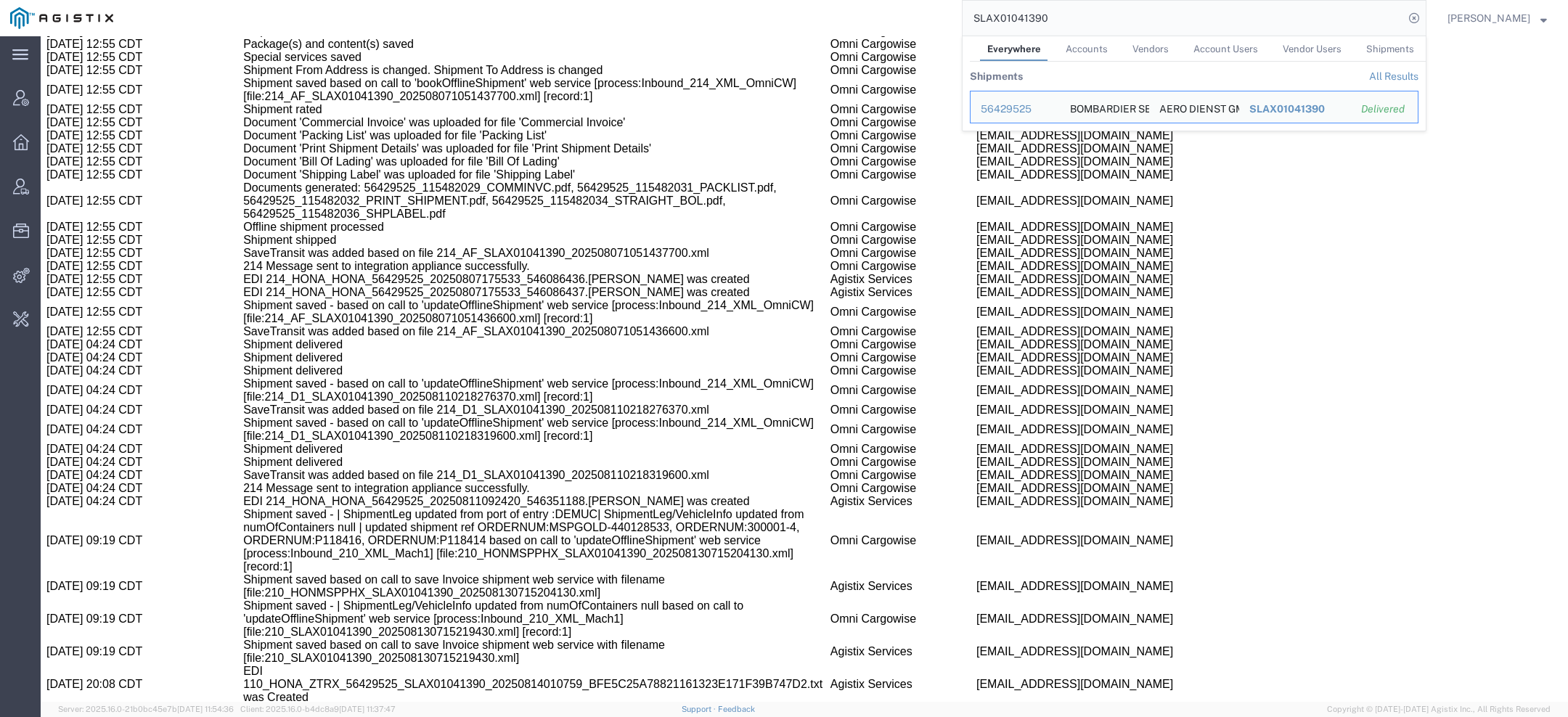
drag, startPoint x: 1068, startPoint y: 20, endPoint x: 737, endPoint y: -9, distance: 332.3
click at [737, 0] on html "main_menu Created with Sketch. Collapse Menu Account Manager Overview Vendor Ma…" at bounding box center [784, 358] width 1568 height 717
paste input "0169"
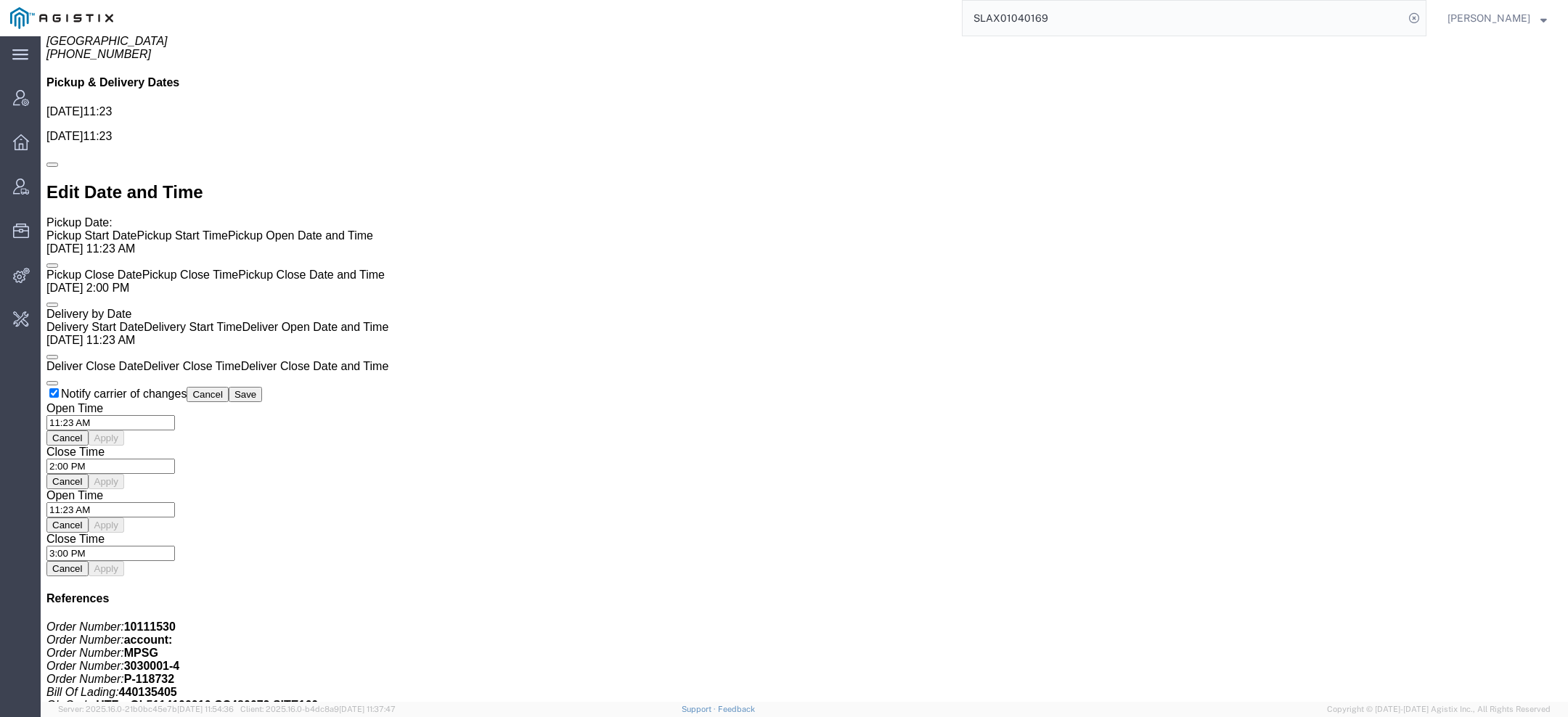
scroll to position [262, 0]
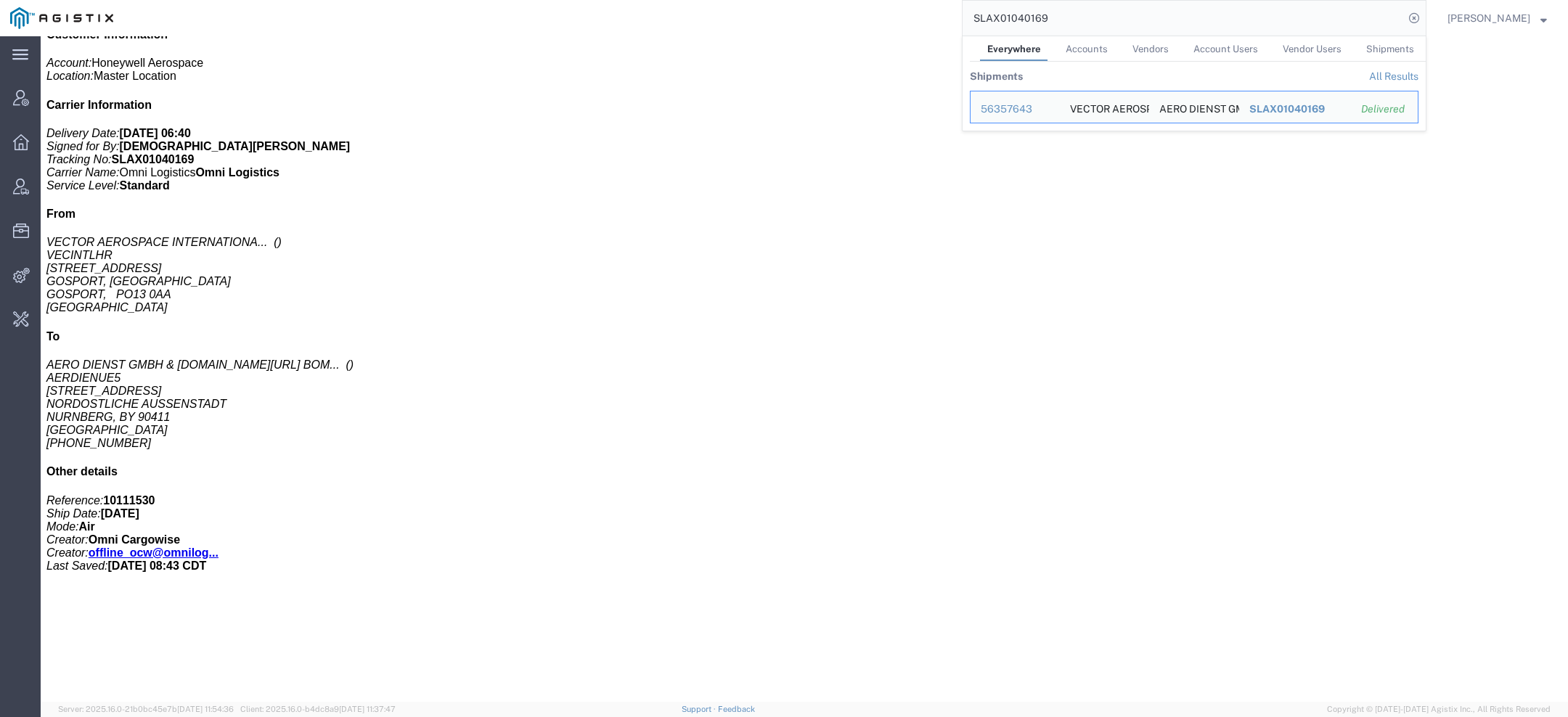
click link "Activity"
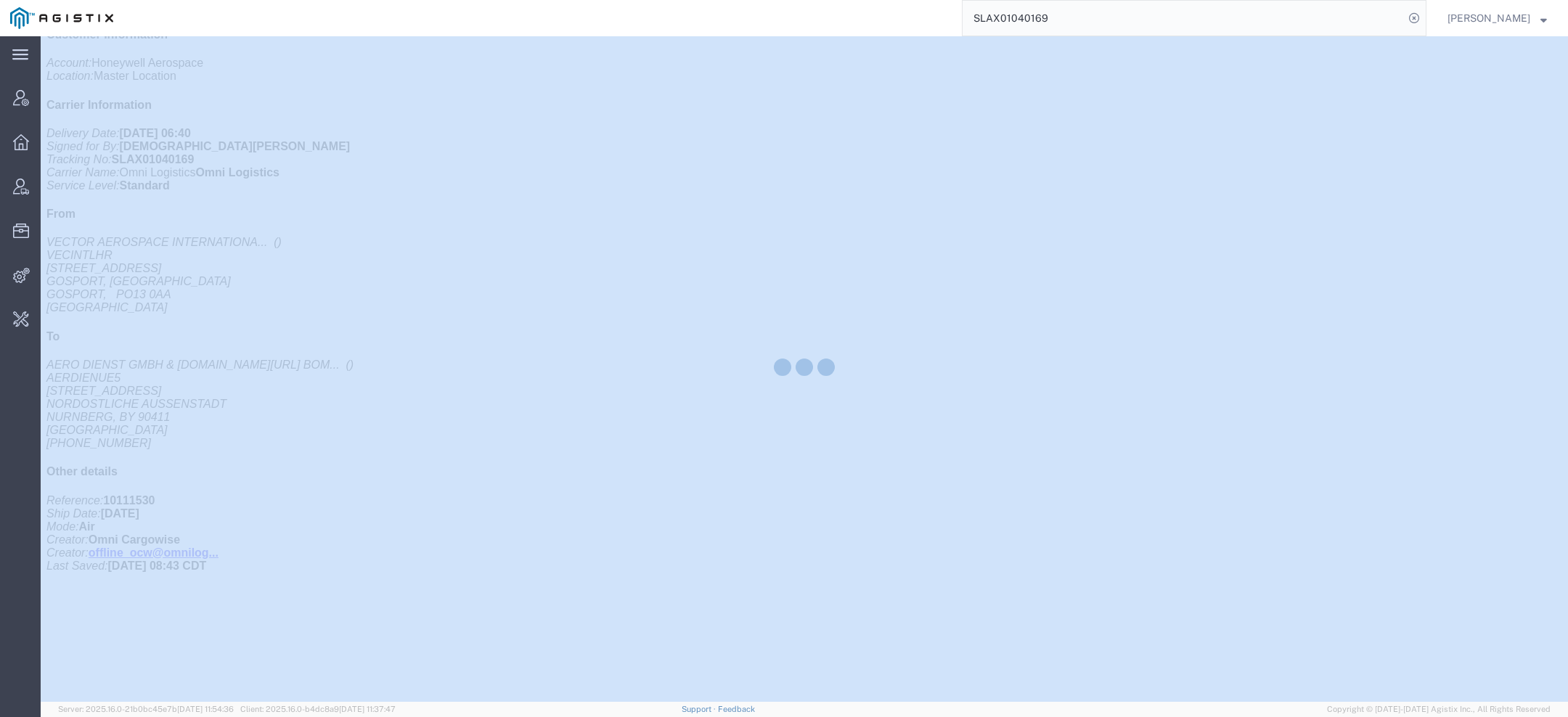
click at [374, 102] on div at bounding box center [804, 369] width 1528 height 665
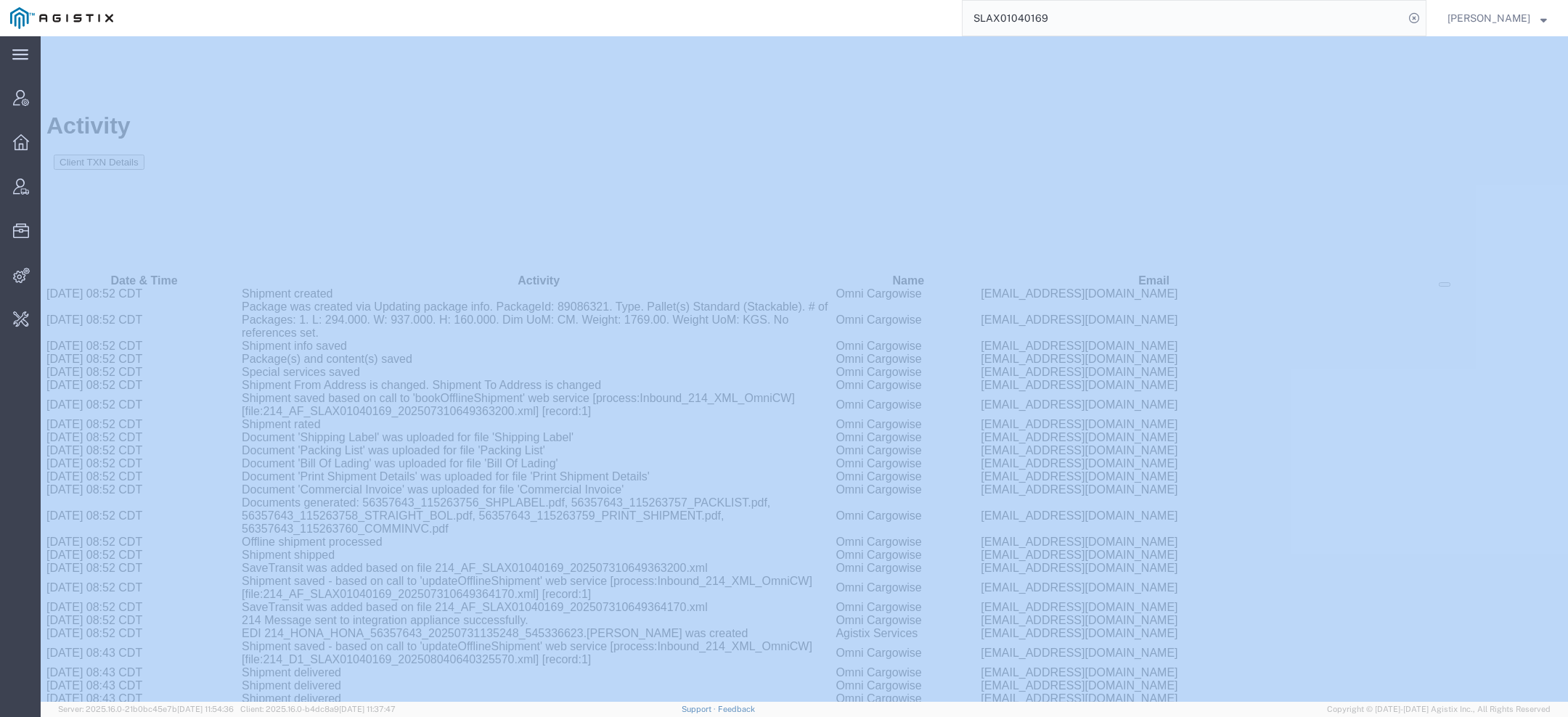
scroll to position [1156, 0]
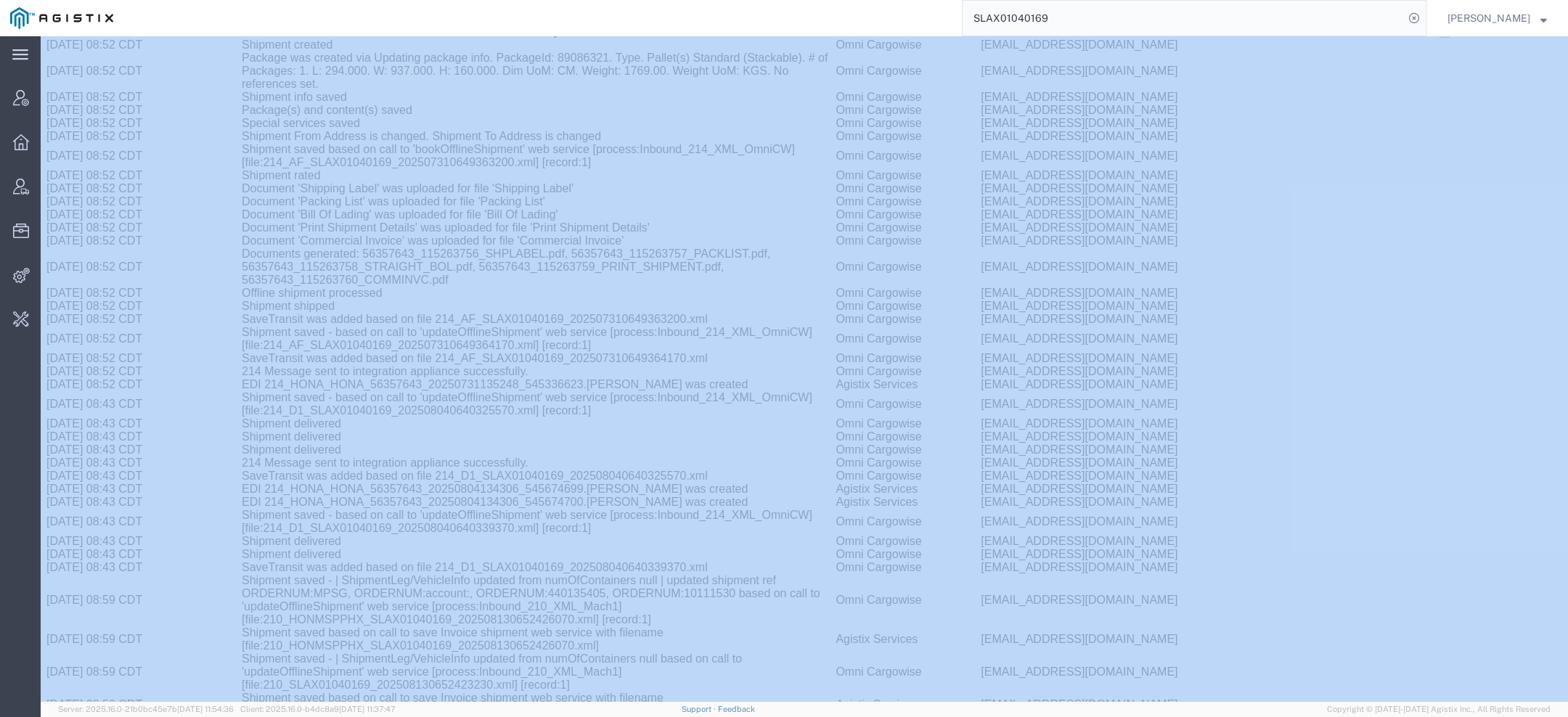
scroll to position [1208, 0]
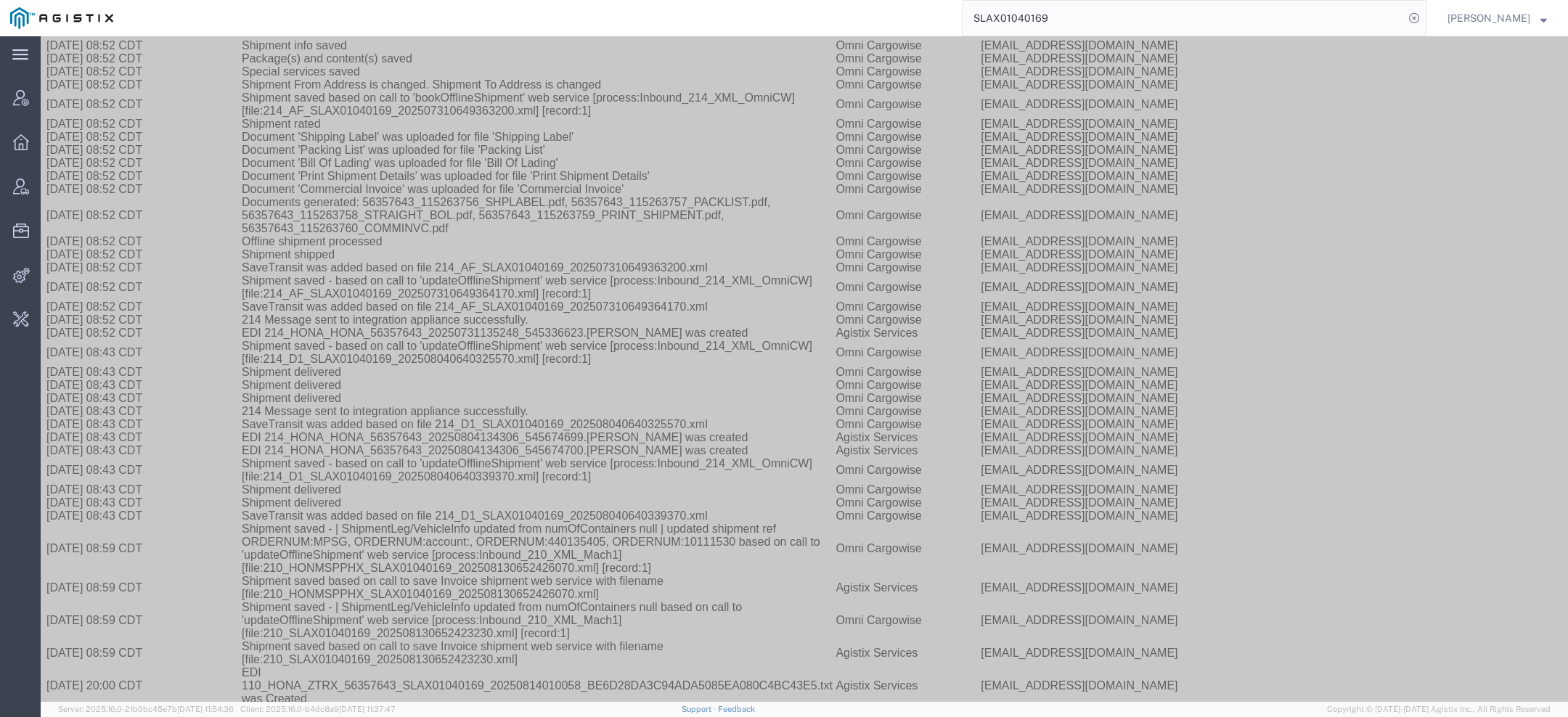
copy span "56357643"
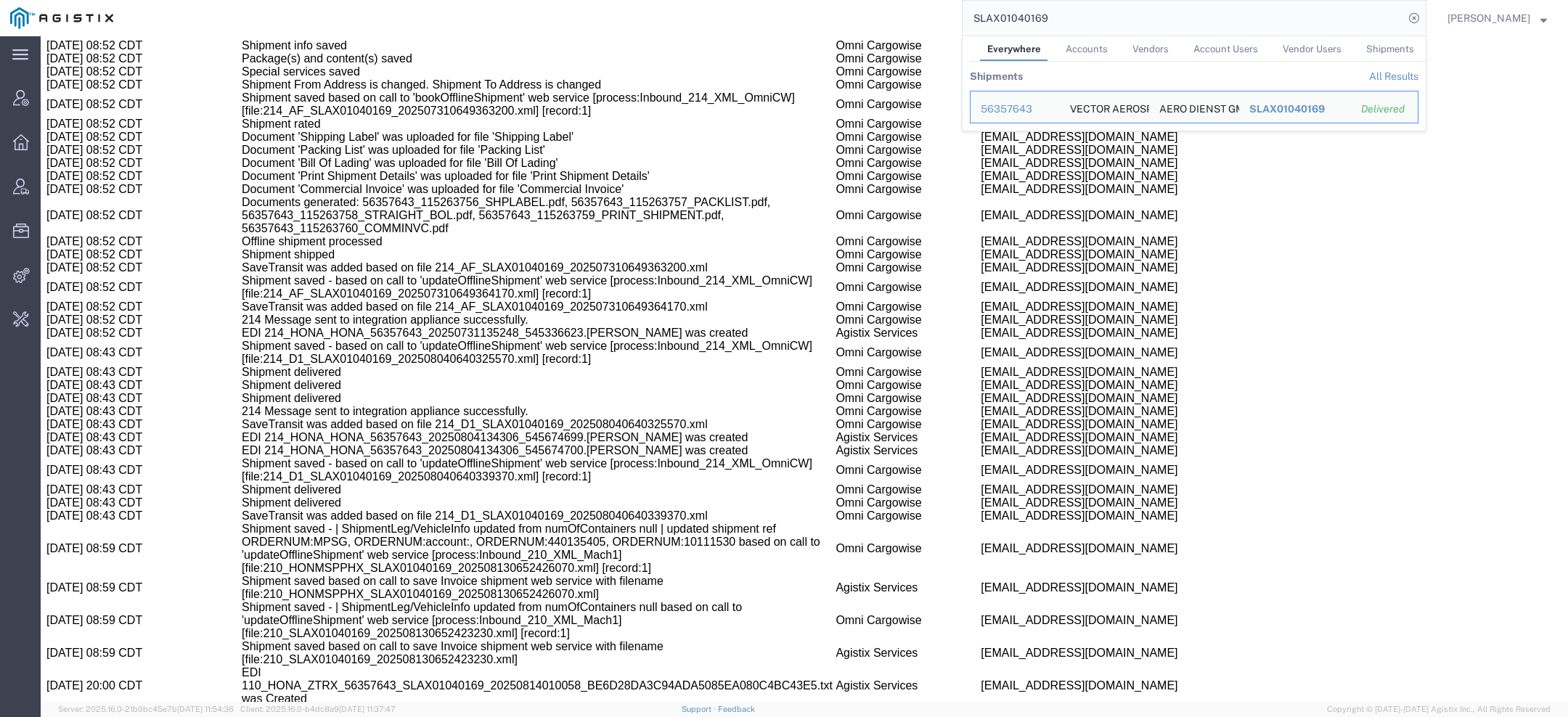
drag, startPoint x: 973, startPoint y: 19, endPoint x: 773, endPoint y: 20, distance: 200.0
click at [781, 19] on div "SLAX01040169 Everywhere Accounts Vendors Account Users Vendor Users Shipments S…" at bounding box center [775, 18] width 1304 height 36
paste input "1390"
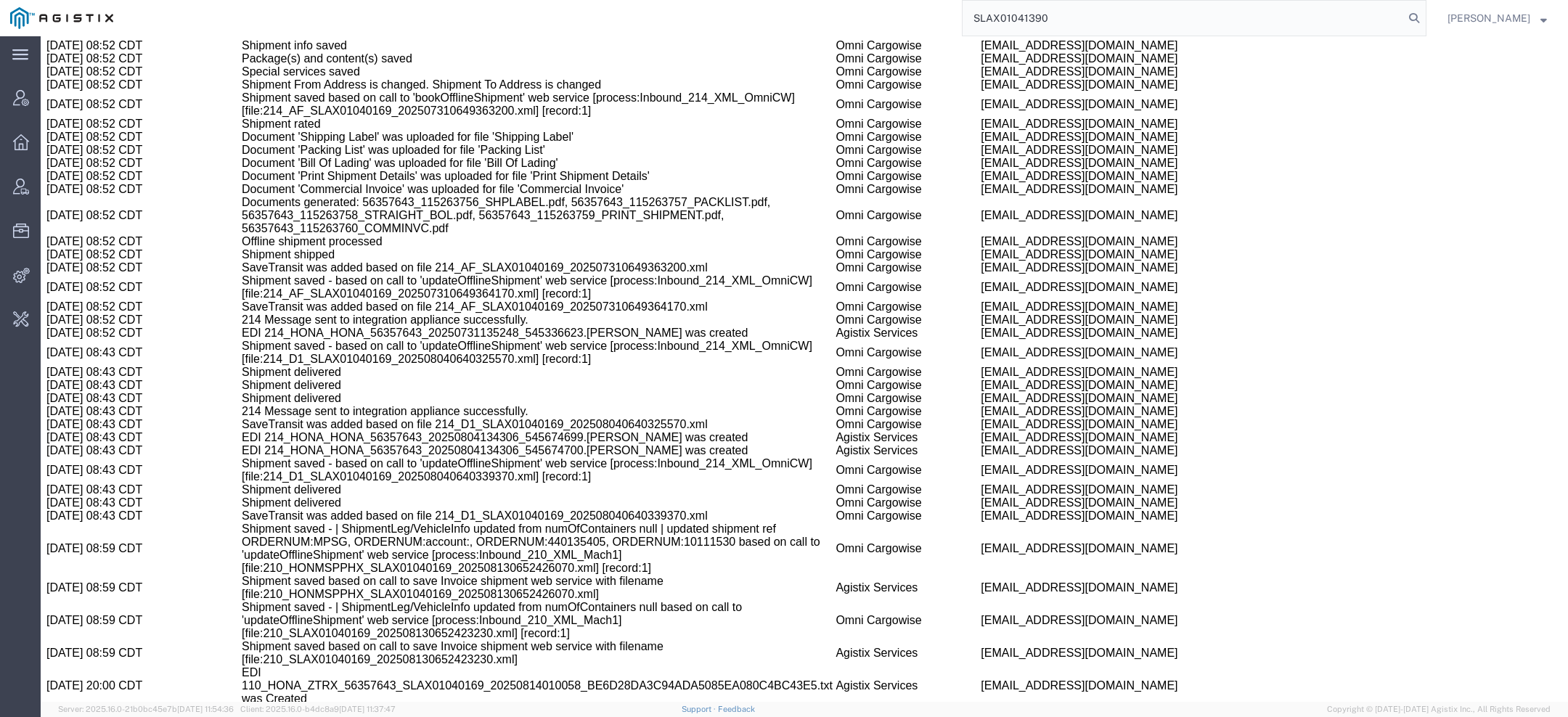
type input "SLAX01041390"
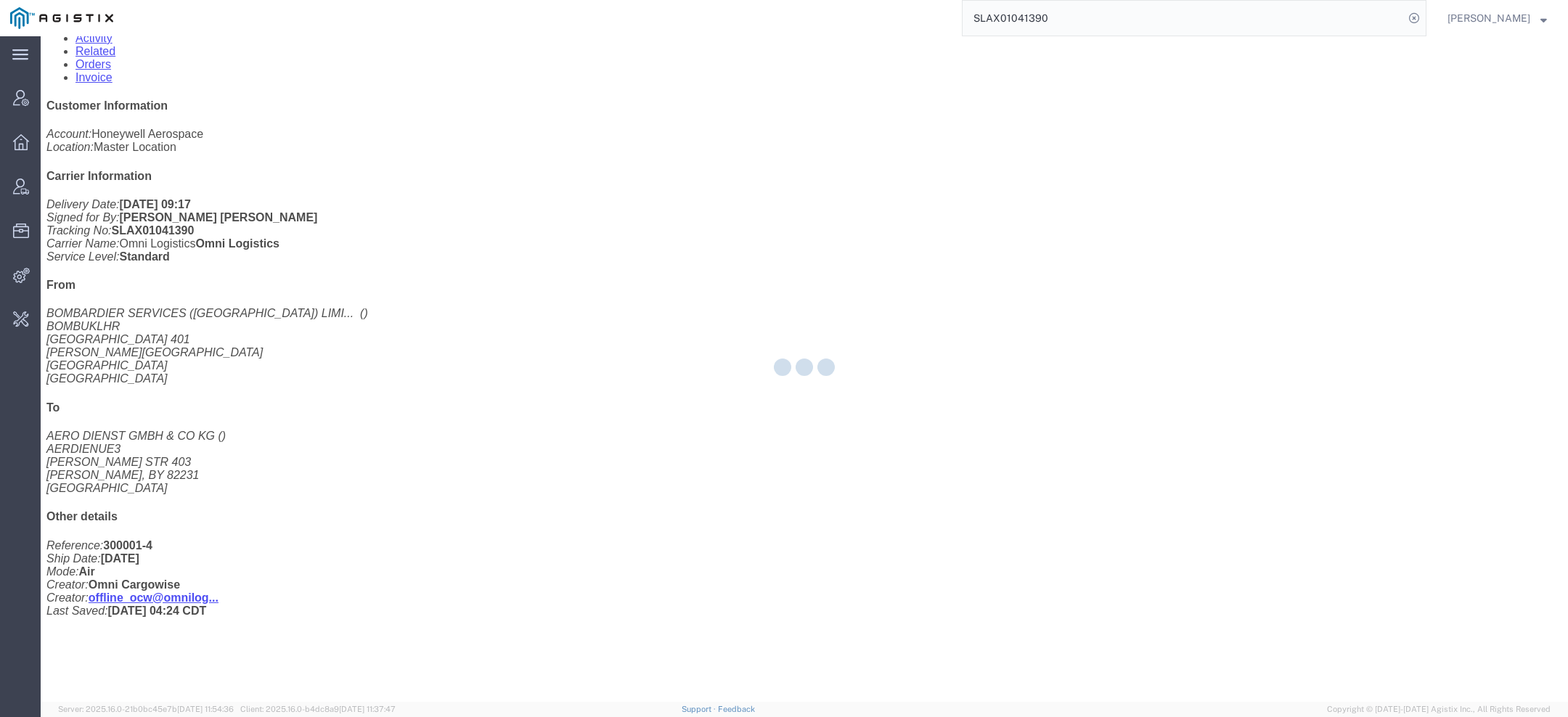
scroll to position [262, 0]
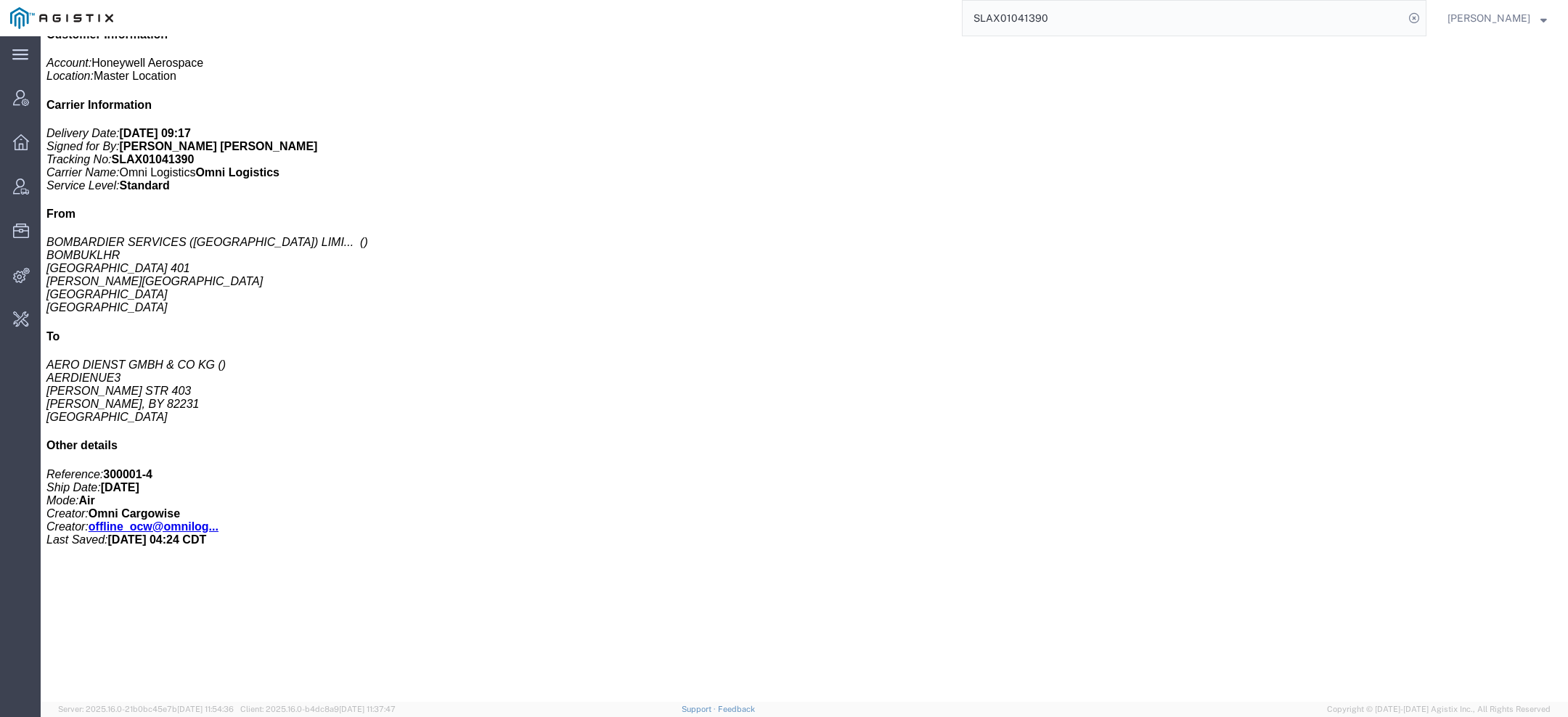
click span "56429525"
copy span "56429525"
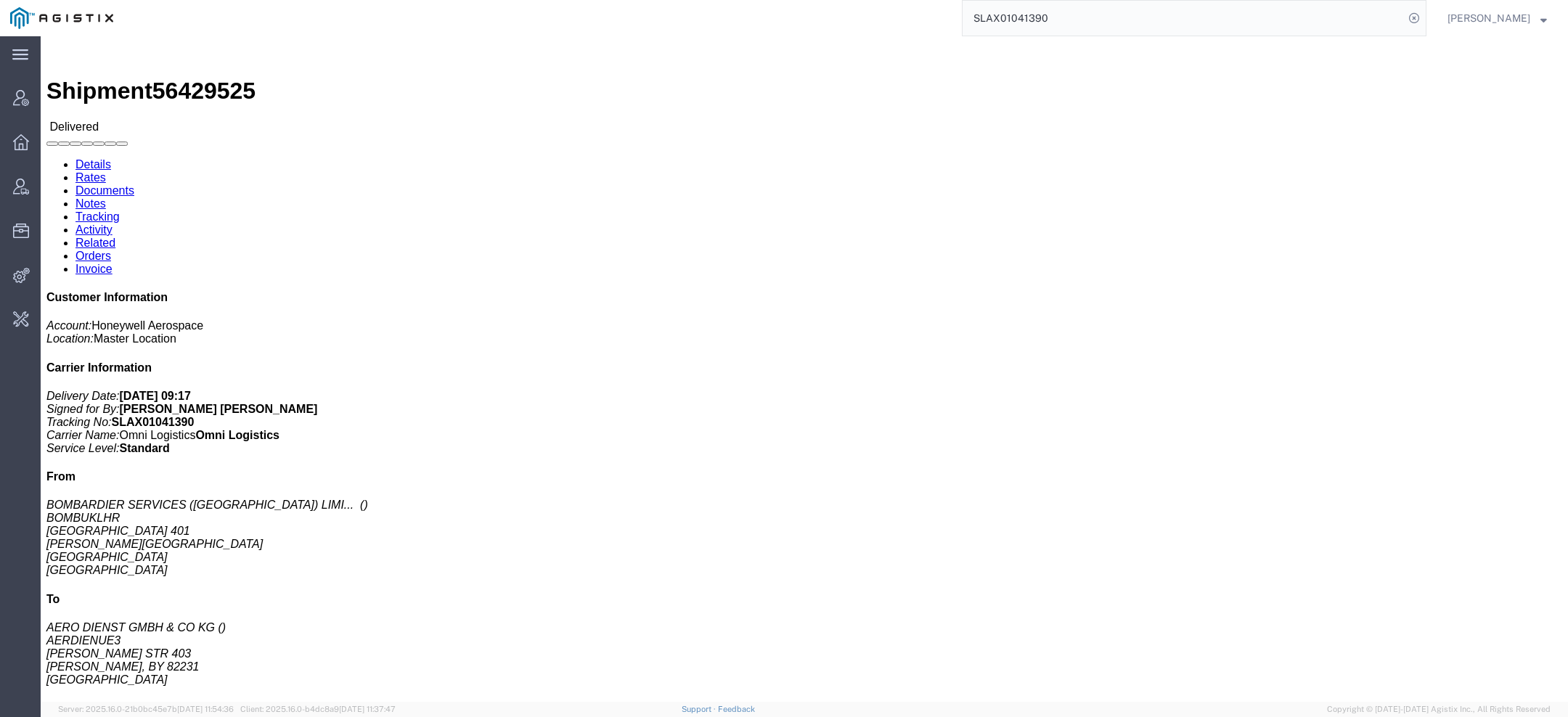
click b "440128533"
copy b "440128533"
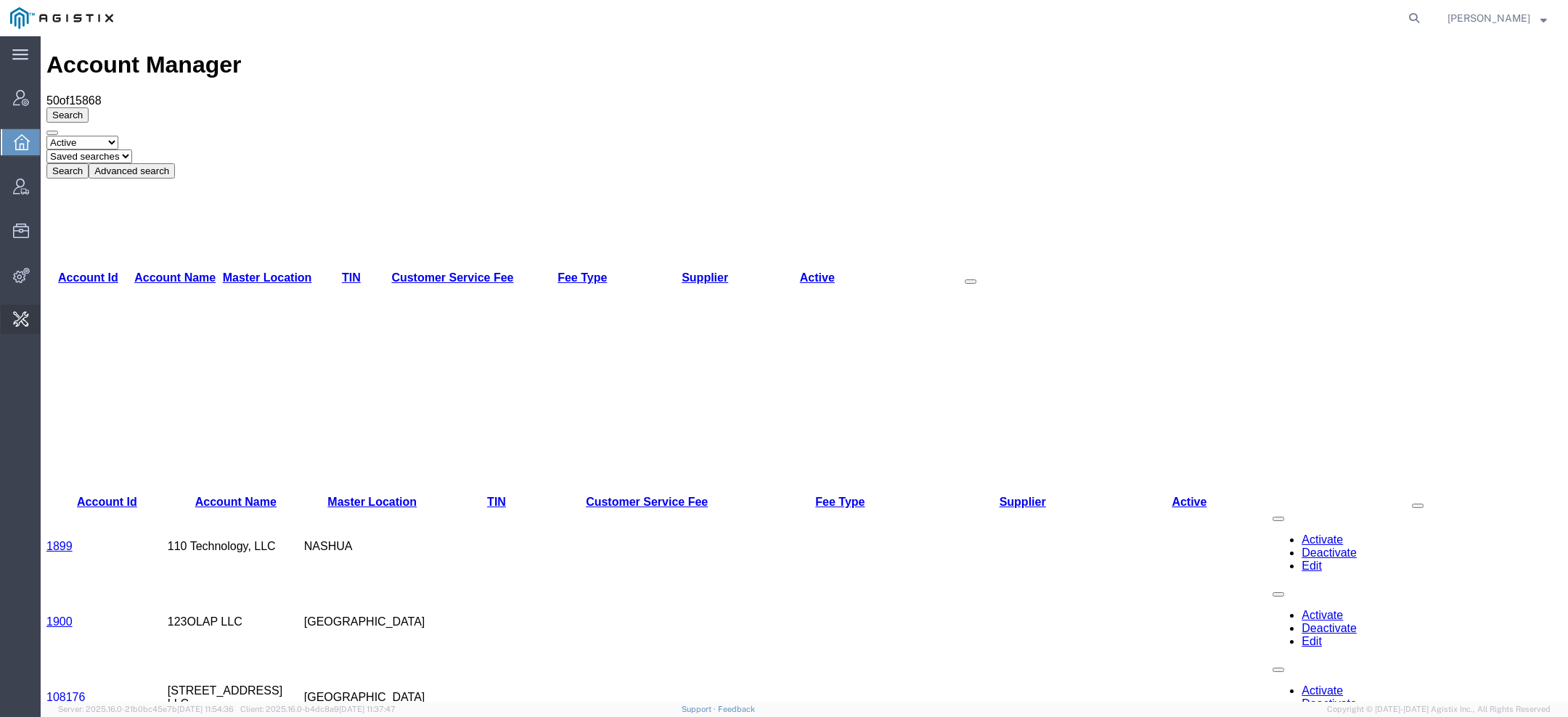
click at [0, 0] on span "Invoice Sending" at bounding box center [0, 0] width 0 height 0
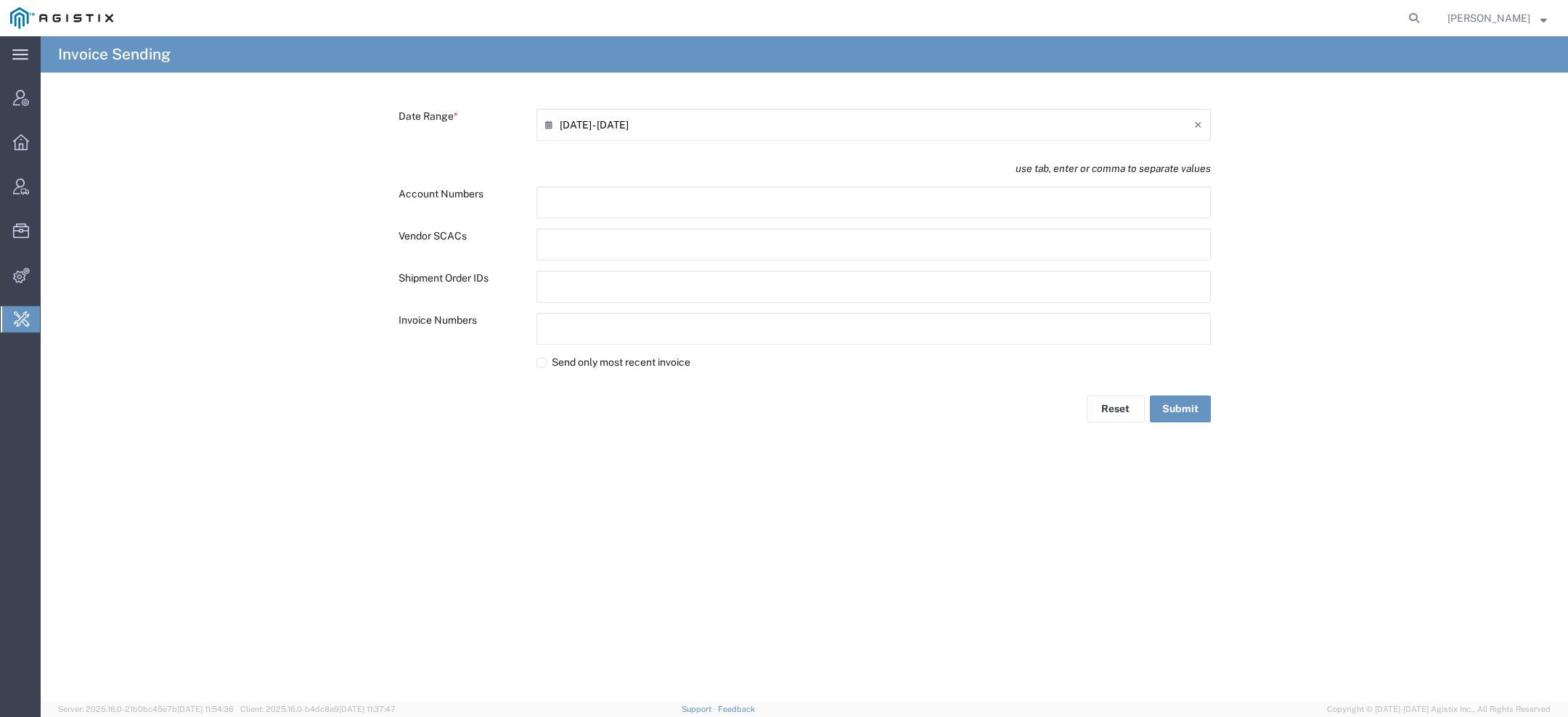
click at [589, 126] on input "08/14/2025 - 08/14/2025" at bounding box center [876, 124] width 634 height 23
click at [718, 145] on span "‹" at bounding box center [718, 151] width 22 height 17
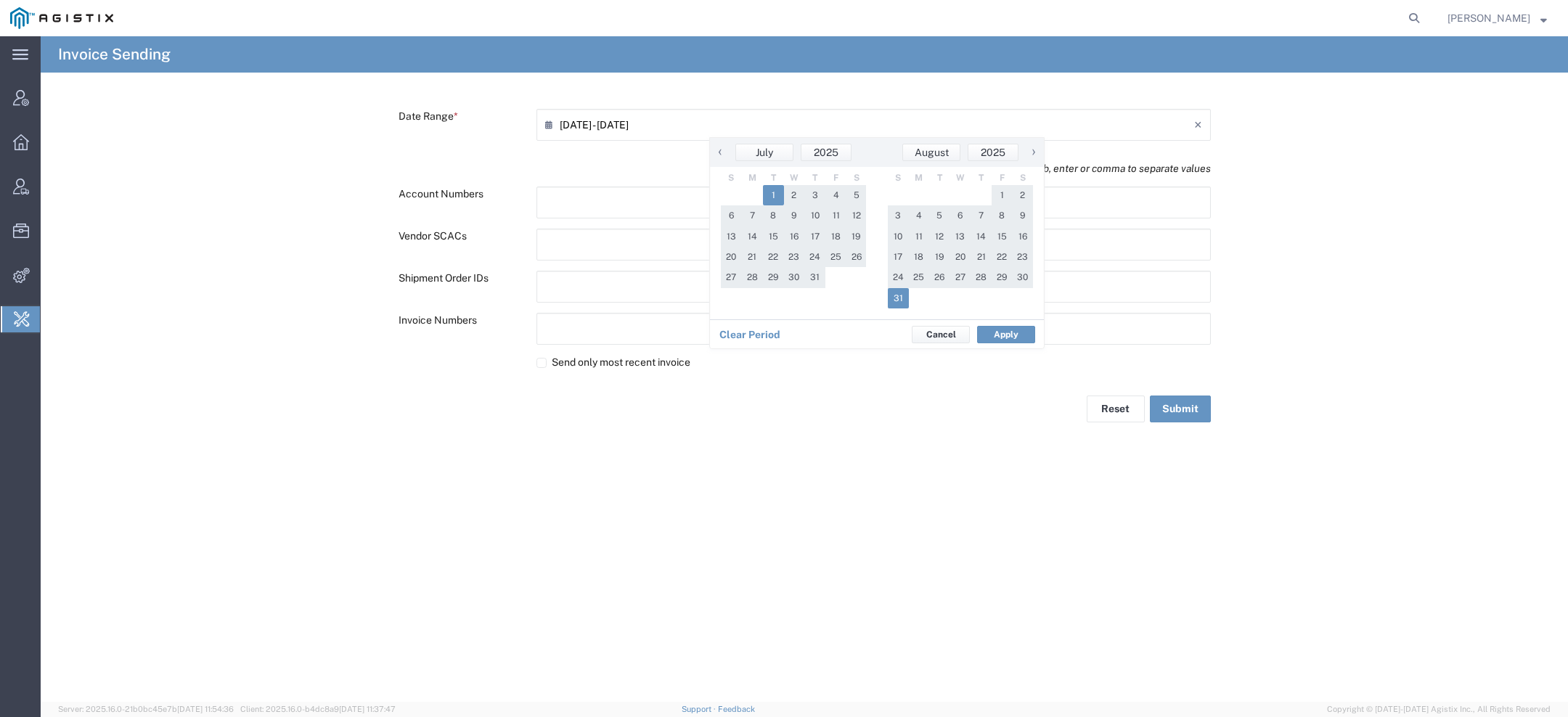
click at [893, 299] on span "31" at bounding box center [898, 298] width 21 height 20
type input "07/01/2025 - 08/31/2025"
click at [1025, 331] on button "Apply" at bounding box center [1006, 334] width 58 height 17
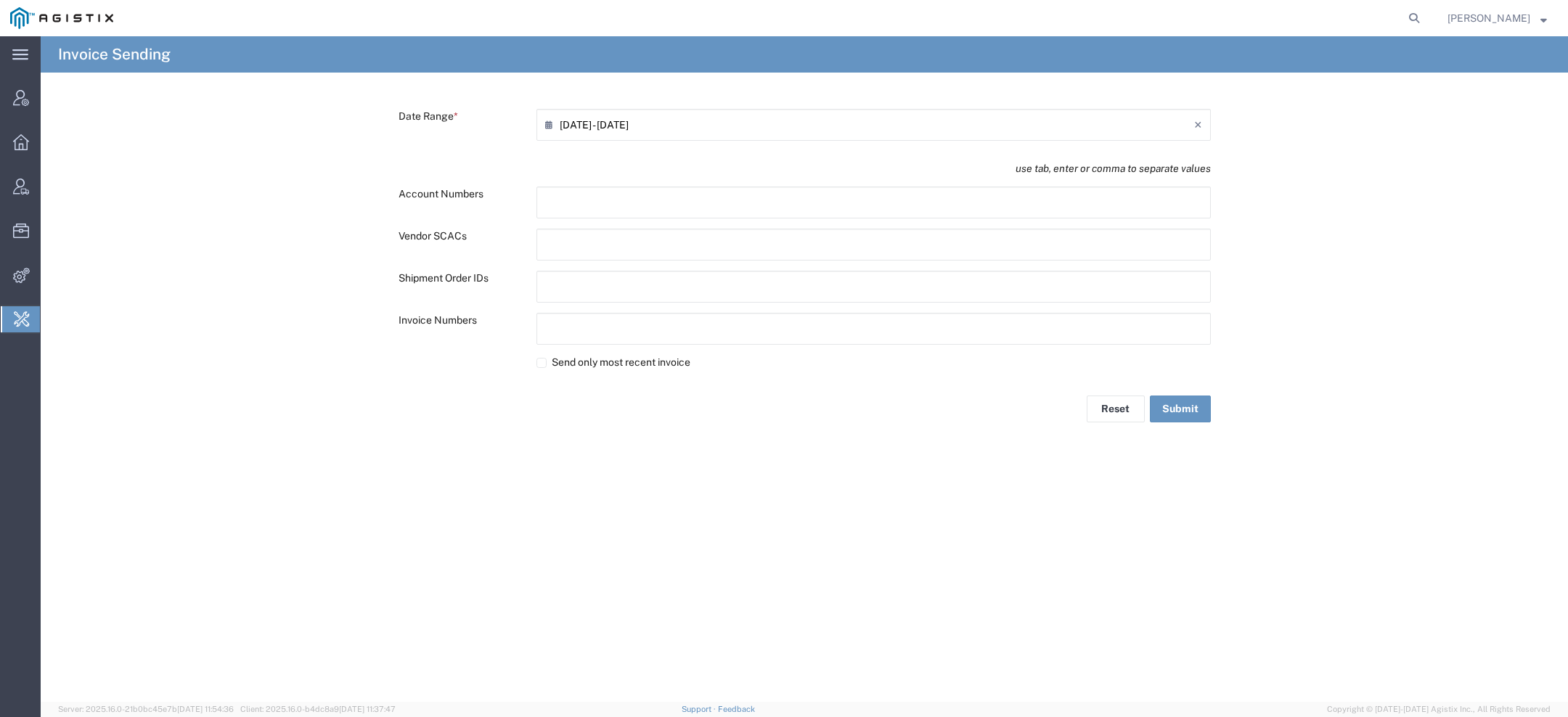
click at [551, 285] on input "text" at bounding box center [608, 286] width 127 height 23
paste input "text"
click at [1177, 415] on button "Submit" at bounding box center [1181, 412] width 61 height 27
click at [611, 284] on icon "Remove tag" at bounding box center [607, 287] width 11 height 11
click at [578, 335] on input "text" at bounding box center [608, 328] width 127 height 23
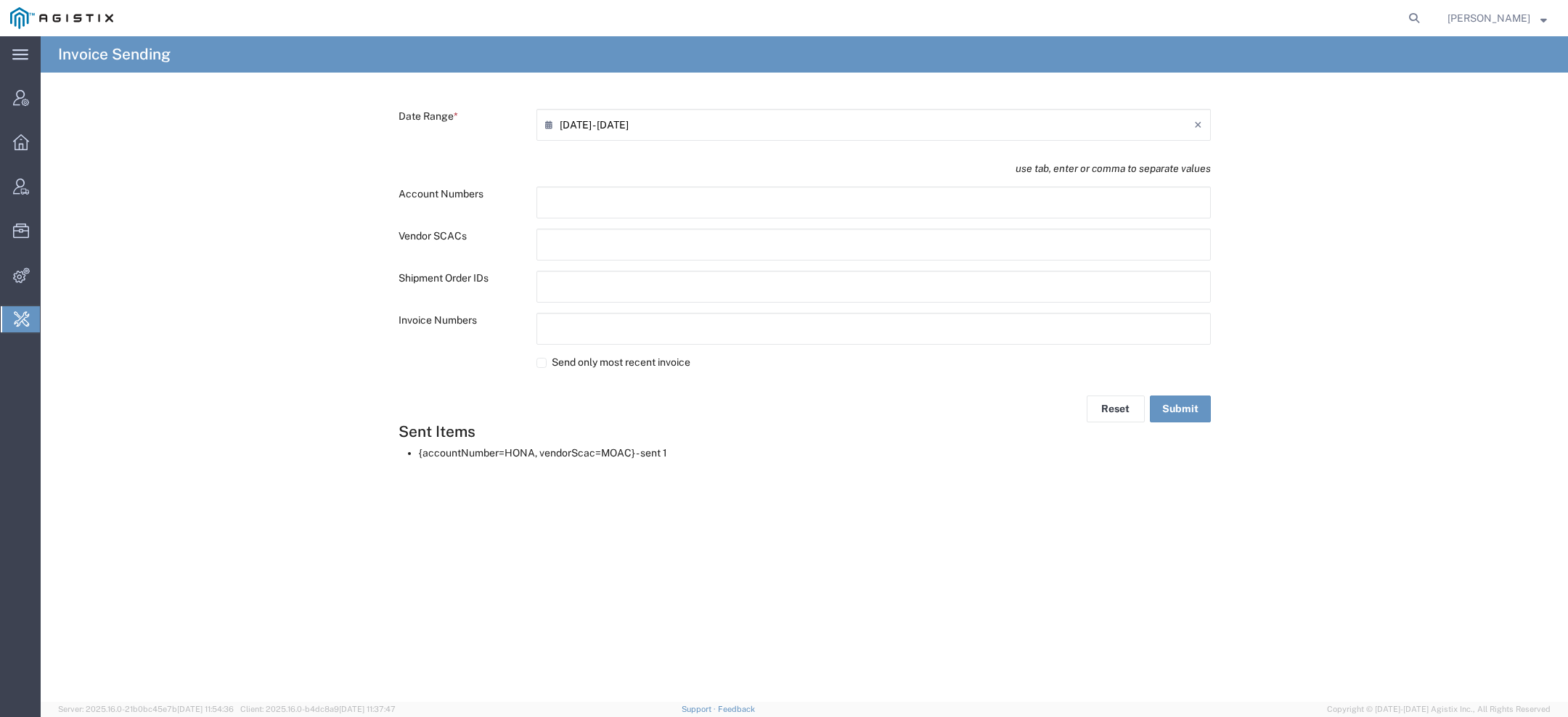
paste input "text"
click at [1185, 409] on button "Submit" at bounding box center [1181, 412] width 61 height 27
click at [634, 331] on icon "Remove tag" at bounding box center [636, 329] width 11 height 11
click at [559, 286] on input "text" at bounding box center [608, 286] width 127 height 23
paste input "text"
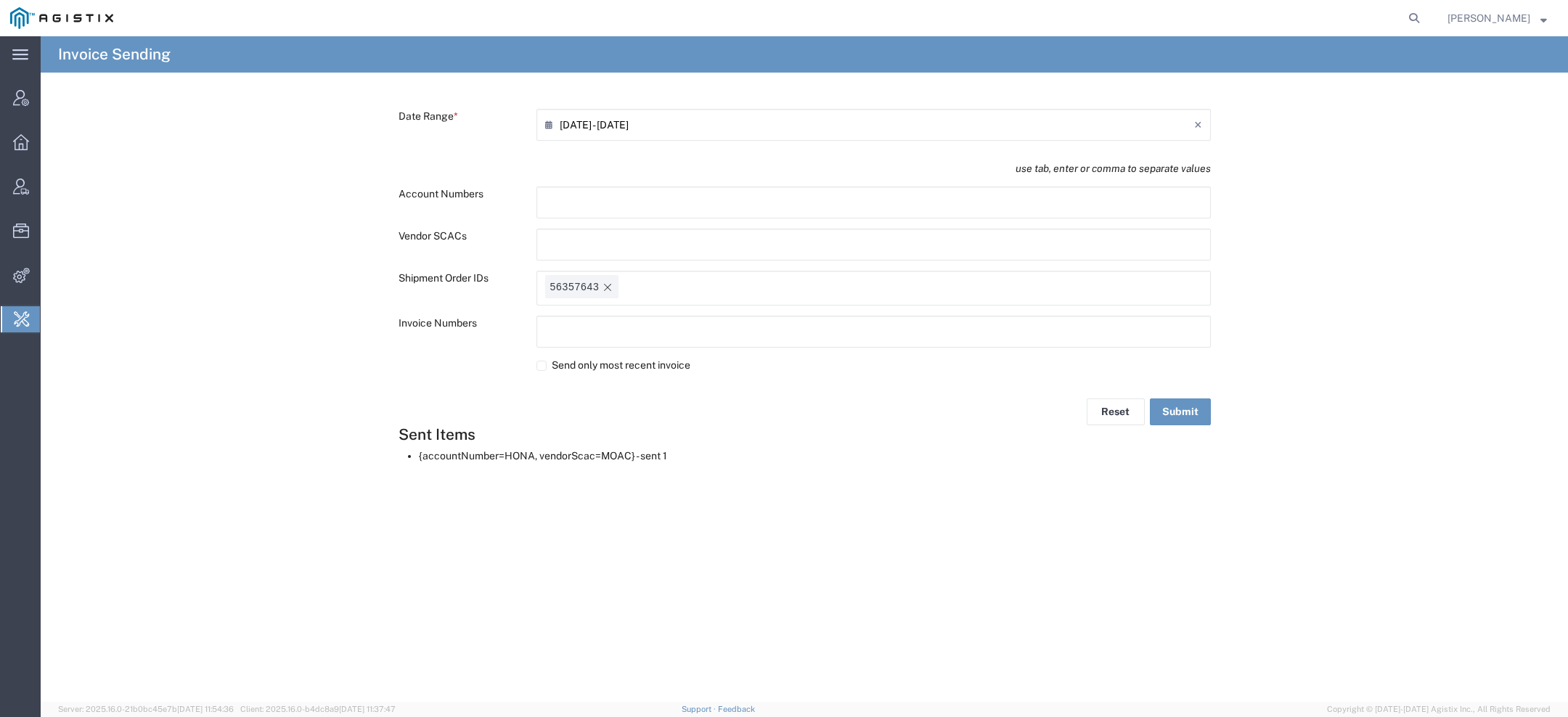
paste input "text"
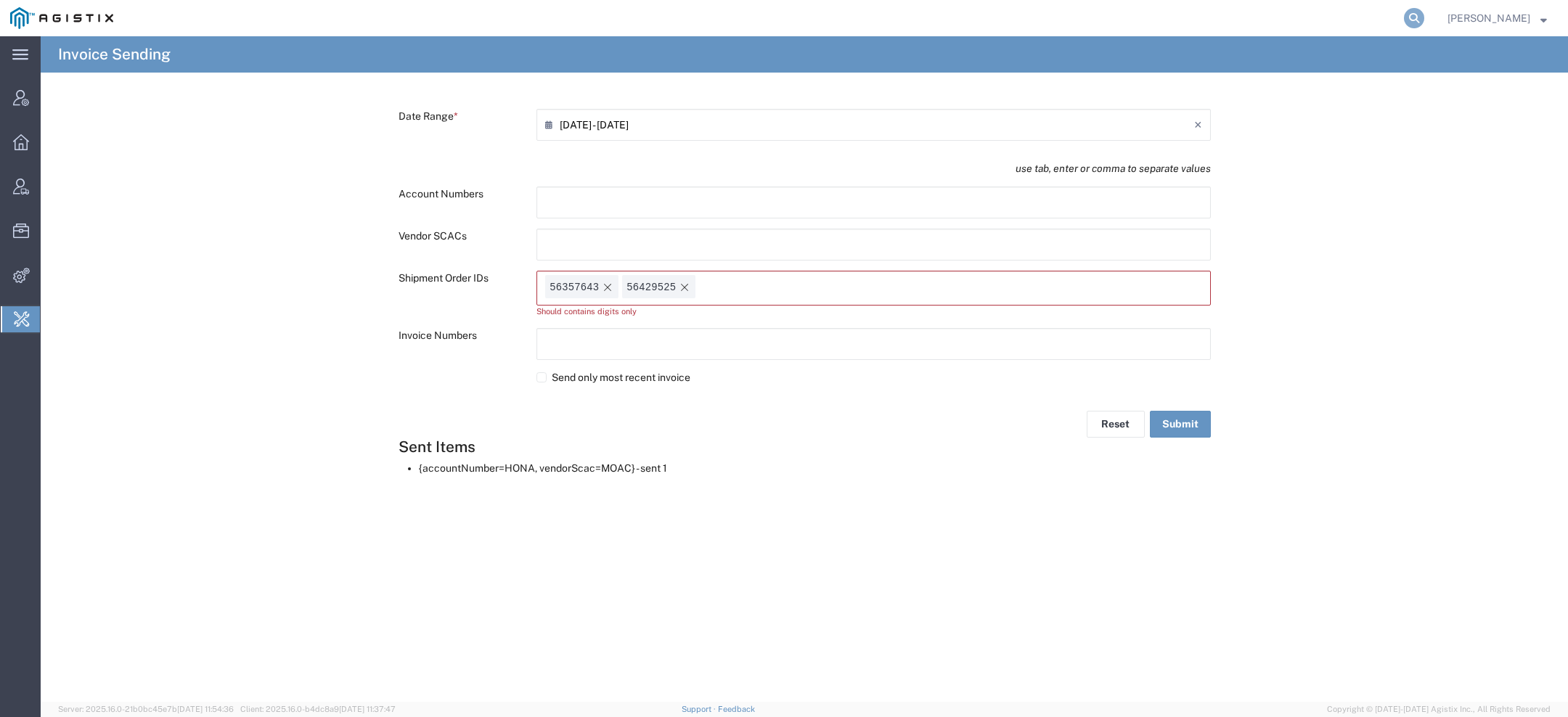
click at [1416, 13] on icon at bounding box center [1414, 17] width 20 height 20
paste input "56429525"
drag, startPoint x: 1029, startPoint y: 18, endPoint x: 920, endPoint y: 13, distance: 109.1
click at [920, 13] on div "56429525" at bounding box center [775, 18] width 1304 height 36
type input "56429525"
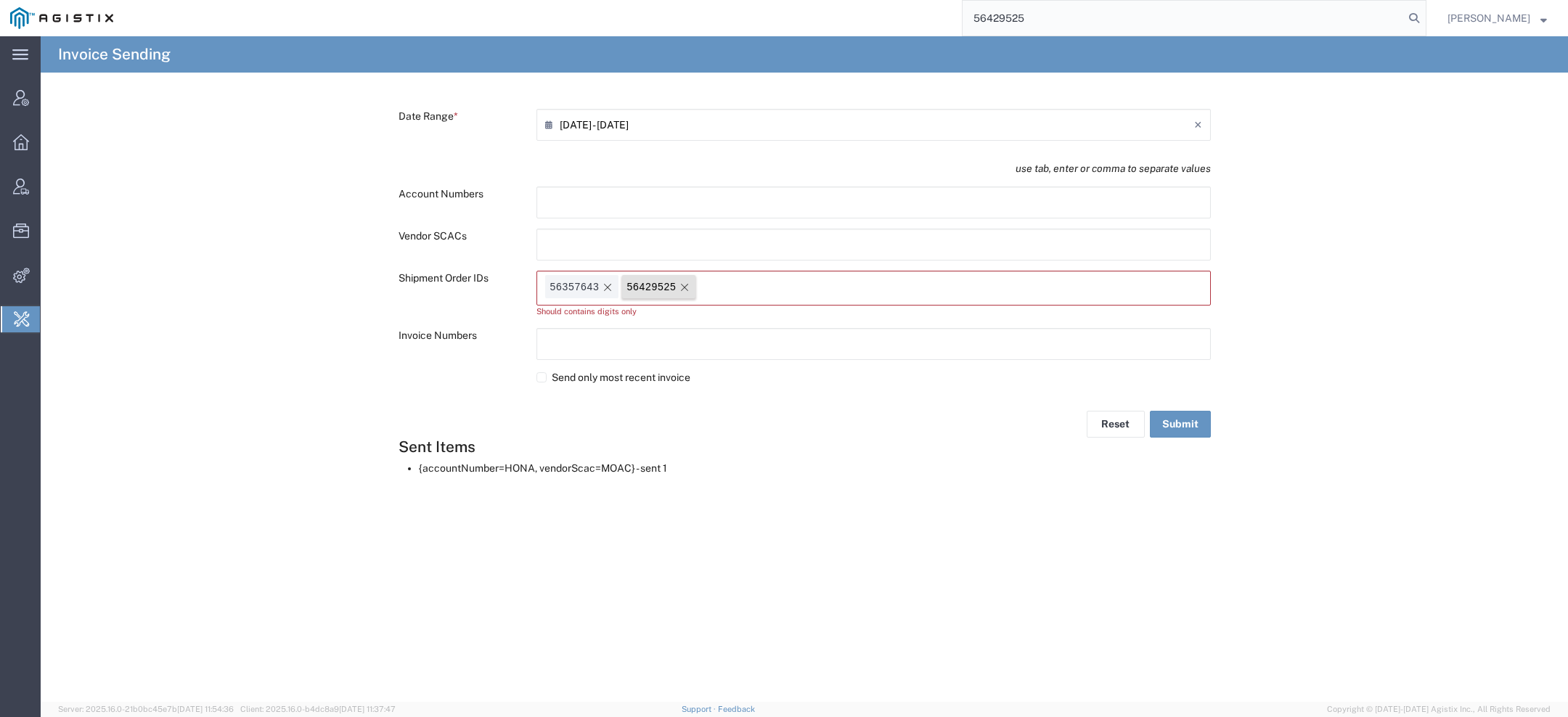
click at [683, 283] on icon "Remove tag" at bounding box center [685, 287] width 11 height 11
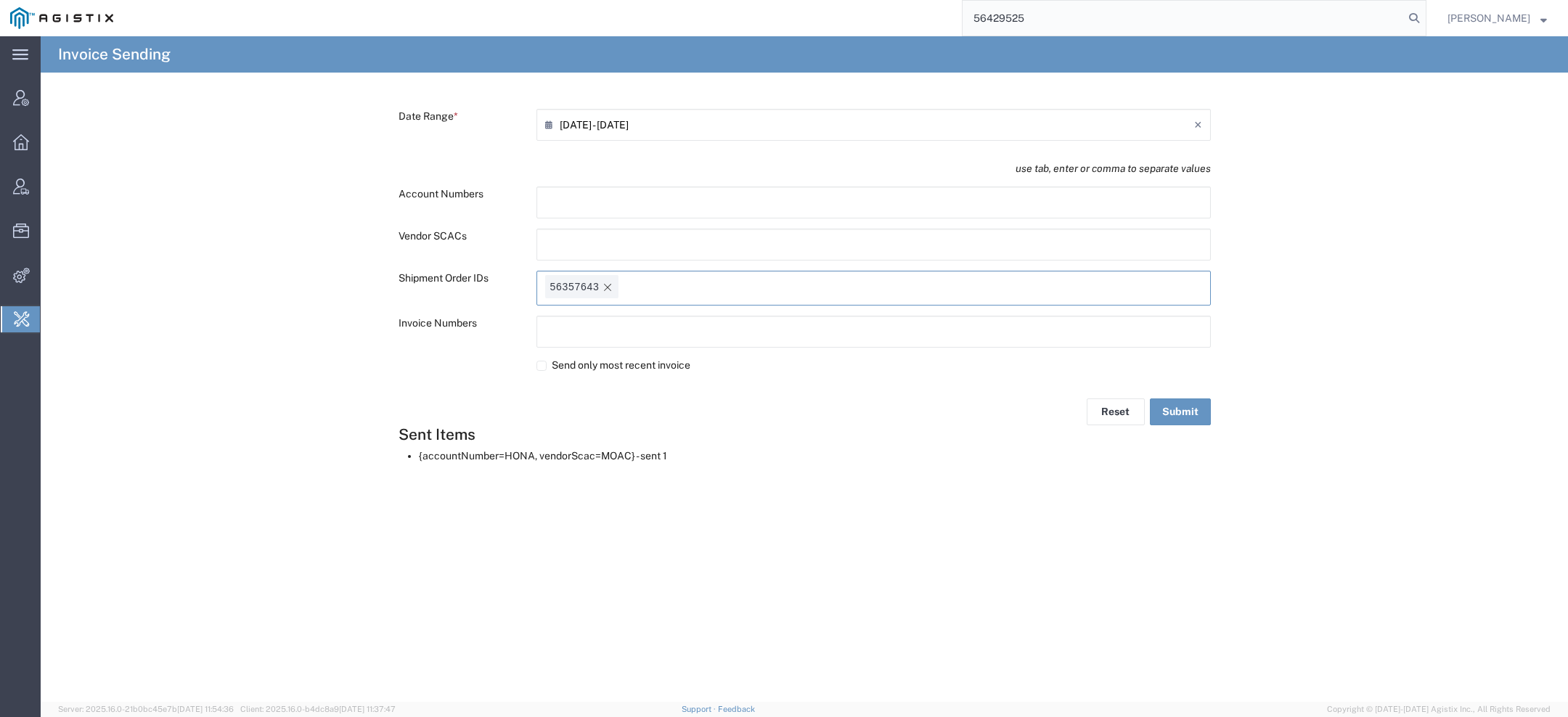
paste input "text"
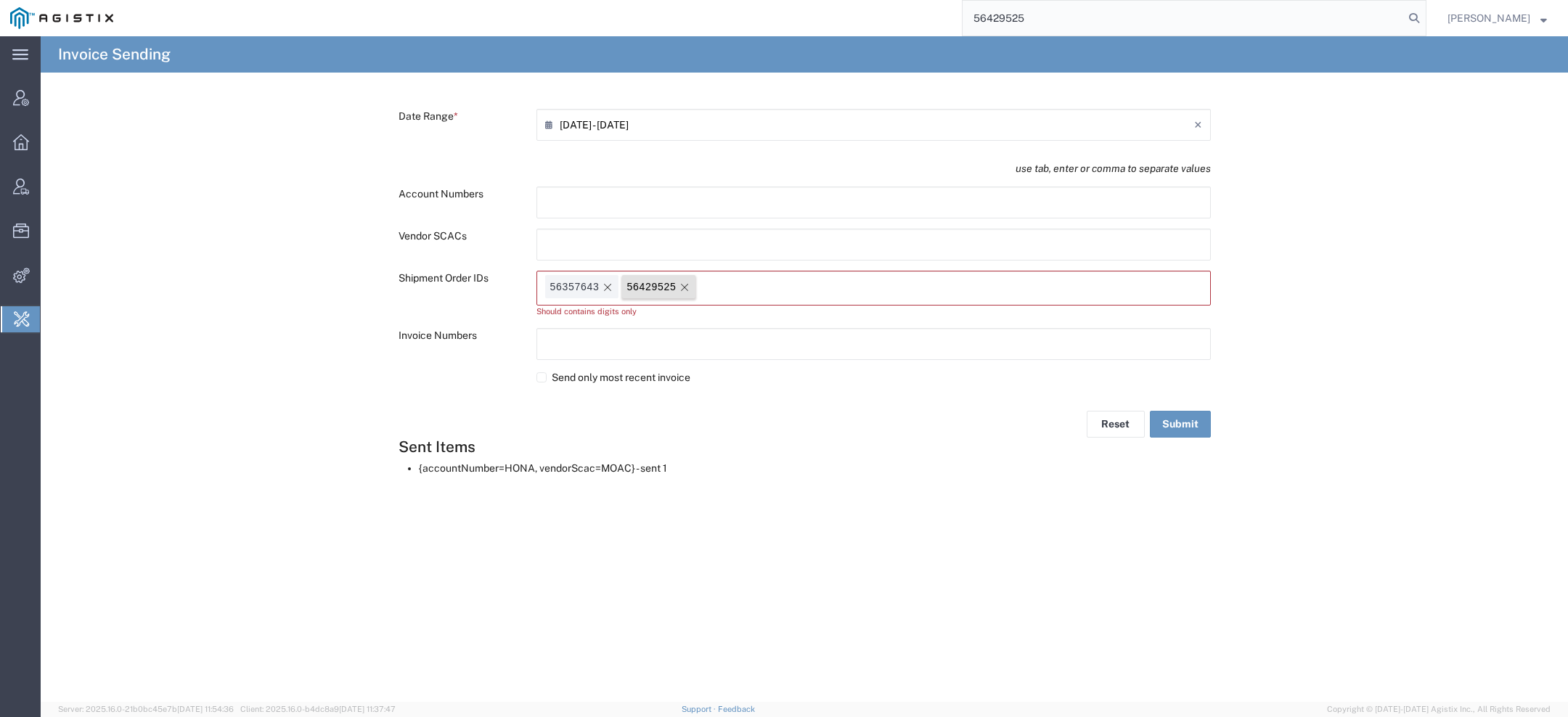
click at [689, 289] on icon "Remove tag" at bounding box center [685, 287] width 11 height 11
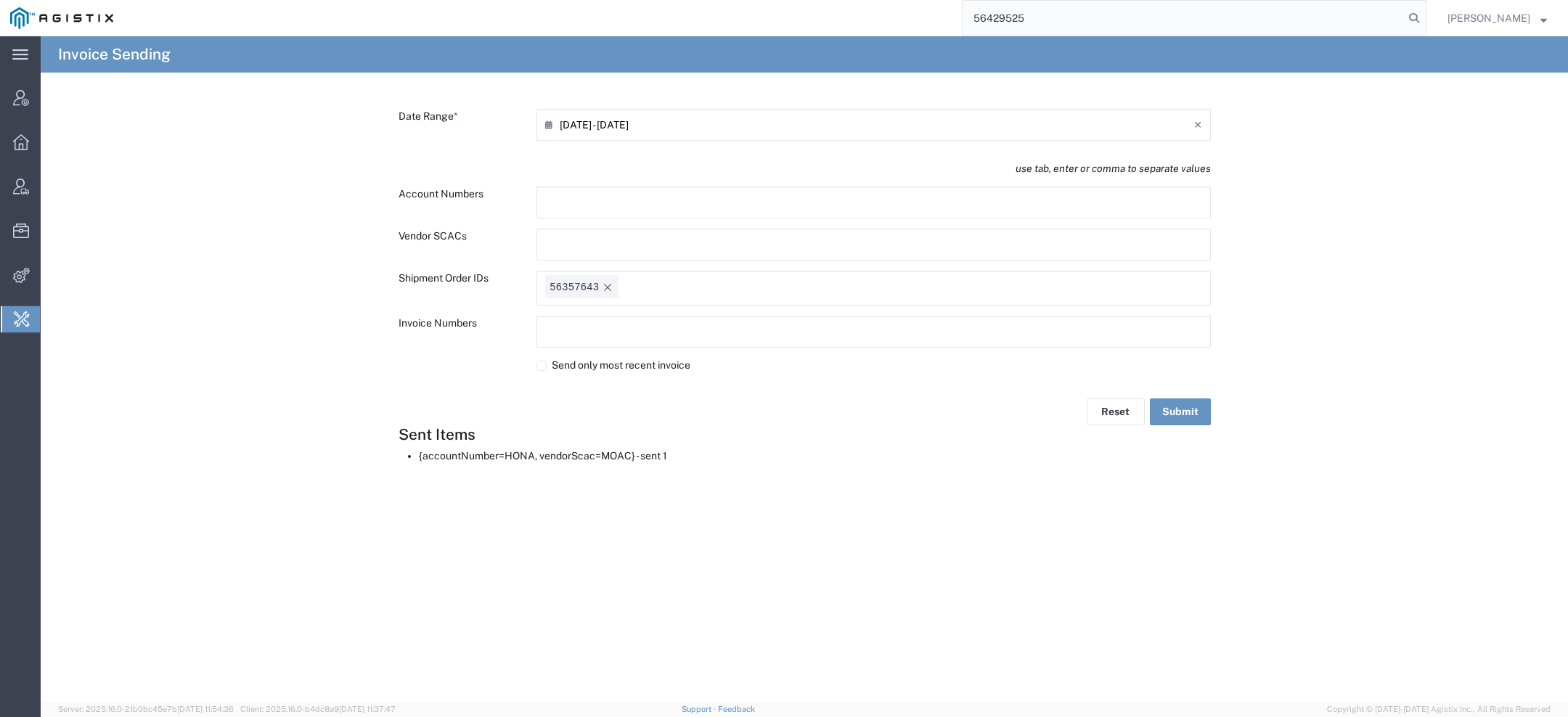
drag, startPoint x: 1027, startPoint y: 19, endPoint x: 965, endPoint y: 20, distance: 62.0
click at [965, 20] on div "56429525" at bounding box center [775, 18] width 1304 height 36
click at [713, 283] on input "text" at bounding box center [686, 286] width 127 height 23
paste input "text"
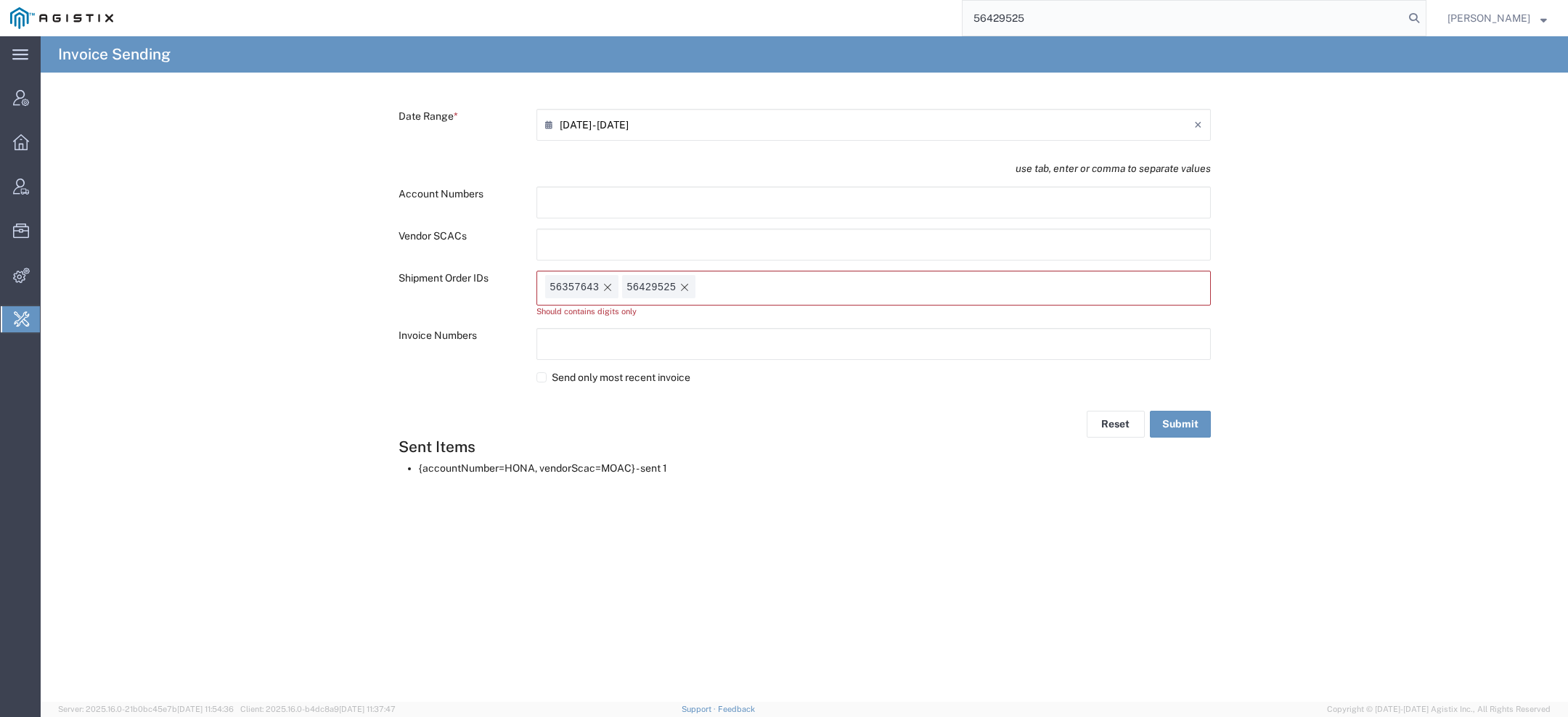
drag, startPoint x: 536, startPoint y: 314, endPoint x: 648, endPoint y: 313, distance: 112.0
click at [648, 313] on div "Should contains digits only" at bounding box center [874, 311] width 674 height 12
click at [636, 316] on div "Should contains digits only" at bounding box center [874, 311] width 674 height 12
click at [608, 287] on icon "Remove tag" at bounding box center [607, 287] width 11 height 11
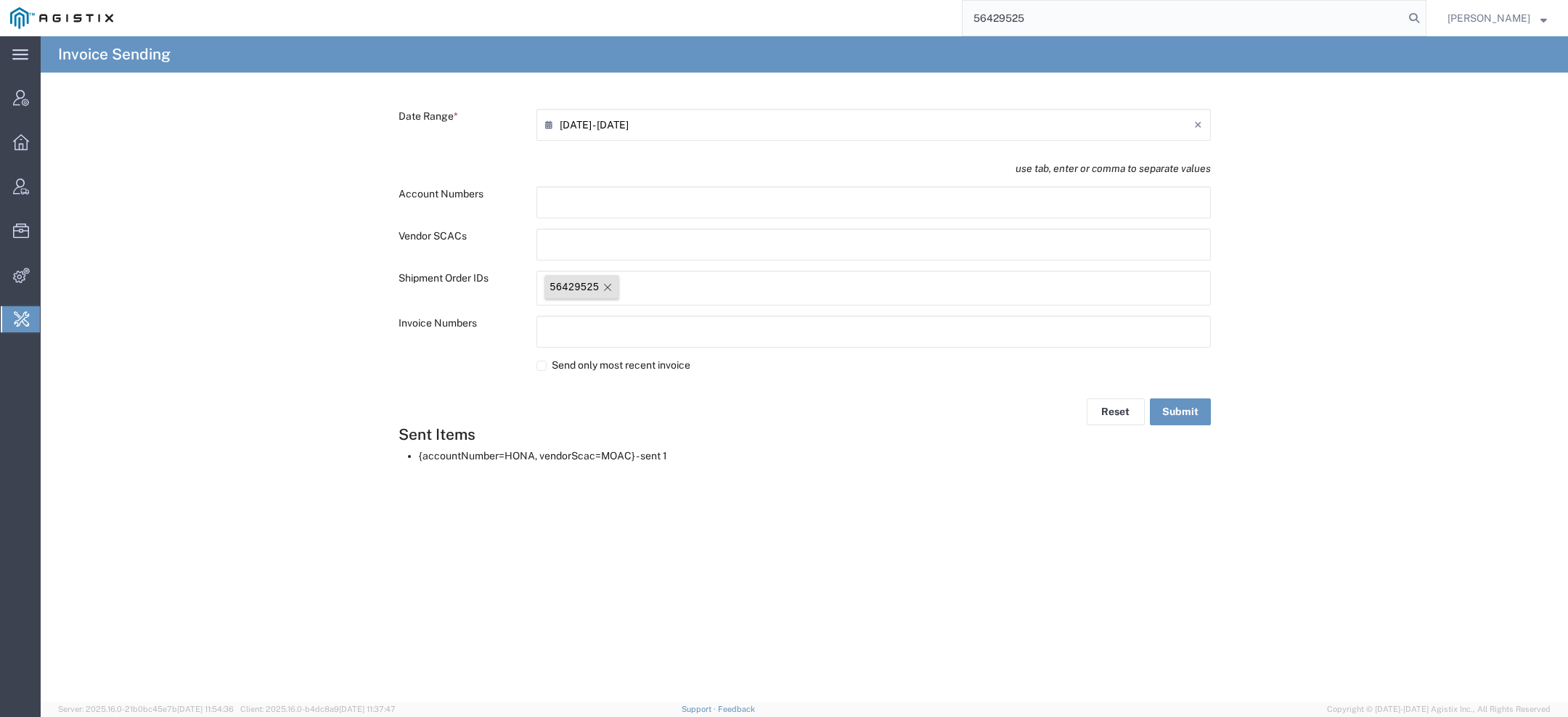
click at [608, 287] on icon "Remove tag" at bounding box center [608, 287] width 8 height 8
click at [97, 55] on h4 "Invoice Sending" at bounding box center [114, 55] width 112 height 36
click at [98, 56] on h4 "Invoice Sending" at bounding box center [114, 55] width 112 height 36
copy div "Invoice Sending"
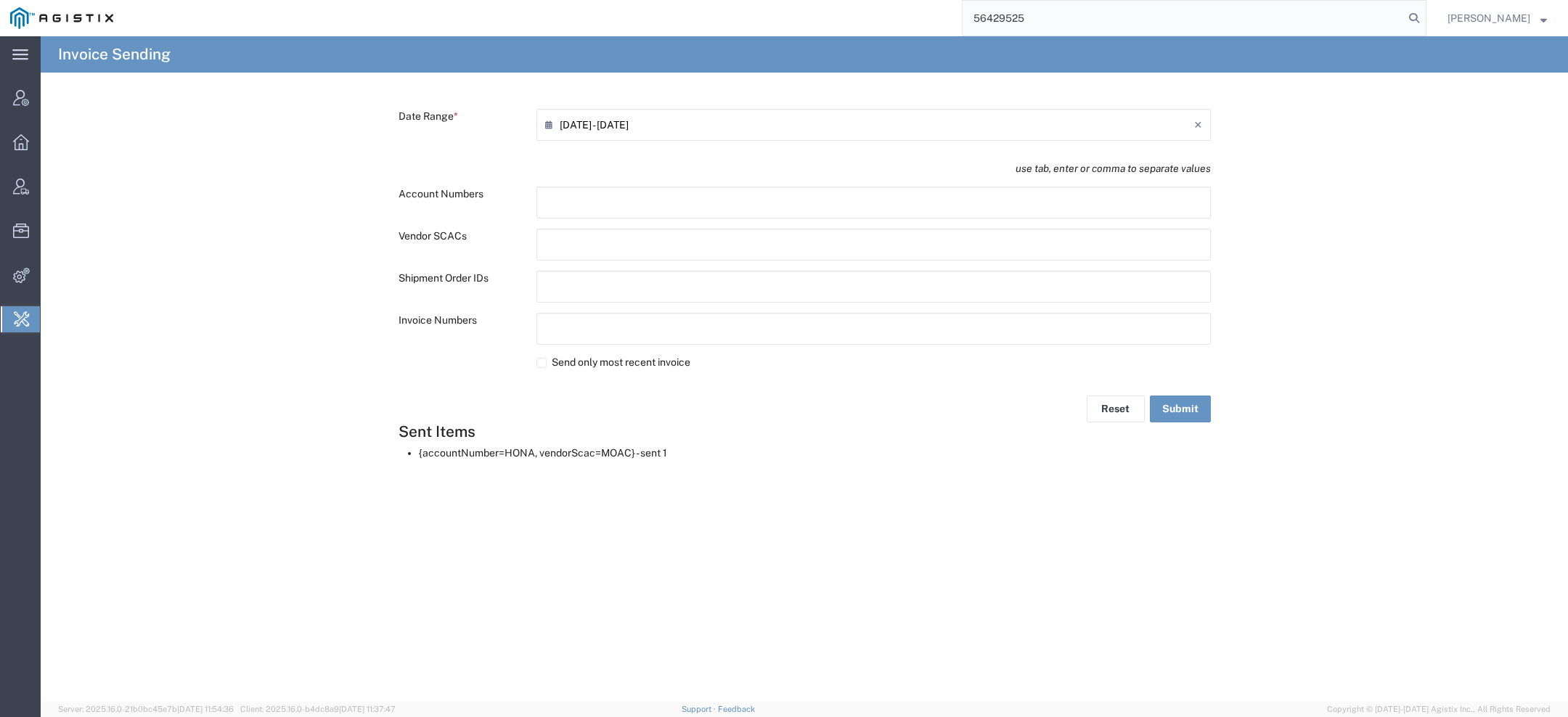
click at [402, 278] on label "Shipment Order IDs" at bounding box center [460, 284] width 138 height 27
click at [403, 278] on label "Shipment Order IDs" at bounding box center [460, 284] width 138 height 27
copy div "Shipment Order IDs"
click at [552, 323] on input "text" at bounding box center [608, 328] width 127 height 23
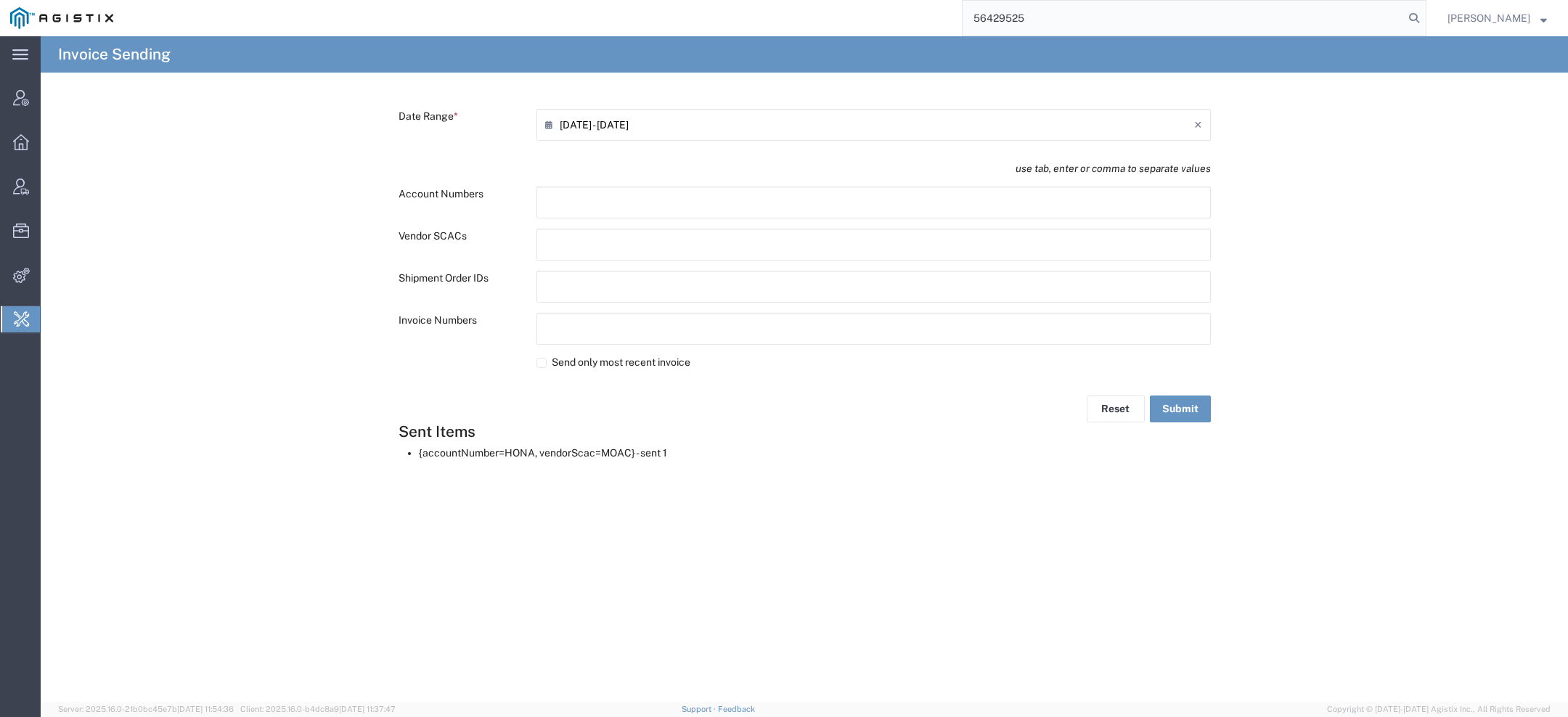
paste input "text"
click at [780, 410] on div "Reset Submit" at bounding box center [805, 412] width 828 height 27
click at [423, 322] on label "Invoice Numbers" at bounding box center [460, 327] width 138 height 30
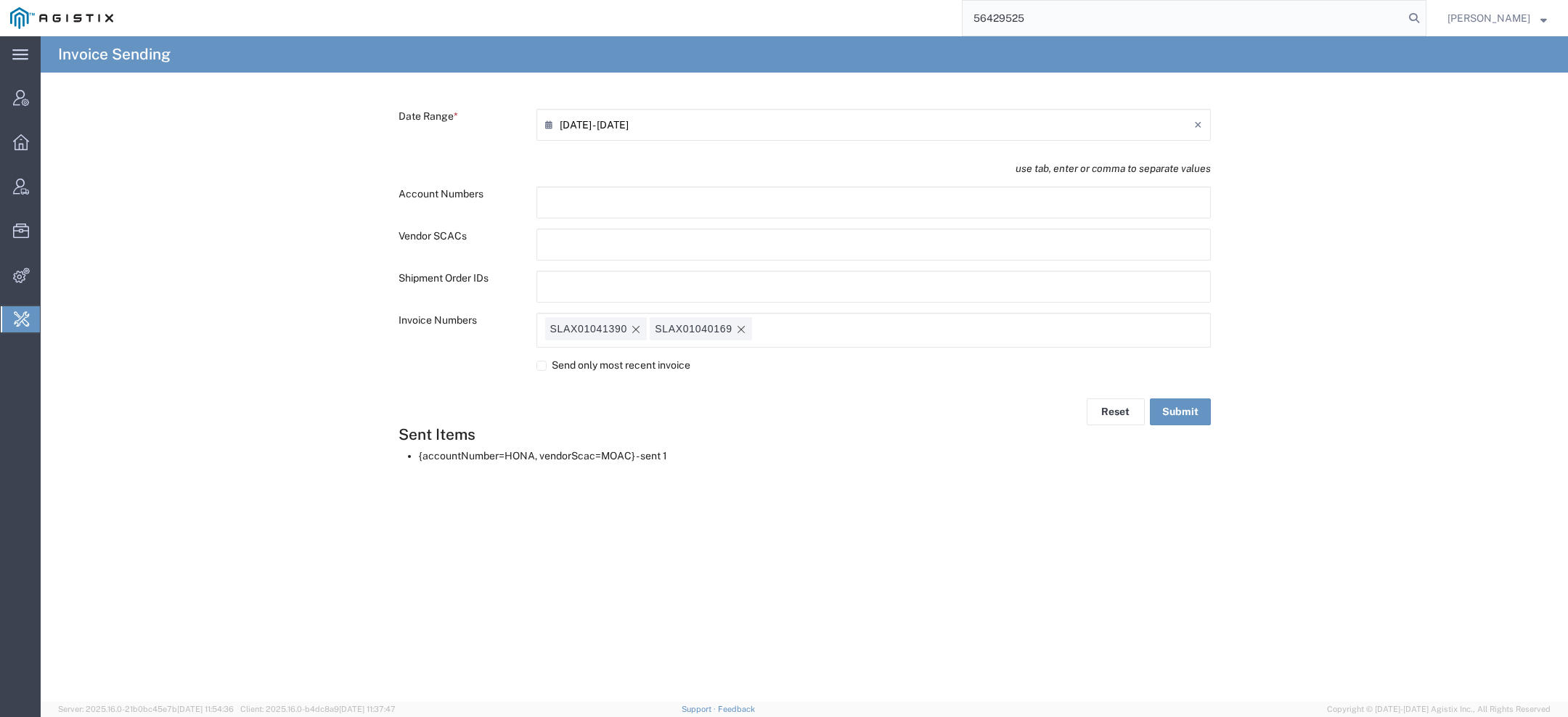
click at [423, 322] on label "Invoice Numbers" at bounding box center [460, 327] width 138 height 30
copy div "Invoice Numbers SLAX01041390 SLAX01040169"
click at [1010, 21] on input "56429525" at bounding box center [1183, 18] width 442 height 34
click at [655, 286] on input "text" at bounding box center [608, 286] width 127 height 23
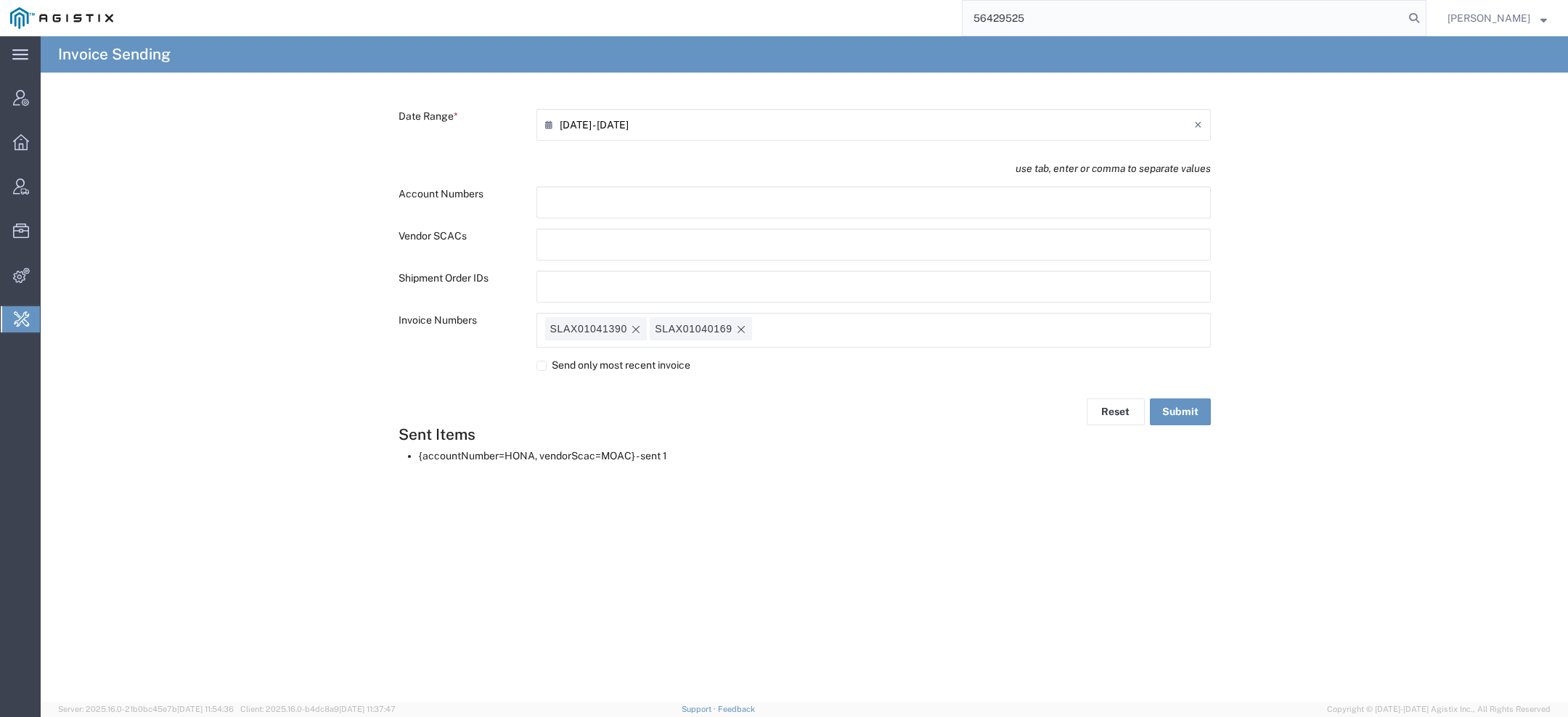
paste input "text"
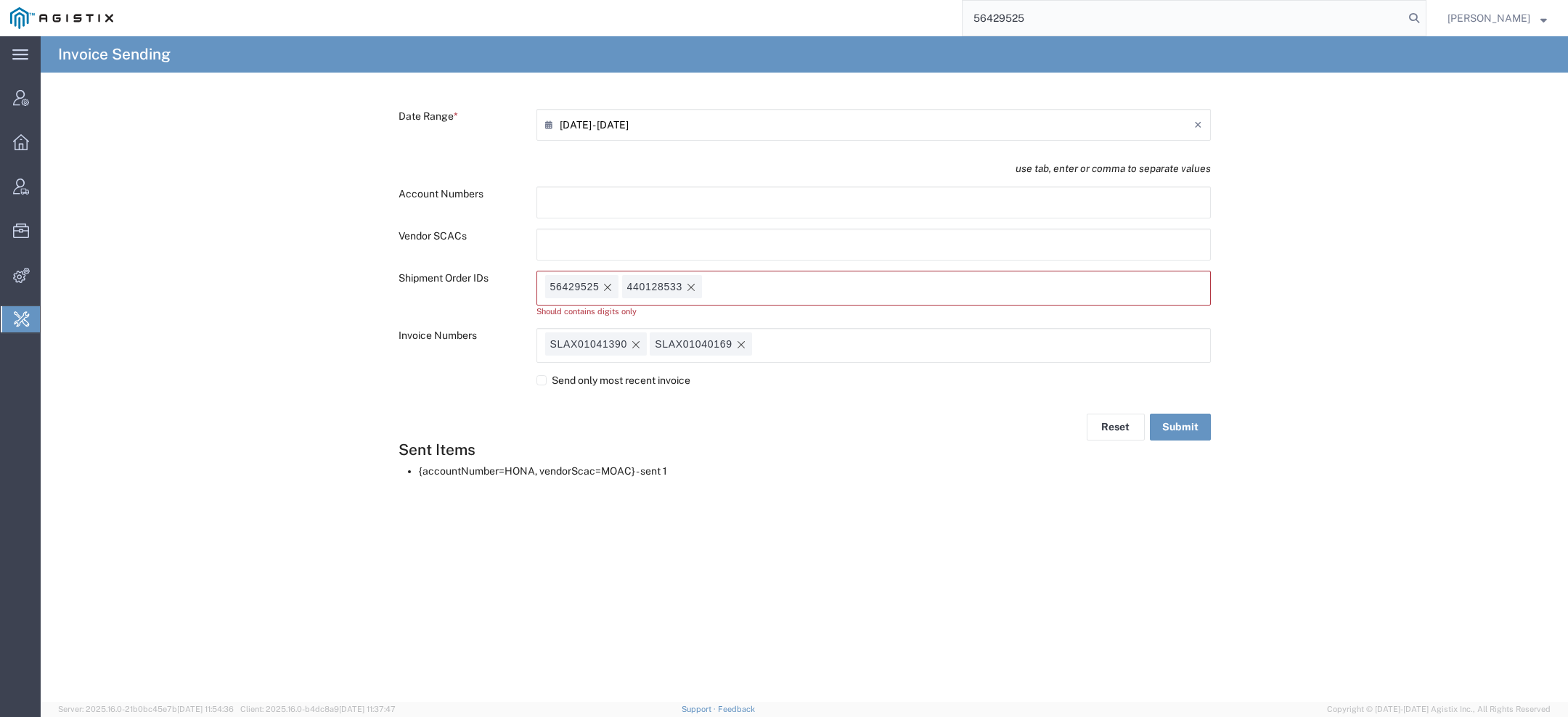
click at [593, 309] on div "Should contains digits only" at bounding box center [874, 311] width 674 height 12
copy div "Should contains digits only"
